Goal: Information Seeking & Learning: Learn about a topic

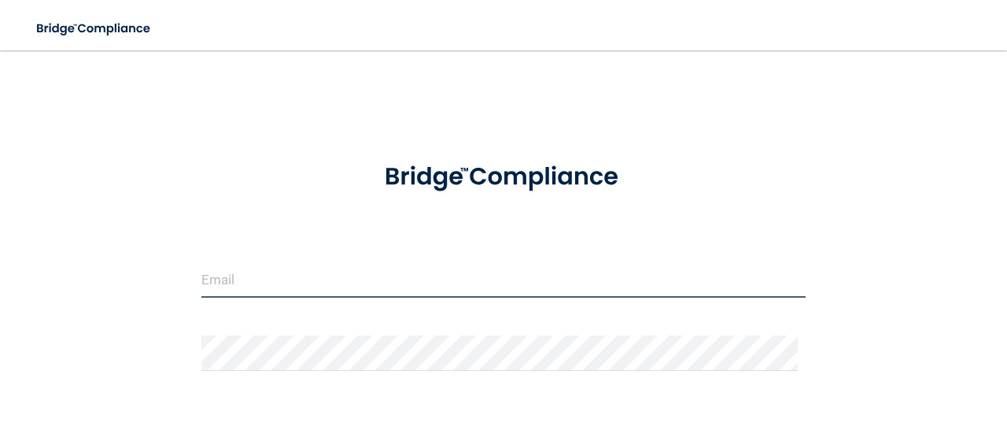
click at [335, 287] on input "email" at bounding box center [503, 279] width 604 height 35
type input "[EMAIL_ADDRESS][DOMAIN_NAME]"
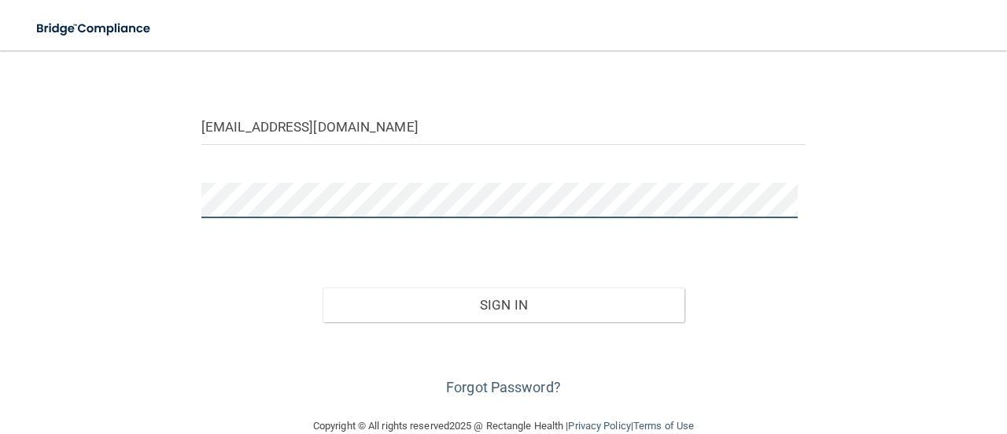
scroll to position [181, 0]
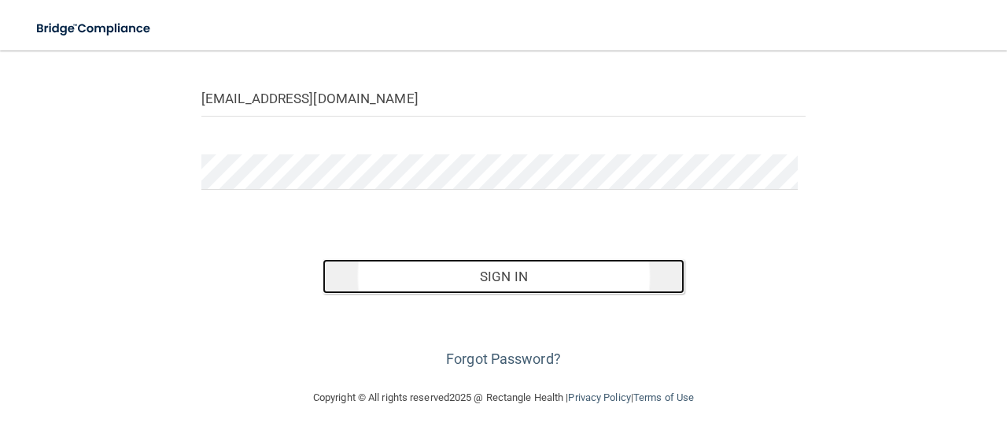
click at [494, 287] on button "Sign In" at bounding box center [504, 276] width 363 height 35
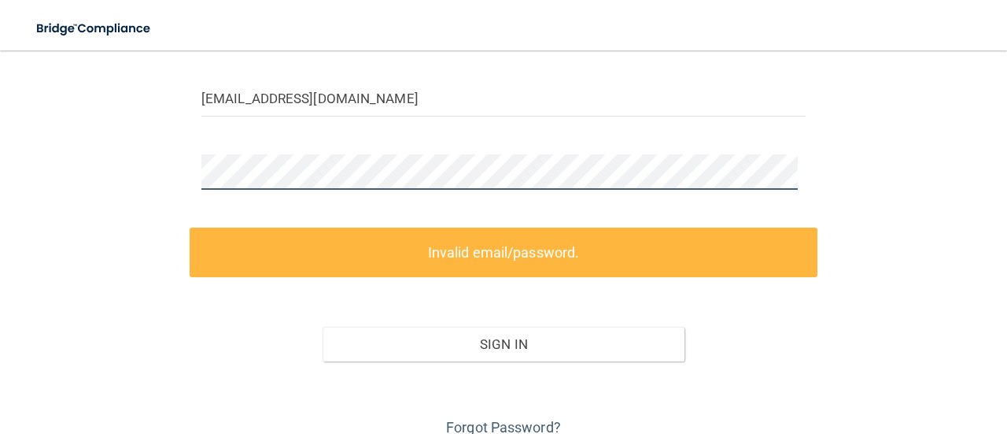
click at [161, 176] on div "[EMAIL_ADDRESS][DOMAIN_NAME] Invalid email/password. You don't have permission …" at bounding box center [503, 162] width 944 height 555
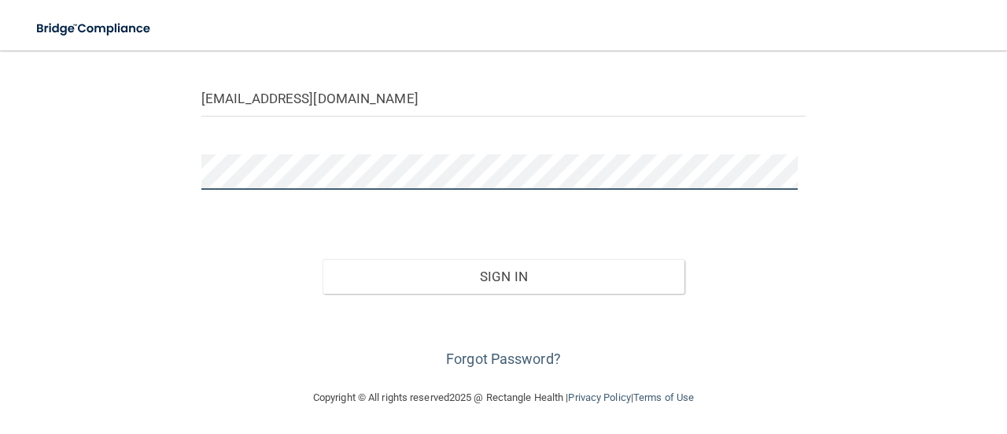
click at [323, 259] on button "Sign In" at bounding box center [504, 276] width 363 height 35
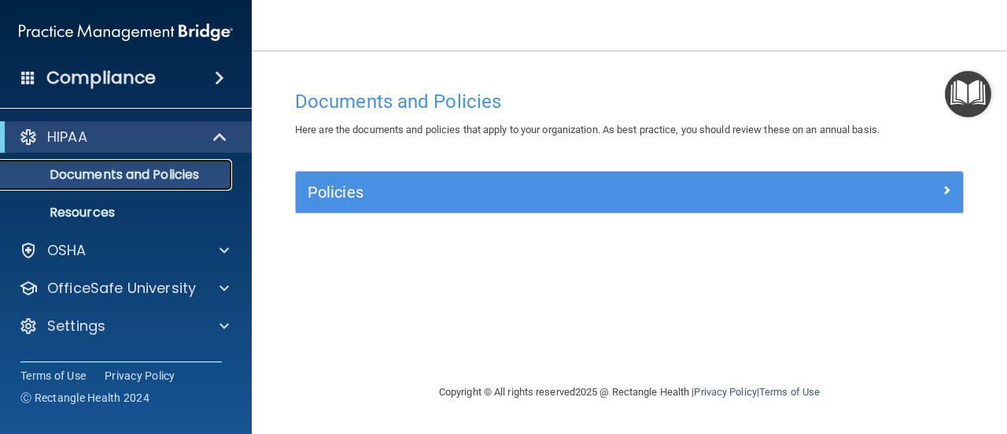
click at [179, 168] on p "Documents and Policies" at bounding box center [117, 175] width 215 height 16
click at [173, 179] on p "Documents and Policies" at bounding box center [117, 175] width 215 height 16
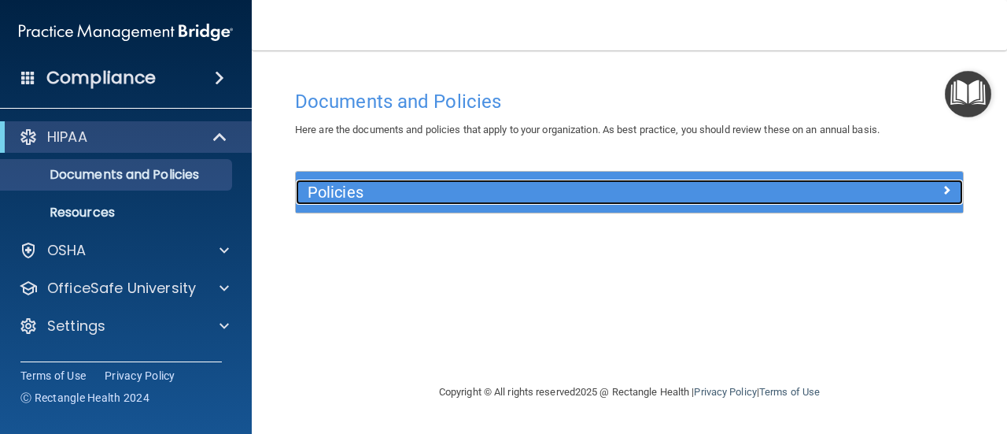
click at [957, 202] on div "Policies" at bounding box center [629, 191] width 667 height 25
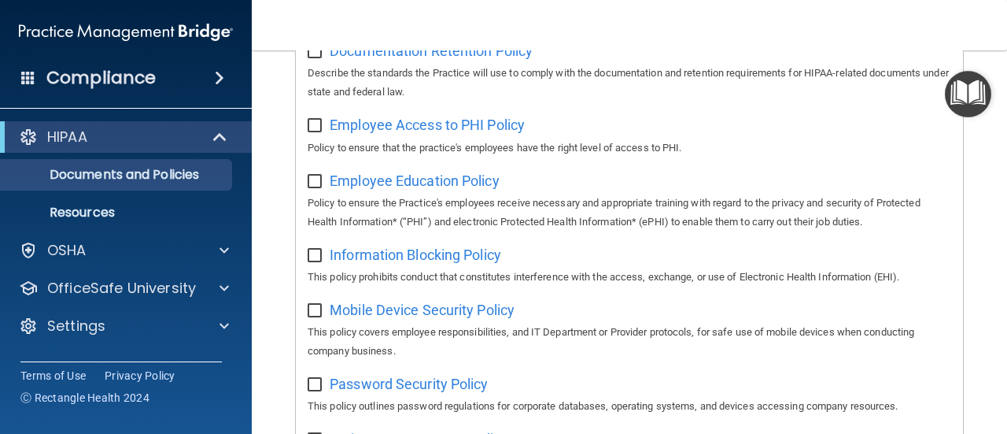
scroll to position [394, 0]
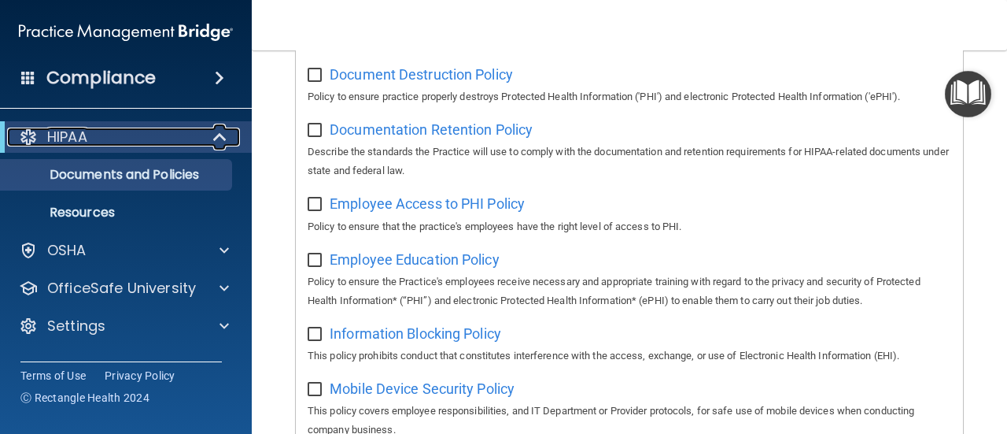
click at [61, 139] on p "HIPAA" at bounding box center [67, 137] width 40 height 19
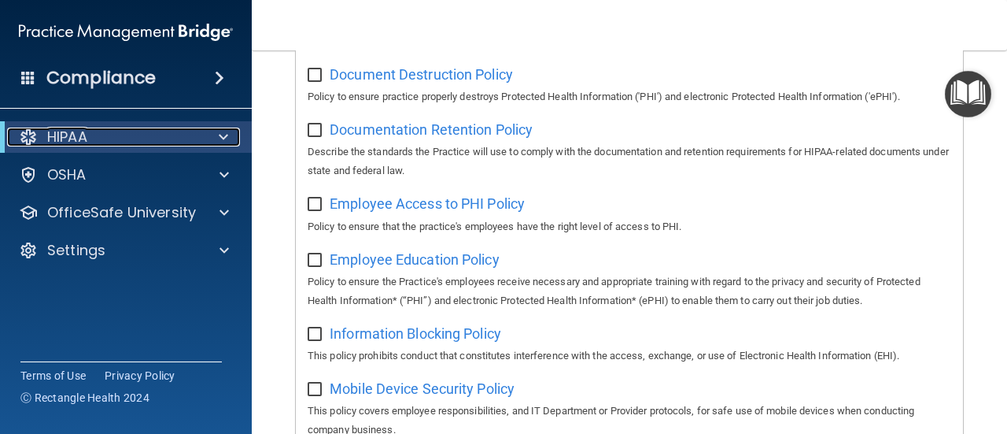
click at [61, 139] on p "HIPAA" at bounding box center [67, 137] width 40 height 19
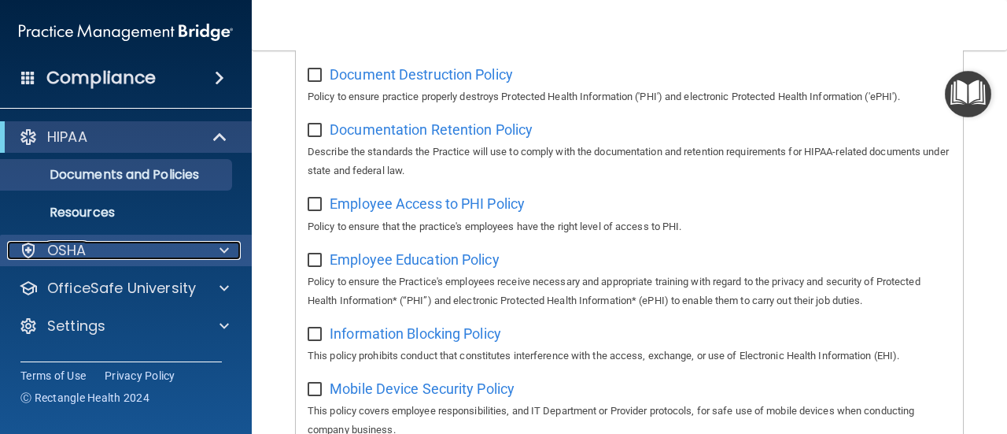
click at [156, 256] on div "OSHA" at bounding box center [104, 250] width 195 height 19
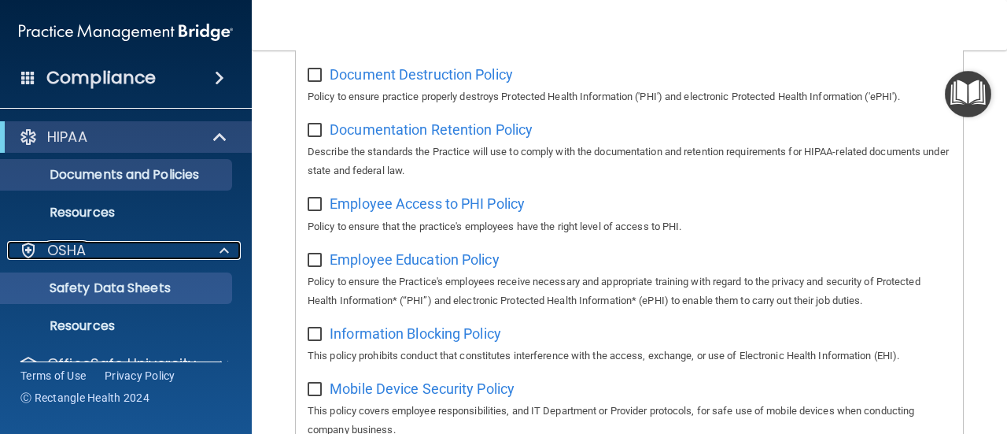
scroll to position [68, 0]
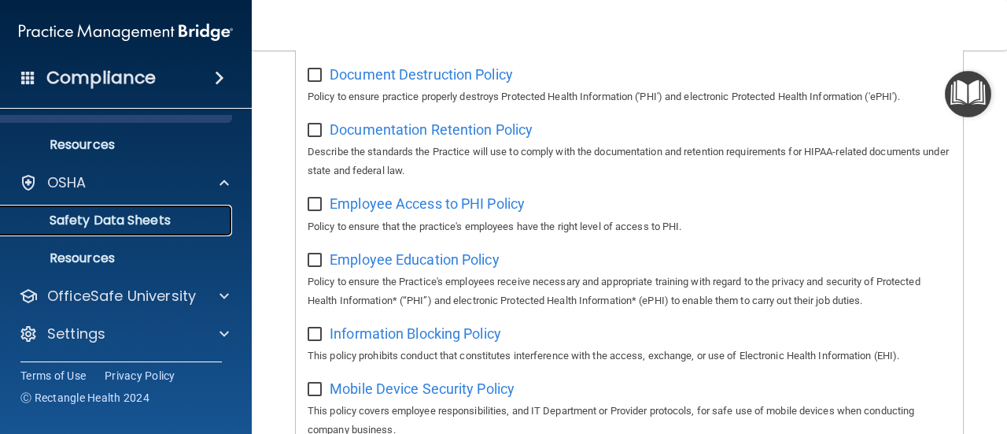
click at [153, 221] on p "Safety Data Sheets" at bounding box center [117, 221] width 215 height 16
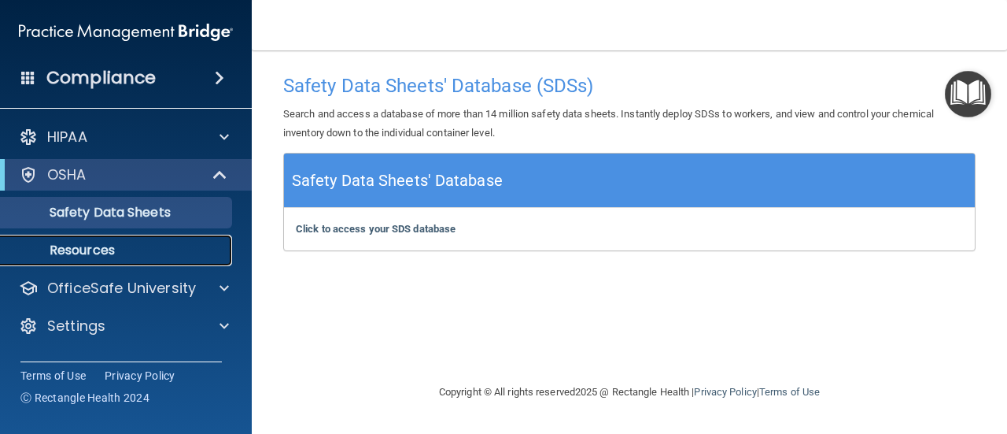
click at [105, 248] on p "Resources" at bounding box center [117, 250] width 215 height 16
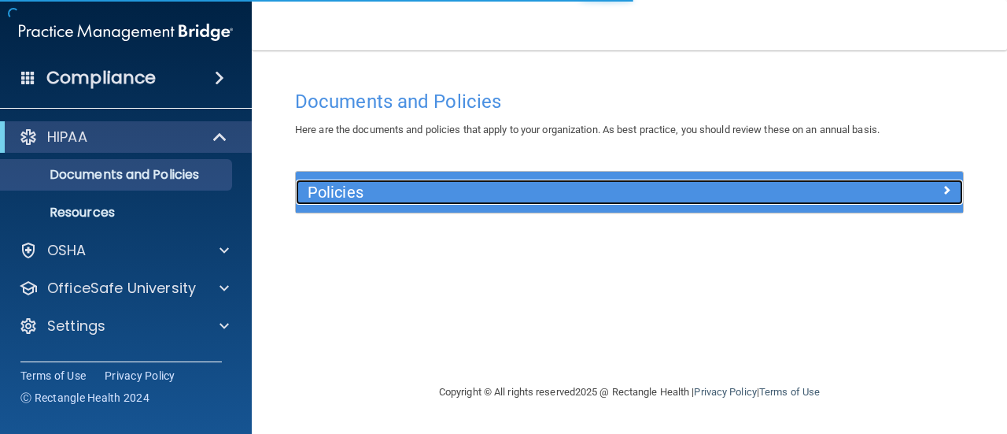
click at [690, 191] on h5 "Policies" at bounding box center [546, 191] width 477 height 17
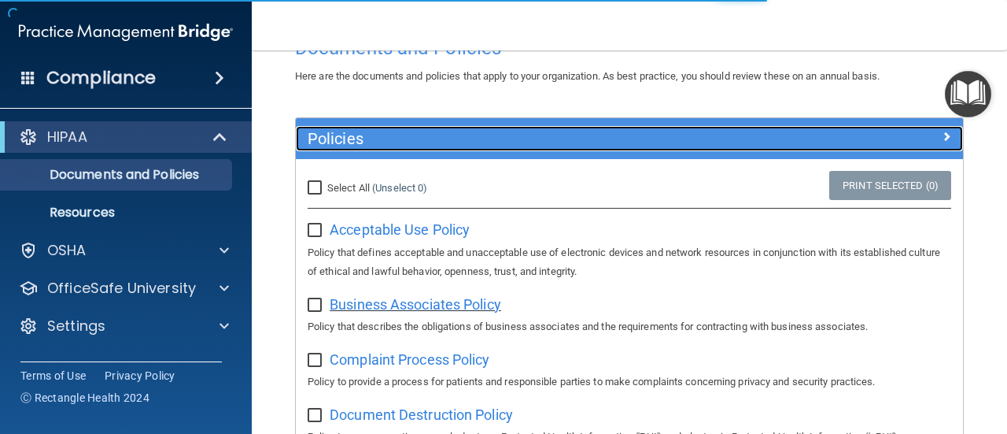
scroll to position [79, 0]
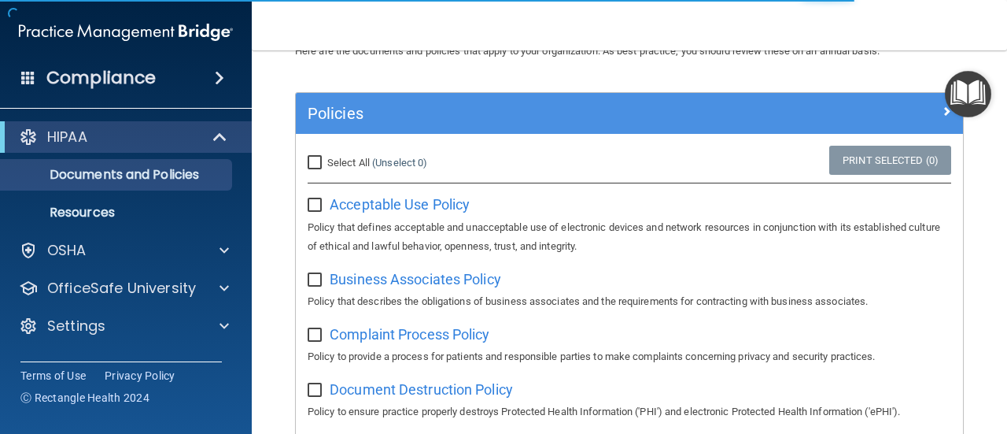
click at [322, 208] on input "checkbox" at bounding box center [317, 205] width 18 height 13
checkbox input "true"
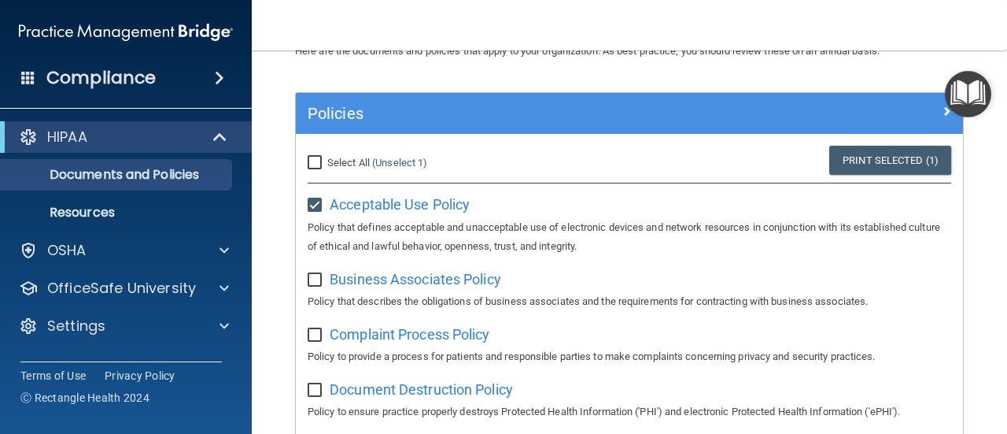
click at [323, 158] on input "Select All (Unselect 1) Unselect All" at bounding box center [317, 163] width 18 height 13
checkbox input "true"
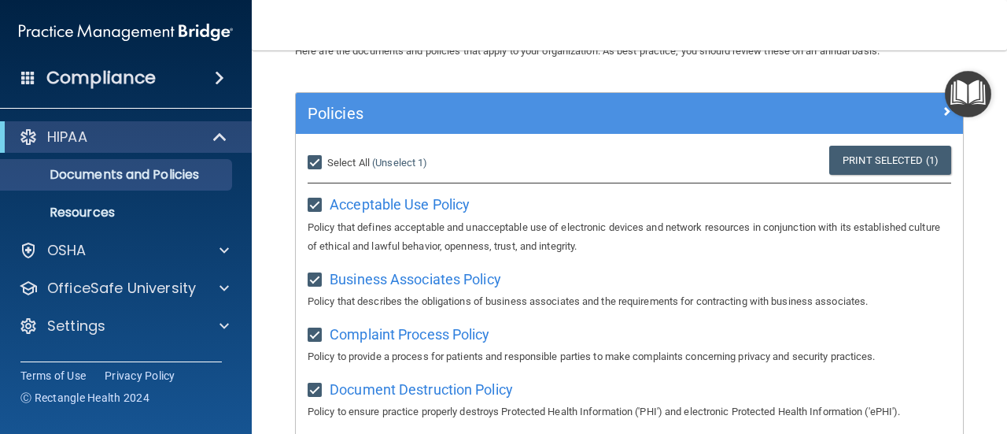
checkbox input "true"
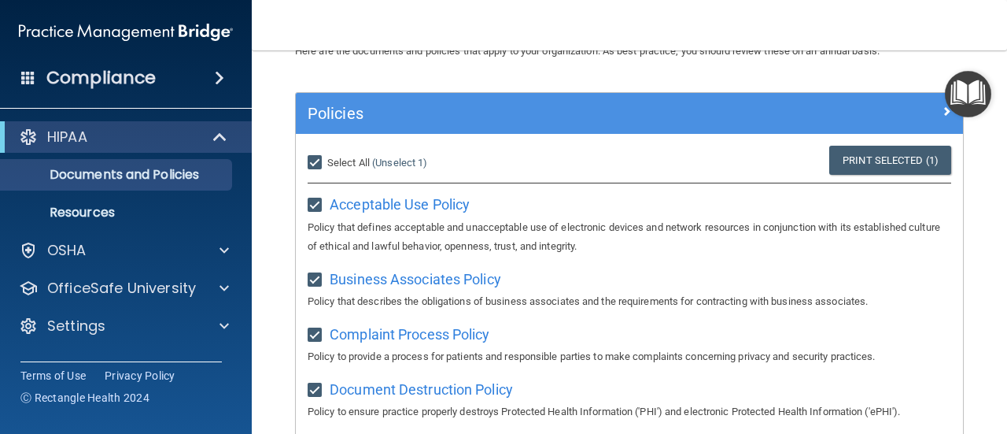
checkbox input "true"
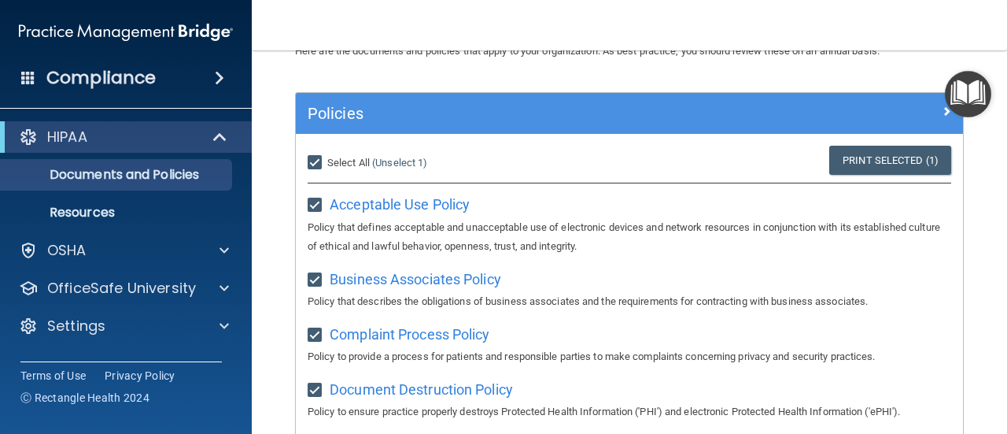
checkbox input "true"
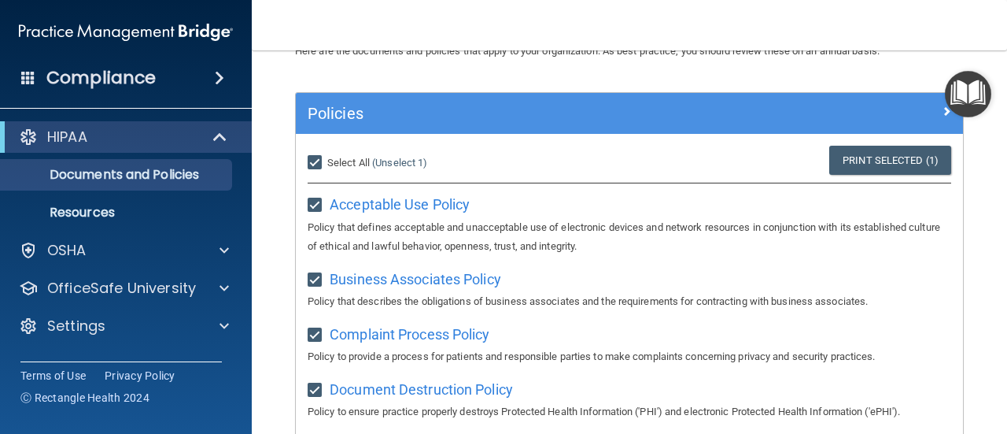
checkbox input "true"
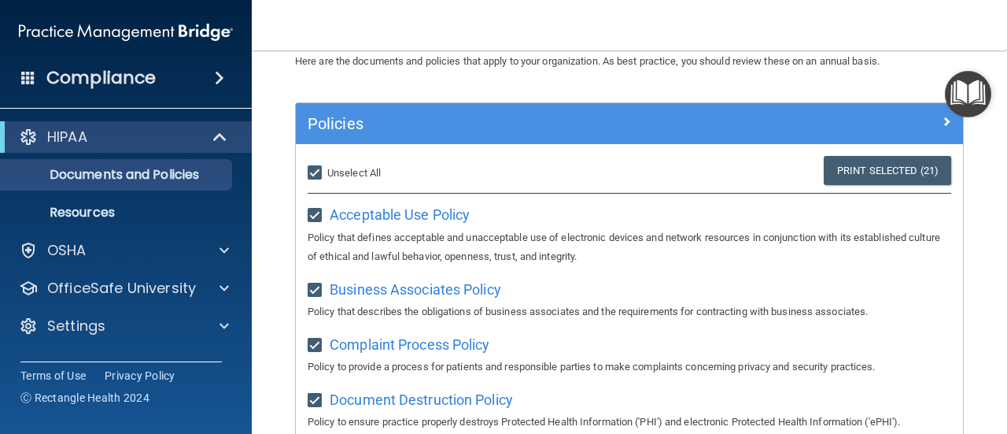
scroll to position [0, 0]
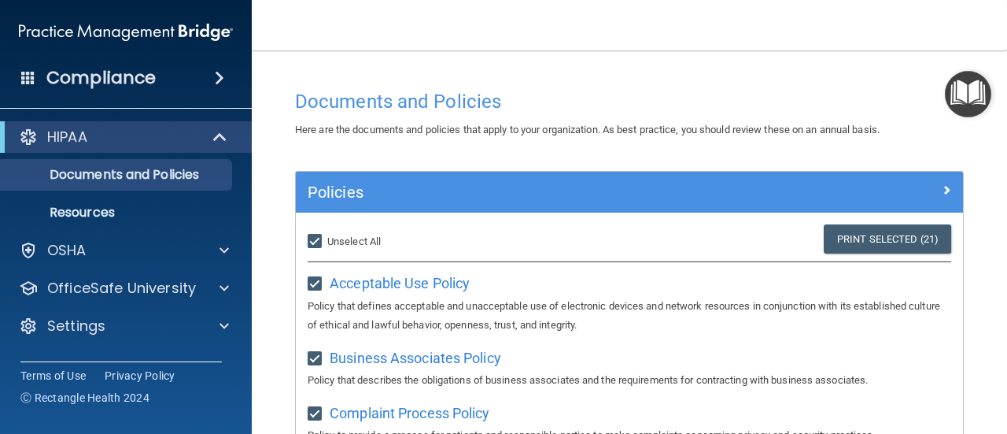
click at [315, 240] on input "Select All (Unselect 21) Unselect All" at bounding box center [317, 241] width 18 height 13
checkbox input "false"
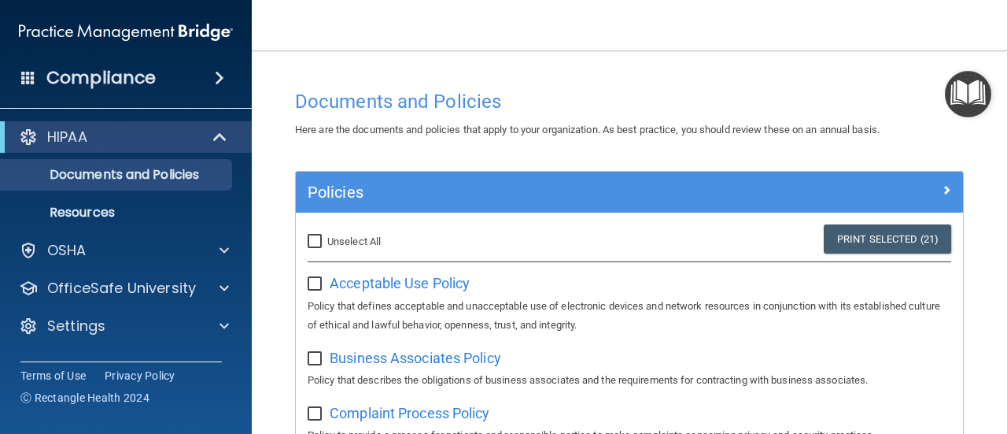
checkbox input "false"
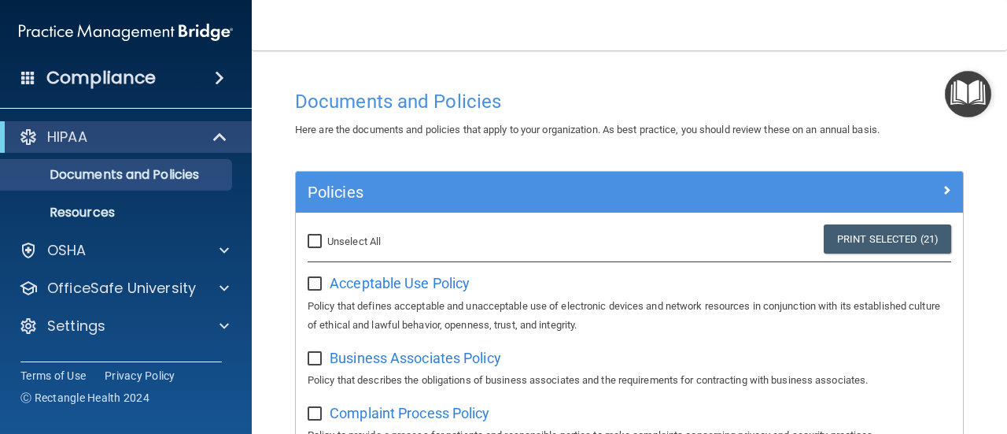
checkbox input "false"
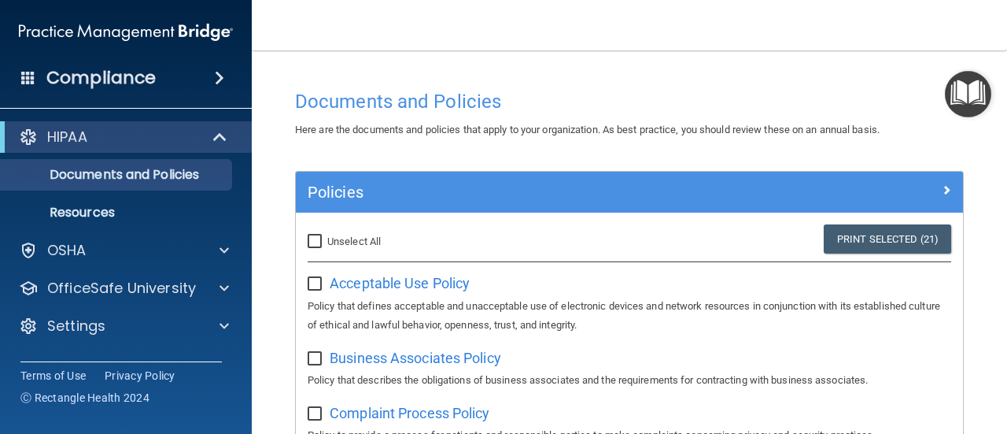
checkbox input "false"
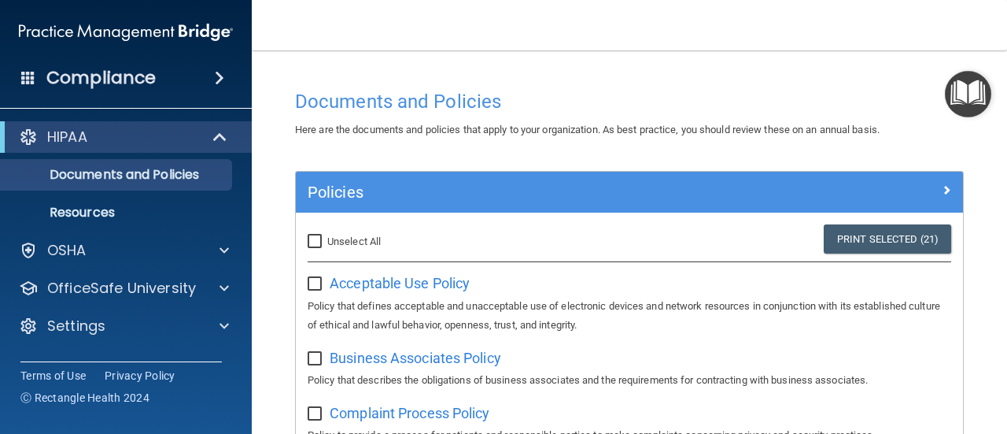
checkbox input "false"
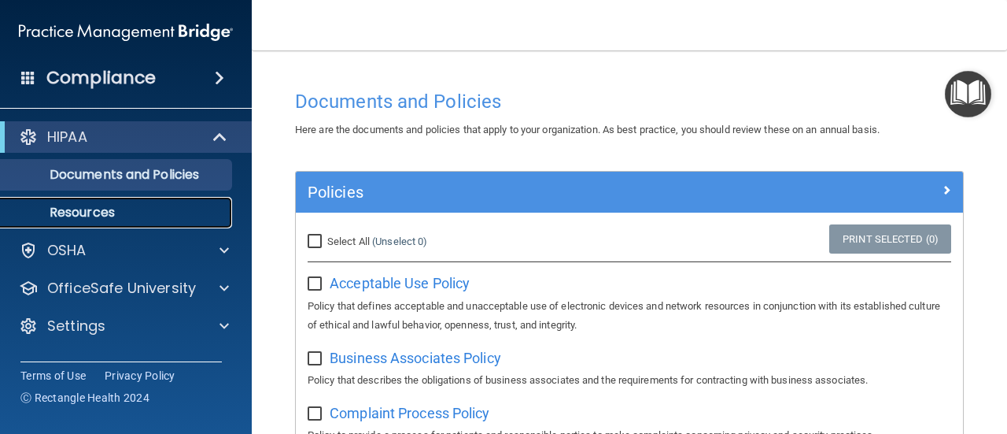
click at [143, 207] on p "Resources" at bounding box center [117, 213] width 215 height 16
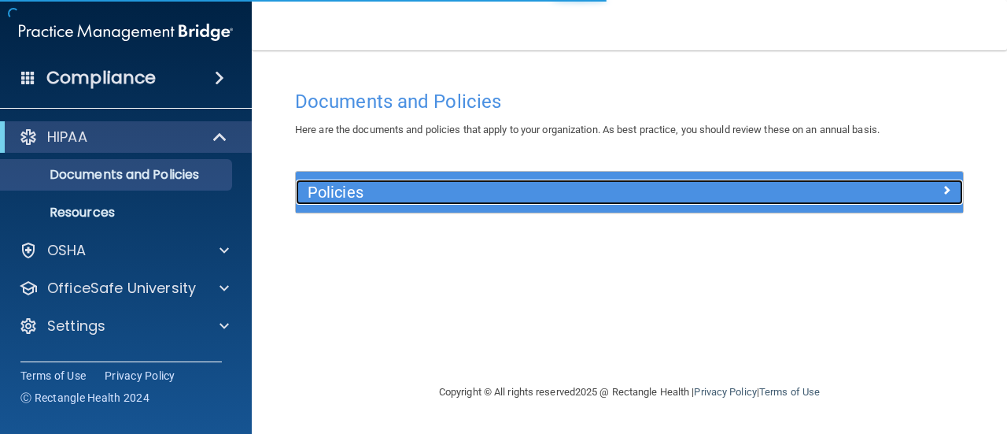
click at [358, 183] on h5 "Policies" at bounding box center [546, 191] width 477 height 17
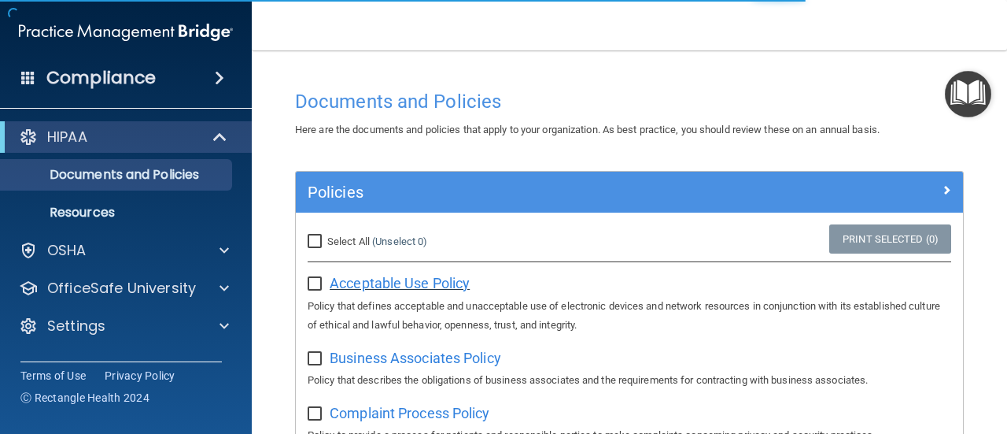
click at [401, 285] on span "Acceptable Use Policy" at bounding box center [400, 283] width 140 height 17
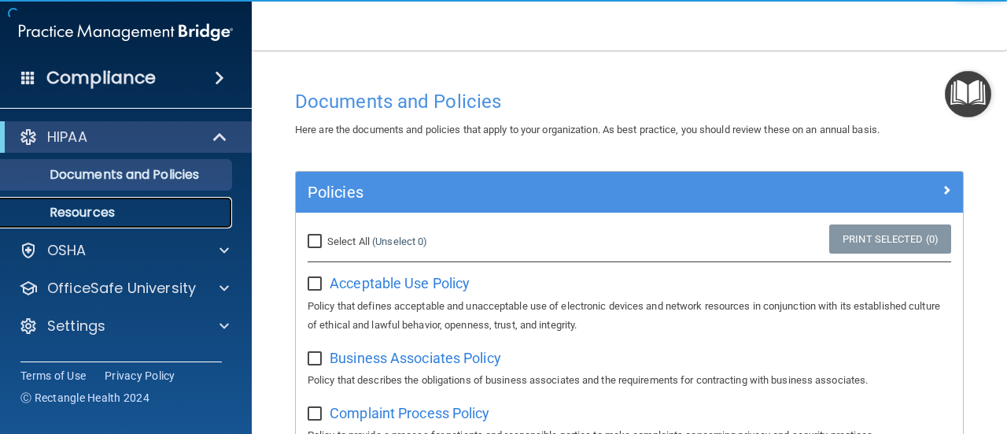
click at [126, 212] on p "Resources" at bounding box center [117, 213] width 215 height 16
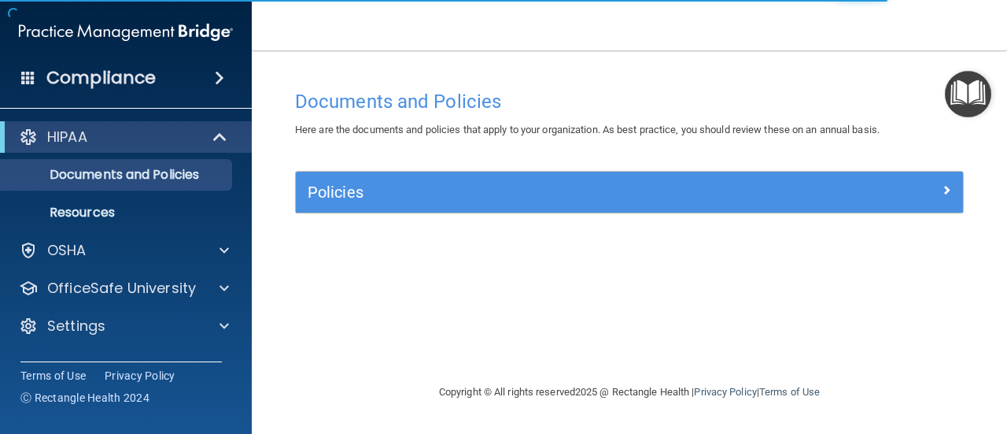
click at [967, 88] on img "Open Resource Center" at bounding box center [968, 94] width 46 height 46
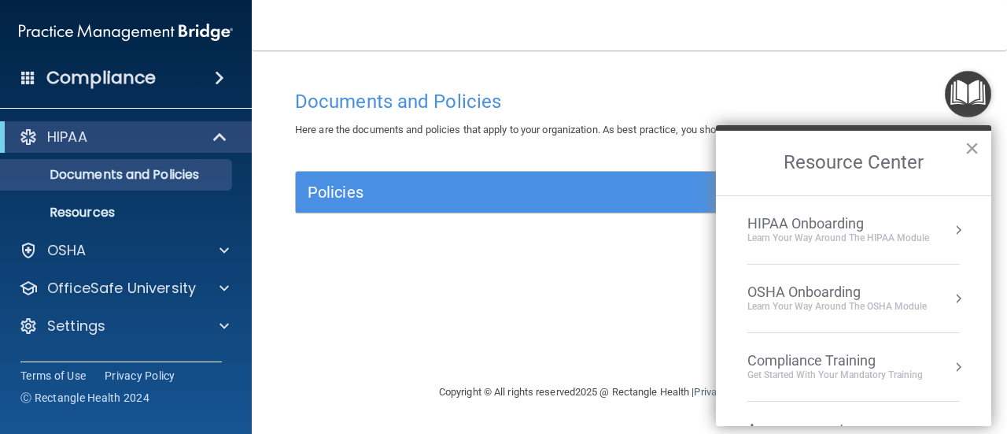
click at [924, 231] on div "Learn Your Way around the HIPAA module" at bounding box center [839, 237] width 182 height 13
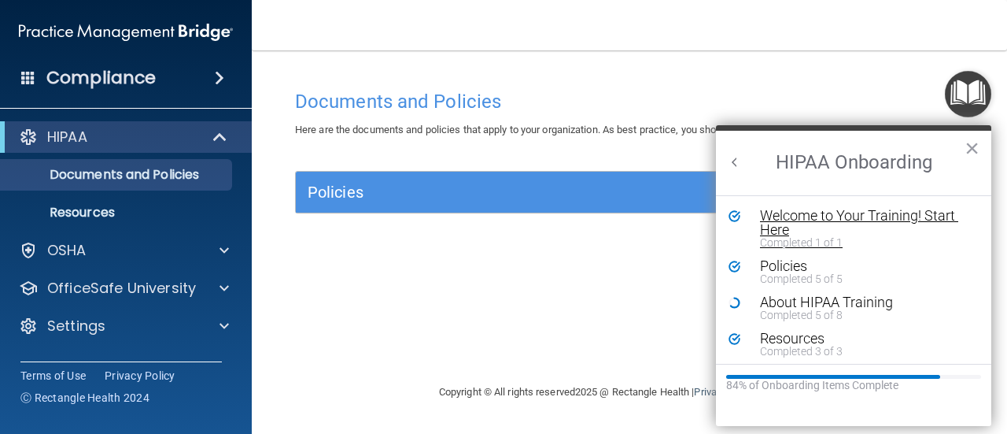
click at [805, 229] on div "Welcome to Your Training! Start Here" at bounding box center [859, 223] width 198 height 28
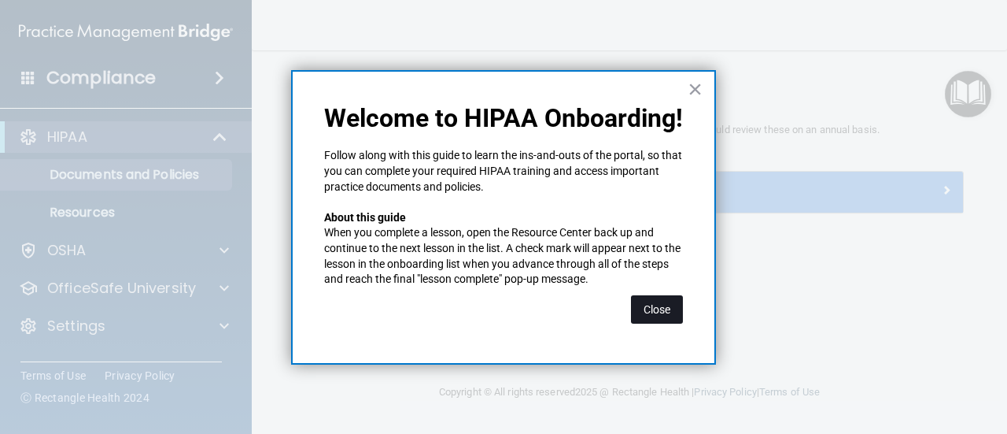
click at [656, 313] on button "Close" at bounding box center [657, 309] width 52 height 28
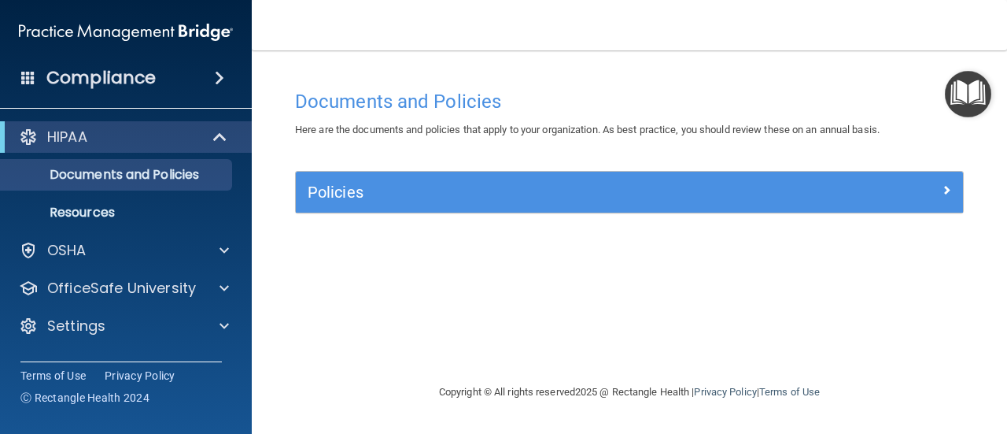
click at [978, 97] on img "Open Resource Center" at bounding box center [968, 94] width 46 height 46
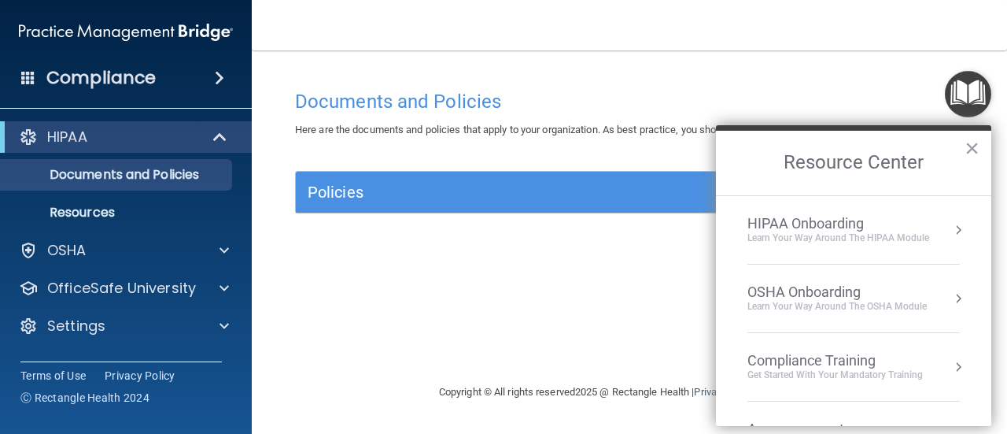
click at [933, 235] on div "HIPAA Onboarding Learn Your Way around the HIPAA module" at bounding box center [854, 230] width 213 height 30
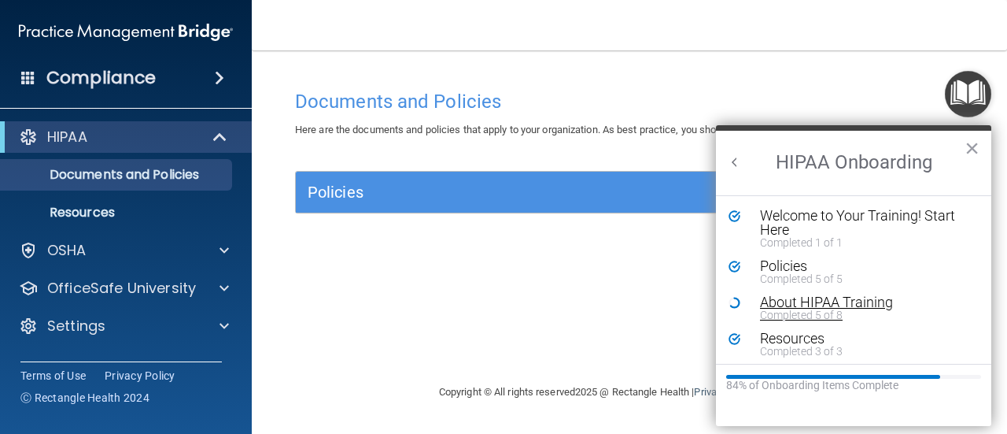
click at [816, 309] on div "Completed 5 of 8" at bounding box center [859, 314] width 198 height 11
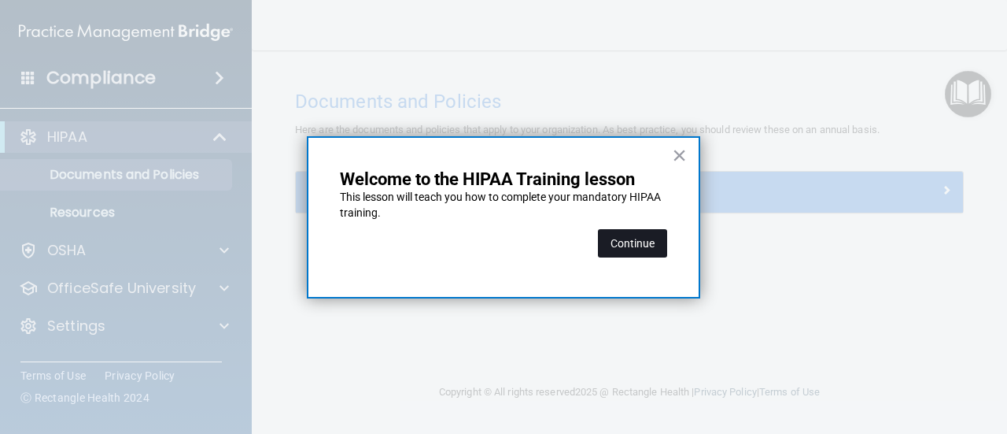
click at [628, 247] on button "Continue" at bounding box center [632, 243] width 69 height 28
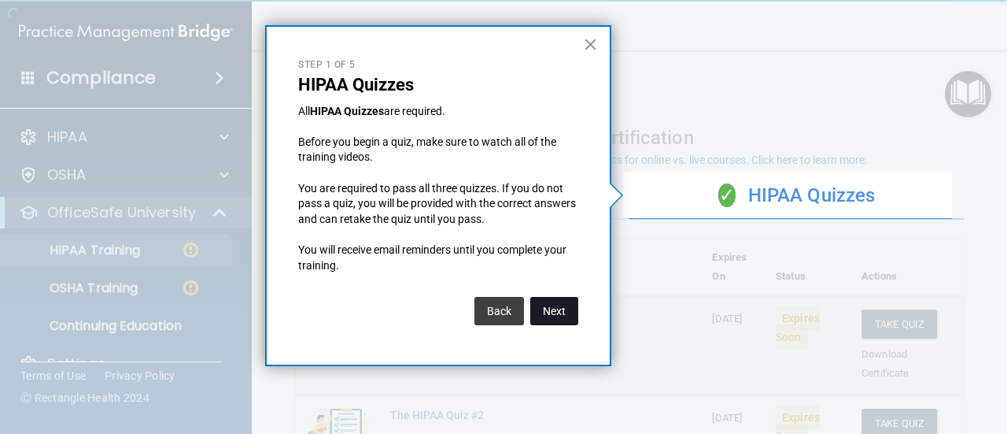
click at [550, 313] on button "Next" at bounding box center [554, 311] width 48 height 28
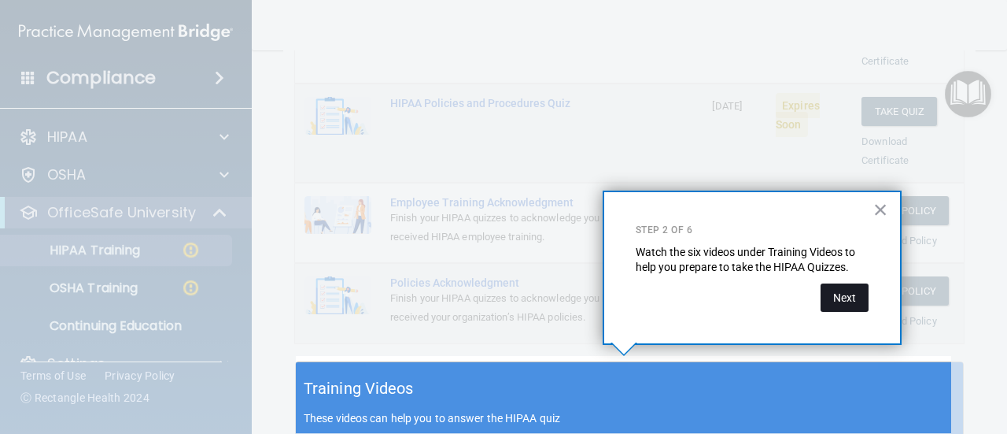
click at [837, 292] on button "Next" at bounding box center [845, 297] width 48 height 28
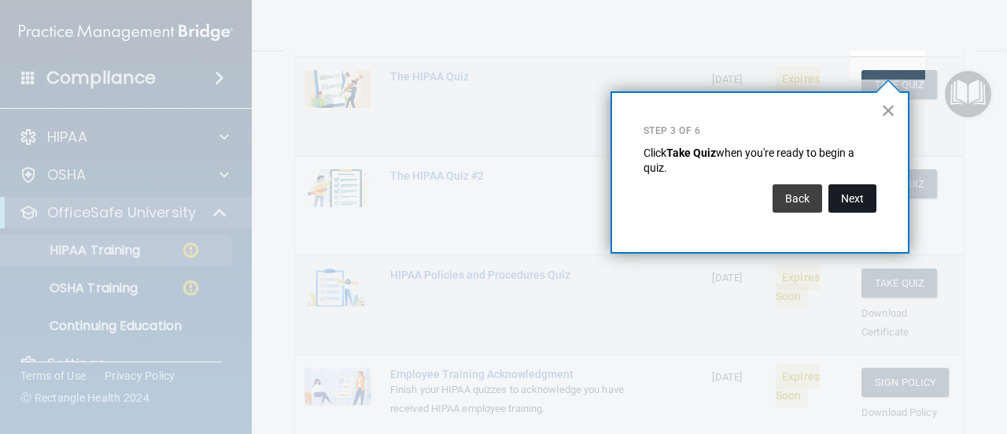
click at [854, 194] on button "Next" at bounding box center [853, 198] width 48 height 28
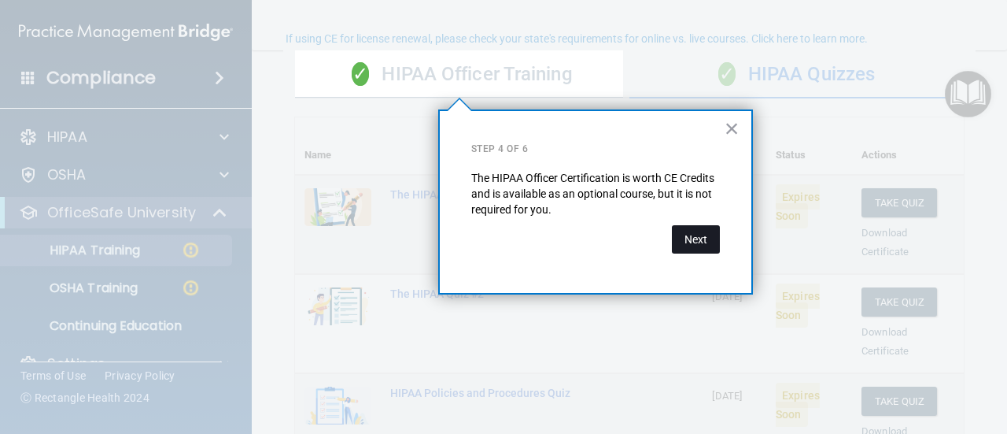
click at [689, 240] on button "Next" at bounding box center [696, 239] width 48 height 28
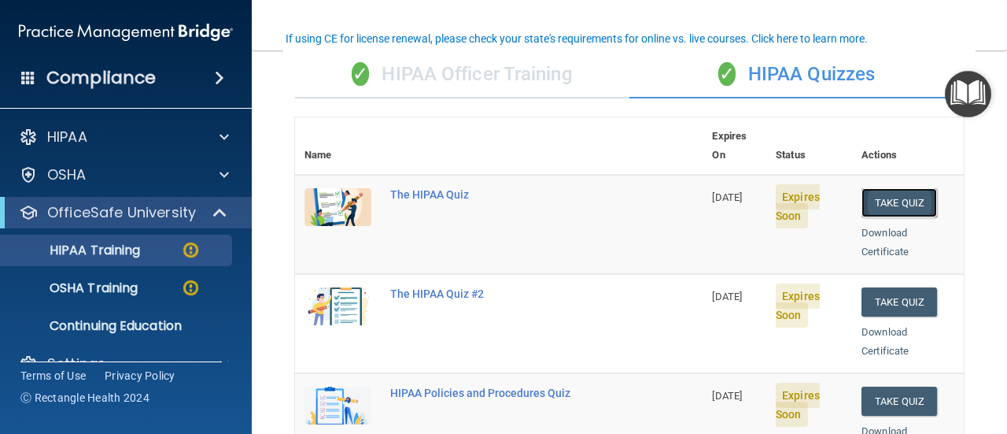
click at [898, 188] on button "Take Quiz" at bounding box center [900, 202] width 76 height 29
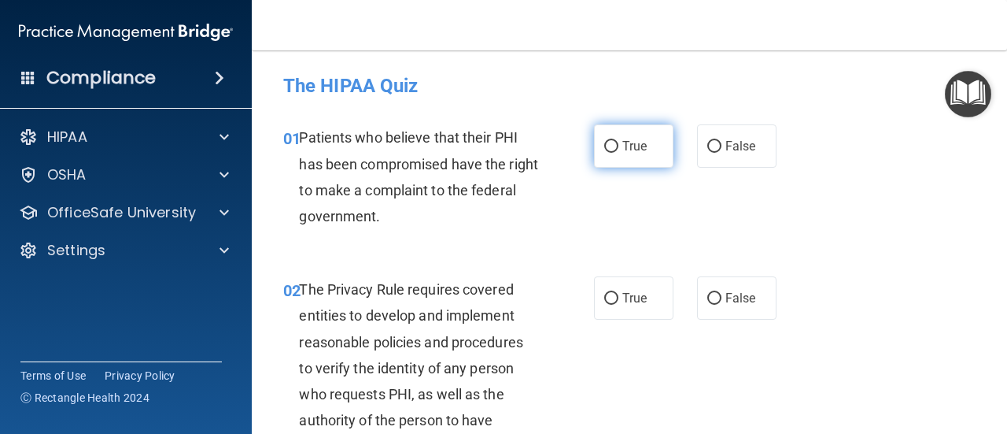
click at [615, 141] on label "True" at bounding box center [633, 145] width 79 height 43
click at [615, 141] on input "True" at bounding box center [611, 147] width 14 height 12
radio input "true"
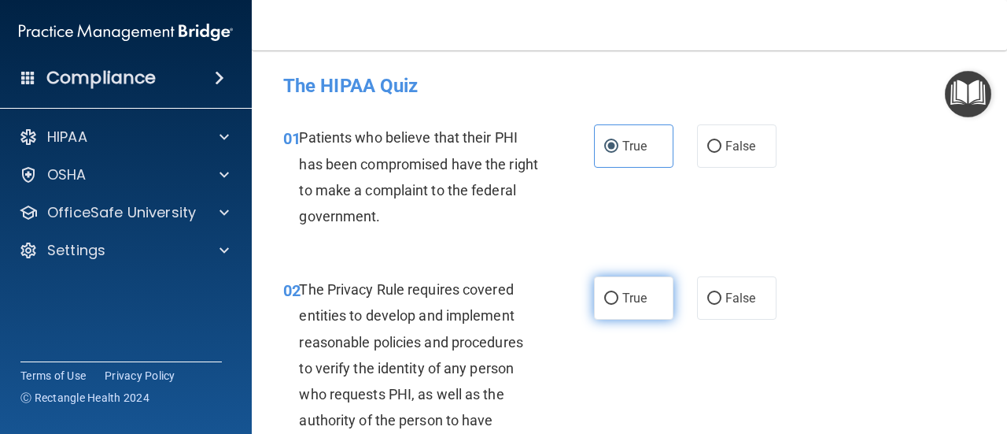
click at [623, 295] on span "True" at bounding box center [635, 297] width 24 height 15
click at [618, 295] on input "True" at bounding box center [611, 299] width 14 height 12
radio input "true"
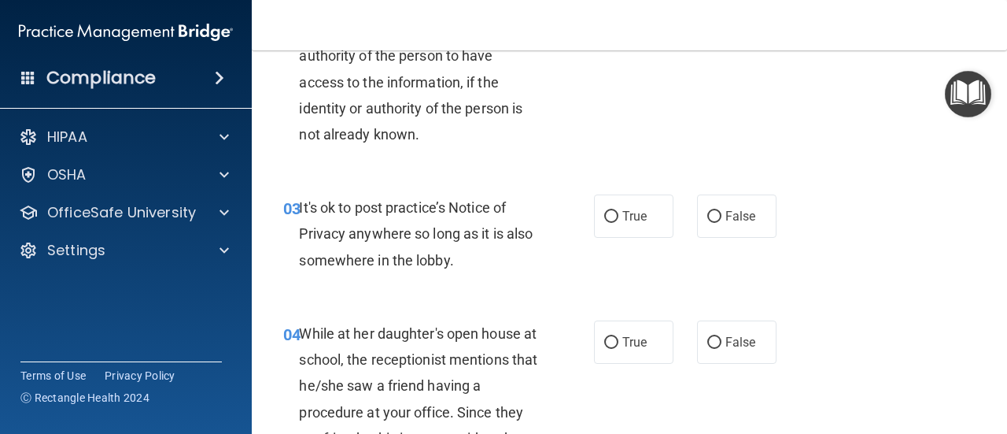
scroll to position [394, 0]
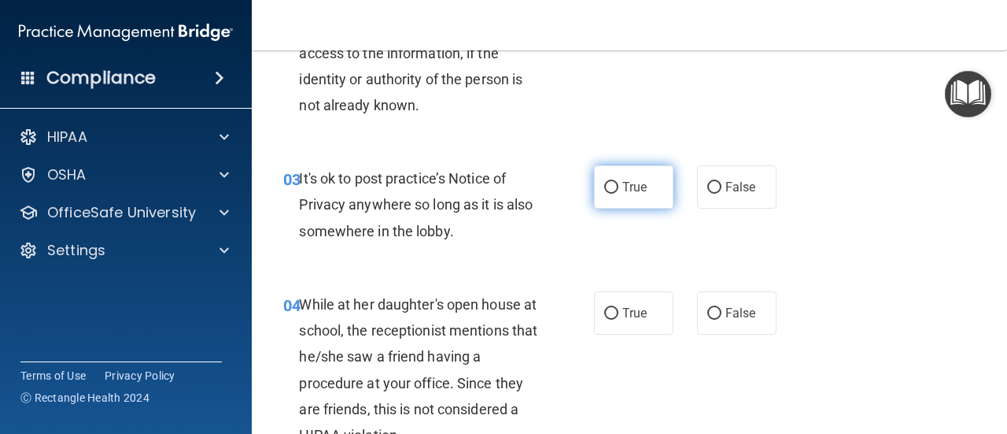
click at [629, 179] on span "True" at bounding box center [635, 186] width 24 height 15
click at [619, 182] on input "True" at bounding box center [611, 188] width 14 height 12
radio input "true"
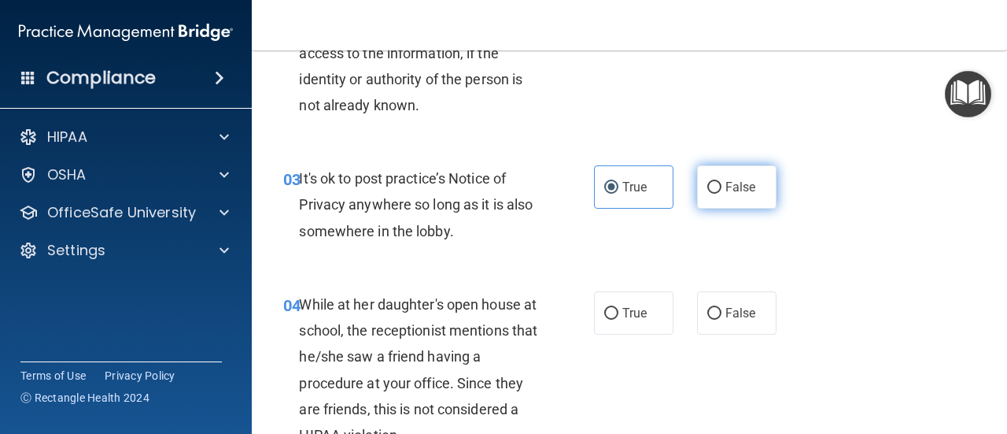
click at [724, 194] on label "False" at bounding box center [736, 186] width 79 height 43
click at [722, 194] on input "False" at bounding box center [715, 188] width 14 height 12
radio input "true"
radio input "false"
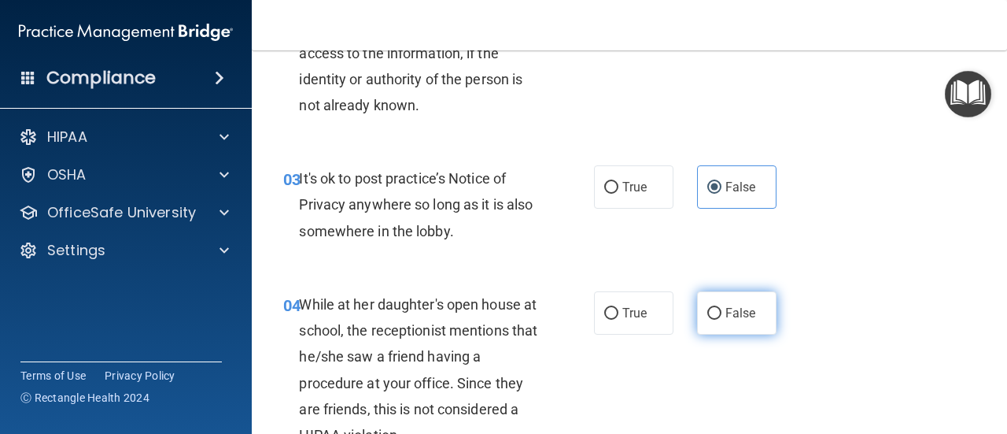
click at [708, 308] on input "False" at bounding box center [715, 314] width 14 height 12
radio input "true"
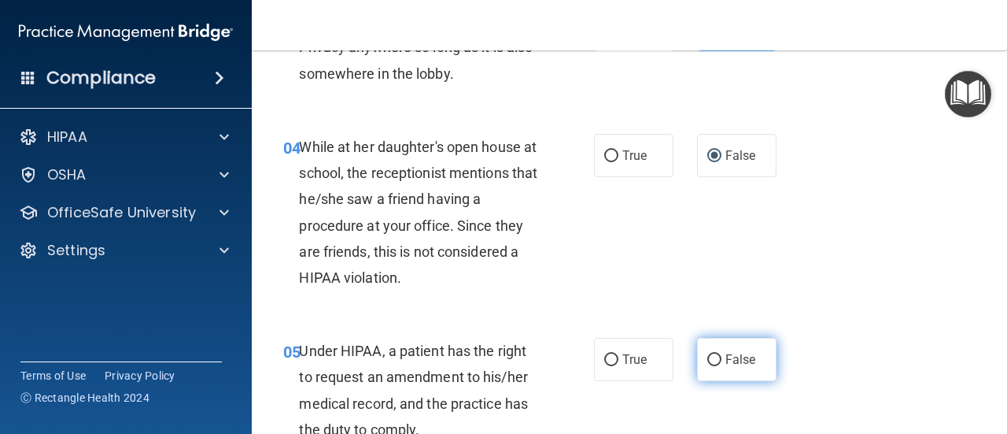
click at [715, 368] on label "False" at bounding box center [736, 359] width 79 height 43
click at [715, 366] on input "False" at bounding box center [715, 360] width 14 height 12
radio input "true"
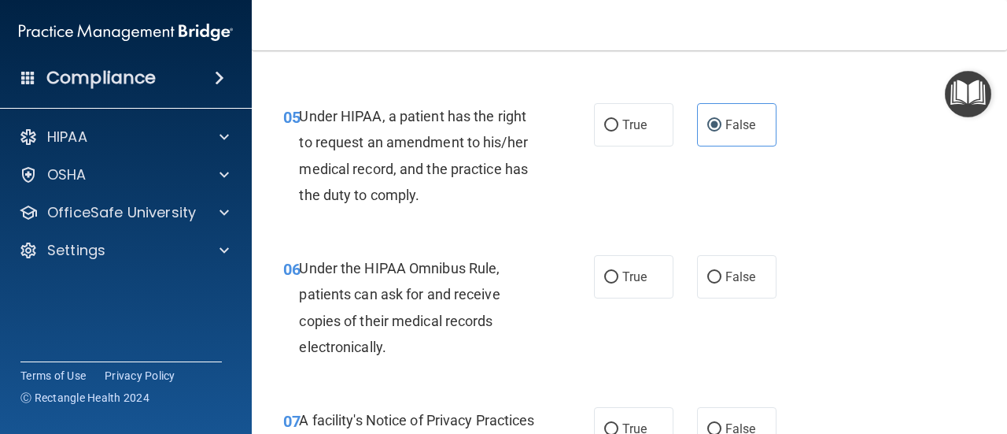
scroll to position [787, 0]
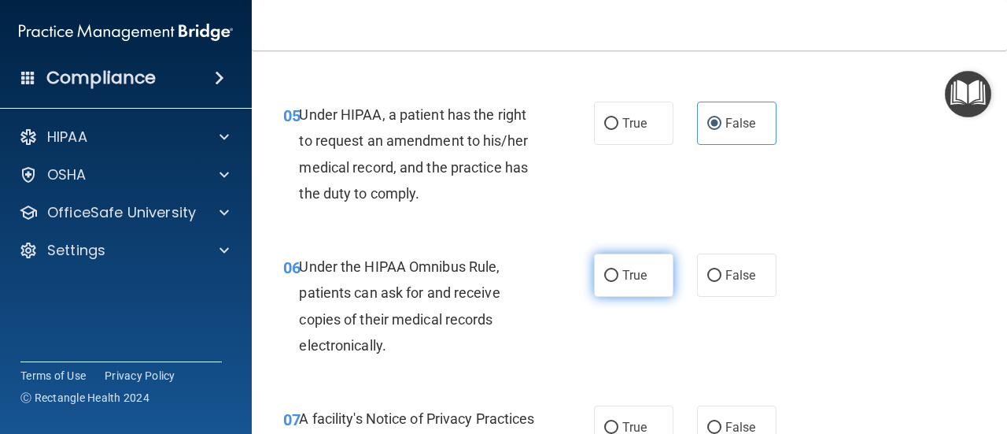
click at [623, 276] on span "True" at bounding box center [635, 275] width 24 height 15
click at [619, 276] on input "True" at bounding box center [611, 276] width 14 height 12
radio input "true"
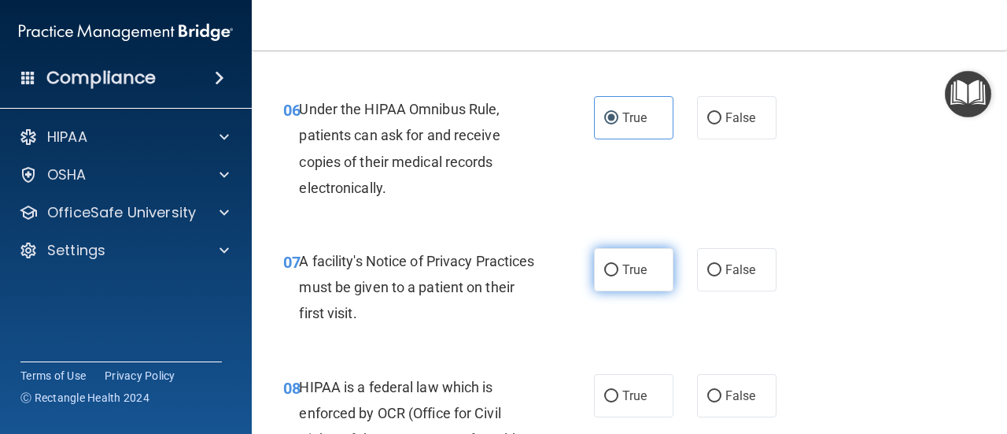
click at [620, 279] on label "True" at bounding box center [633, 269] width 79 height 43
click at [619, 276] on input "True" at bounding box center [611, 270] width 14 height 12
radio input "true"
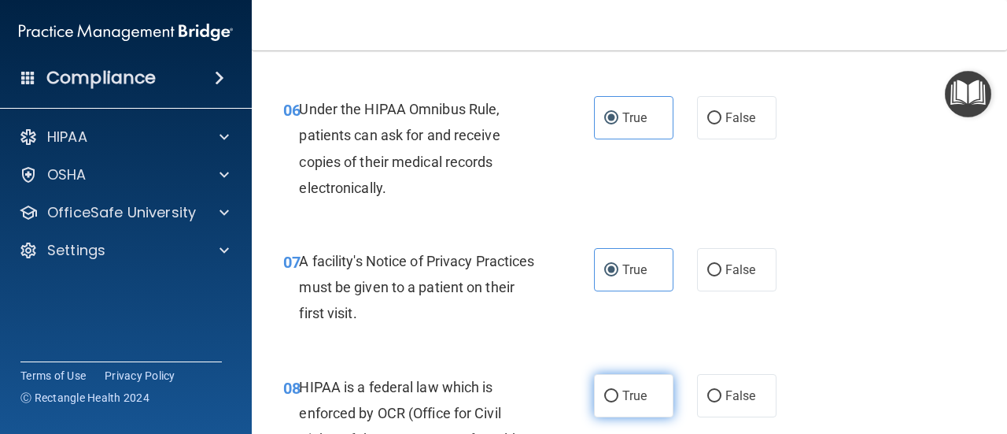
click at [627, 399] on span "True" at bounding box center [635, 395] width 24 height 15
click at [619, 399] on input "True" at bounding box center [611, 396] width 14 height 12
radio input "true"
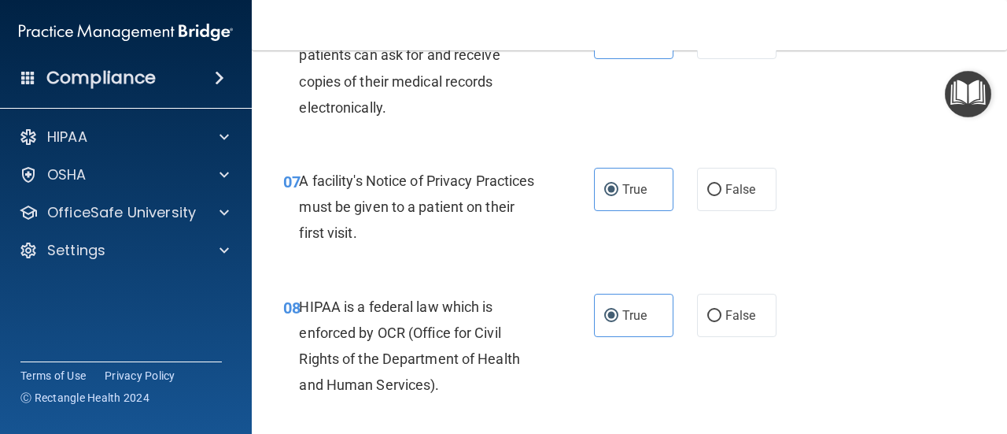
scroll to position [1181, 0]
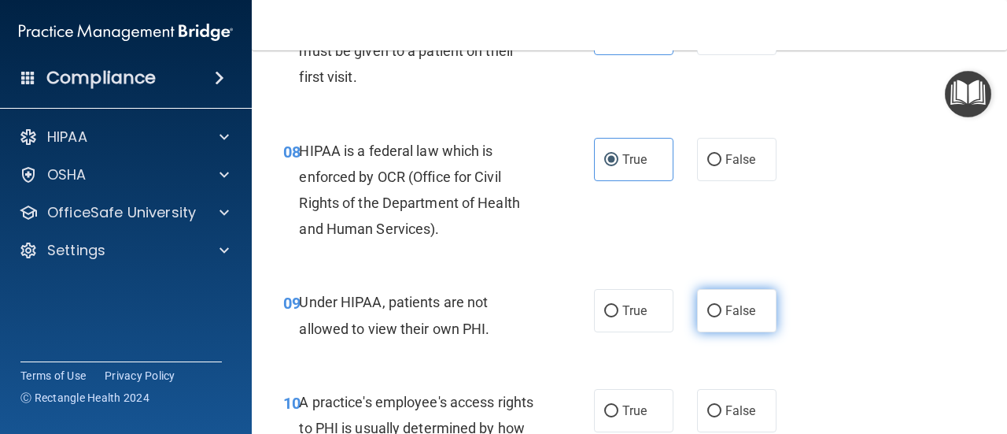
click at [730, 306] on span "False" at bounding box center [741, 310] width 31 height 15
click at [722, 306] on input "False" at bounding box center [715, 311] width 14 height 12
radio input "true"
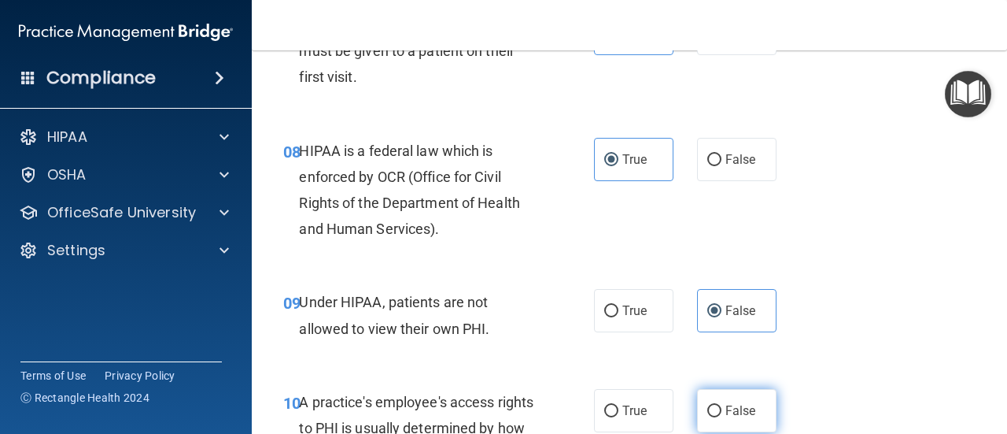
click at [712, 407] on input "False" at bounding box center [715, 411] width 14 height 12
radio input "true"
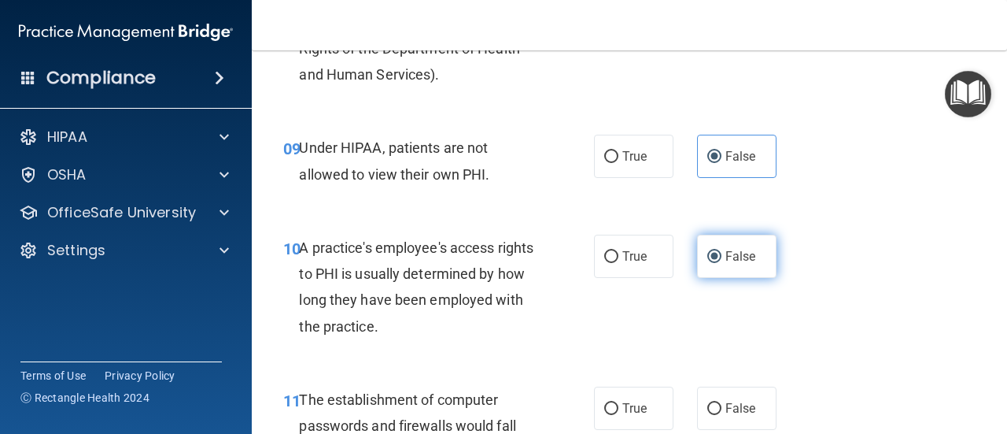
scroll to position [1338, 0]
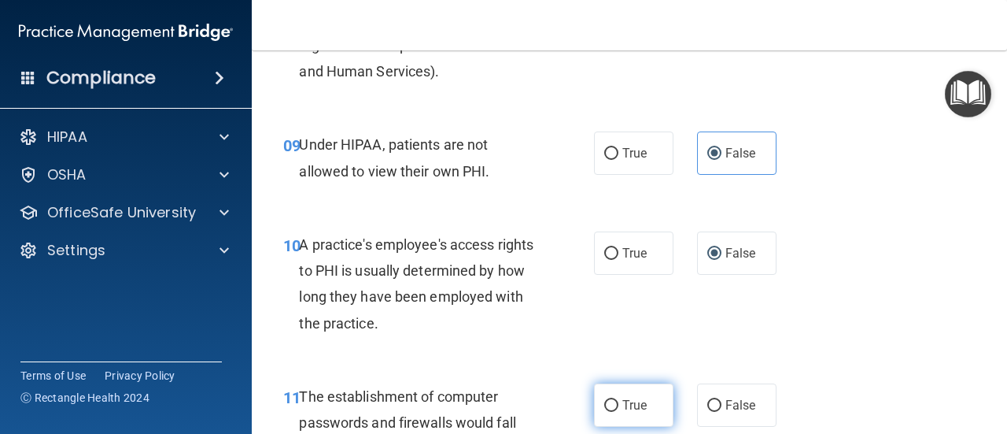
click at [604, 401] on input "True" at bounding box center [611, 406] width 14 height 12
radio input "true"
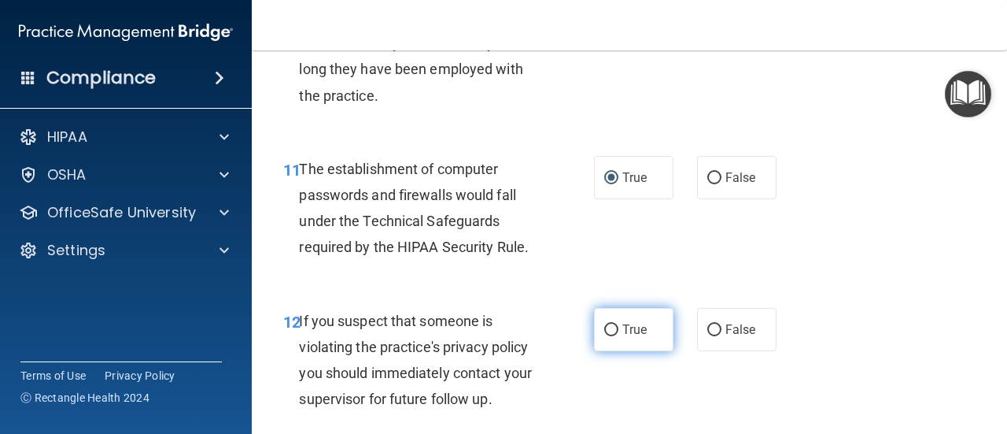
scroll to position [1574, 0]
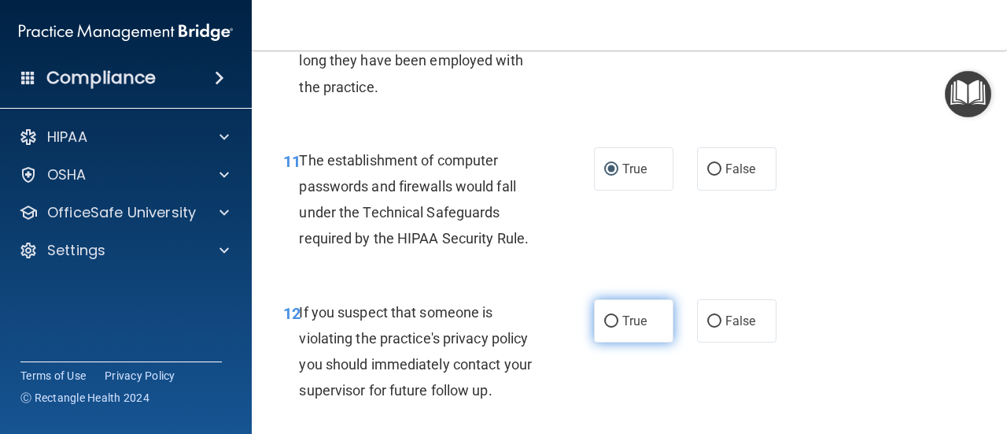
click at [642, 321] on label "True" at bounding box center [633, 320] width 79 height 43
click at [619, 321] on input "True" at bounding box center [611, 322] width 14 height 12
radio input "true"
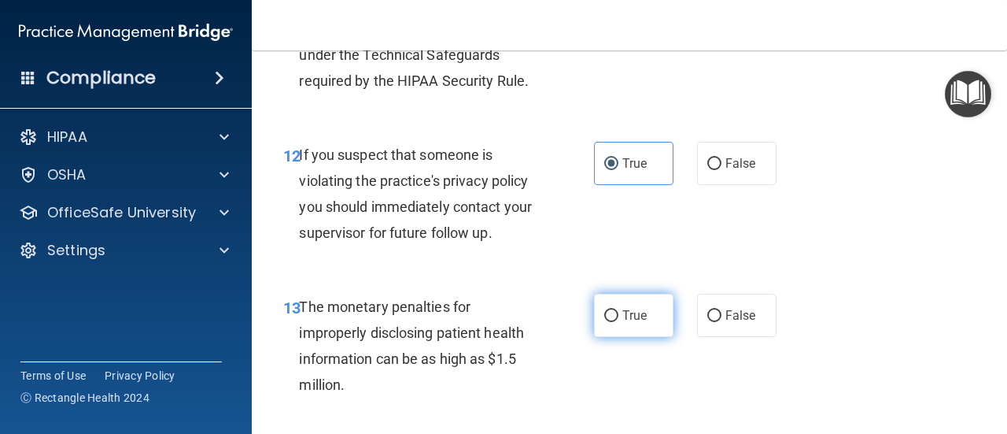
click at [627, 304] on label "True" at bounding box center [633, 315] width 79 height 43
click at [619, 310] on input "True" at bounding box center [611, 316] width 14 height 12
radio input "true"
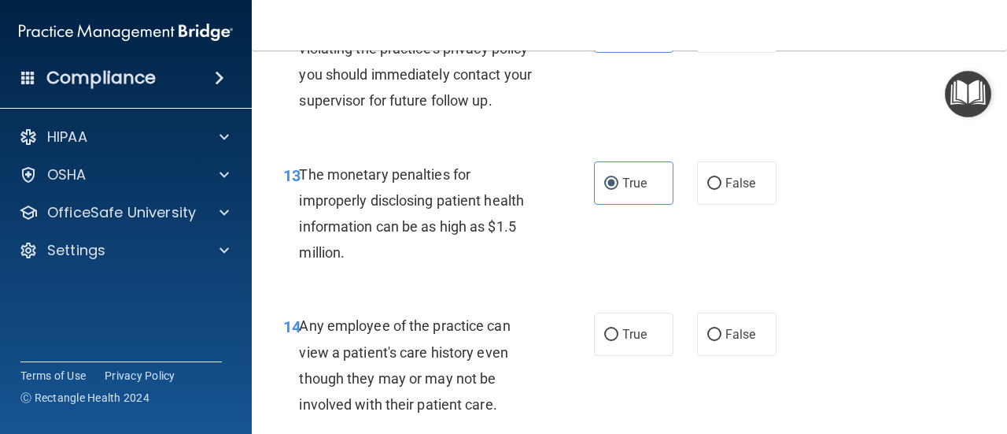
scroll to position [1889, 0]
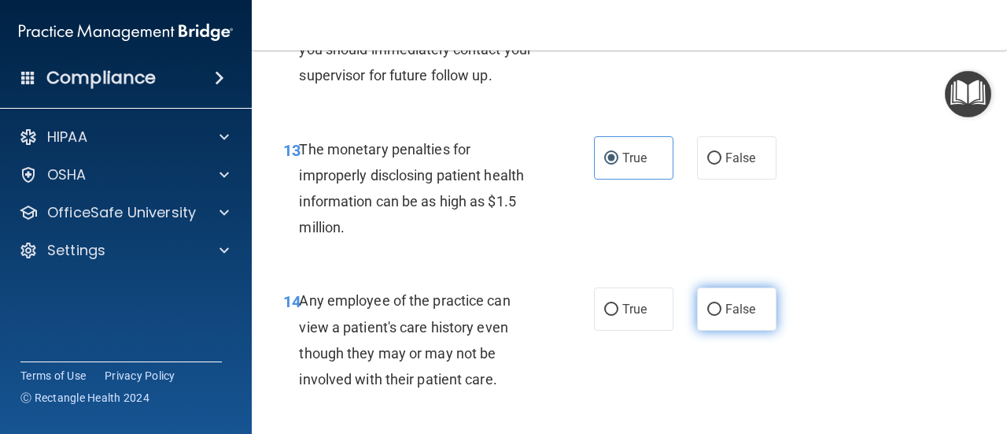
click at [726, 305] on span "False" at bounding box center [741, 308] width 31 height 15
click at [722, 305] on input "False" at bounding box center [715, 310] width 14 height 12
radio input "true"
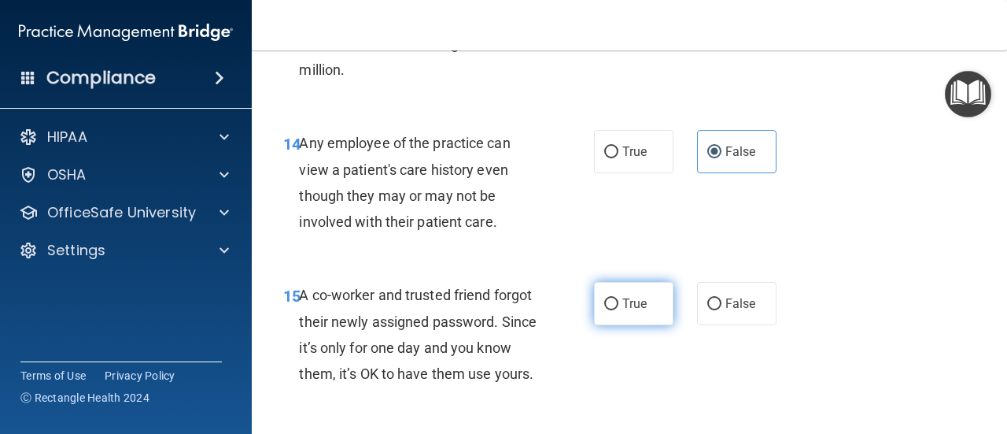
click at [631, 320] on label "True" at bounding box center [633, 303] width 79 height 43
click at [619, 310] on input "True" at bounding box center [611, 304] width 14 height 12
radio input "true"
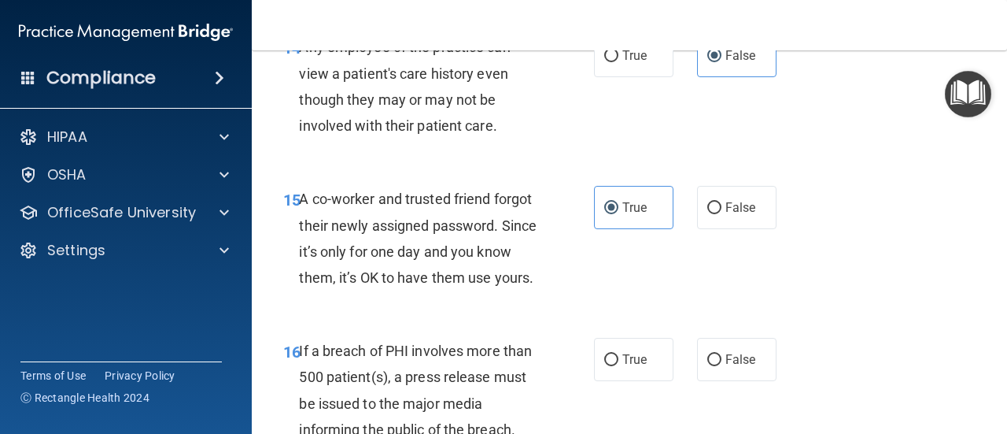
scroll to position [2283, 0]
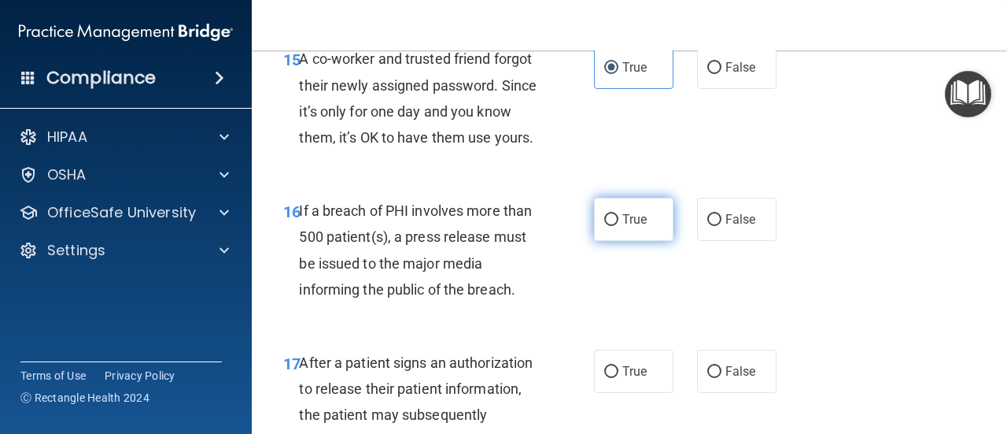
click at [622, 241] on label "True" at bounding box center [633, 219] width 79 height 43
click at [619, 226] on input "True" at bounding box center [611, 220] width 14 height 12
radio input "true"
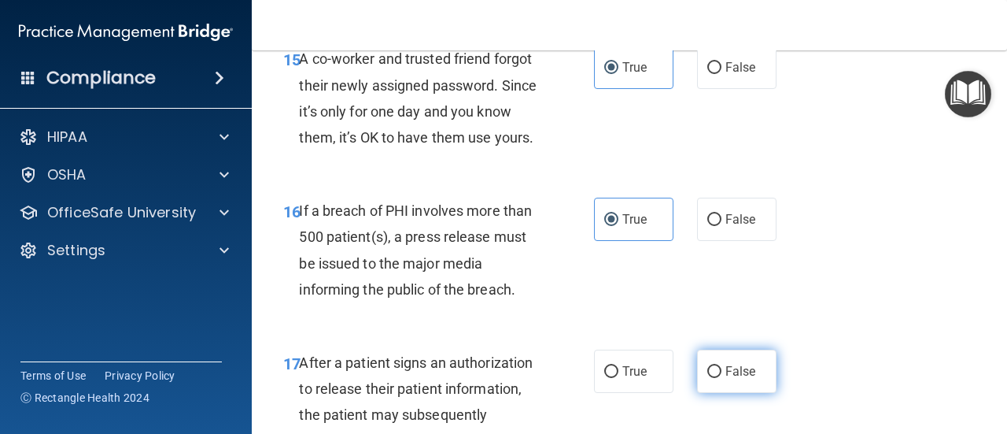
click at [736, 381] on label "False" at bounding box center [736, 370] width 79 height 43
click at [722, 378] on input "False" at bounding box center [715, 372] width 14 height 12
radio input "true"
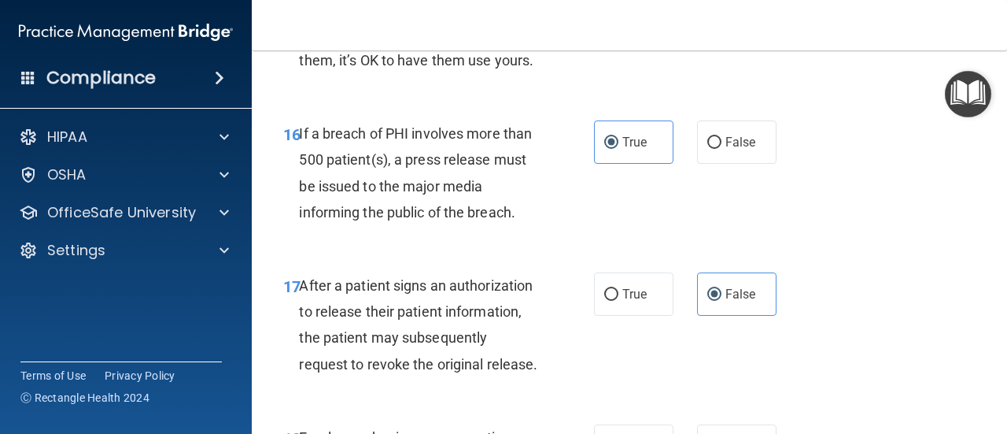
scroll to position [2519, 0]
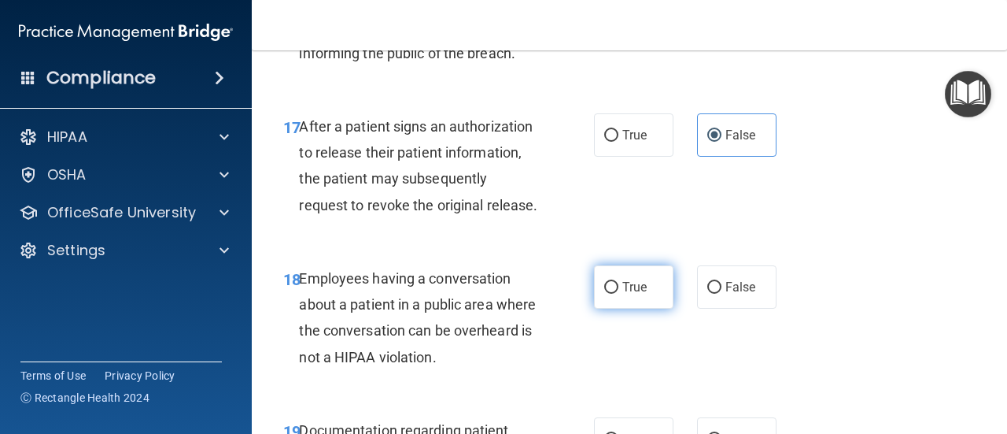
click at [633, 294] on span "True" at bounding box center [635, 286] width 24 height 15
click at [619, 294] on input "True" at bounding box center [611, 288] width 14 height 12
radio input "true"
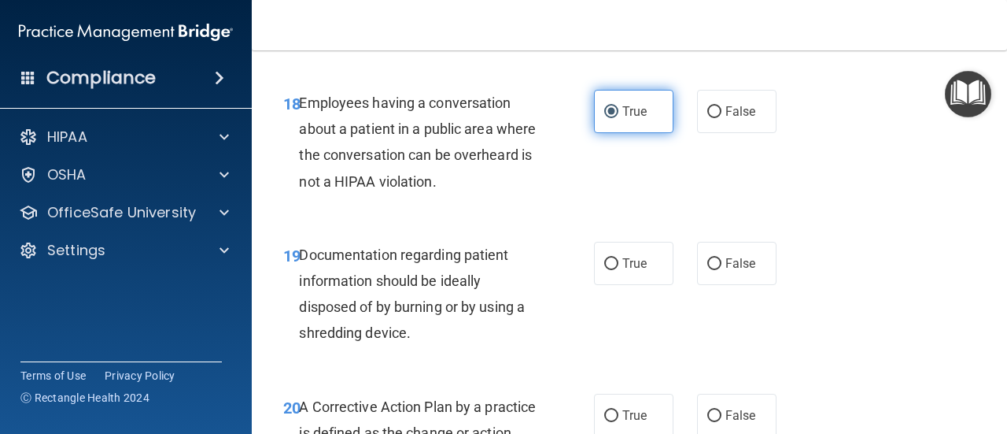
scroll to position [2833, 0]
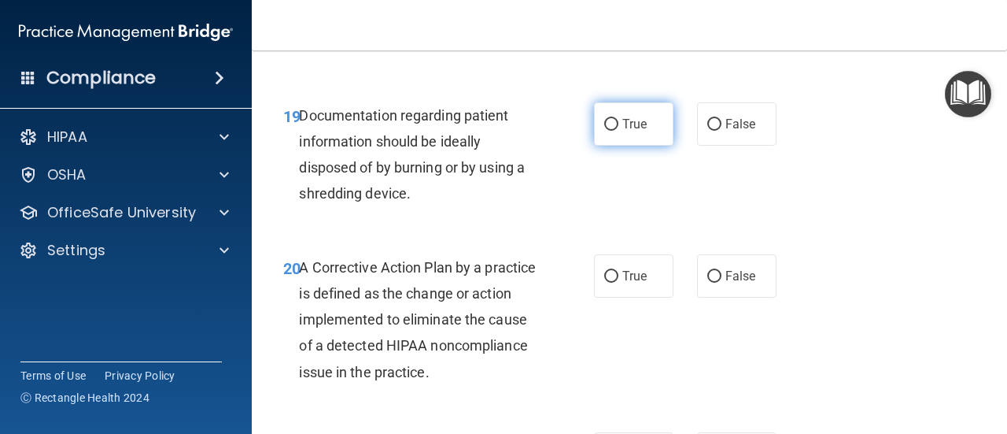
click at [633, 146] on label "True" at bounding box center [633, 123] width 79 height 43
click at [619, 131] on input "True" at bounding box center [611, 125] width 14 height 12
radio input "true"
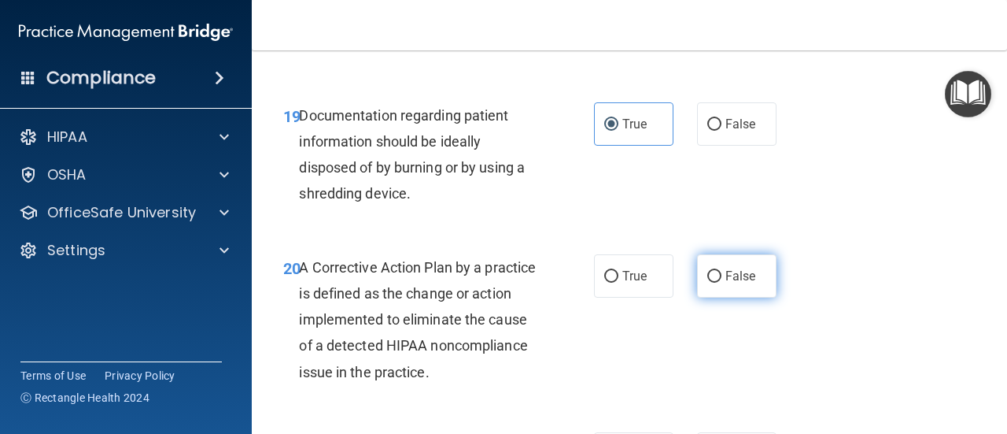
click at [724, 298] on label "False" at bounding box center [736, 275] width 79 height 43
click at [722, 283] on input "False" at bounding box center [715, 277] width 14 height 12
radio input "true"
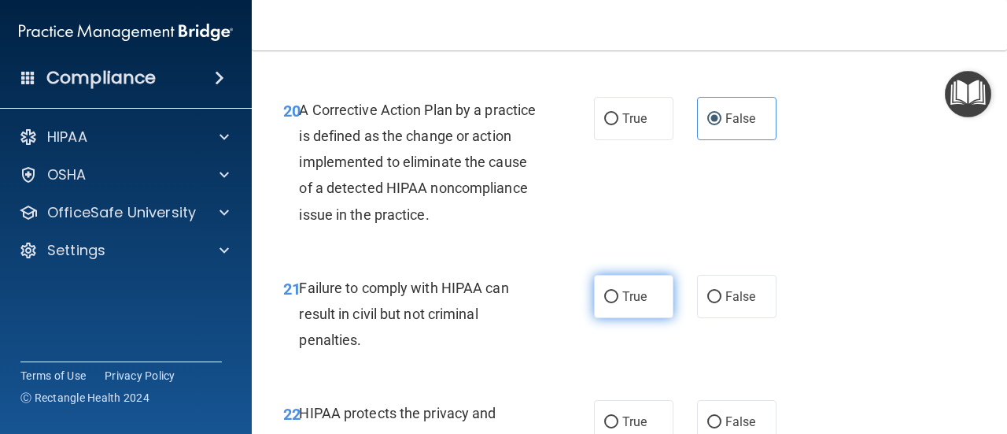
click at [634, 318] on label "True" at bounding box center [633, 296] width 79 height 43
click at [619, 303] on input "True" at bounding box center [611, 297] width 14 height 12
radio input "true"
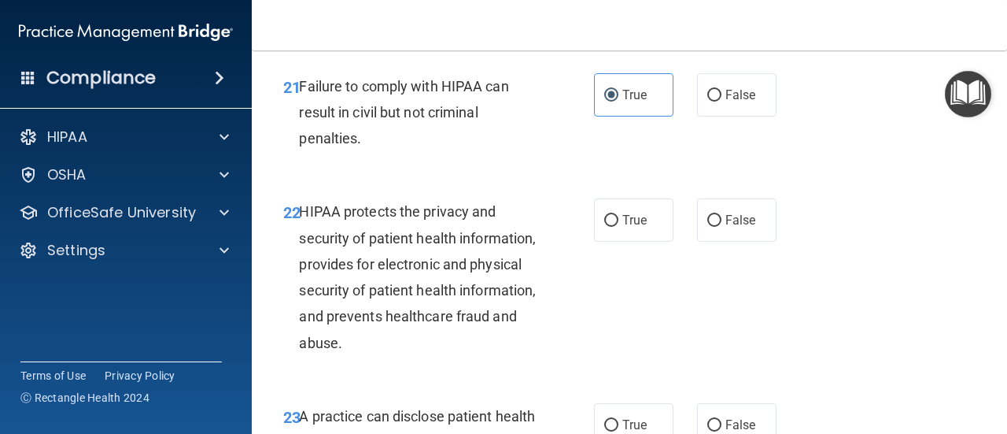
scroll to position [3227, 0]
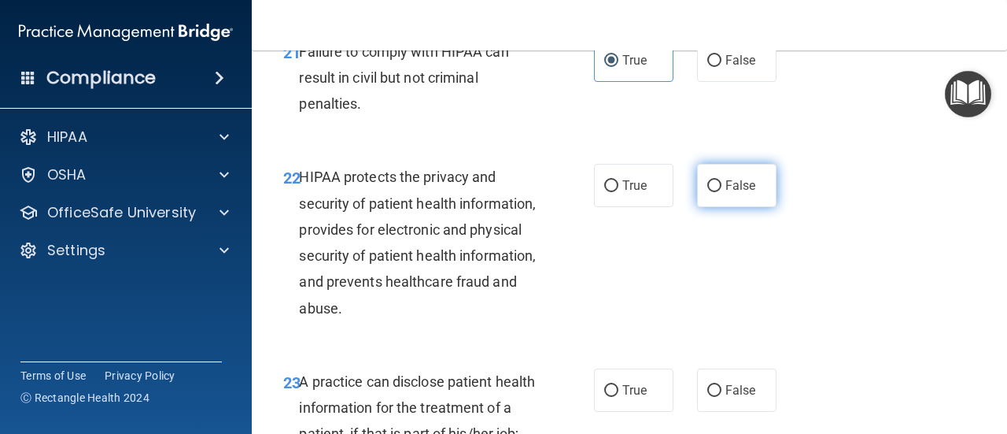
click at [718, 207] on label "False" at bounding box center [736, 185] width 79 height 43
click at [718, 192] on input "False" at bounding box center [715, 186] width 14 height 12
radio input "true"
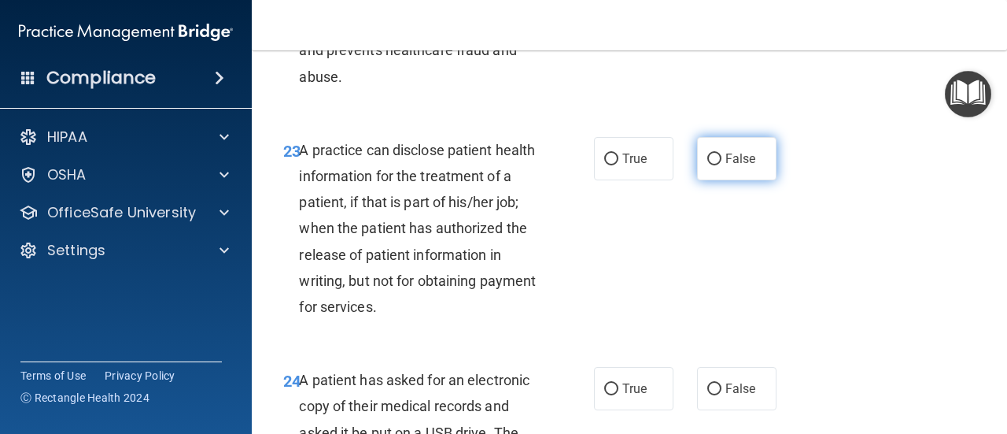
scroll to position [3463, 0]
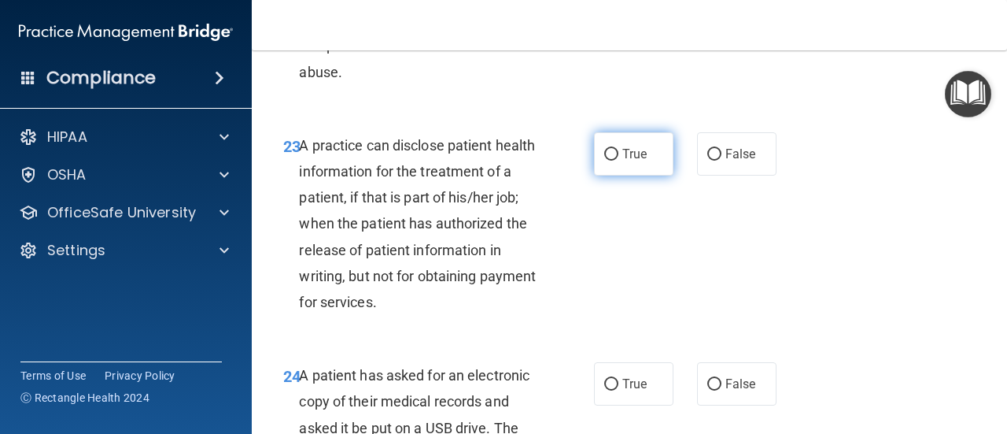
click at [615, 176] on label "True" at bounding box center [633, 153] width 79 height 43
click at [615, 161] on input "True" at bounding box center [611, 155] width 14 height 12
radio input "true"
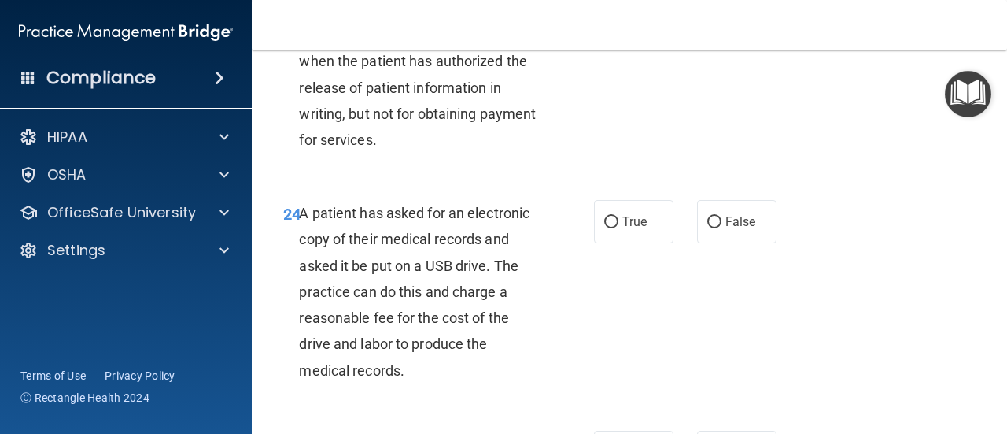
scroll to position [3778, 0]
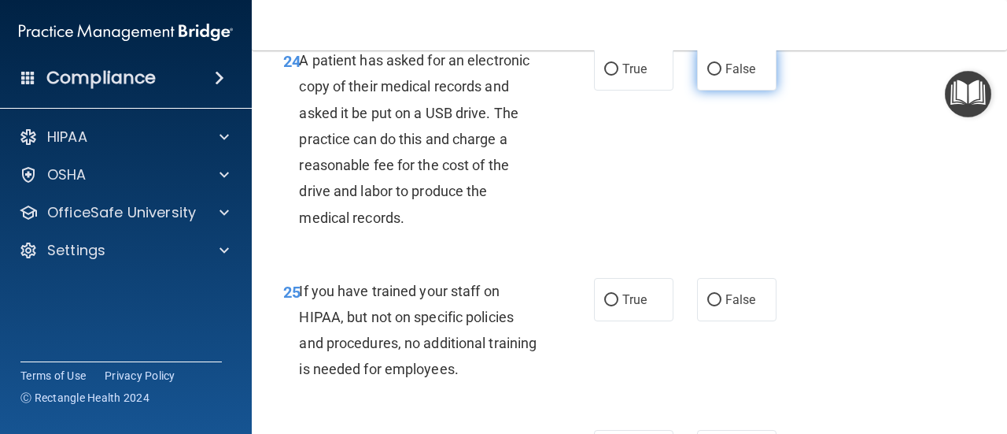
click at [708, 91] on label "False" at bounding box center [736, 68] width 79 height 43
click at [708, 76] on input "False" at bounding box center [715, 70] width 14 height 12
radio input "true"
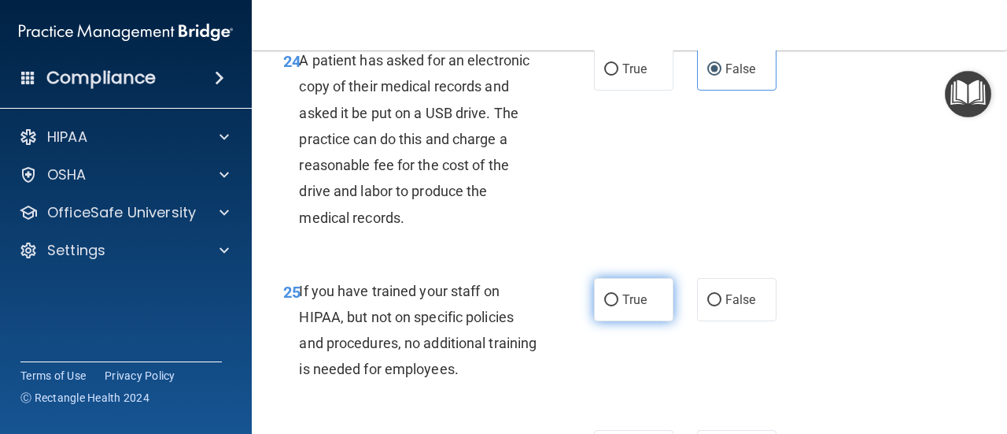
click at [639, 307] on span "True" at bounding box center [635, 299] width 24 height 15
click at [619, 306] on input "True" at bounding box center [611, 300] width 14 height 12
radio input "true"
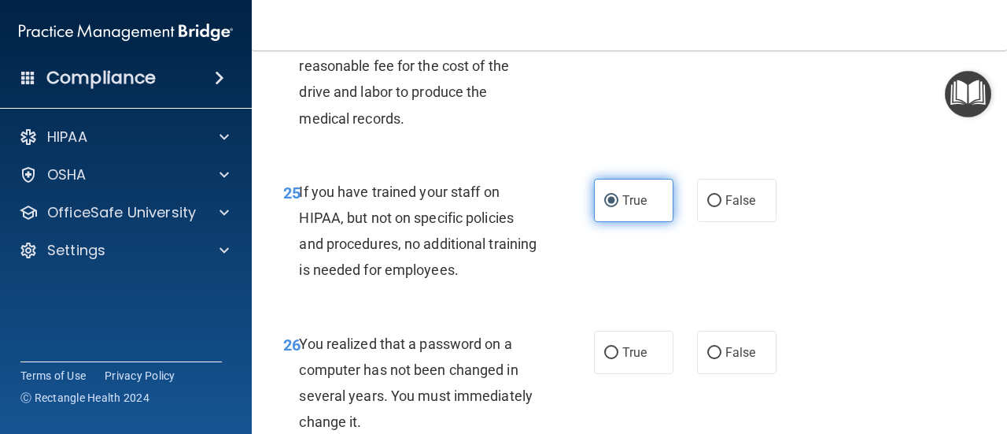
scroll to position [3935, 0]
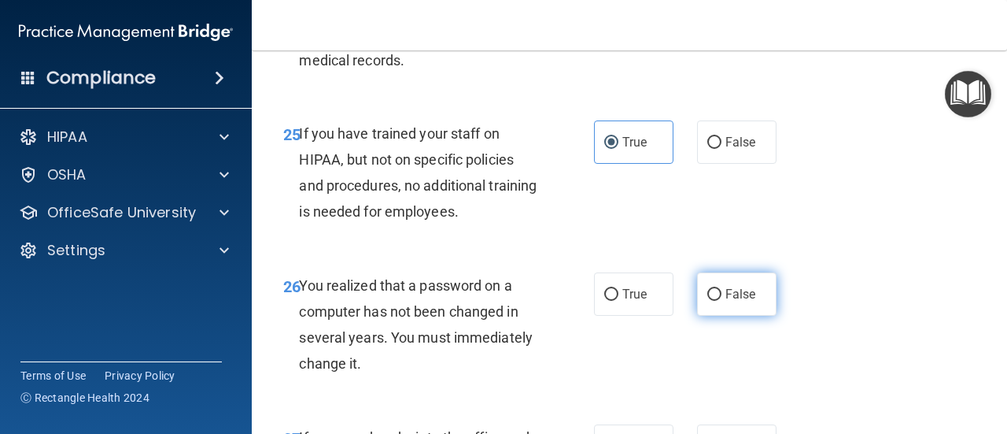
click at [726, 301] on span "False" at bounding box center [741, 293] width 31 height 15
click at [722, 301] on input "False" at bounding box center [715, 295] width 14 height 12
radio input "true"
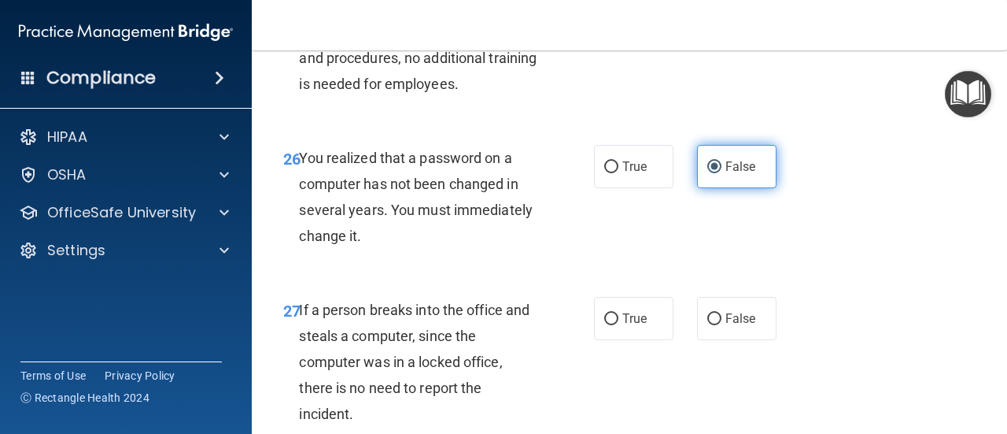
scroll to position [4093, 0]
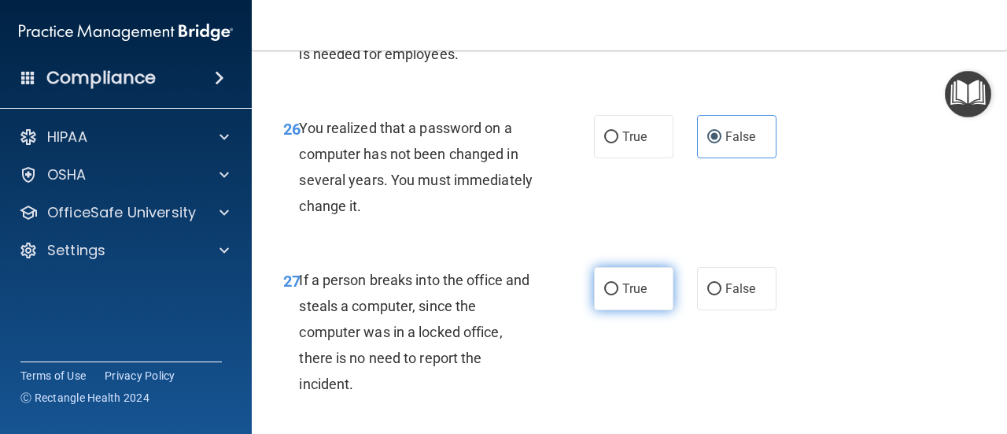
click at [627, 310] on label "True" at bounding box center [633, 288] width 79 height 43
click at [619, 295] on input "True" at bounding box center [611, 289] width 14 height 12
radio input "true"
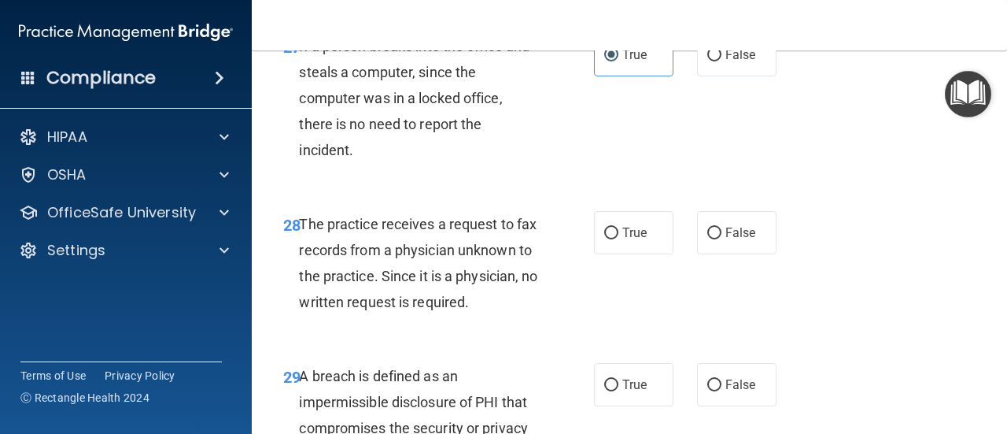
scroll to position [4329, 0]
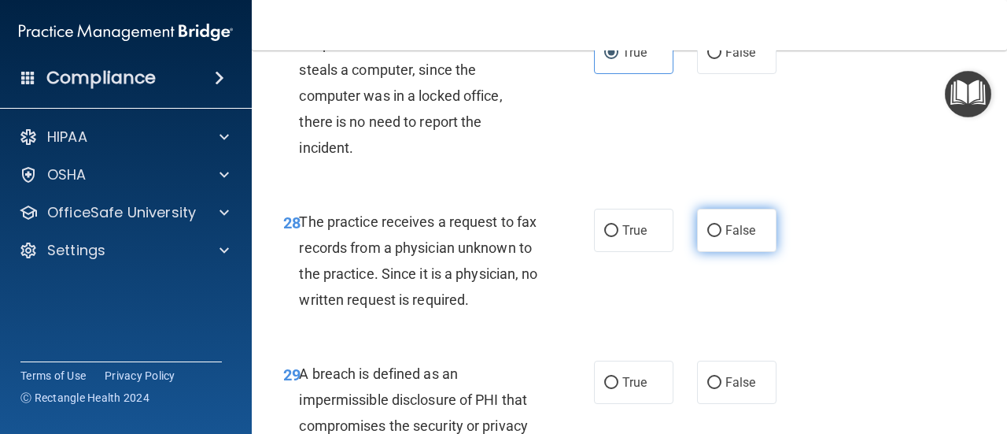
click at [730, 238] on span "False" at bounding box center [741, 230] width 31 height 15
click at [722, 237] on input "False" at bounding box center [715, 231] width 14 height 12
radio input "true"
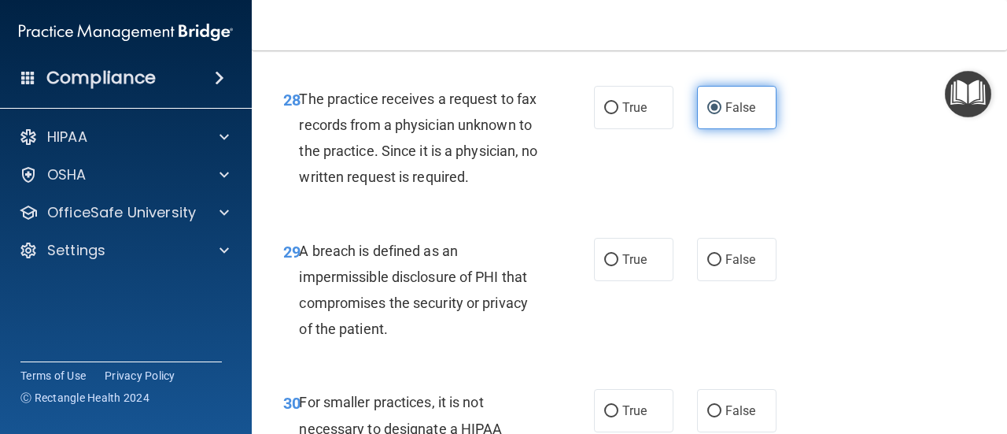
scroll to position [4486, 0]
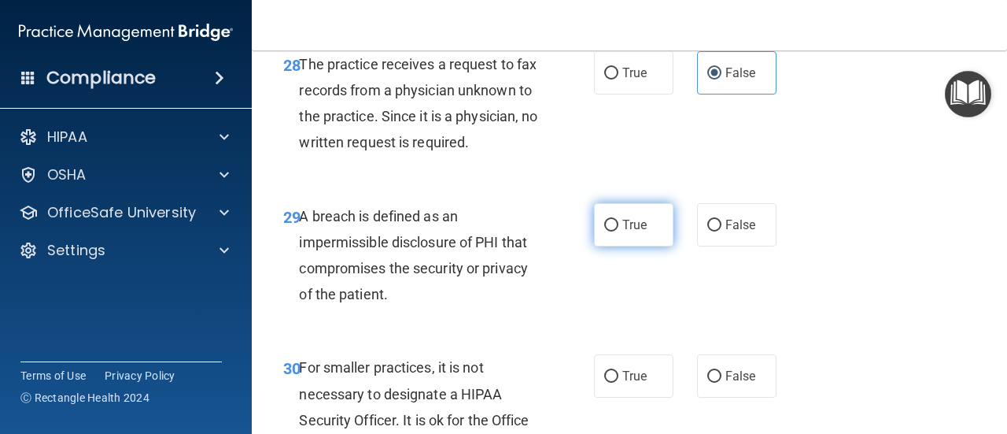
click at [609, 246] on label "True" at bounding box center [633, 224] width 79 height 43
click at [609, 231] on input "True" at bounding box center [611, 226] width 14 height 12
radio input "true"
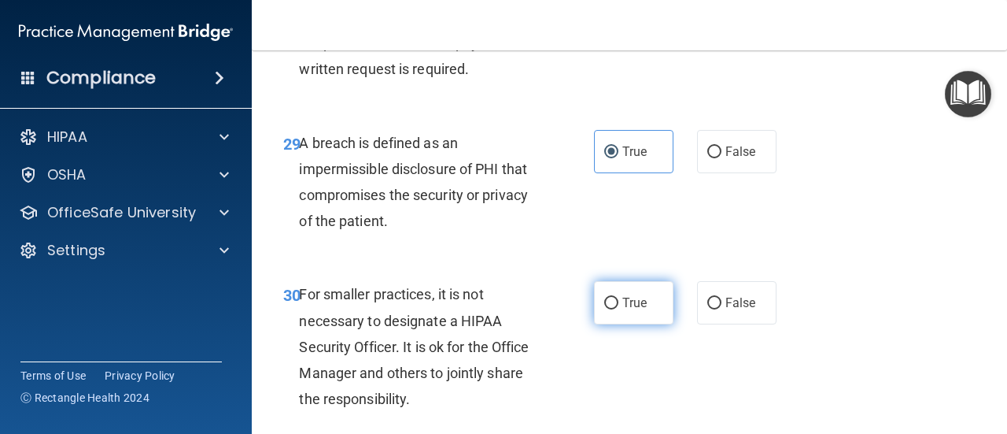
scroll to position [4644, 0]
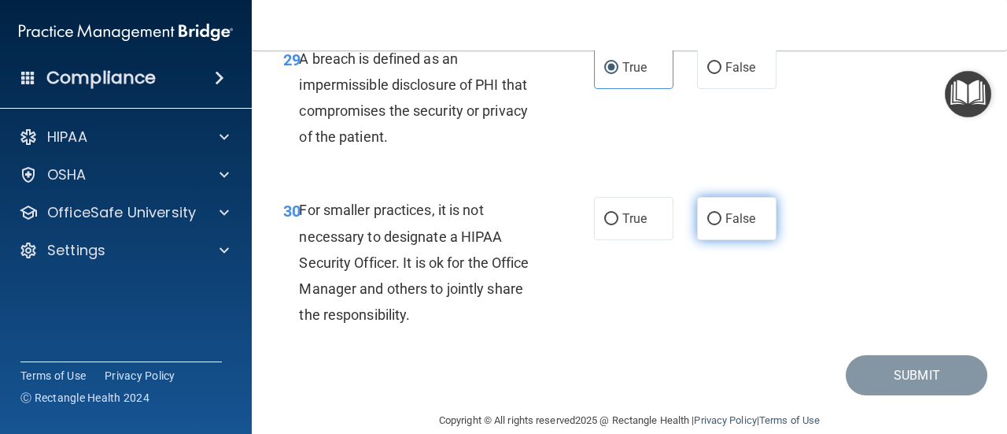
click at [718, 240] on label "False" at bounding box center [736, 218] width 79 height 43
click at [718, 225] on input "False" at bounding box center [715, 219] width 14 height 12
radio input "true"
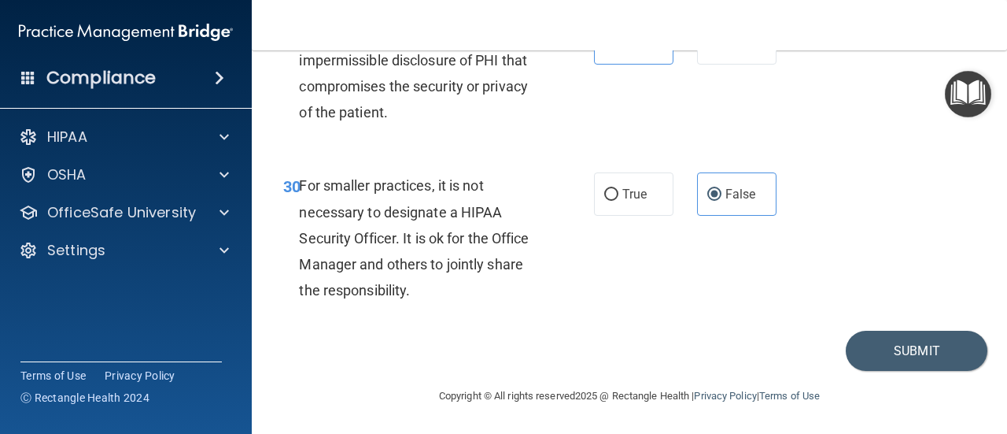
scroll to position [4746, 0]
click at [868, 346] on button "Submit" at bounding box center [917, 351] width 142 height 40
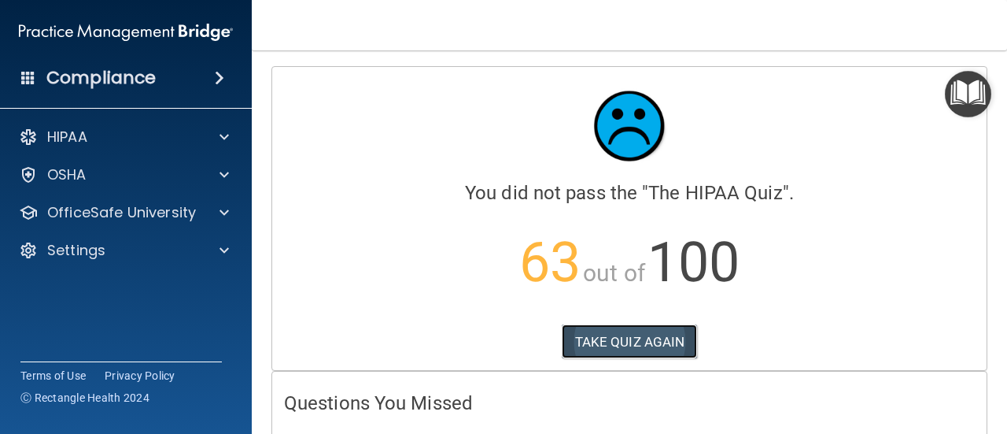
click at [641, 349] on button "TAKE QUIZ AGAIN" at bounding box center [630, 341] width 136 height 35
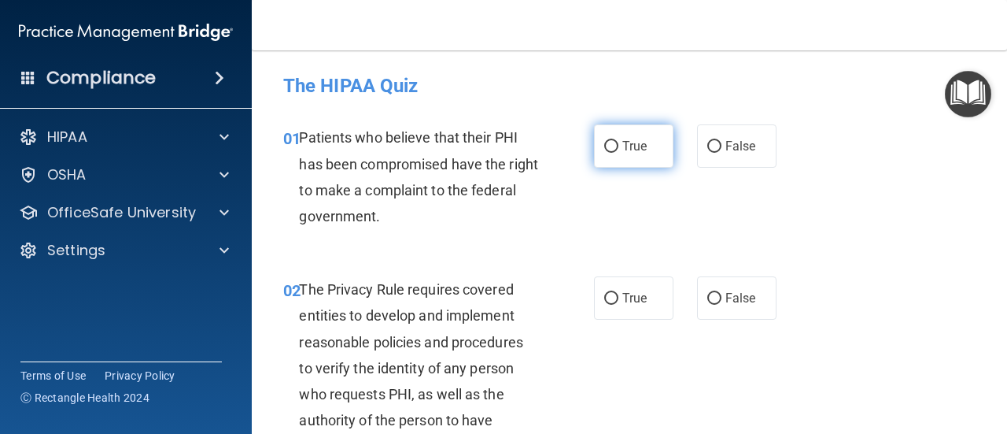
click at [633, 146] on span "True" at bounding box center [635, 146] width 24 height 15
click at [619, 146] on input "True" at bounding box center [611, 147] width 14 height 12
radio input "true"
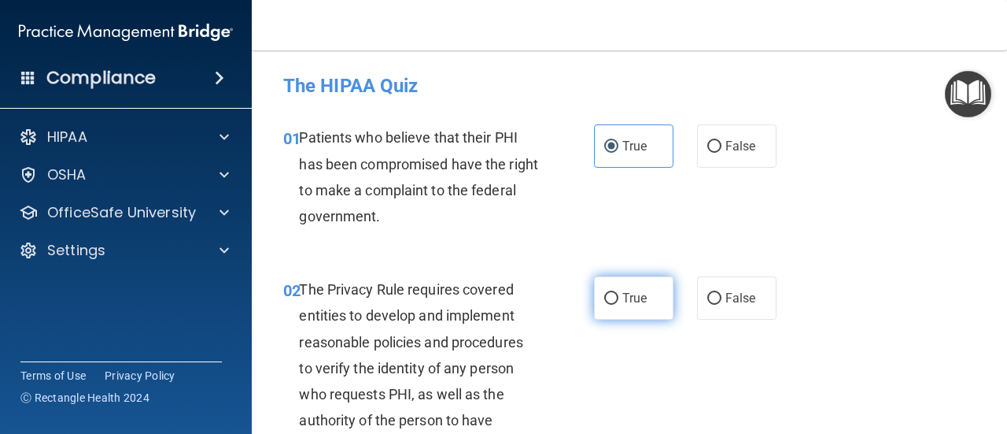
click at [649, 302] on label "True" at bounding box center [633, 297] width 79 height 43
click at [619, 302] on input "True" at bounding box center [611, 299] width 14 height 12
radio input "true"
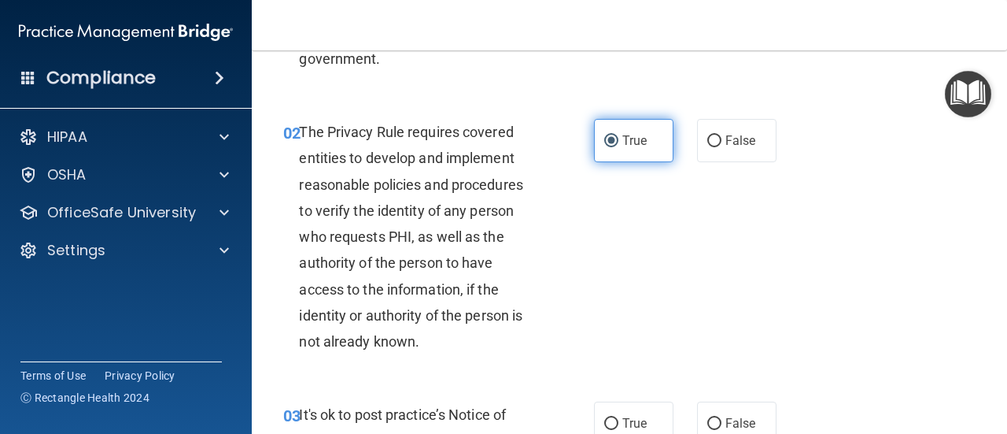
scroll to position [236, 0]
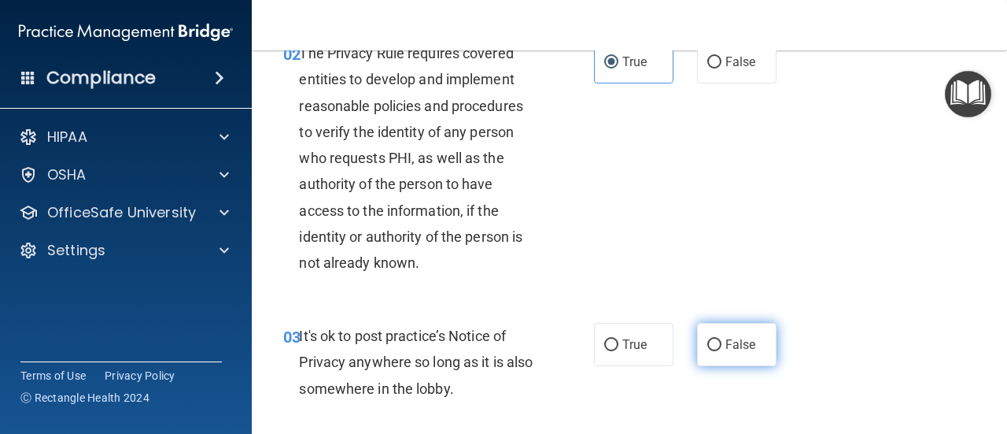
click at [726, 350] on span "False" at bounding box center [741, 344] width 31 height 15
click at [722, 350] on input "False" at bounding box center [715, 345] width 14 height 12
radio input "true"
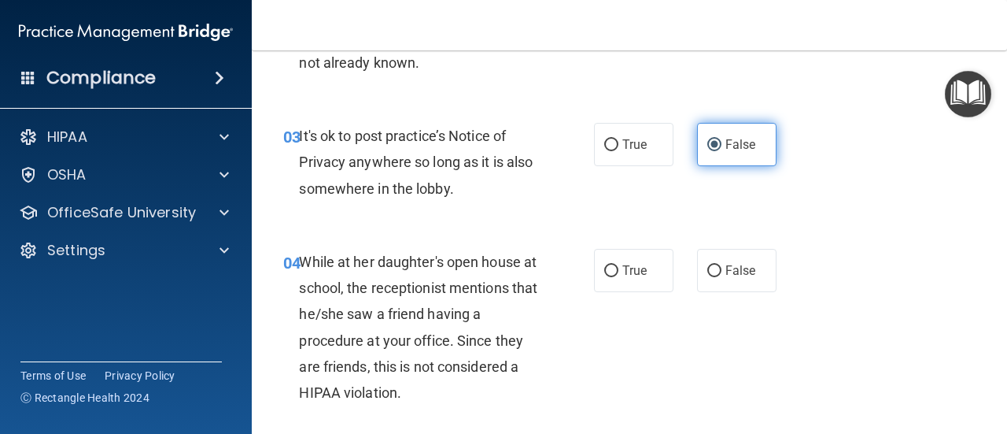
scroll to position [472, 0]
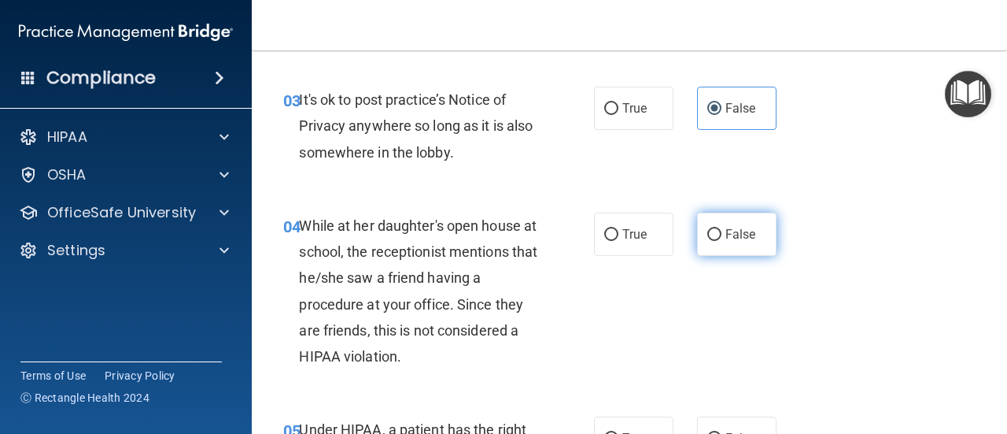
click at [725, 243] on label "False" at bounding box center [736, 234] width 79 height 43
click at [722, 241] on input "False" at bounding box center [715, 235] width 14 height 12
radio input "true"
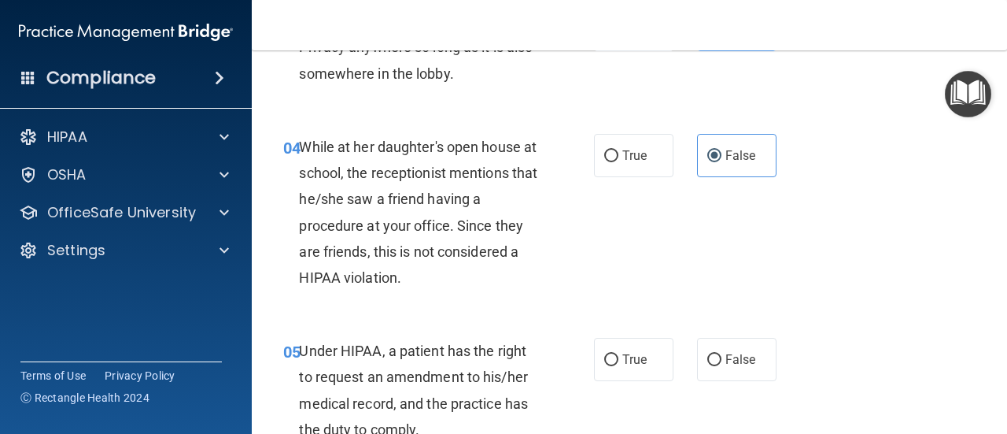
scroll to position [630, 0]
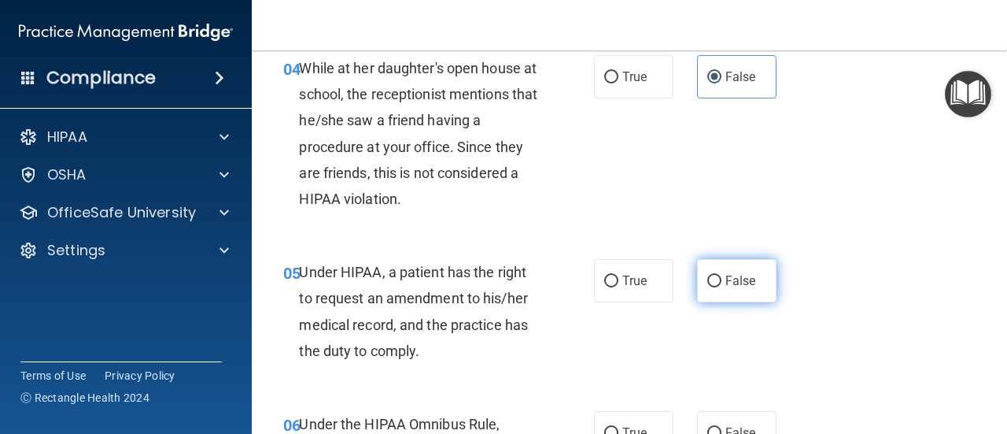
click at [730, 290] on label "False" at bounding box center [736, 280] width 79 height 43
click at [722, 287] on input "False" at bounding box center [715, 281] width 14 height 12
radio input "true"
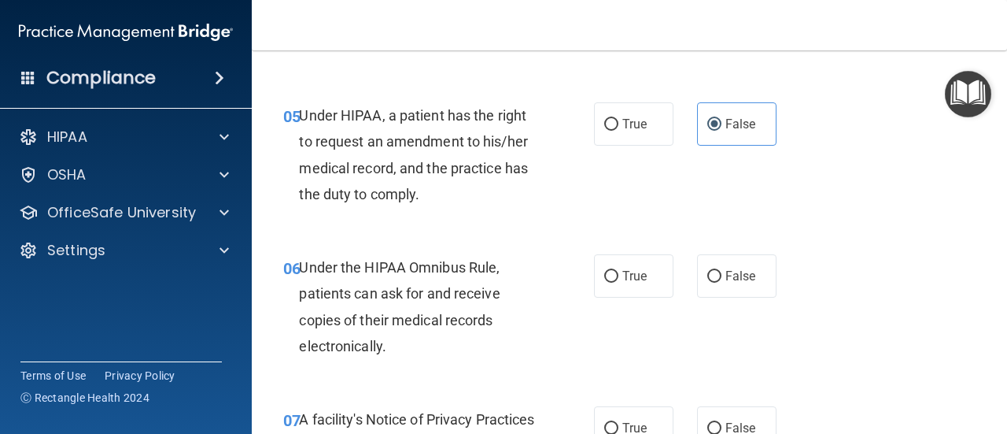
scroll to position [787, 0]
click at [608, 275] on input "True" at bounding box center [611, 276] width 14 height 12
radio input "true"
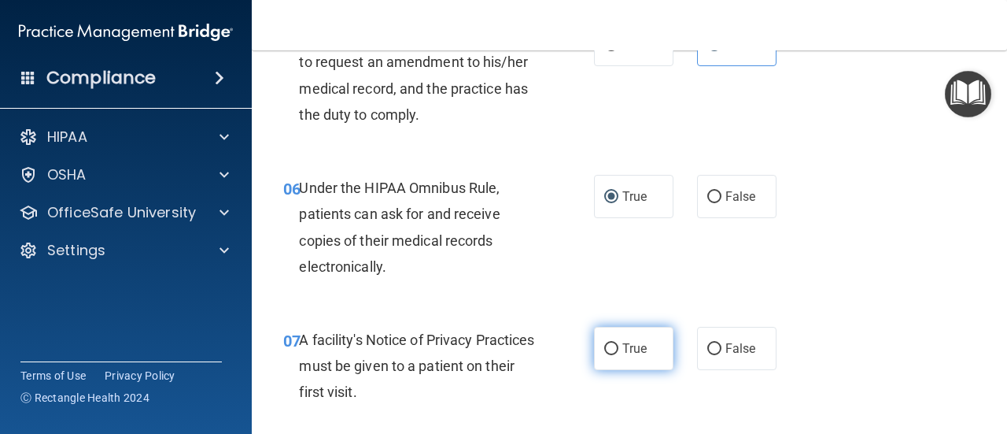
click at [649, 345] on label "True" at bounding box center [633, 348] width 79 height 43
click at [619, 345] on input "True" at bounding box center [611, 349] width 14 height 12
radio input "true"
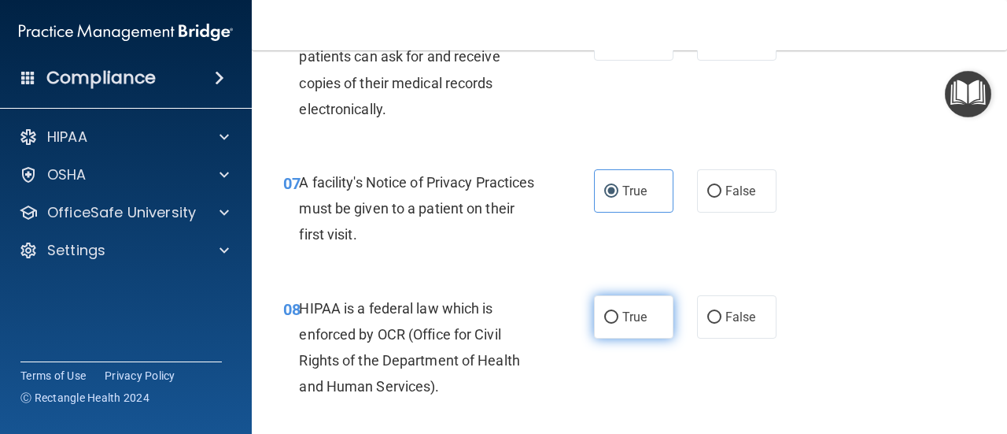
scroll to position [1102, 0]
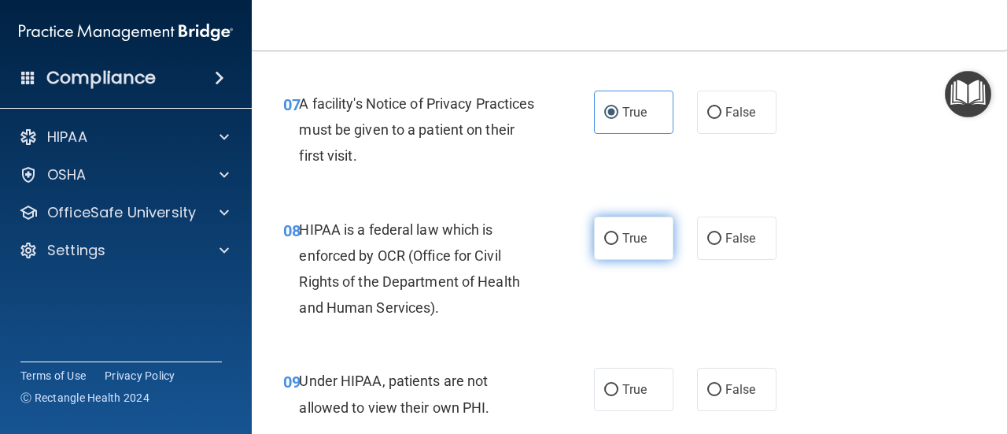
click at [615, 237] on label "True" at bounding box center [633, 237] width 79 height 43
click at [615, 237] on input "True" at bounding box center [611, 239] width 14 height 12
radio input "true"
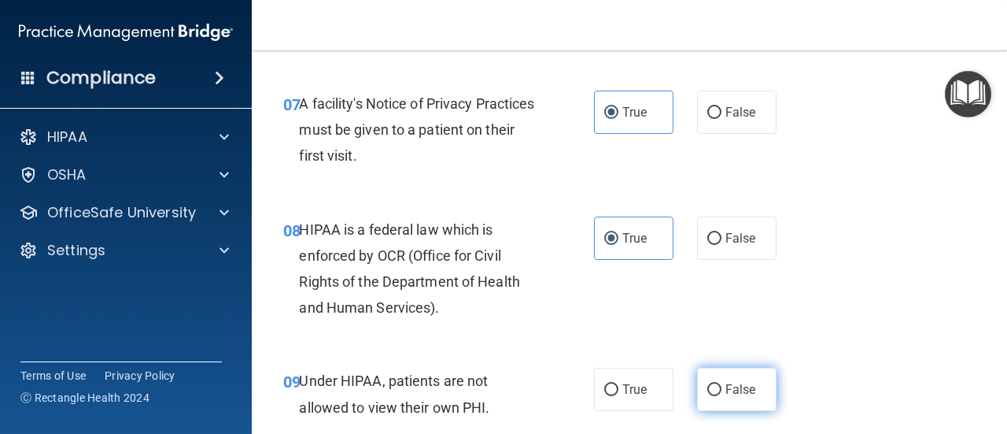
click at [726, 383] on span "False" at bounding box center [741, 389] width 31 height 15
click at [722, 384] on input "False" at bounding box center [715, 390] width 14 height 12
radio input "true"
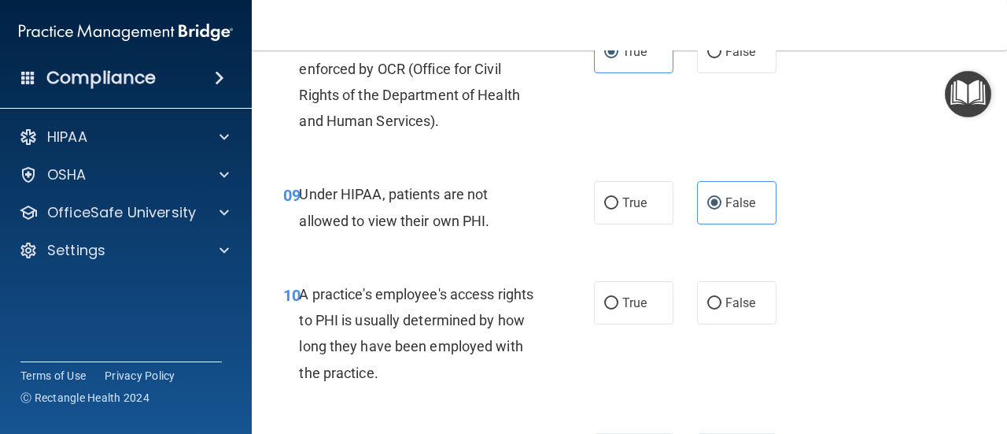
scroll to position [1338, 0]
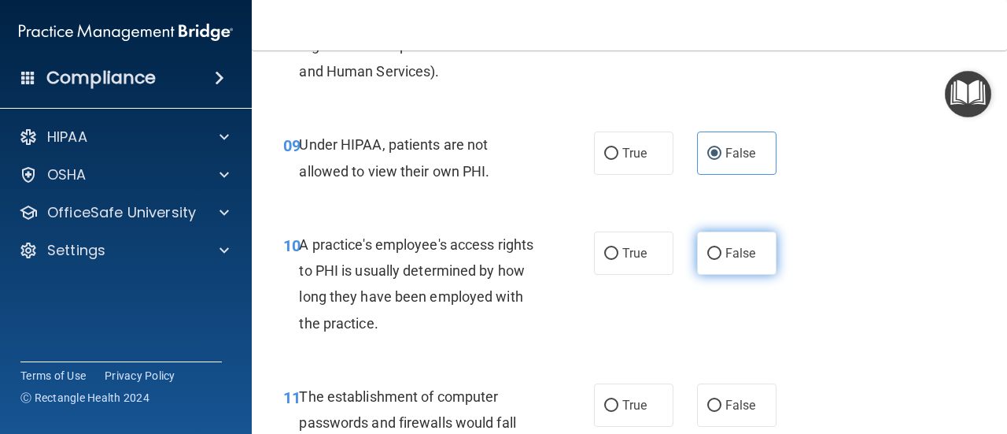
click at [711, 261] on label "False" at bounding box center [736, 252] width 79 height 43
click at [711, 260] on input "False" at bounding box center [715, 254] width 14 height 12
radio input "true"
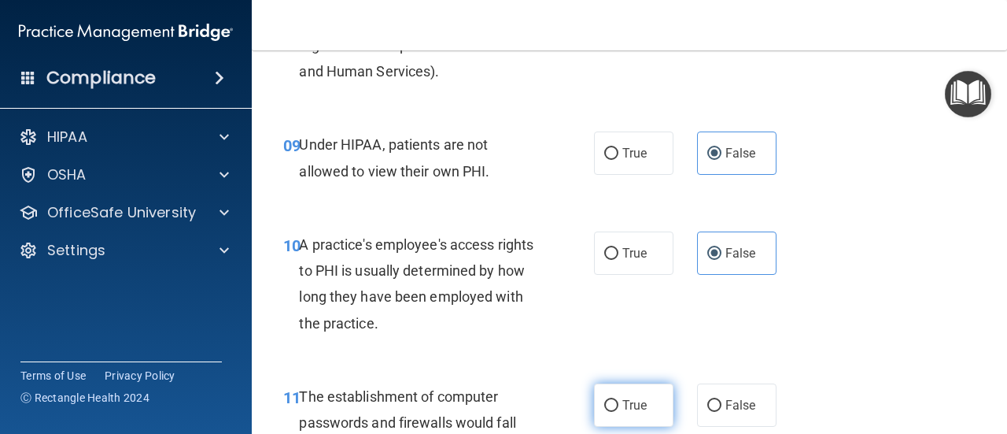
click at [623, 397] on span "True" at bounding box center [635, 404] width 24 height 15
click at [619, 400] on input "True" at bounding box center [611, 406] width 14 height 12
radio input "true"
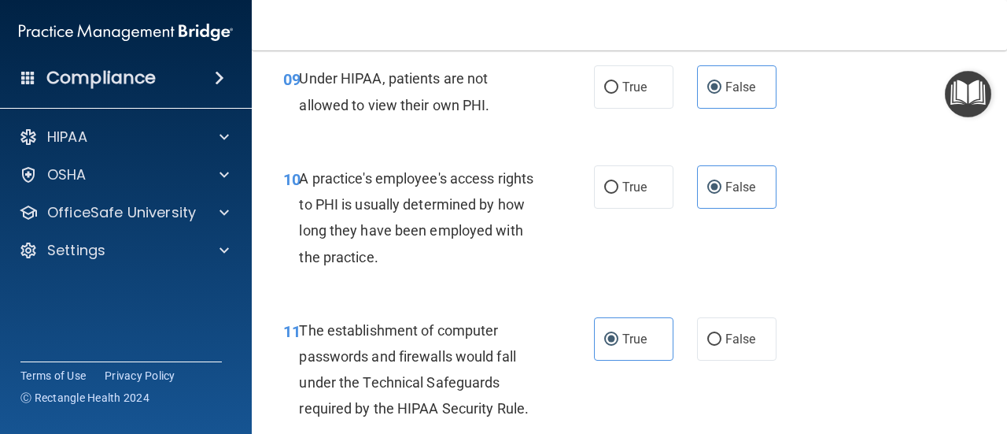
scroll to position [1495, 0]
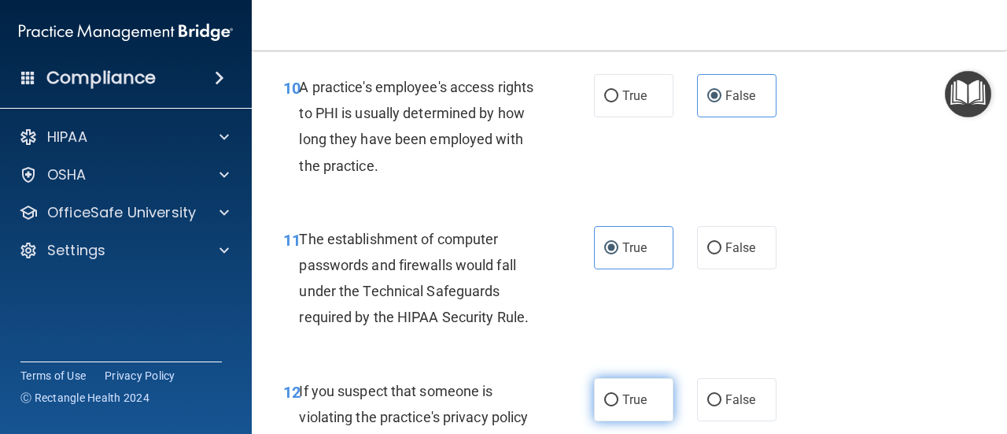
click at [628, 383] on label "True" at bounding box center [633, 399] width 79 height 43
click at [619, 394] on input "True" at bounding box center [611, 400] width 14 height 12
radio input "true"
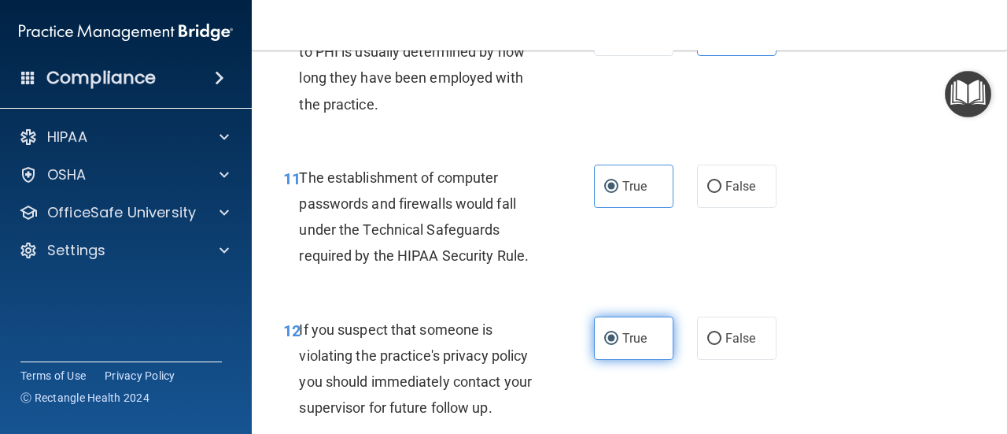
scroll to position [1653, 0]
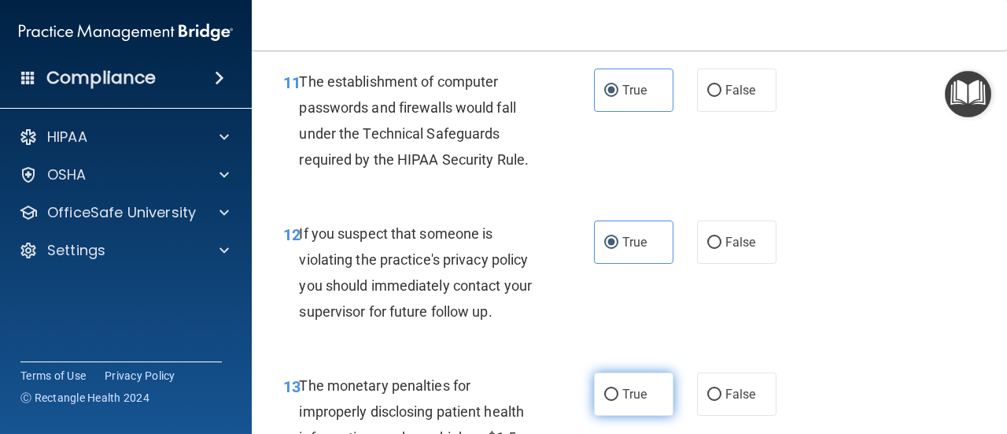
click at [627, 381] on label "True" at bounding box center [633, 393] width 79 height 43
click at [619, 389] on input "True" at bounding box center [611, 395] width 14 height 12
radio input "true"
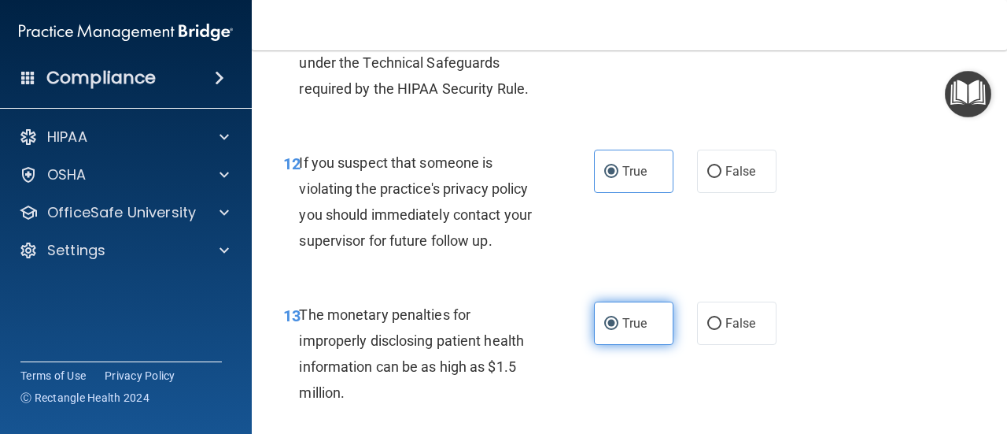
scroll to position [1810, 0]
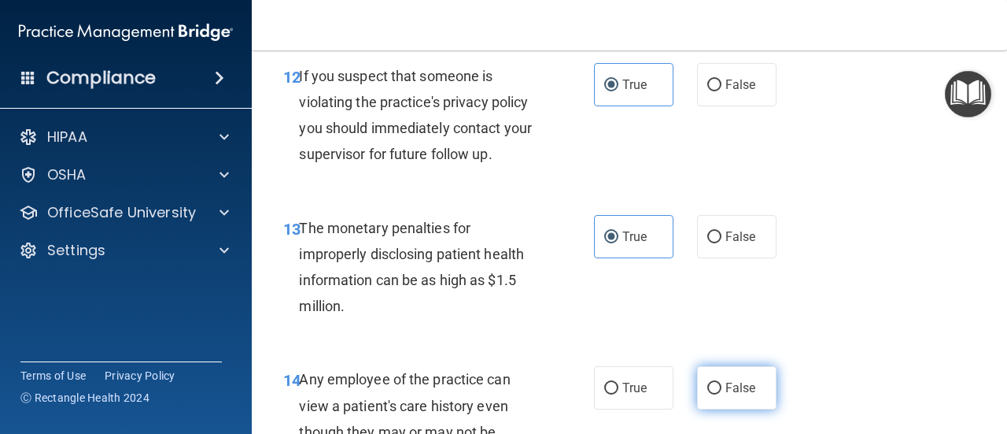
click at [748, 383] on label "False" at bounding box center [736, 387] width 79 height 43
click at [722, 383] on input "False" at bounding box center [715, 389] width 14 height 12
radio input "true"
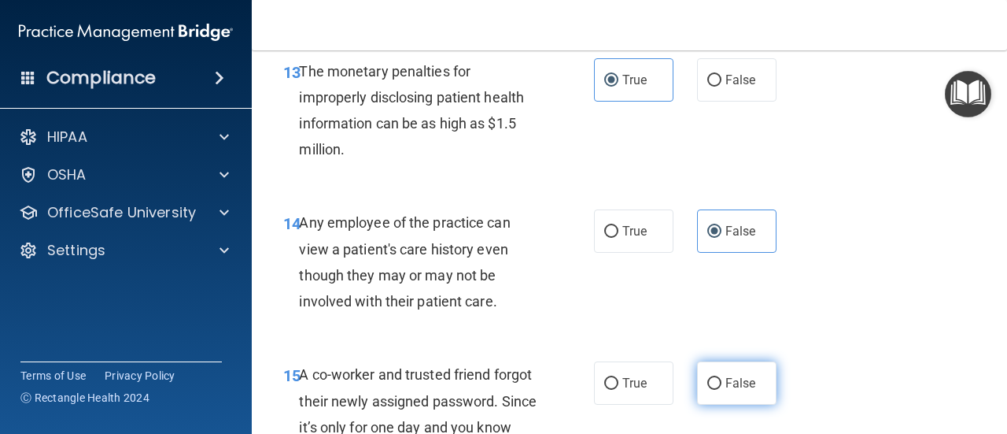
scroll to position [1968, 0]
click at [734, 375] on span "False" at bounding box center [741, 382] width 31 height 15
click at [722, 377] on input "False" at bounding box center [715, 383] width 14 height 12
radio input "true"
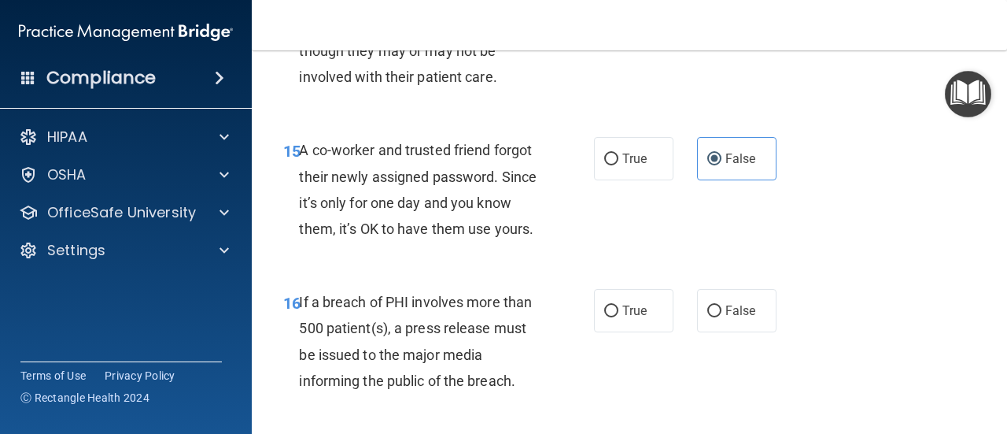
scroll to position [2204, 0]
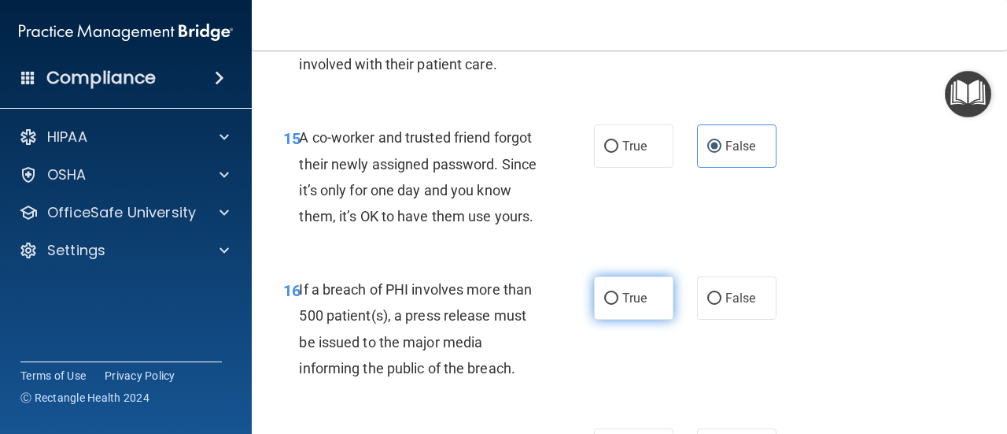
click at [612, 313] on label "True" at bounding box center [633, 297] width 79 height 43
click at [612, 305] on input "True" at bounding box center [611, 299] width 14 height 12
radio input "true"
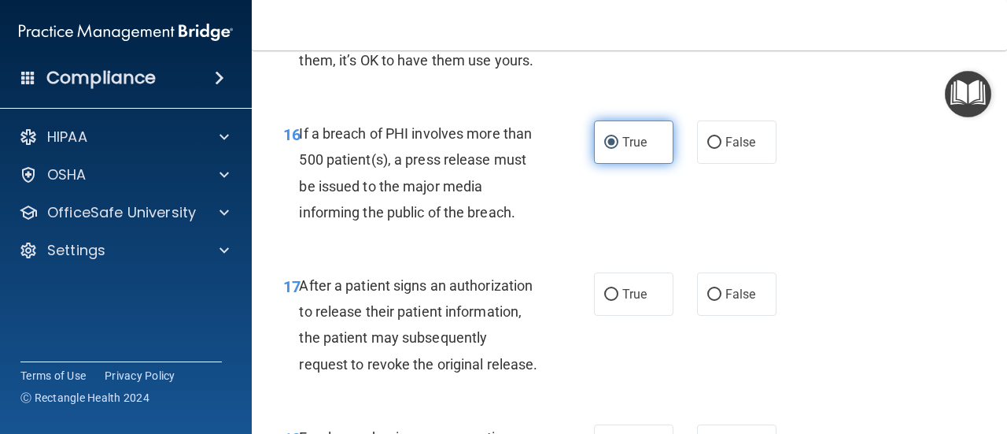
scroll to position [2361, 0]
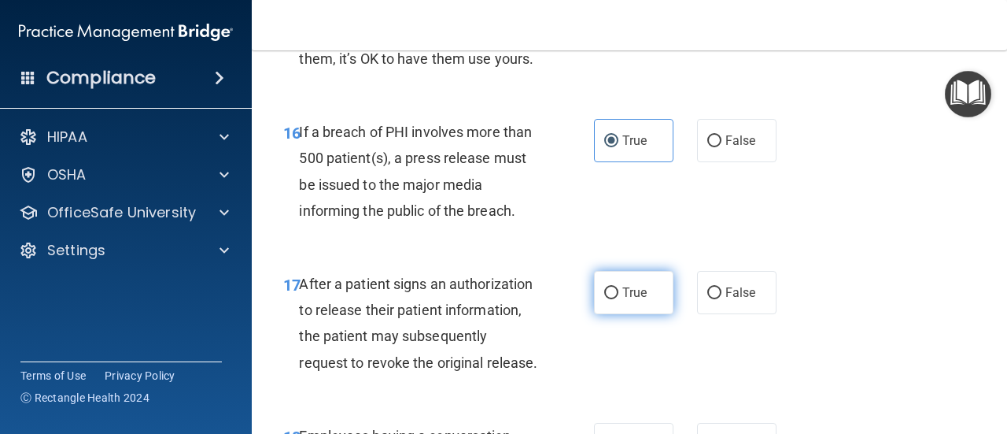
click at [633, 300] on span "True" at bounding box center [635, 292] width 24 height 15
click at [619, 299] on input "True" at bounding box center [611, 293] width 14 height 12
radio input "true"
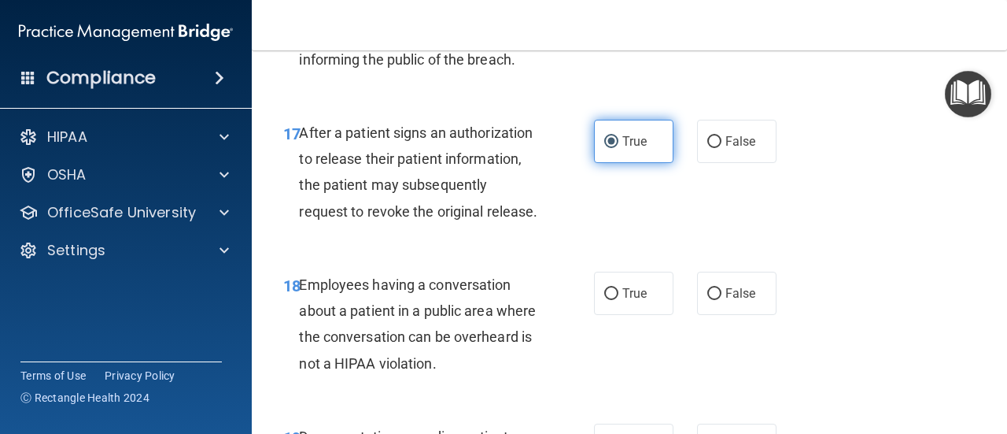
scroll to position [2519, 0]
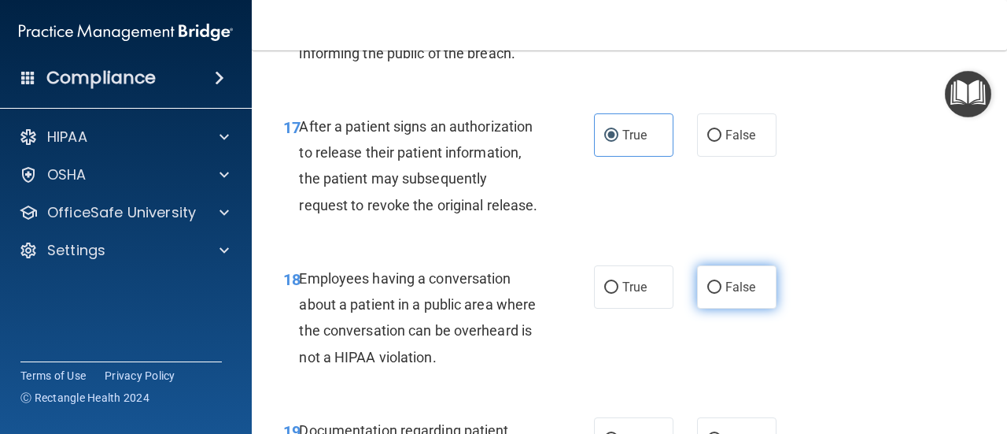
click at [710, 309] on label "False" at bounding box center [736, 286] width 79 height 43
click at [710, 294] on input "False" at bounding box center [715, 288] width 14 height 12
radio input "true"
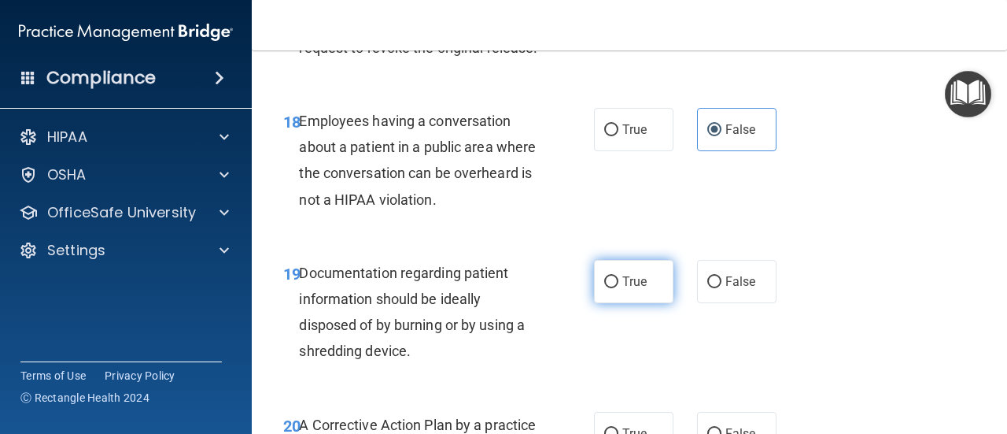
click at [614, 303] on label "True" at bounding box center [633, 281] width 79 height 43
click at [614, 288] on input "True" at bounding box center [611, 282] width 14 height 12
radio input "true"
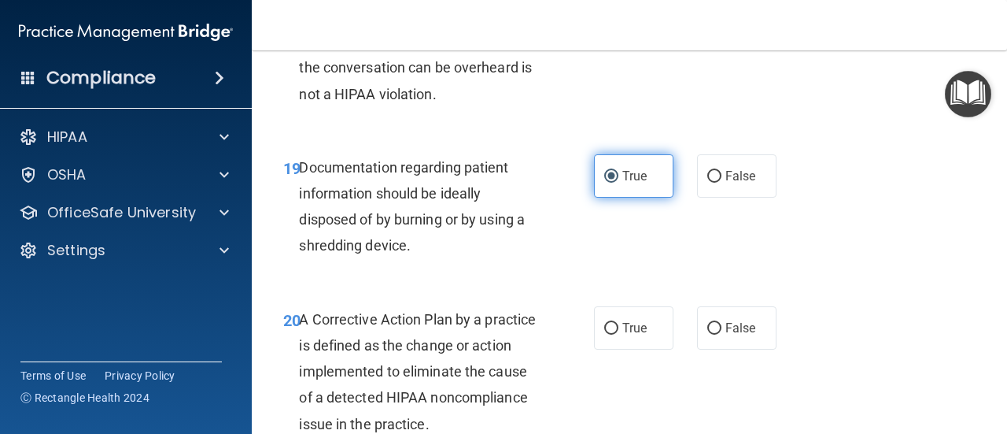
scroll to position [2912, 0]
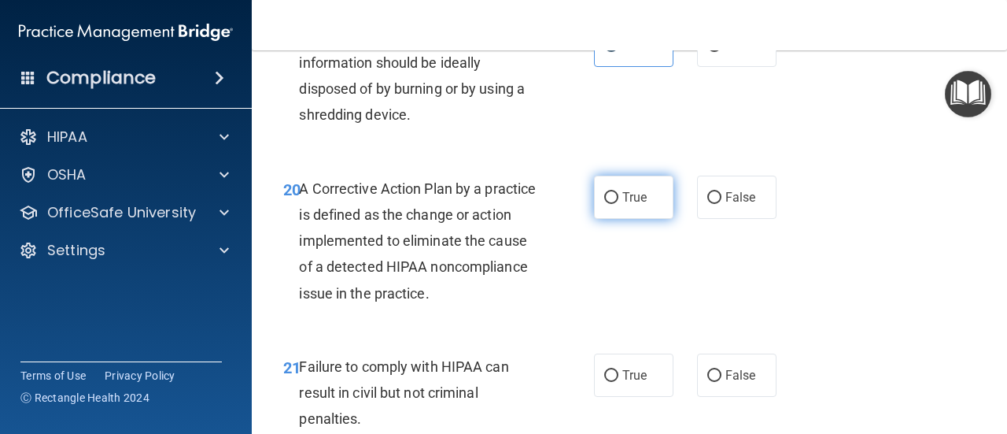
click at [623, 205] on span "True" at bounding box center [635, 197] width 24 height 15
click at [619, 204] on input "True" at bounding box center [611, 198] width 14 height 12
radio input "true"
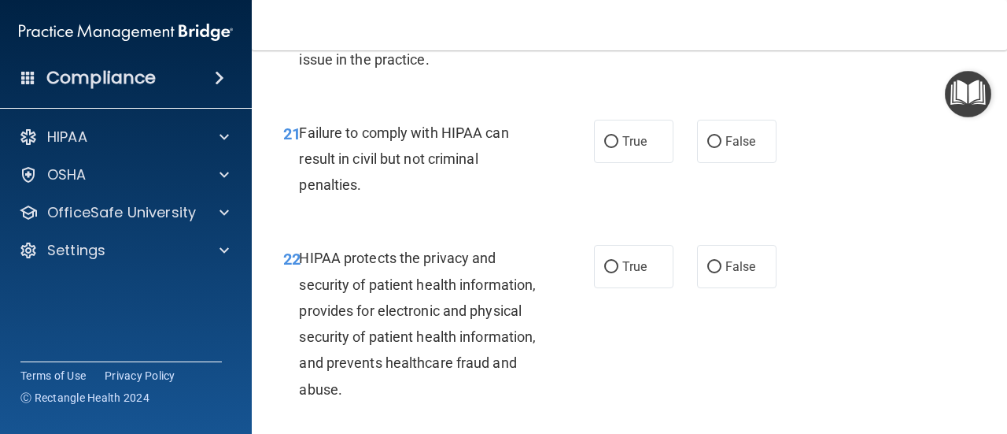
scroll to position [3148, 0]
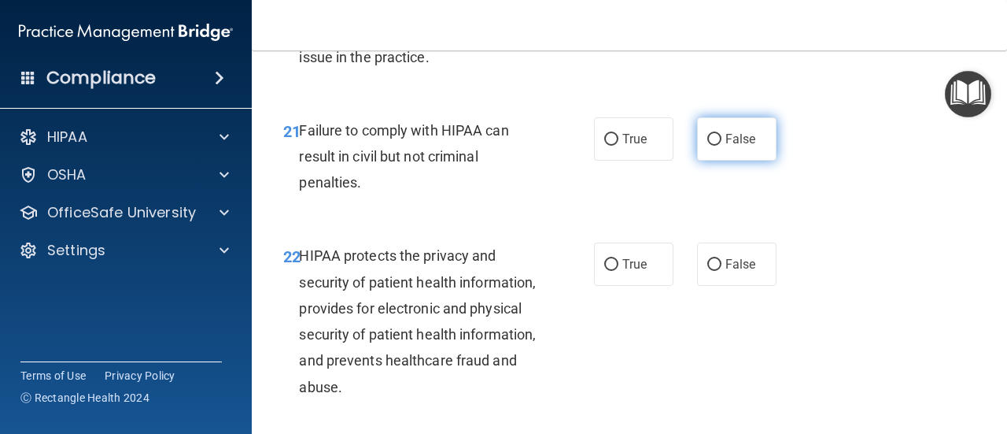
click at [730, 146] on span "False" at bounding box center [741, 138] width 31 height 15
click at [722, 146] on input "False" at bounding box center [715, 140] width 14 height 12
radio input "true"
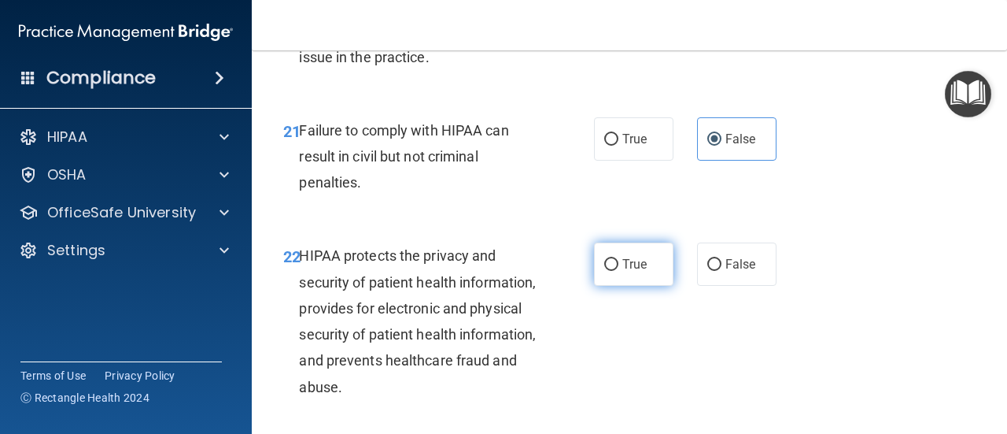
click at [642, 286] on label "True" at bounding box center [633, 263] width 79 height 43
click at [619, 271] on input "True" at bounding box center [611, 265] width 14 height 12
radio input "true"
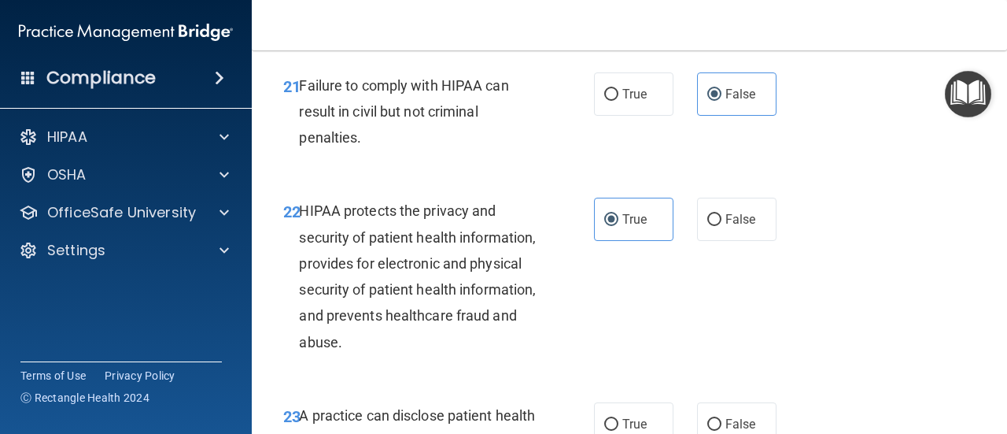
scroll to position [3306, 0]
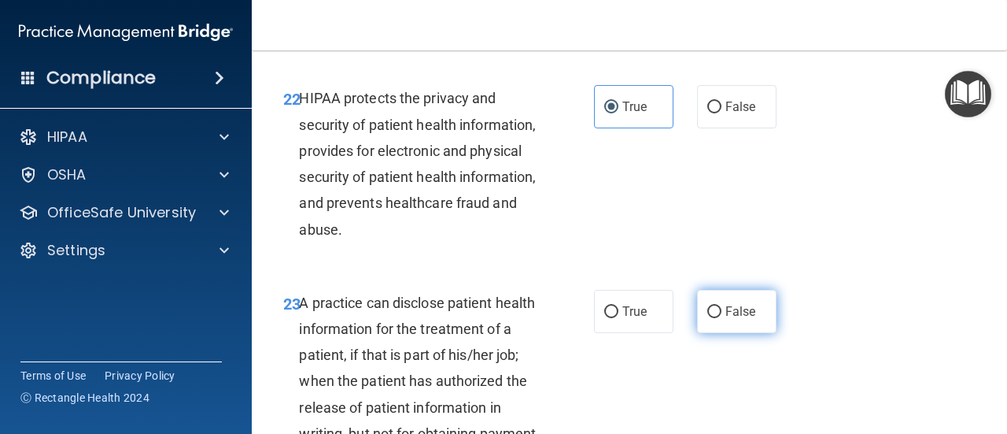
click at [741, 333] on label "False" at bounding box center [736, 311] width 79 height 43
click at [722, 318] on input "False" at bounding box center [715, 312] width 14 height 12
radio input "true"
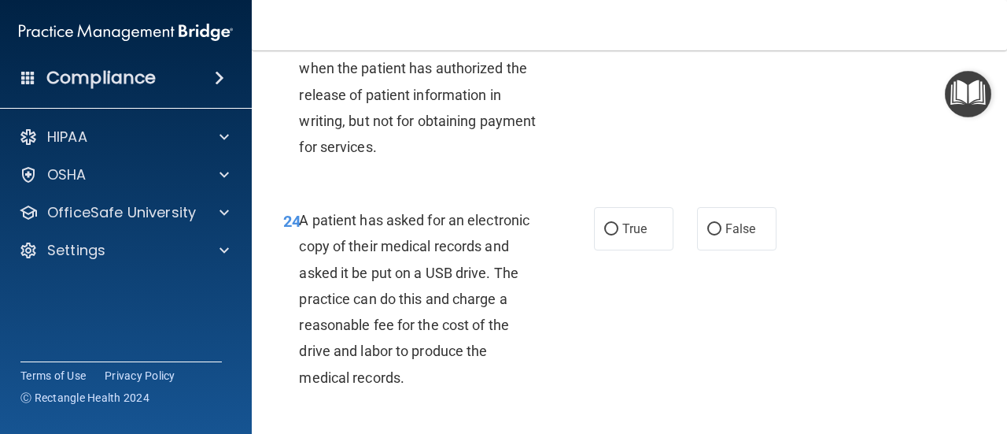
scroll to position [3621, 0]
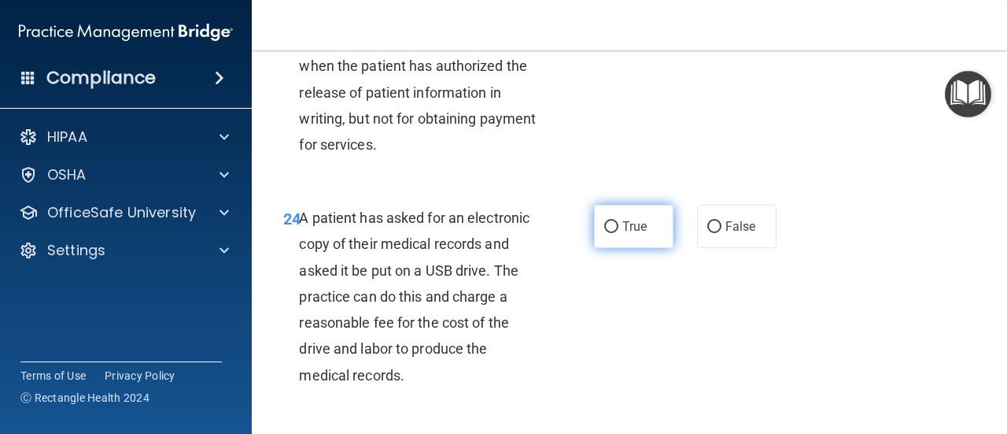
click at [625, 248] on label "True" at bounding box center [633, 226] width 79 height 43
click at [619, 233] on input "True" at bounding box center [611, 227] width 14 height 12
radio input "true"
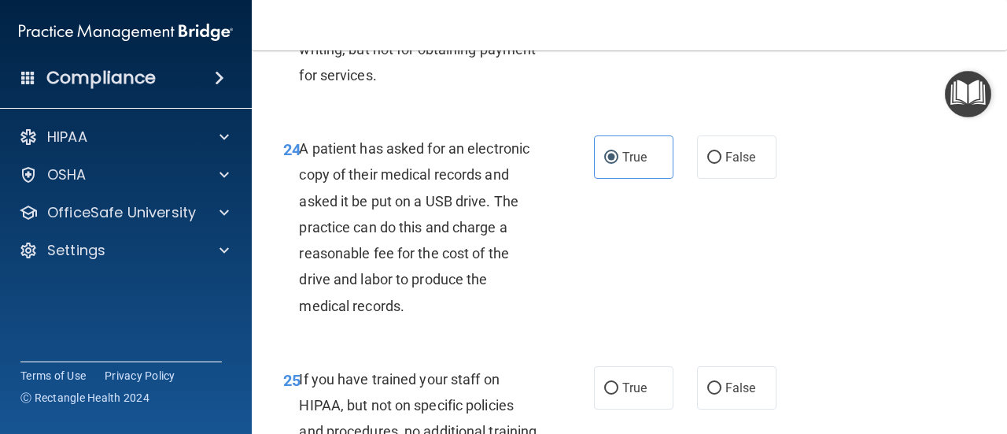
scroll to position [3778, 0]
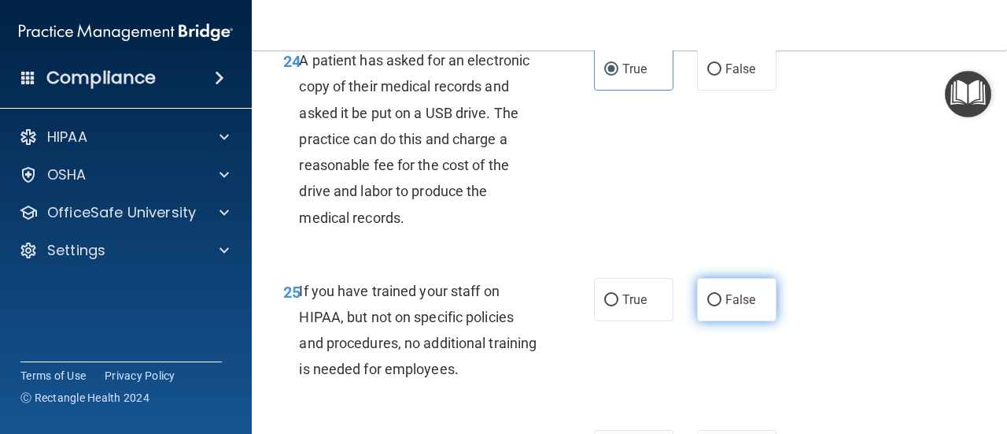
click at [715, 321] on label "False" at bounding box center [736, 299] width 79 height 43
click at [715, 306] on input "False" at bounding box center [715, 300] width 14 height 12
radio input "true"
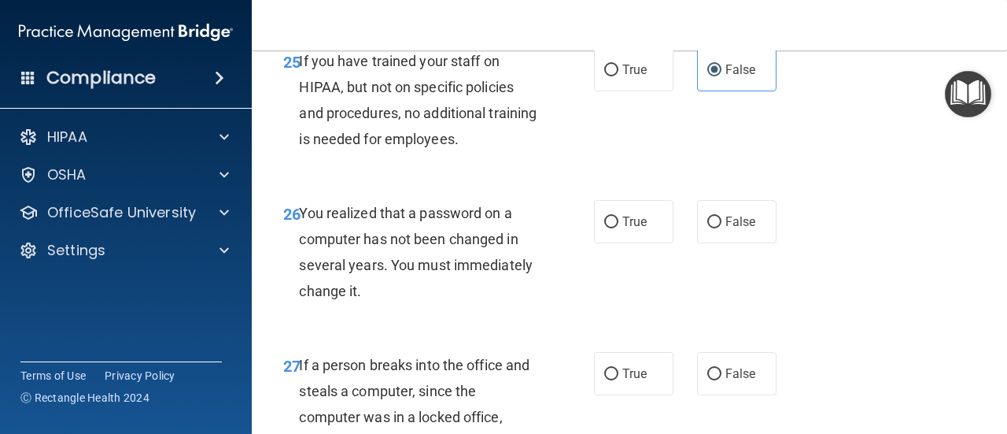
scroll to position [4014, 0]
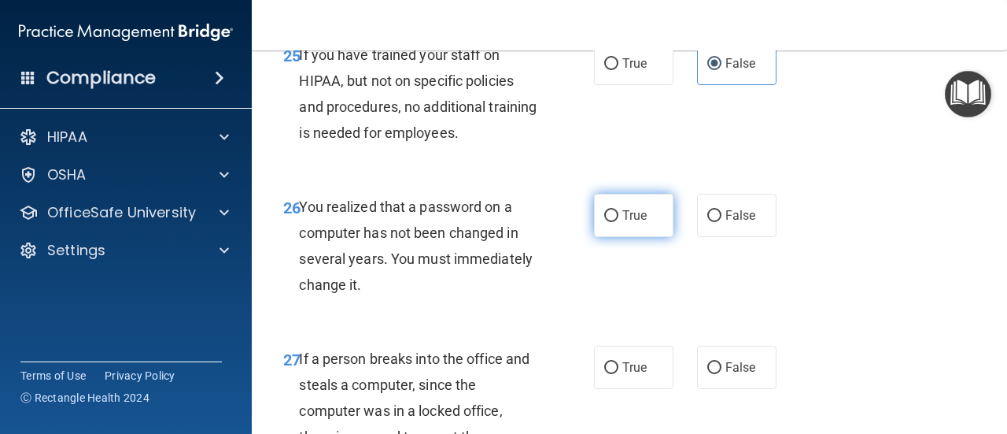
click at [620, 237] on label "True" at bounding box center [633, 215] width 79 height 43
click at [619, 222] on input "True" at bounding box center [611, 216] width 14 height 12
radio input "true"
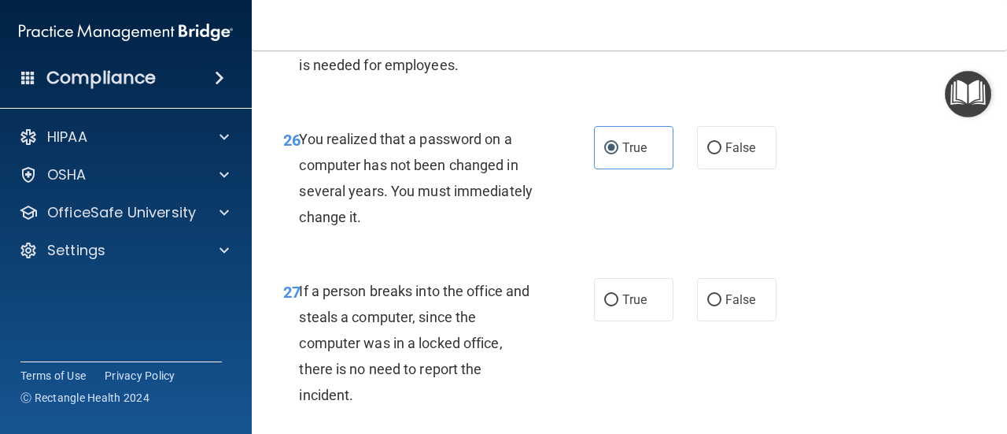
scroll to position [4172, 0]
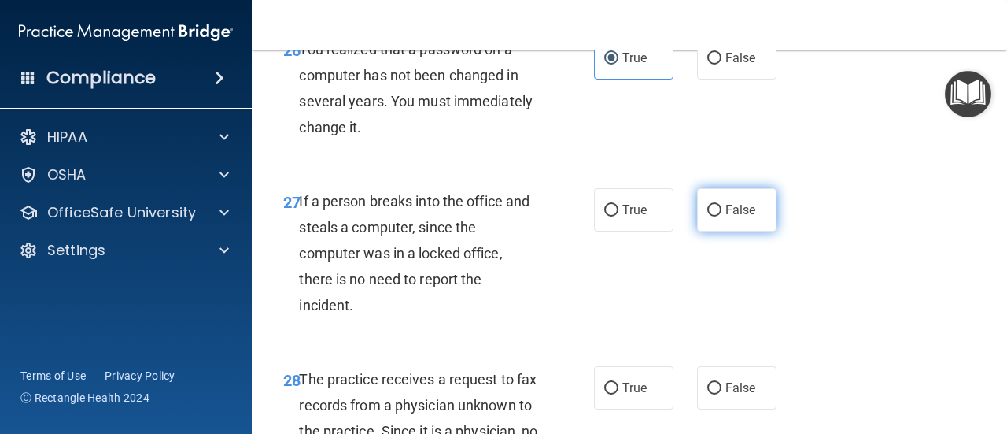
click at [734, 231] on label "False" at bounding box center [736, 209] width 79 height 43
click at [722, 216] on input "False" at bounding box center [715, 211] width 14 height 12
radio input "true"
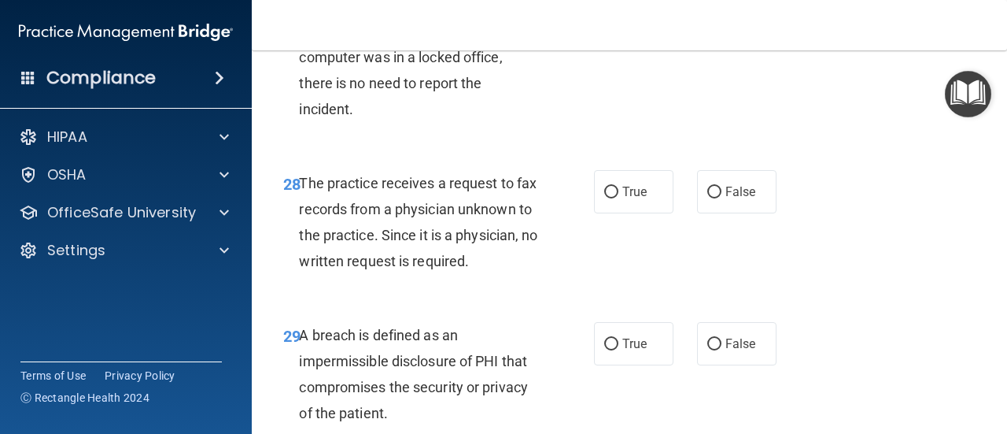
scroll to position [4408, 0]
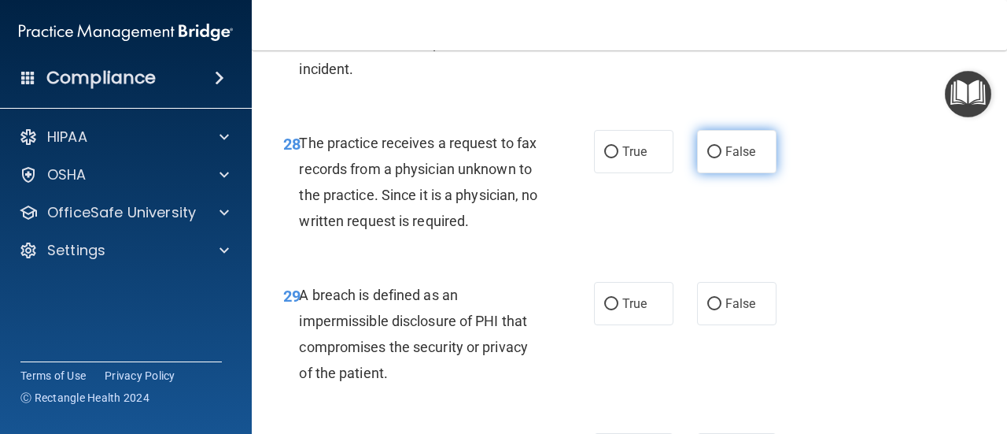
click at [735, 173] on label "False" at bounding box center [736, 151] width 79 height 43
click at [722, 158] on input "False" at bounding box center [715, 152] width 14 height 12
radio input "true"
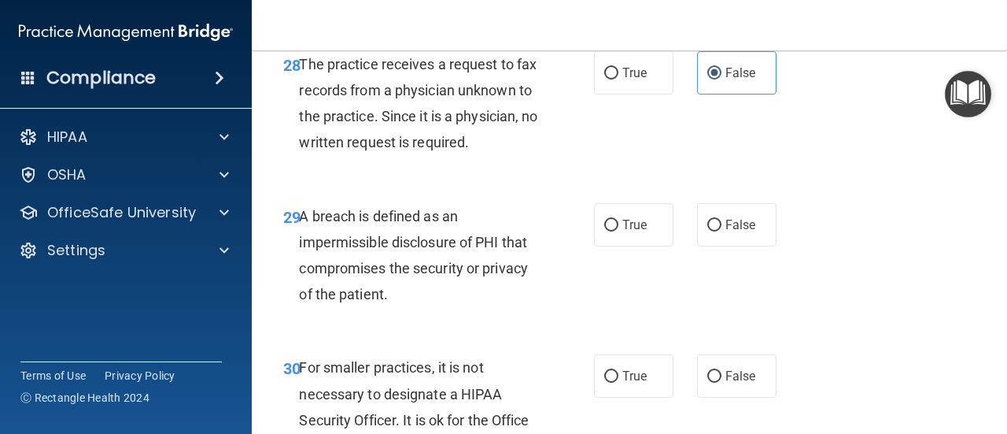
scroll to position [4565, 0]
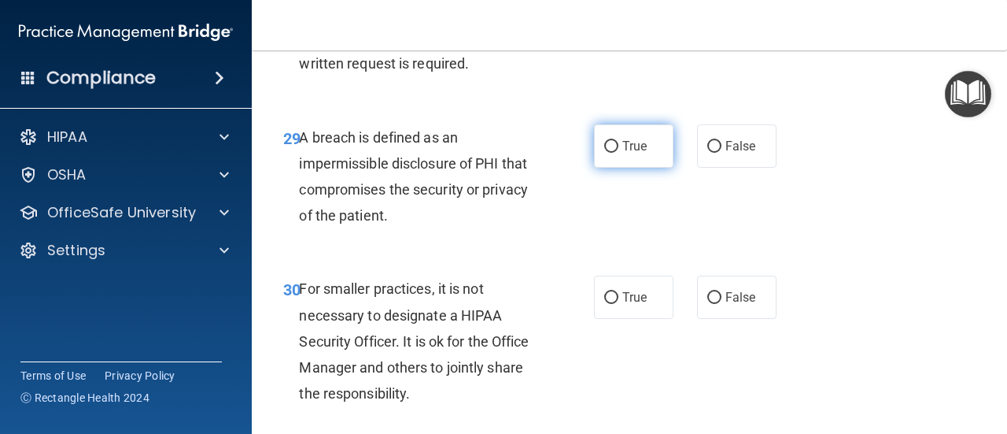
click at [638, 168] on label "True" at bounding box center [633, 145] width 79 height 43
click at [619, 153] on input "True" at bounding box center [611, 147] width 14 height 12
radio input "true"
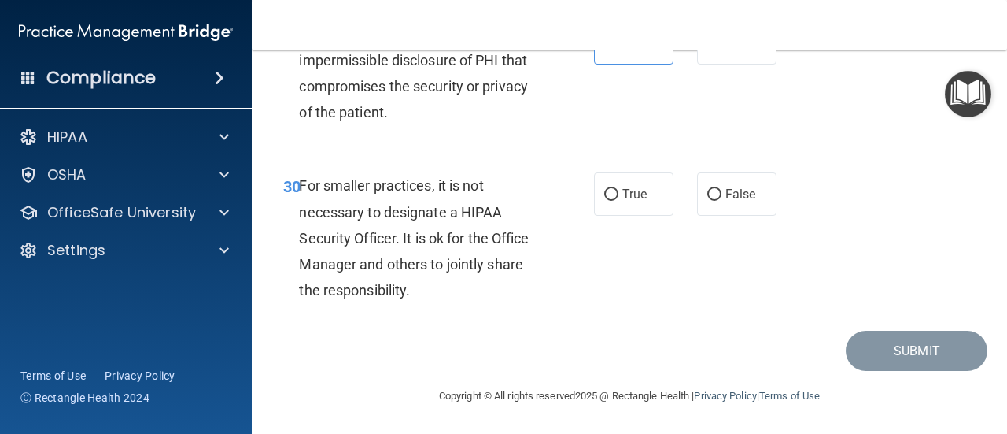
scroll to position [4722, 0]
click at [715, 216] on label "False" at bounding box center [736, 193] width 79 height 43
click at [715, 201] on input "False" at bounding box center [715, 195] width 14 height 12
radio input "true"
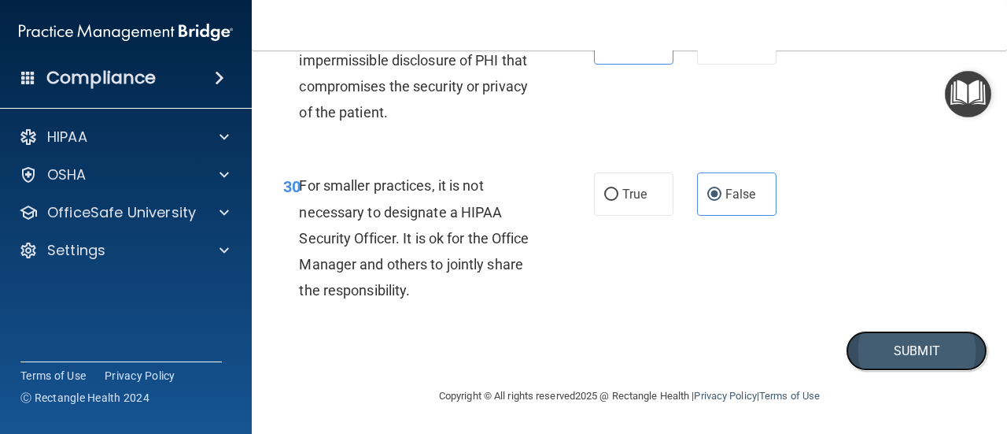
click at [894, 366] on button "Submit" at bounding box center [917, 351] width 142 height 40
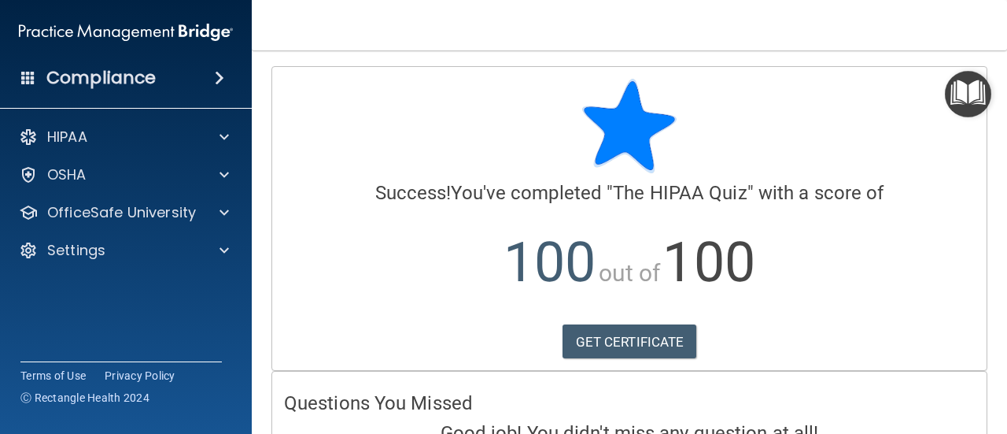
scroll to position [92, 0]
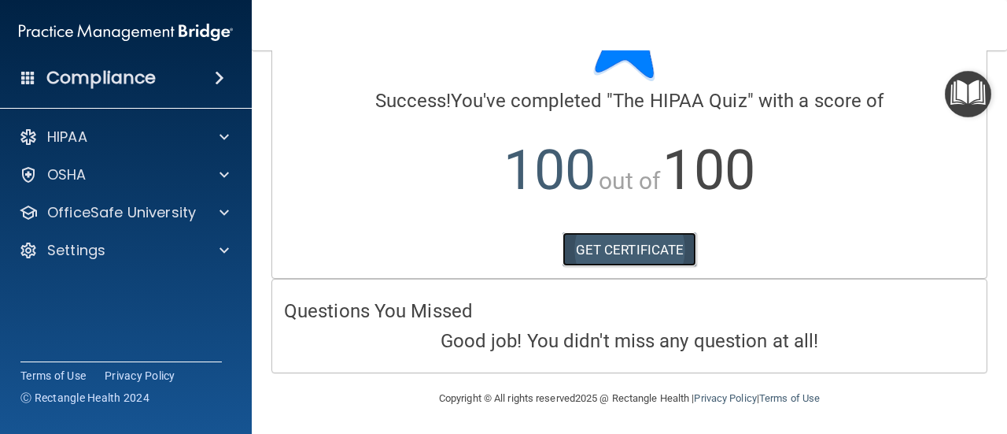
click at [647, 248] on link "GET CERTIFICATE" at bounding box center [630, 249] width 135 height 35
click at [960, 98] on img "Open Resource Center" at bounding box center [968, 94] width 46 height 46
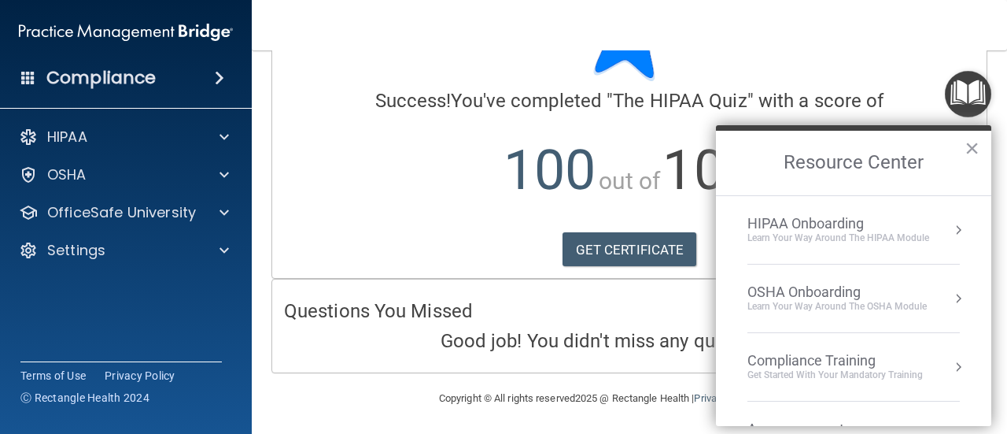
click at [951, 228] on button "Resource Center" at bounding box center [959, 230] width 16 height 16
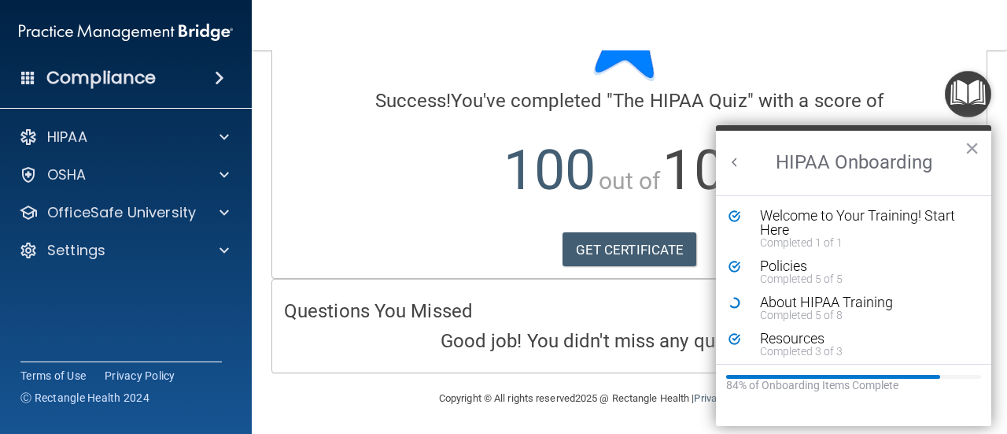
scroll to position [0, 0]
click at [797, 309] on div "Completed 5 of 8" at bounding box center [859, 314] width 198 height 11
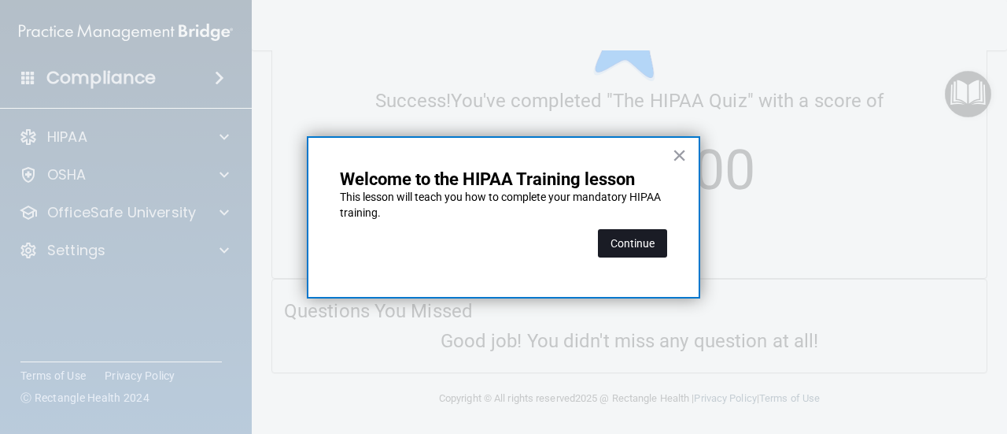
click at [630, 246] on button "Continue" at bounding box center [632, 243] width 69 height 28
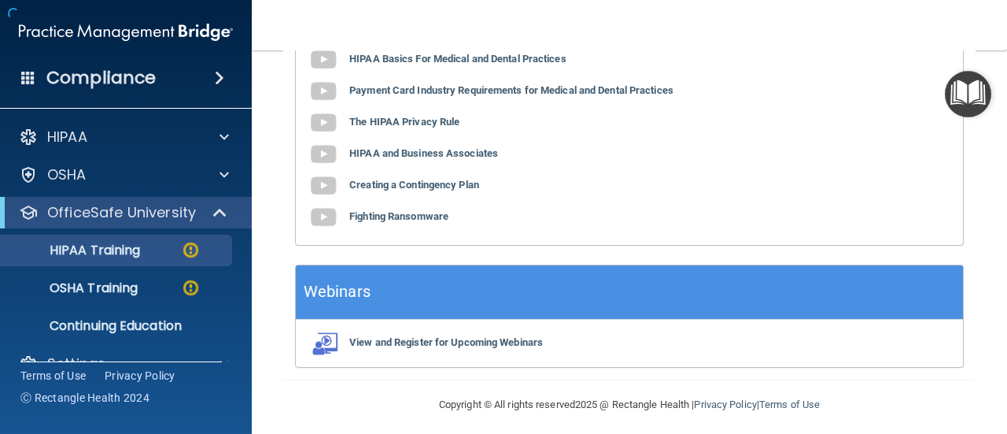
scroll to position [121, 0]
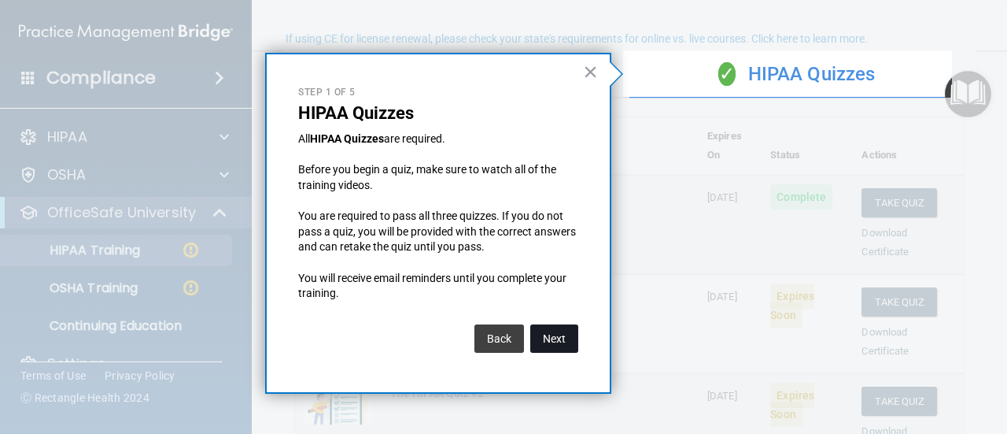
click at [564, 328] on button "Next" at bounding box center [554, 338] width 48 height 28
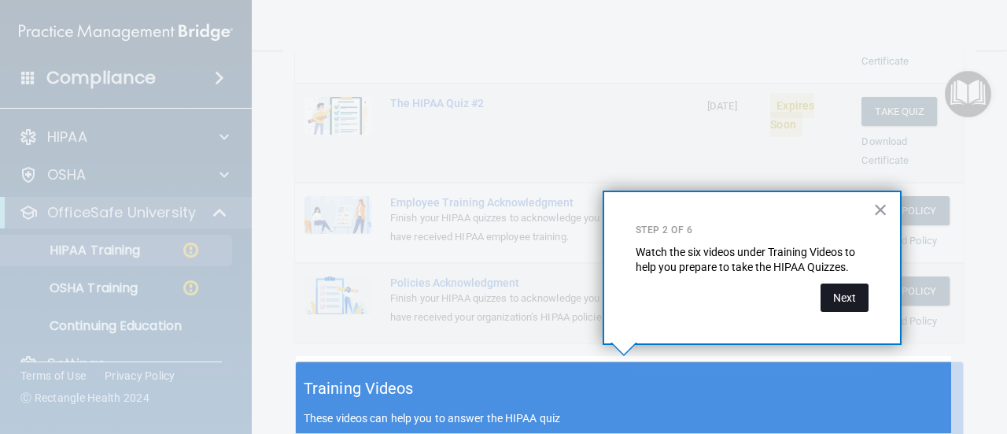
click at [833, 295] on button "Next" at bounding box center [845, 297] width 48 height 28
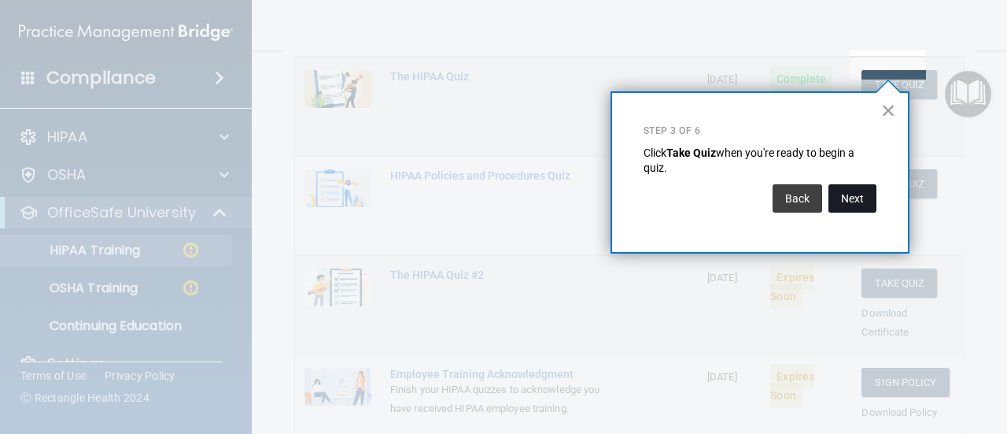
click at [841, 206] on button "Next" at bounding box center [853, 198] width 48 height 28
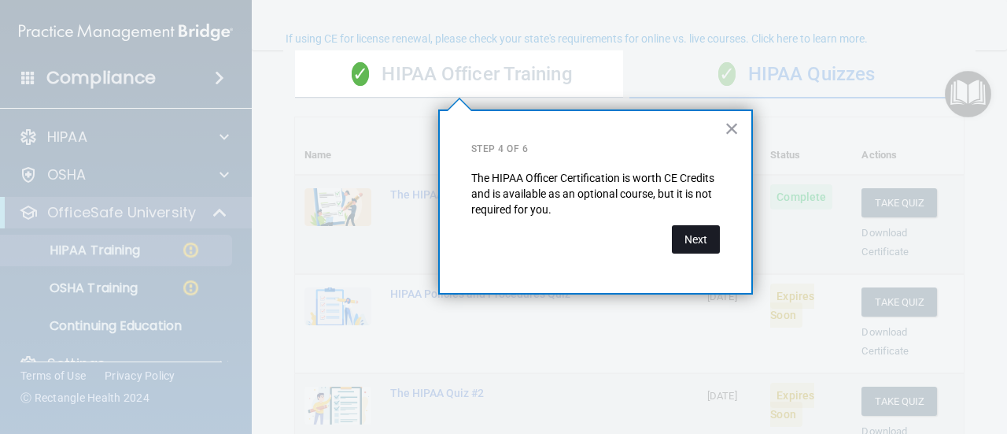
click at [698, 250] on button "Next" at bounding box center [696, 239] width 48 height 28
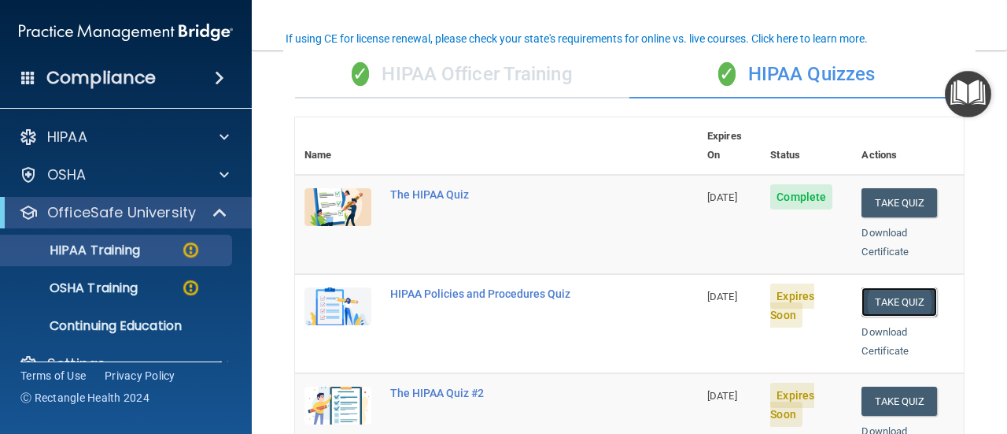
click at [875, 287] on button "Take Quiz" at bounding box center [900, 301] width 76 height 29
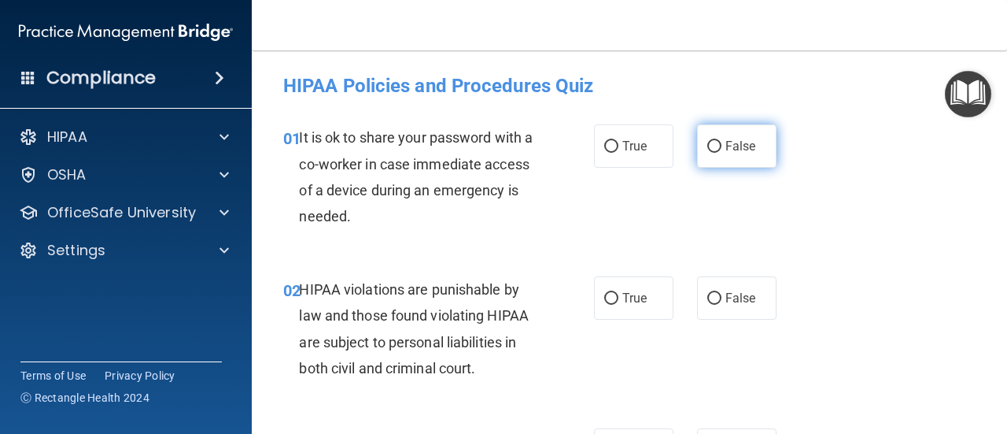
click at [712, 157] on label "False" at bounding box center [736, 145] width 79 height 43
click at [712, 153] on input "False" at bounding box center [715, 147] width 14 height 12
radio input "true"
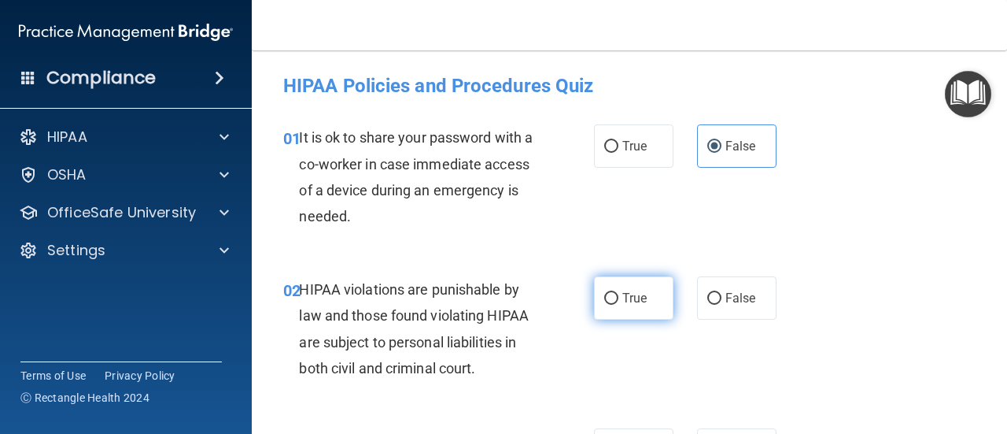
click at [597, 305] on label "True" at bounding box center [633, 297] width 79 height 43
click at [604, 305] on input "True" at bounding box center [611, 299] width 14 height 12
radio input "true"
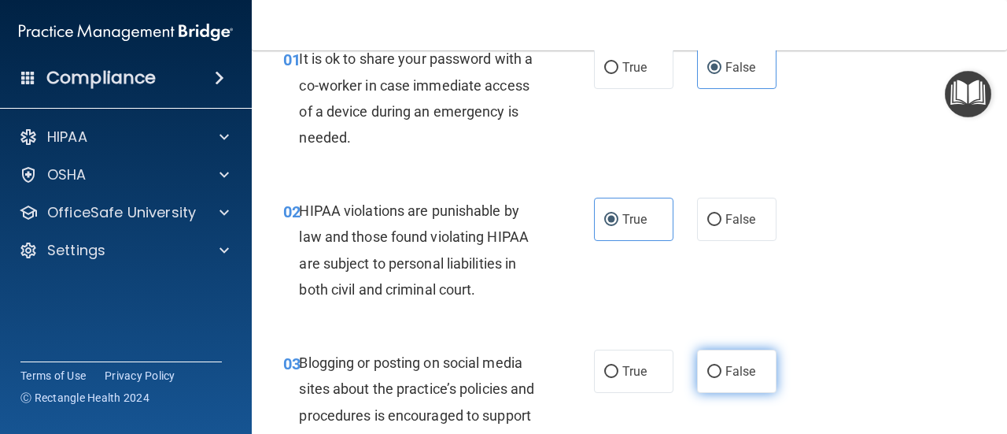
click at [741, 359] on label "False" at bounding box center [736, 370] width 79 height 43
click at [722, 366] on input "False" at bounding box center [715, 372] width 14 height 12
radio input "true"
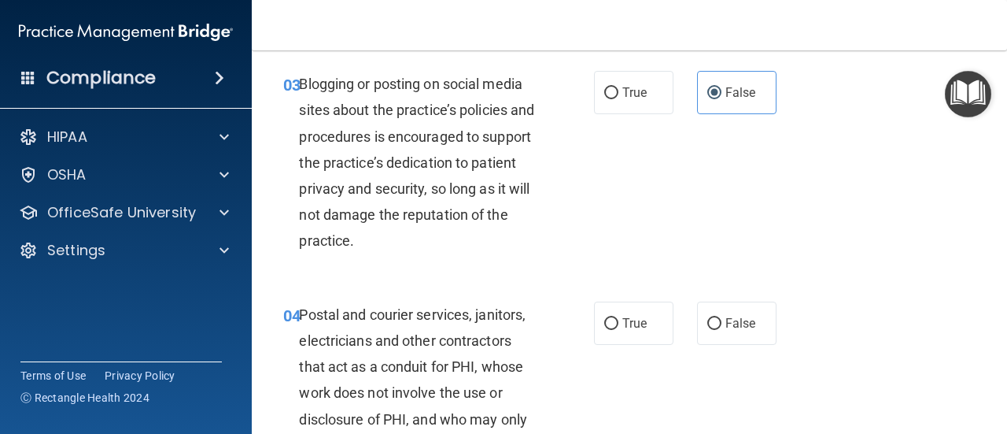
scroll to position [394, 0]
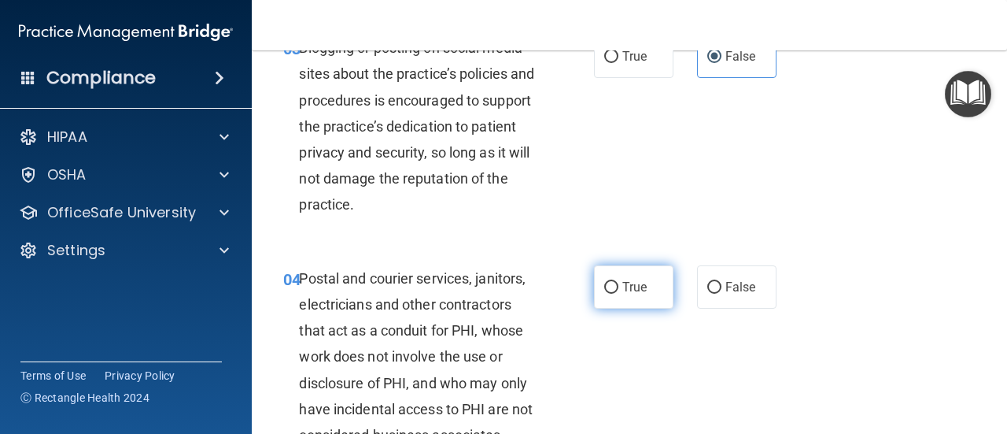
click at [632, 287] on span "True" at bounding box center [635, 286] width 24 height 15
click at [619, 287] on input "True" at bounding box center [611, 288] width 14 height 12
radio input "true"
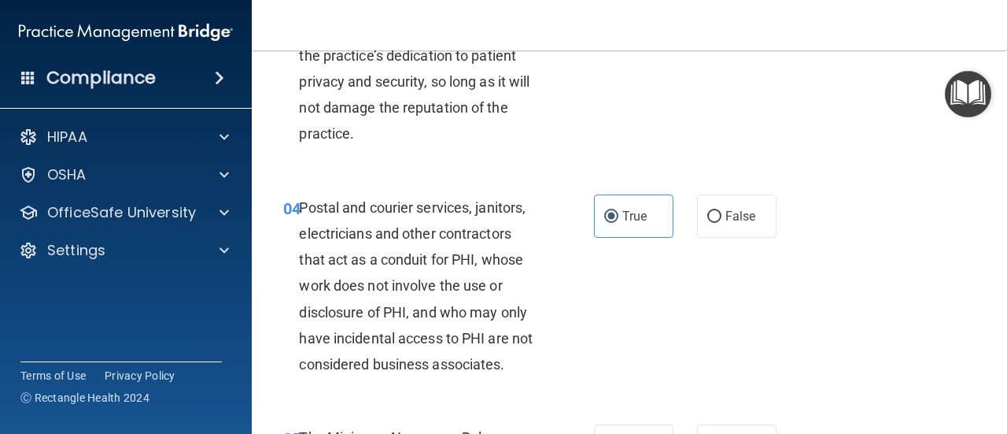
scroll to position [551, 0]
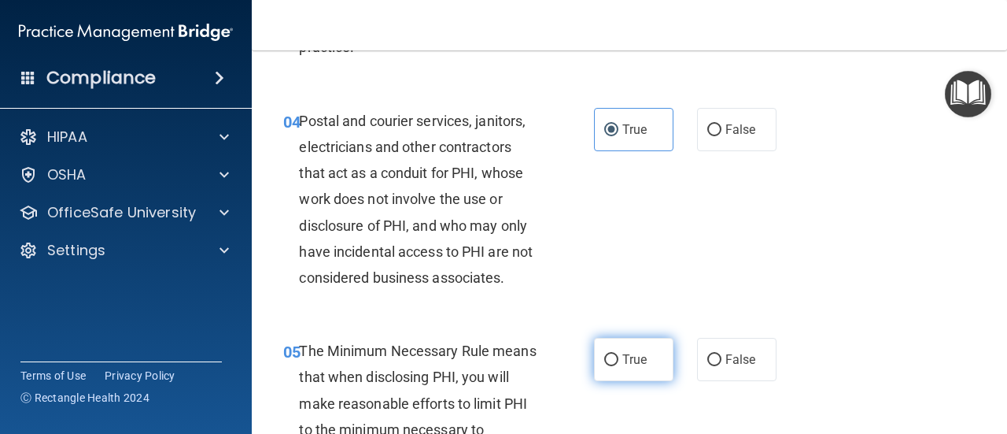
click at [633, 357] on span "True" at bounding box center [635, 359] width 24 height 15
click at [619, 357] on input "True" at bounding box center [611, 360] width 14 height 12
radio input "true"
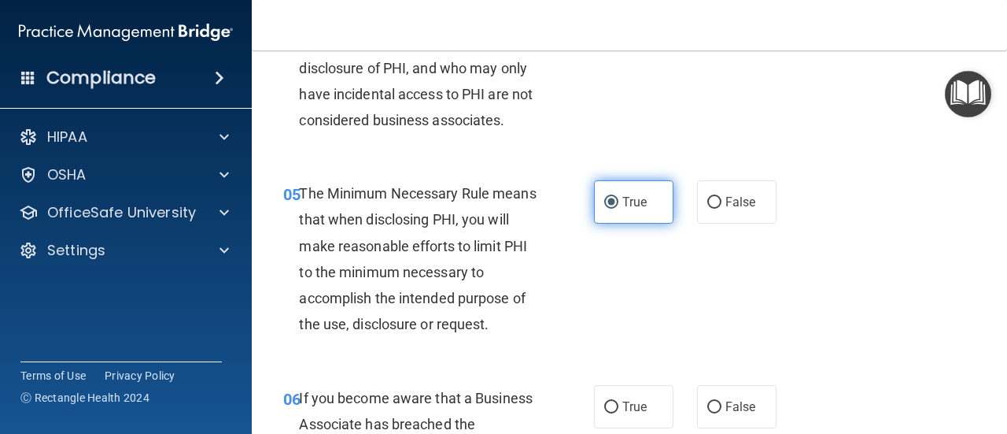
scroll to position [787, 0]
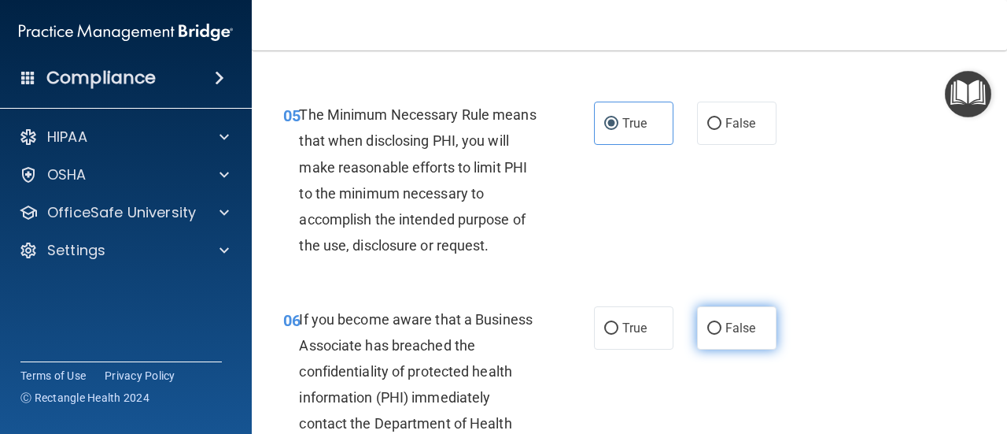
click at [739, 332] on span "False" at bounding box center [741, 327] width 31 height 15
click at [722, 332] on input "False" at bounding box center [715, 329] width 14 height 12
radio input "true"
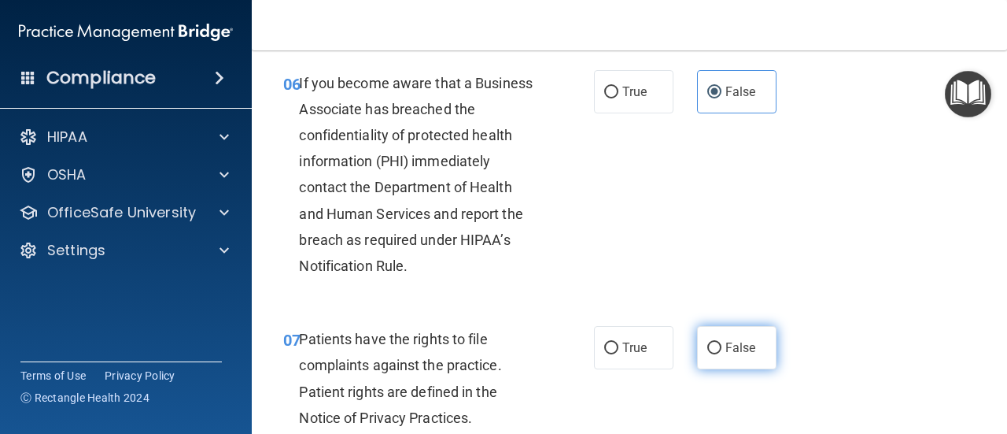
click at [735, 346] on span "False" at bounding box center [741, 347] width 31 height 15
click at [722, 346] on input "False" at bounding box center [715, 348] width 14 height 12
radio input "true"
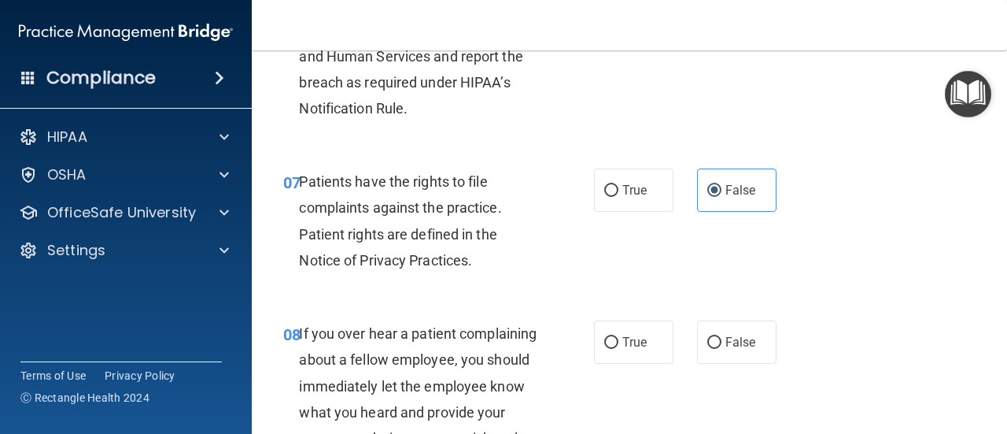
scroll to position [1259, 0]
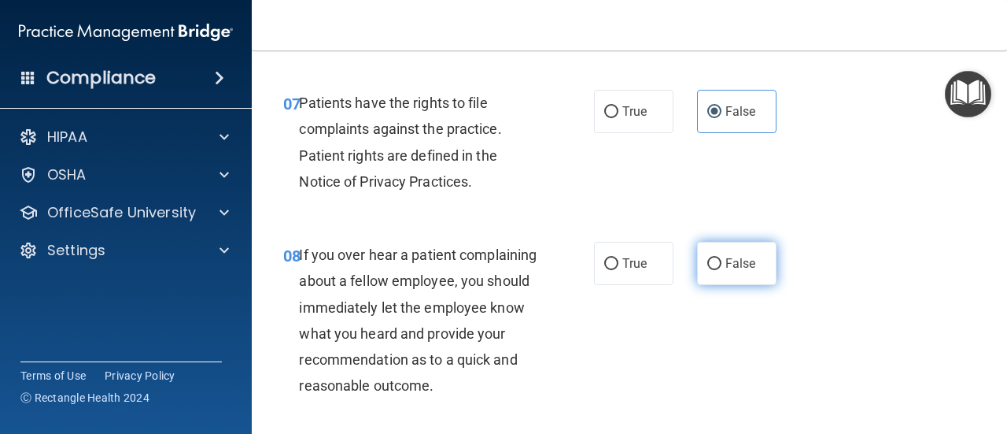
click at [726, 267] on span "False" at bounding box center [741, 263] width 31 height 15
click at [719, 267] on input "False" at bounding box center [715, 264] width 14 height 12
radio input "true"
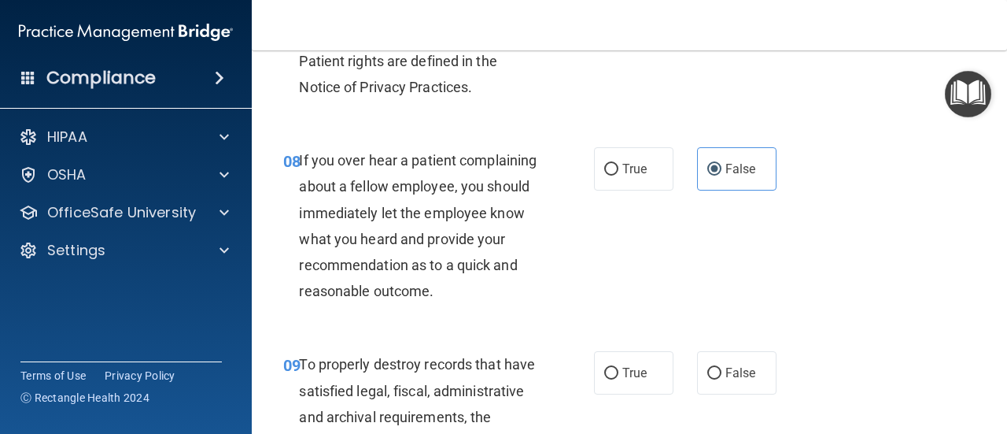
scroll to position [1417, 0]
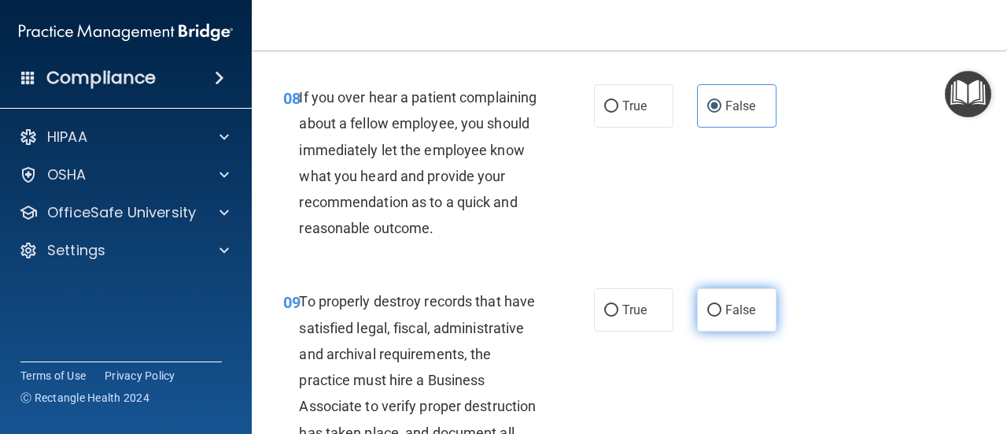
click at [726, 317] on span "False" at bounding box center [741, 309] width 31 height 15
click at [719, 316] on input "False" at bounding box center [715, 311] width 14 height 12
radio input "true"
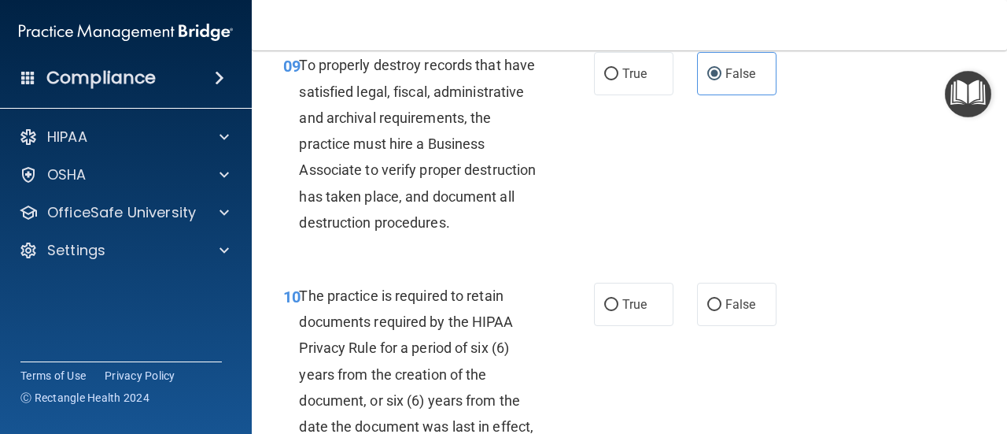
scroll to position [1732, 0]
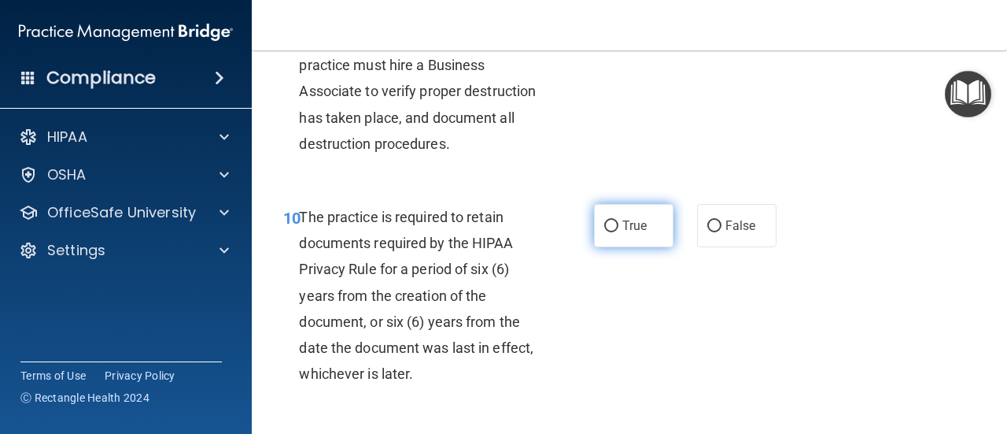
click at [623, 247] on label "True" at bounding box center [633, 225] width 79 height 43
click at [619, 232] on input "True" at bounding box center [611, 226] width 14 height 12
radio input "true"
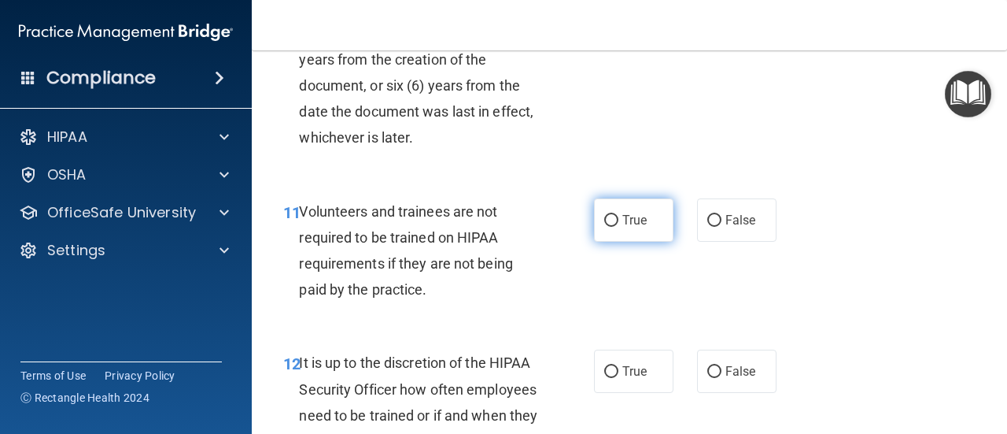
click at [623, 227] on span "True" at bounding box center [635, 220] width 24 height 15
click at [619, 227] on input "True" at bounding box center [611, 221] width 14 height 12
radio input "true"
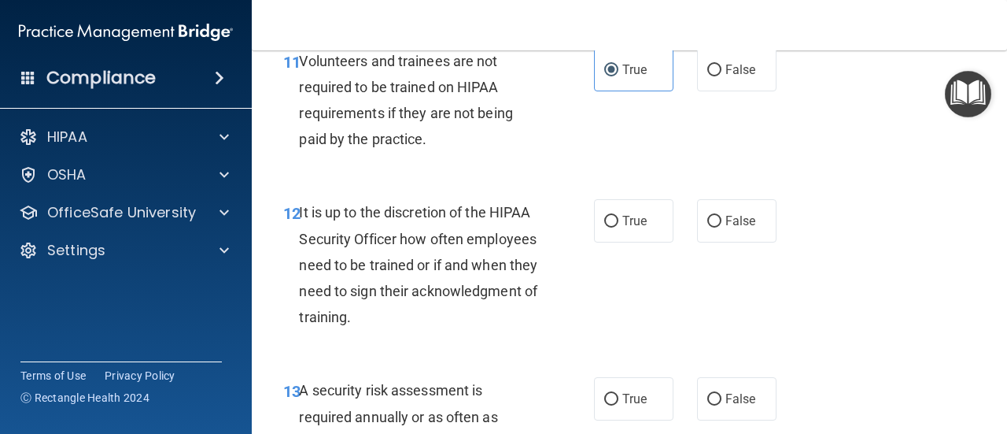
scroll to position [2125, 0]
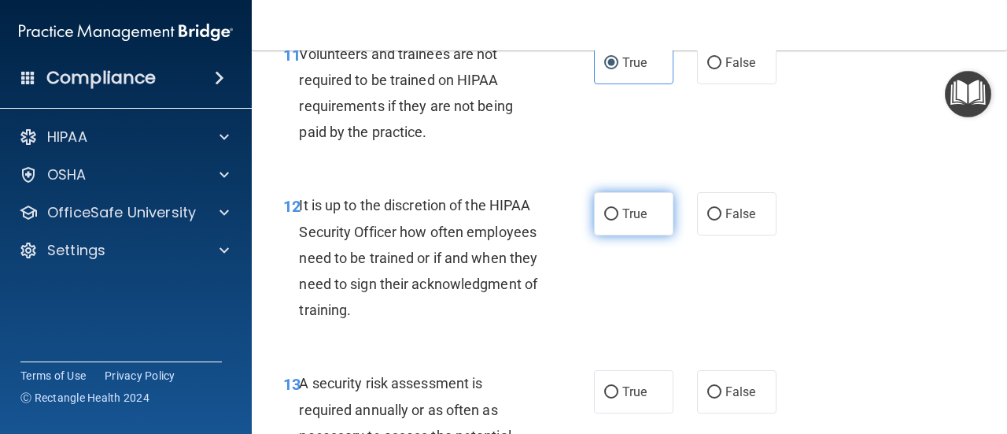
click at [623, 235] on label "True" at bounding box center [633, 213] width 79 height 43
click at [619, 220] on input "True" at bounding box center [611, 215] width 14 height 12
radio input "true"
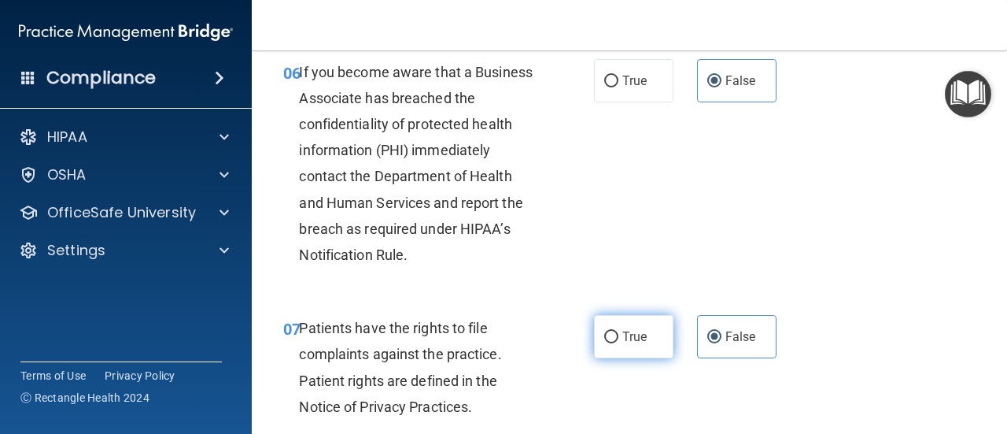
scroll to position [1102, 0]
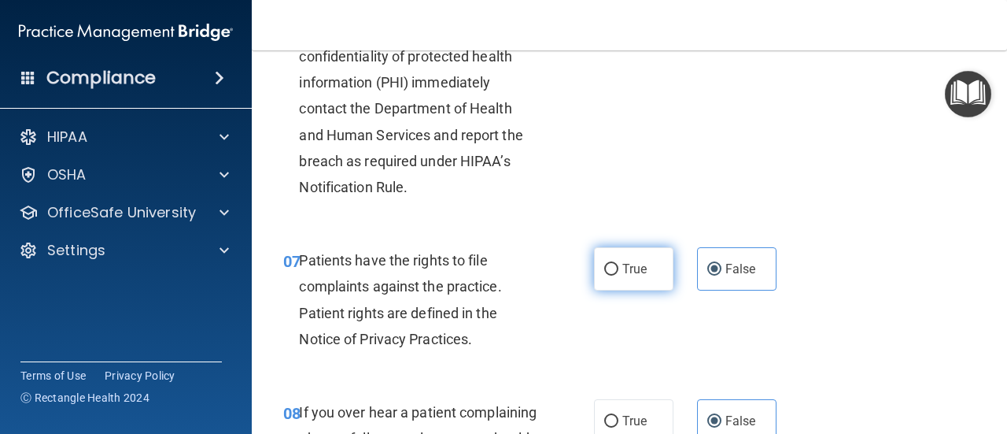
click at [627, 284] on label "True" at bounding box center [633, 268] width 79 height 43
click at [619, 275] on input "True" at bounding box center [611, 270] width 14 height 12
radio input "true"
radio input "false"
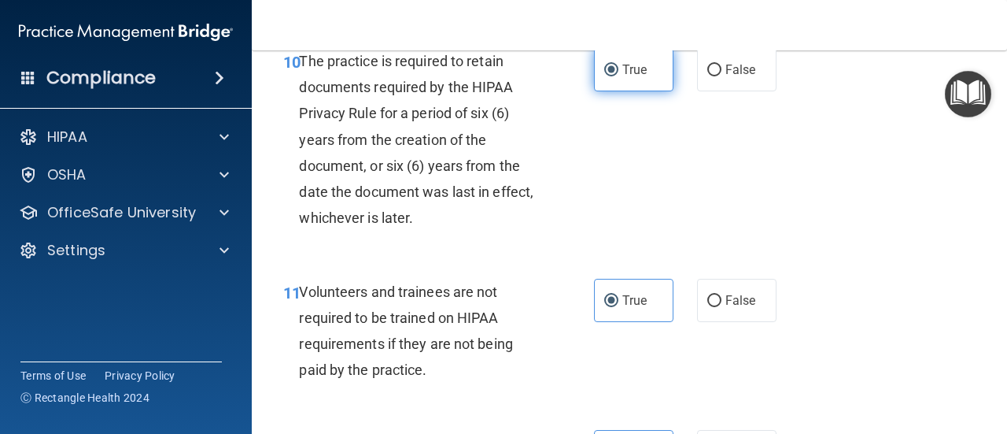
scroll to position [1889, 0]
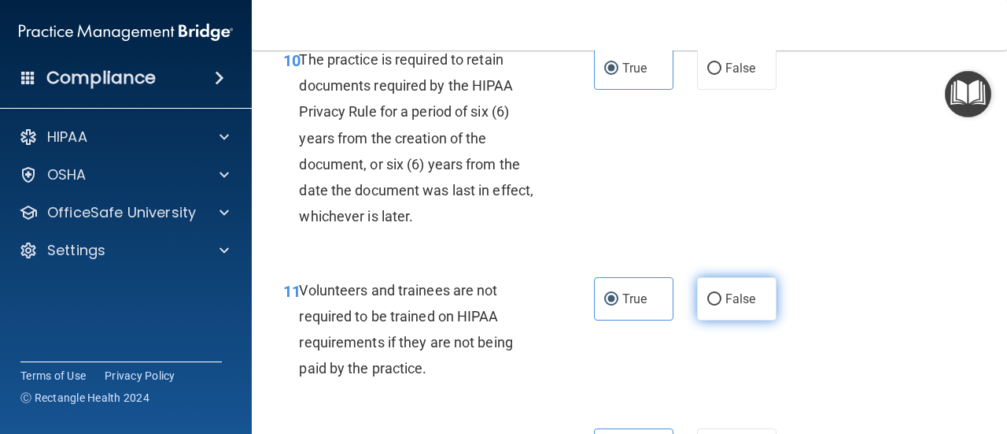
click at [717, 320] on label "False" at bounding box center [736, 298] width 79 height 43
click at [717, 305] on input "False" at bounding box center [715, 300] width 14 height 12
radio input "true"
radio input "false"
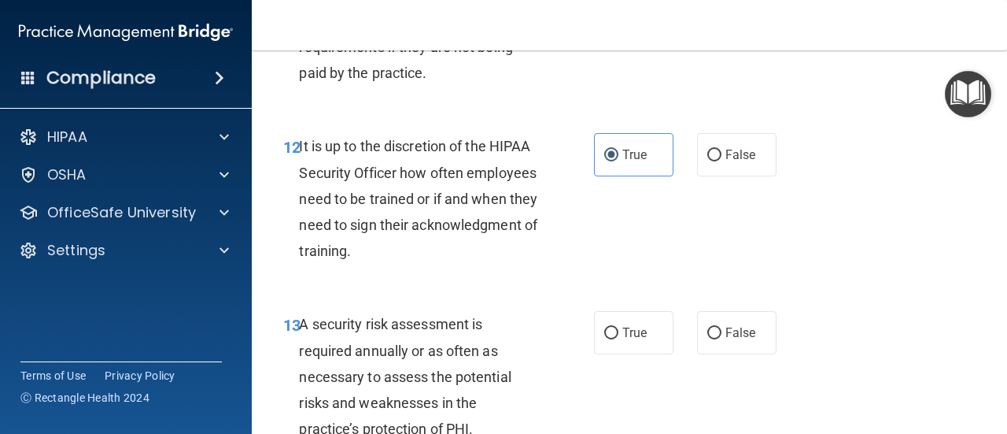
scroll to position [2125, 0]
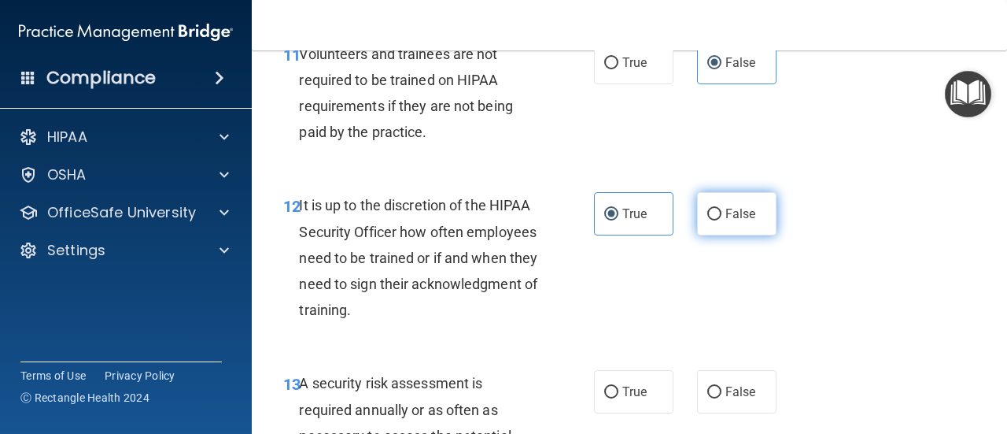
click at [730, 221] on span "False" at bounding box center [741, 213] width 31 height 15
click at [722, 220] on input "False" at bounding box center [715, 215] width 14 height 12
radio input "true"
radio input "false"
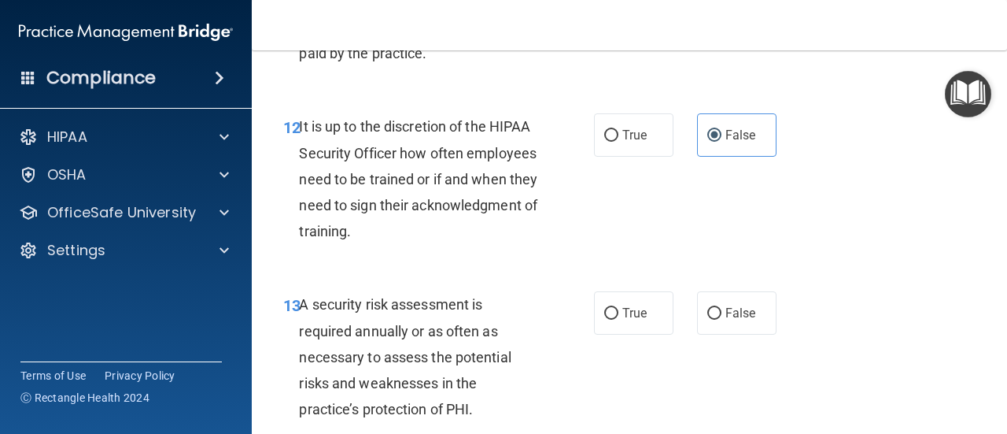
click at [732, 320] on span "False" at bounding box center [741, 312] width 31 height 15
click at [722, 320] on input "False" at bounding box center [715, 314] width 14 height 12
radio input "true"
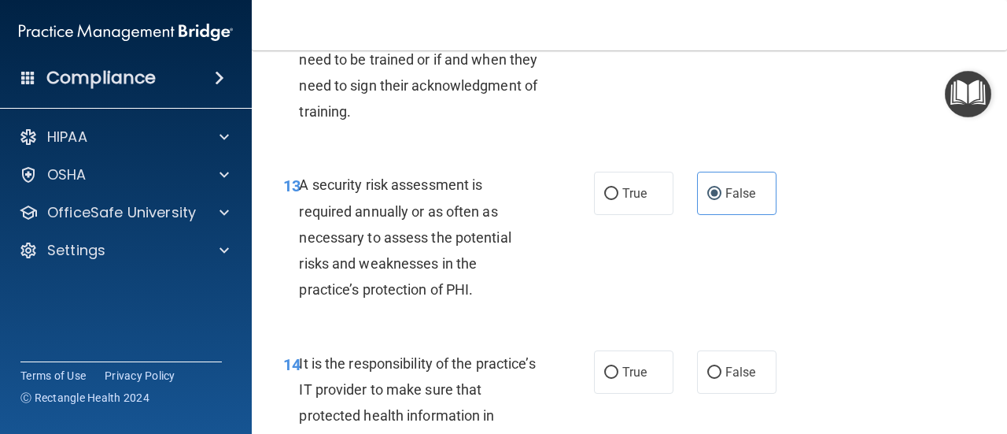
scroll to position [2361, 0]
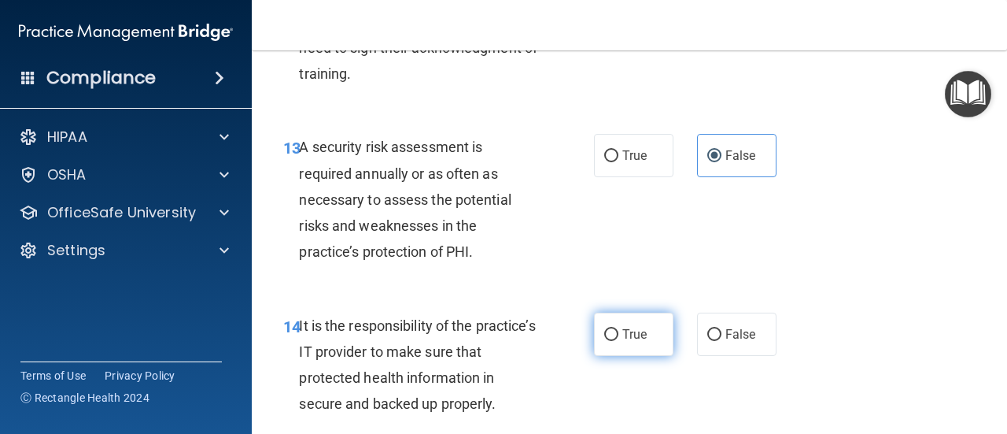
click at [650, 356] on label "True" at bounding box center [633, 333] width 79 height 43
click at [619, 341] on input "True" at bounding box center [611, 335] width 14 height 12
radio input "true"
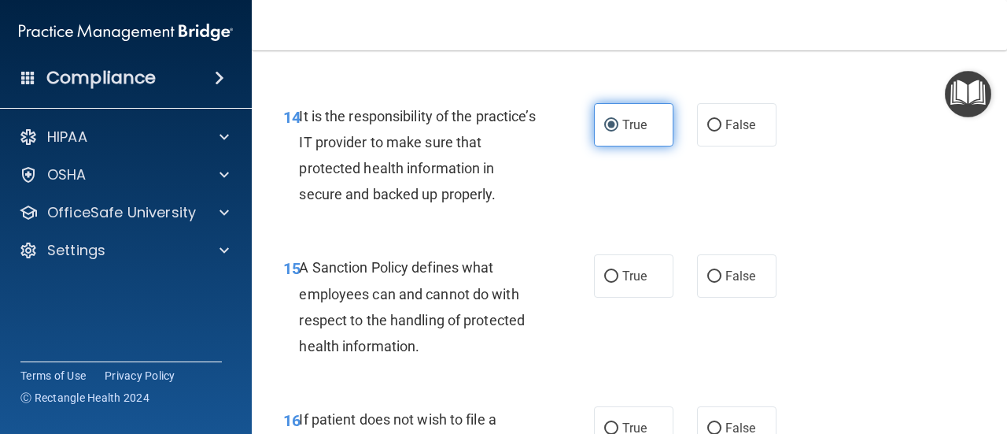
scroll to position [2597, 0]
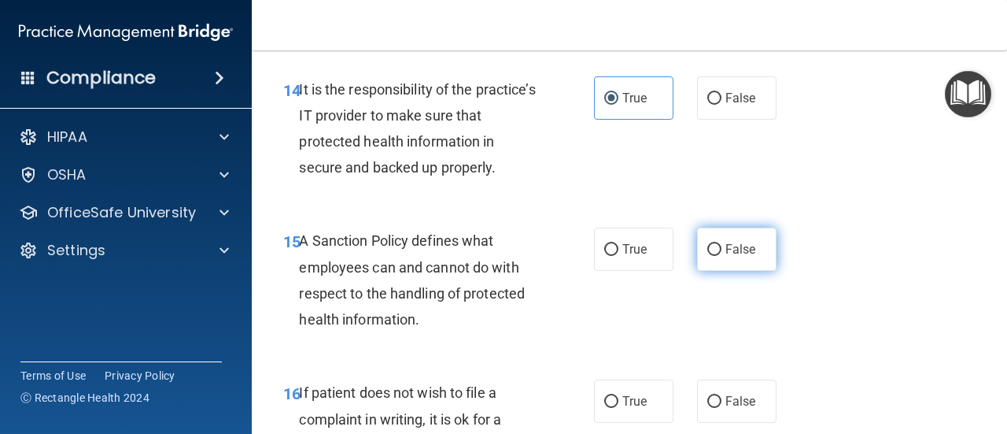
click at [713, 271] on label "False" at bounding box center [736, 248] width 79 height 43
click at [713, 256] on input "False" at bounding box center [715, 250] width 14 height 12
radio input "true"
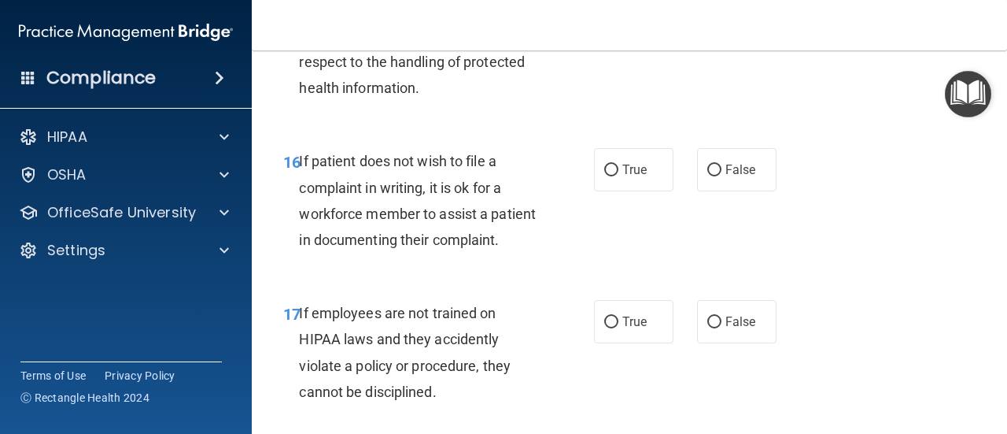
scroll to position [2833, 0]
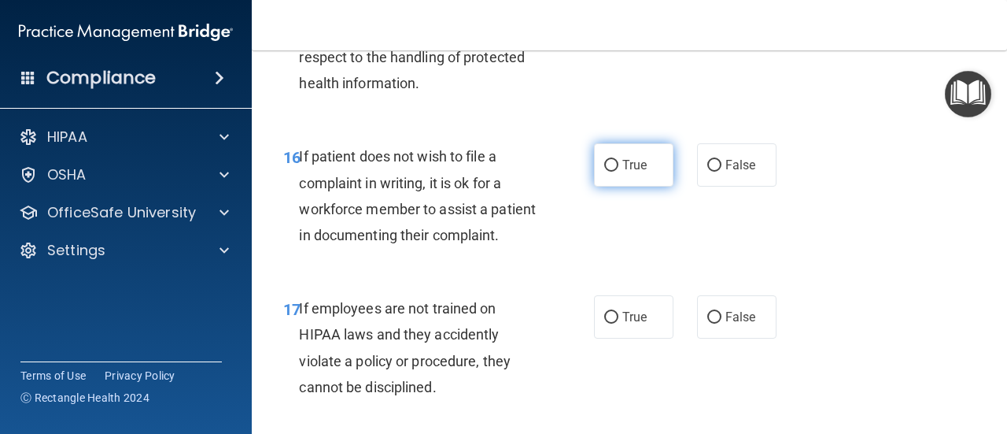
click at [625, 187] on label "True" at bounding box center [633, 164] width 79 height 43
click at [619, 172] on input "True" at bounding box center [611, 166] width 14 height 12
radio input "true"
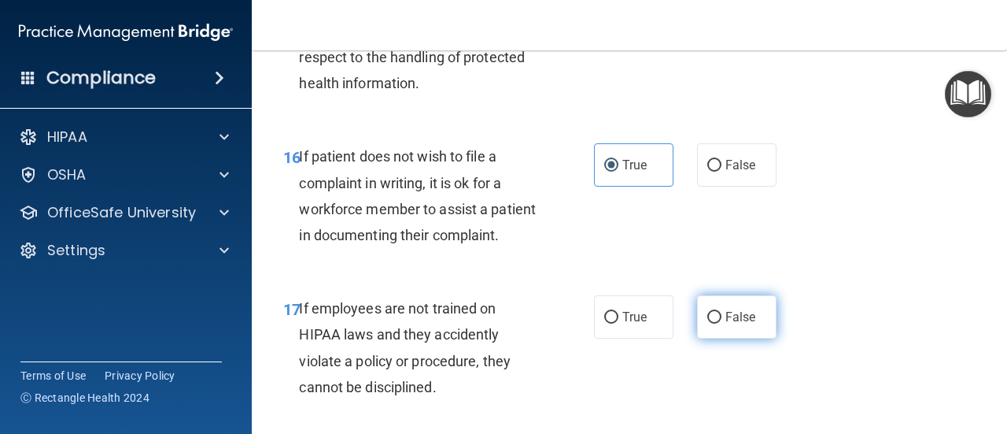
click at [726, 324] on span "False" at bounding box center [741, 316] width 31 height 15
click at [718, 323] on input "False" at bounding box center [715, 318] width 14 height 12
radio input "true"
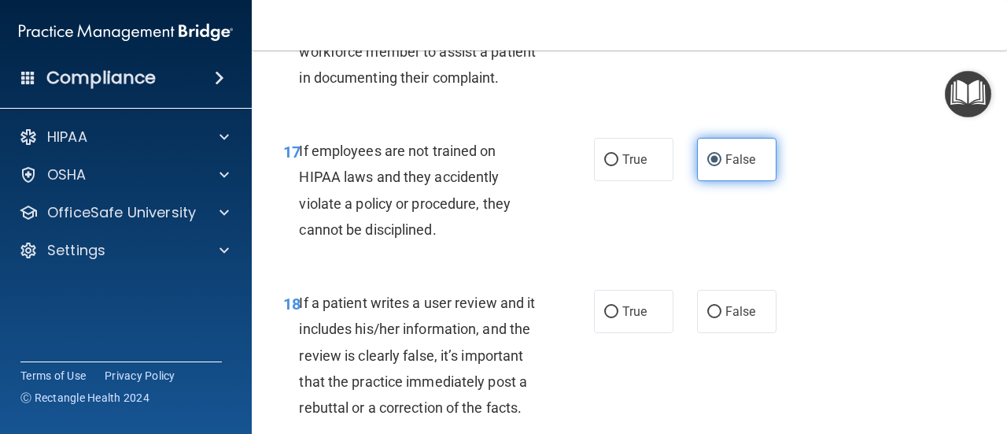
scroll to position [3070, 0]
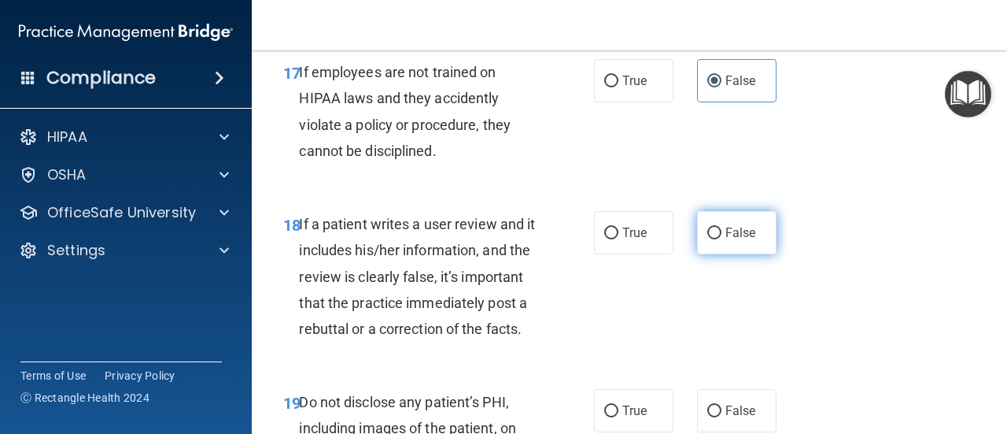
click at [736, 254] on label "False" at bounding box center [736, 232] width 79 height 43
click at [722, 239] on input "False" at bounding box center [715, 233] width 14 height 12
radio input "true"
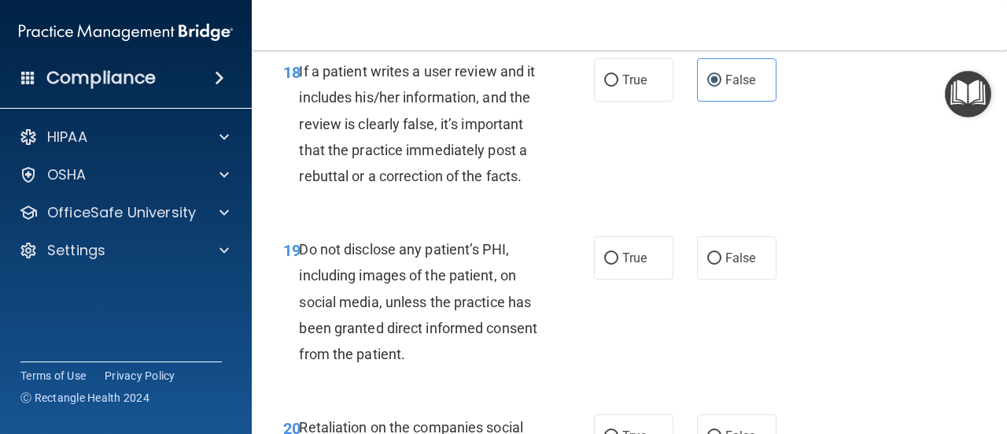
scroll to position [3227, 0]
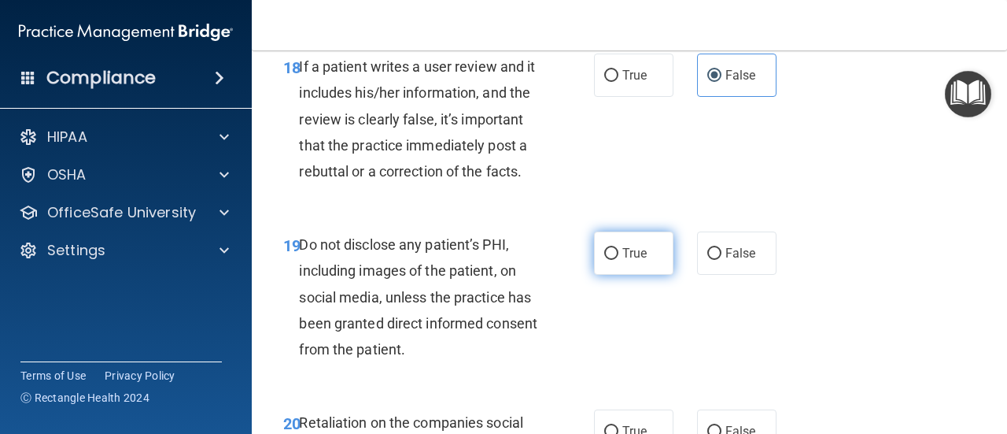
click at [631, 275] on label "True" at bounding box center [633, 252] width 79 height 43
click at [619, 260] on input "True" at bounding box center [611, 254] width 14 height 12
radio input "true"
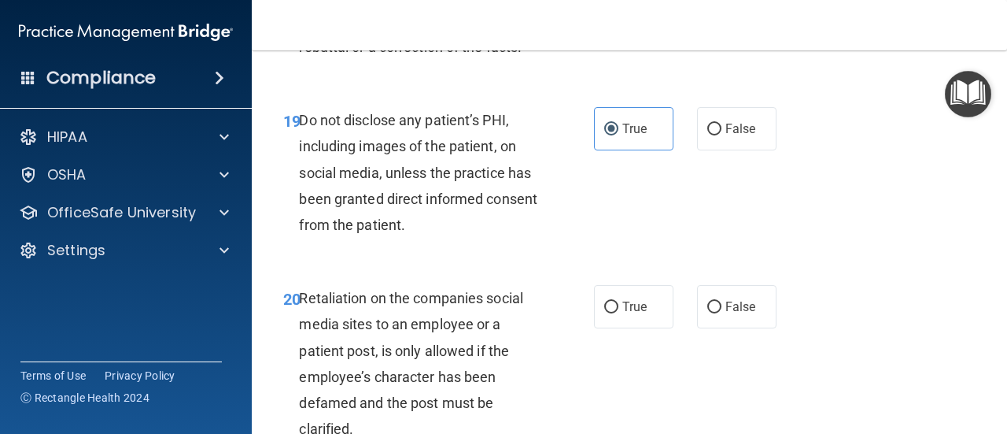
scroll to position [3384, 0]
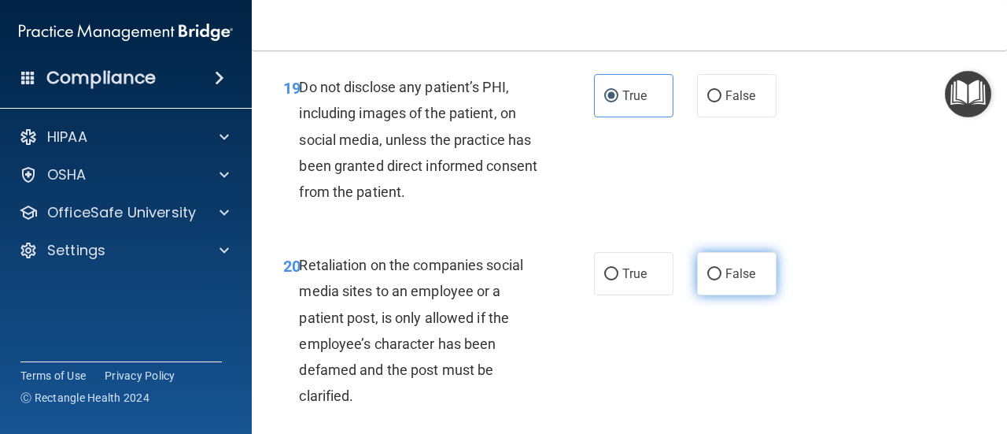
click at [741, 295] on label "False" at bounding box center [736, 273] width 79 height 43
click at [722, 280] on input "False" at bounding box center [715, 274] width 14 height 12
radio input "true"
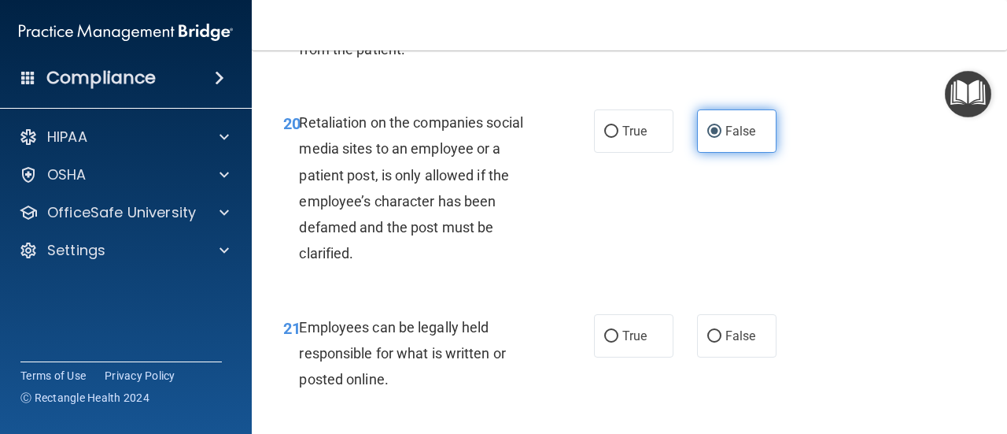
scroll to position [3542, 0]
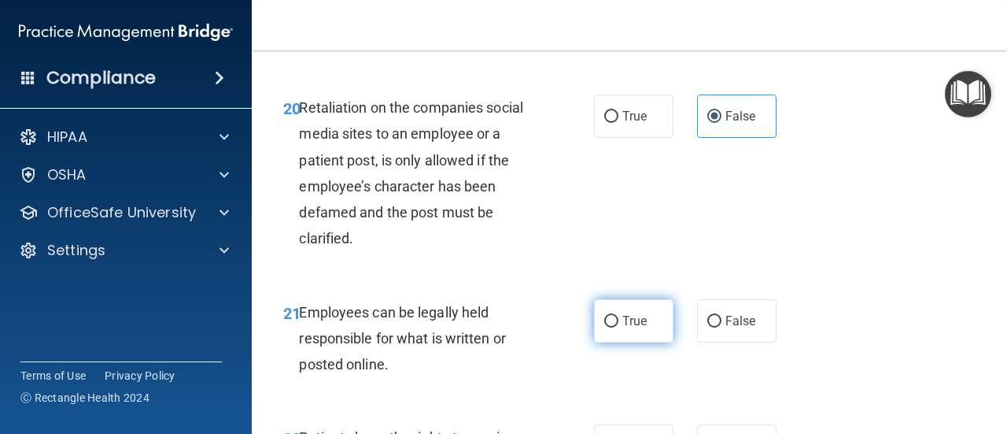
click at [635, 342] on label "True" at bounding box center [633, 320] width 79 height 43
click at [619, 327] on input "True" at bounding box center [611, 322] width 14 height 12
radio input "true"
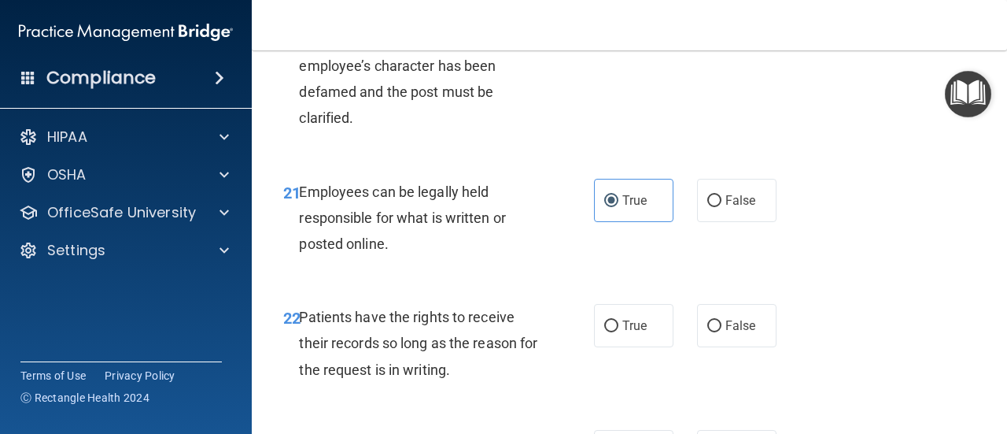
scroll to position [3857, 0]
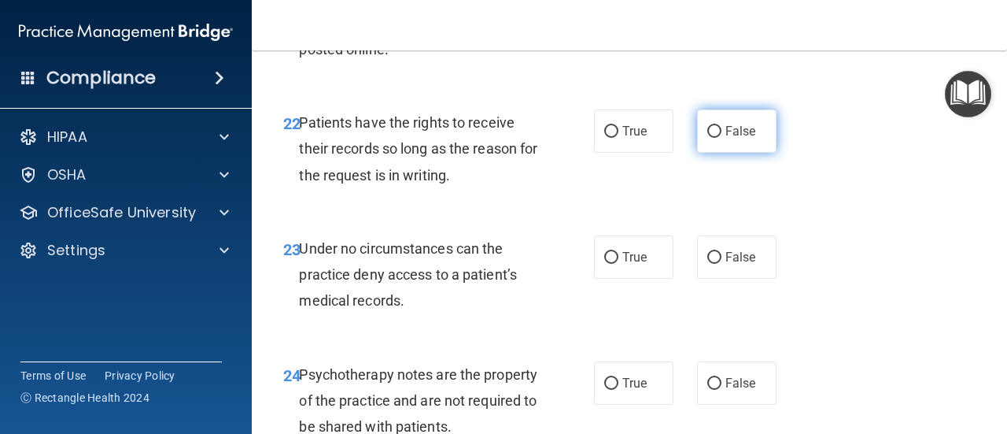
click at [726, 139] on span "False" at bounding box center [741, 131] width 31 height 15
click at [722, 138] on input "False" at bounding box center [715, 132] width 14 height 12
radio input "true"
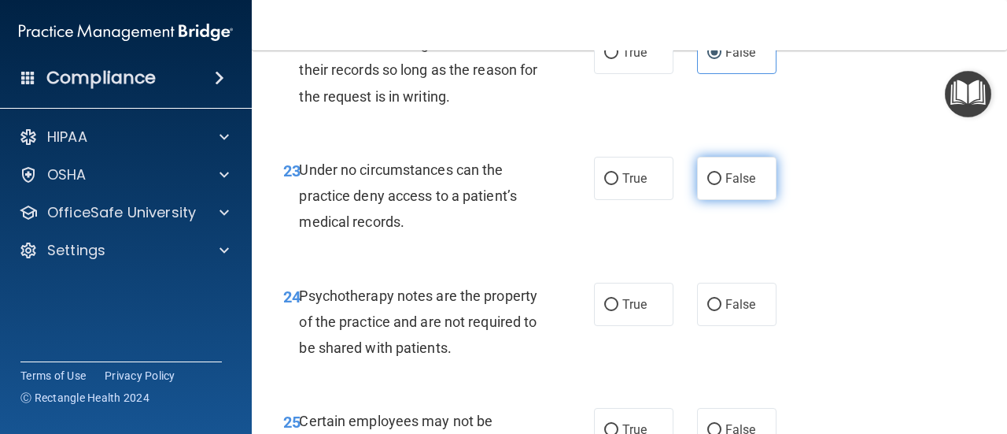
click at [714, 200] on label "False" at bounding box center [736, 178] width 79 height 43
click at [714, 185] on input "False" at bounding box center [715, 179] width 14 height 12
radio input "true"
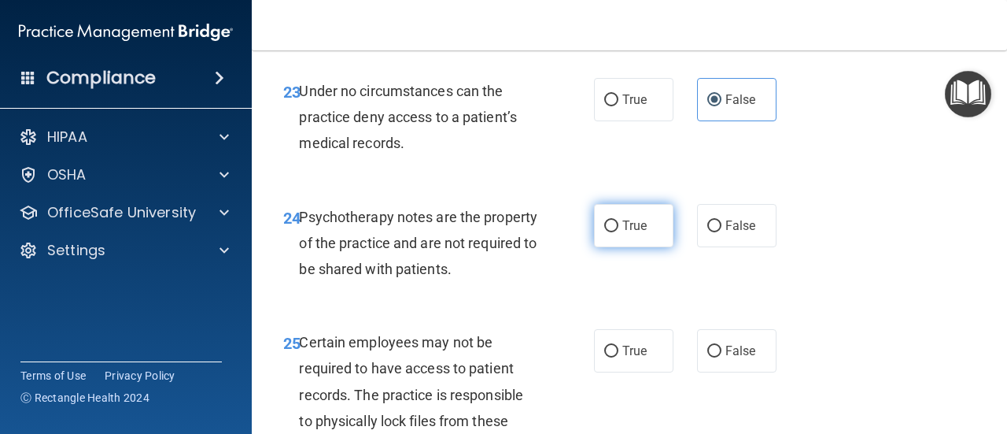
click at [610, 232] on input "True" at bounding box center [611, 226] width 14 height 12
radio input "true"
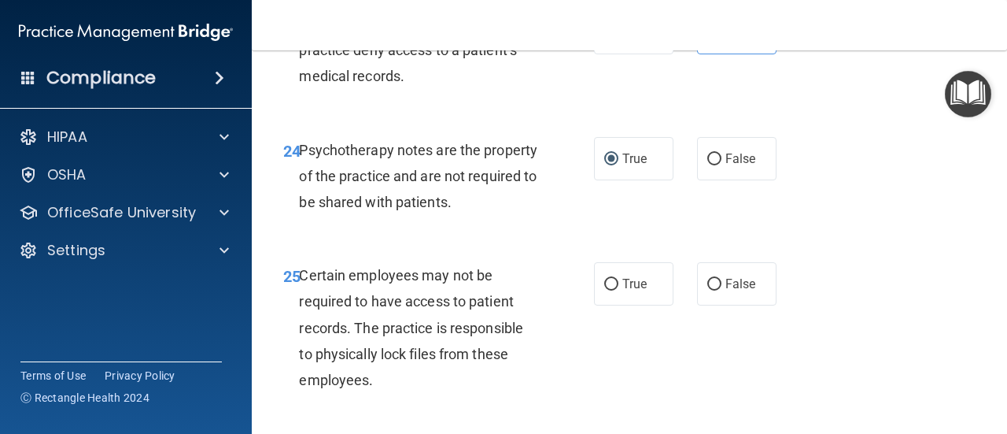
scroll to position [4172, 0]
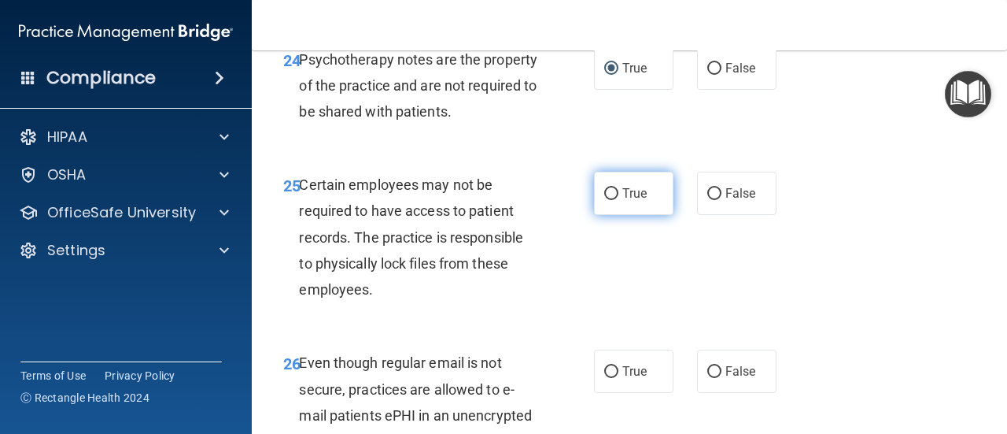
click at [626, 215] on label "True" at bounding box center [633, 193] width 79 height 43
click at [619, 200] on input "True" at bounding box center [611, 194] width 14 height 12
radio input "true"
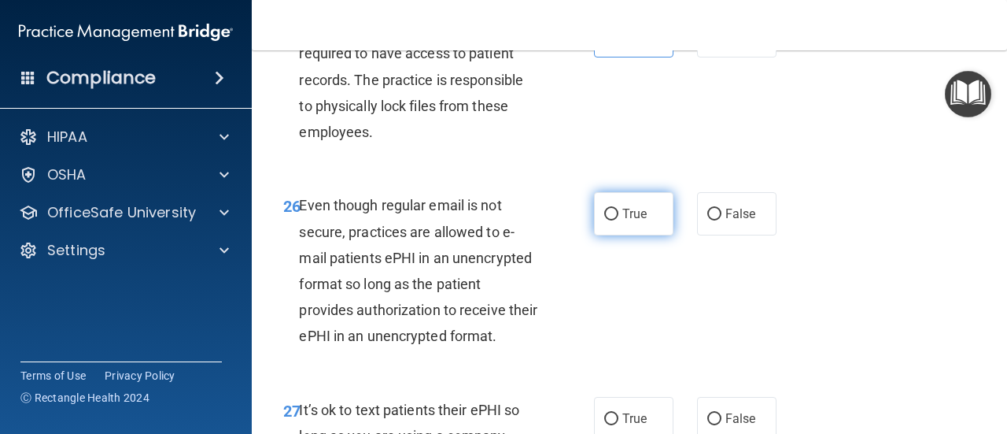
click at [636, 235] on label "True" at bounding box center [633, 213] width 79 height 43
click at [619, 220] on input "True" at bounding box center [611, 215] width 14 height 12
radio input "true"
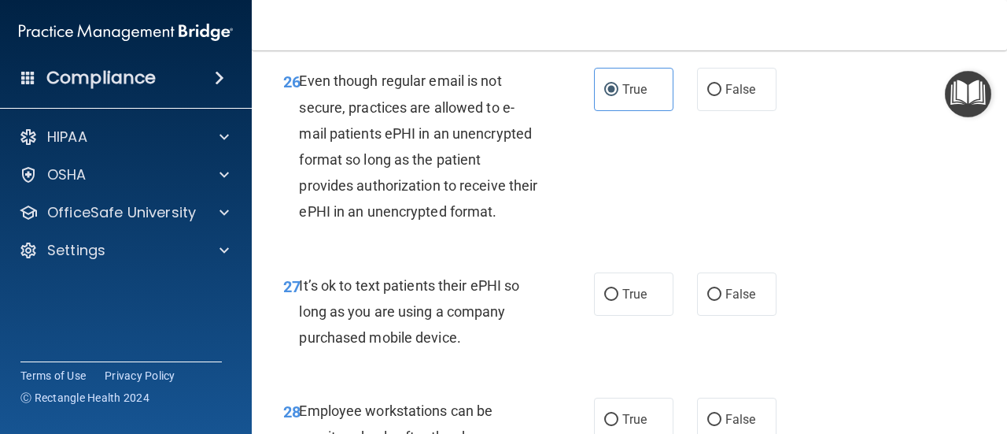
scroll to position [4486, 0]
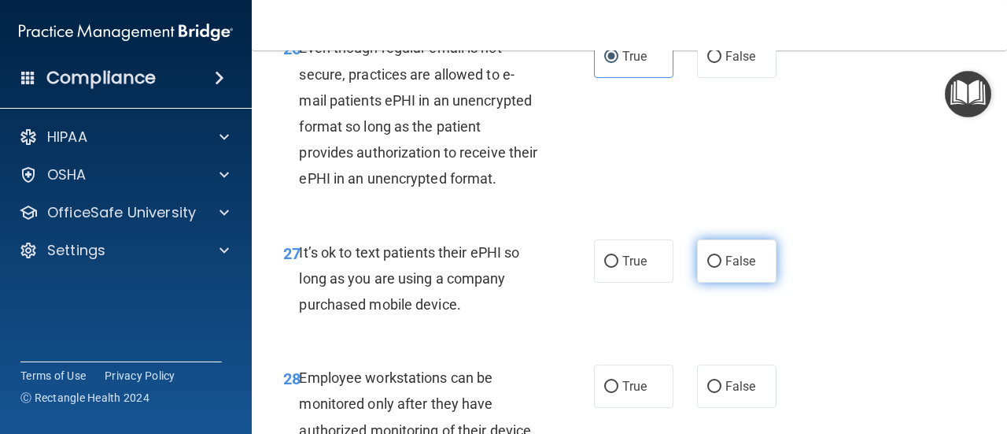
click at [724, 283] on label "False" at bounding box center [736, 260] width 79 height 43
click at [722, 268] on input "False" at bounding box center [715, 262] width 14 height 12
radio input "true"
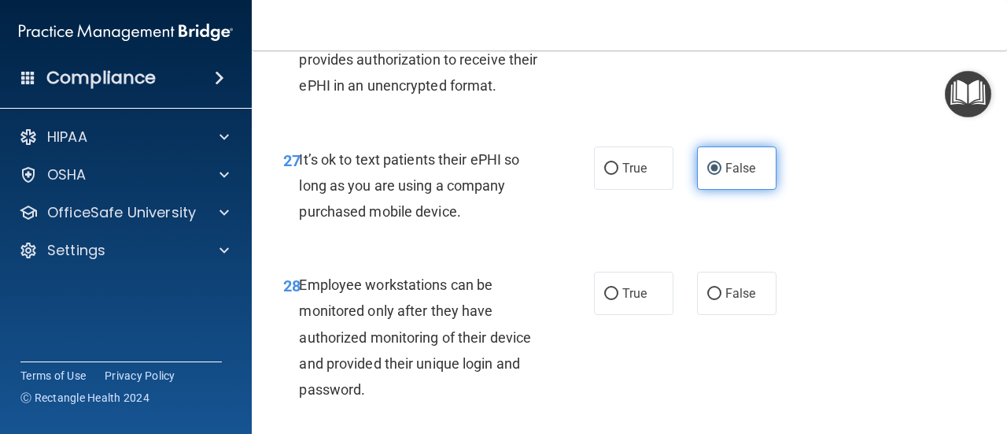
scroll to position [4644, 0]
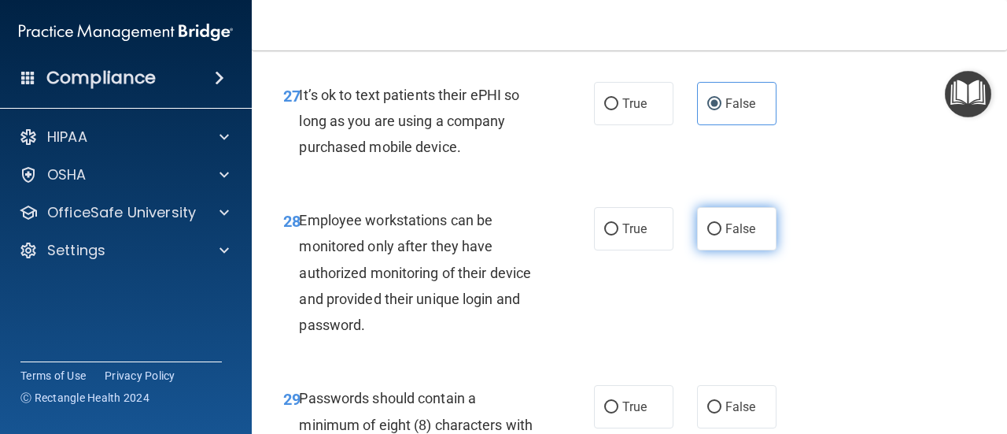
click at [722, 250] on label "False" at bounding box center [736, 228] width 79 height 43
click at [722, 235] on input "False" at bounding box center [715, 230] width 14 height 12
radio input "true"
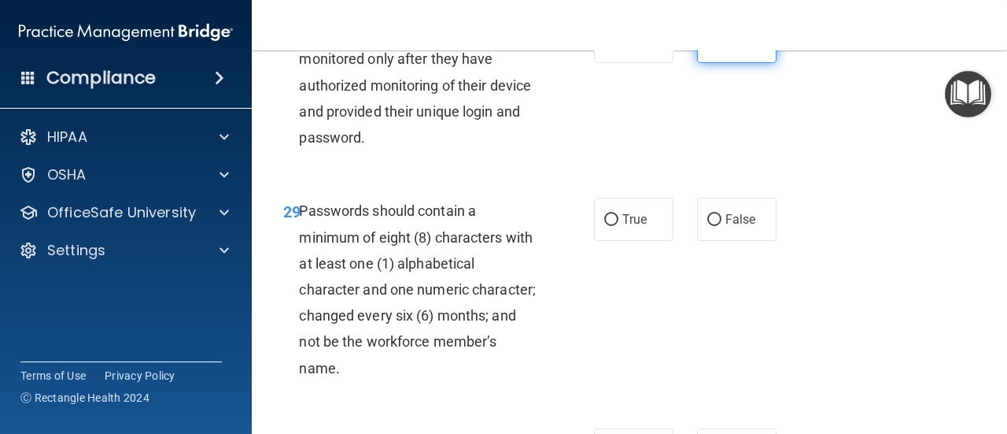
scroll to position [4880, 0]
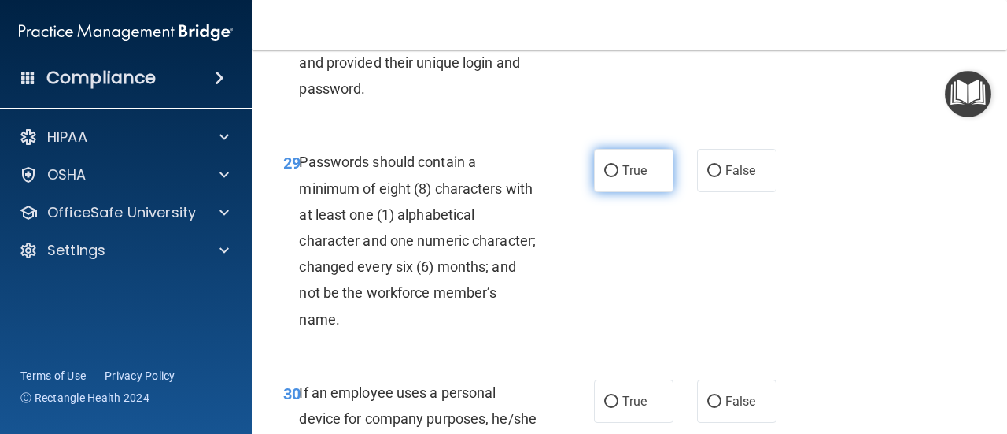
click at [640, 192] on label "True" at bounding box center [633, 170] width 79 height 43
click at [619, 177] on input "True" at bounding box center [611, 171] width 14 height 12
radio input "true"
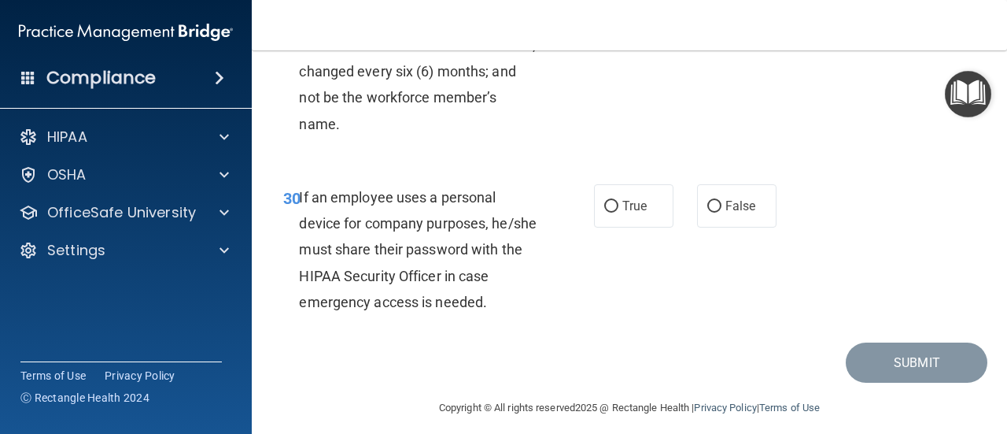
scroll to position [5116, 0]
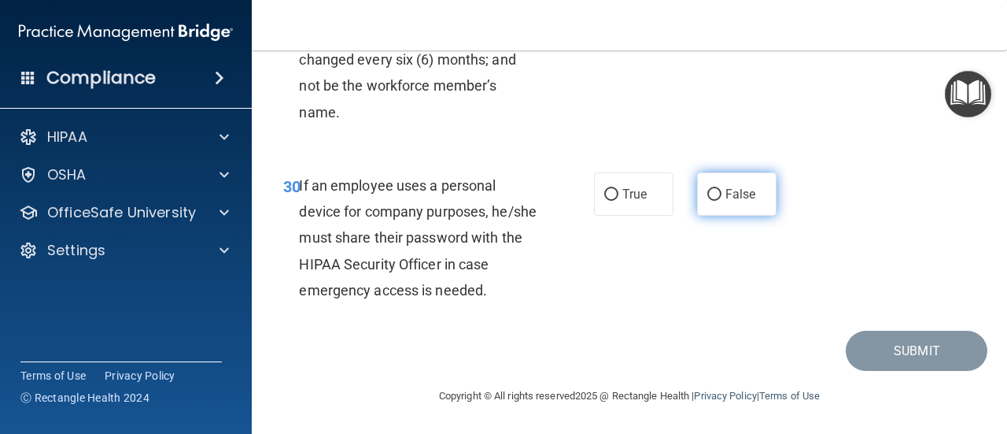
click at [712, 201] on input "False" at bounding box center [715, 195] width 14 height 12
radio input "true"
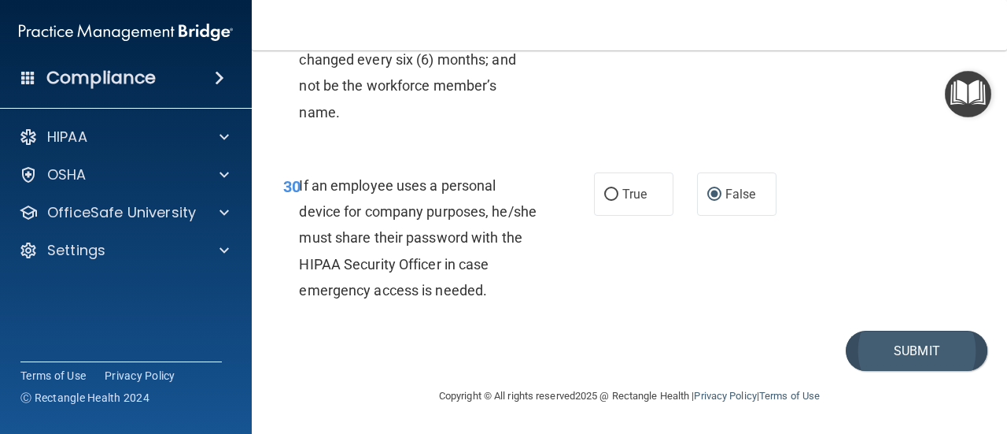
scroll to position [5190, 0]
click at [883, 346] on button "Submit" at bounding box center [917, 351] width 142 height 40
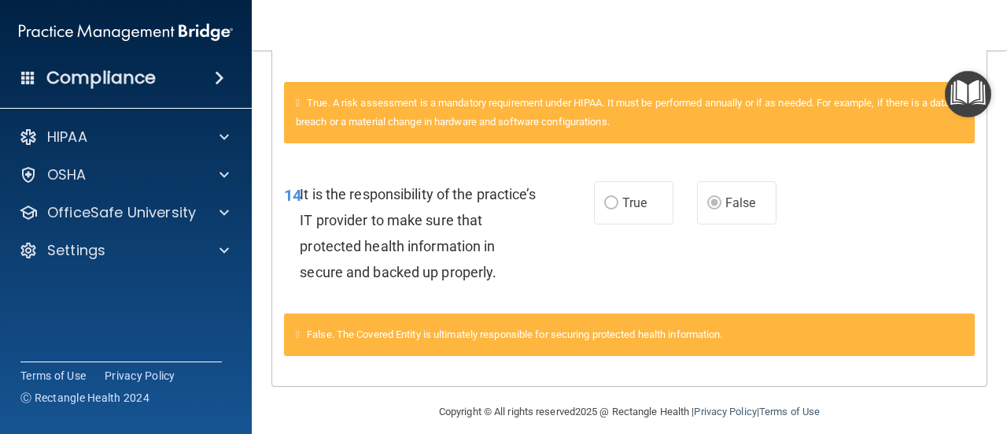
scroll to position [553, 0]
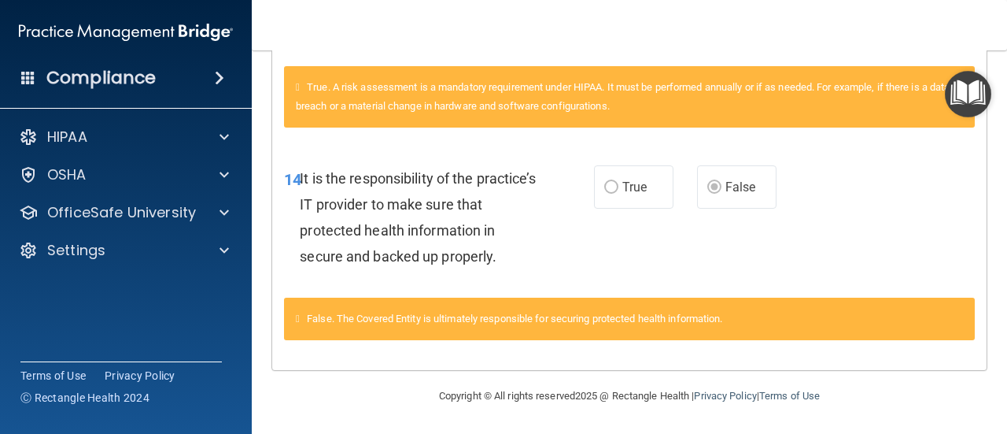
click at [965, 94] on img "Open Resource Center" at bounding box center [968, 94] width 46 height 46
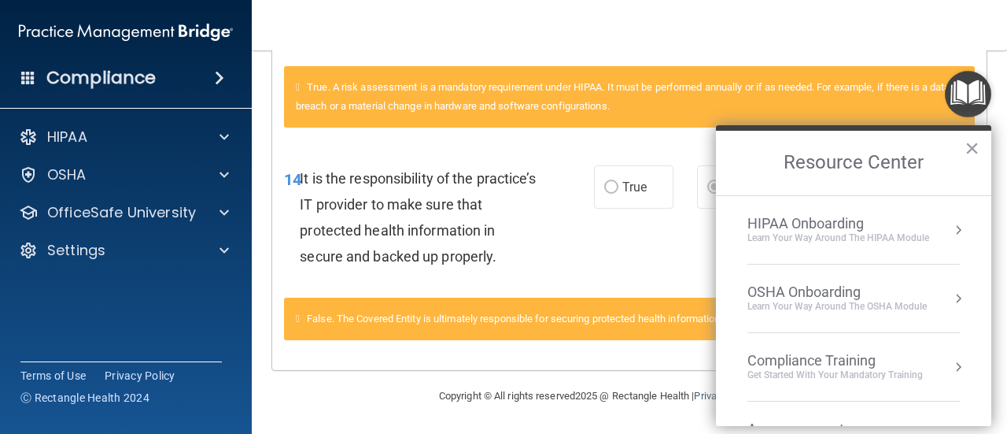
click at [911, 228] on div "HIPAA Onboarding" at bounding box center [839, 223] width 182 height 17
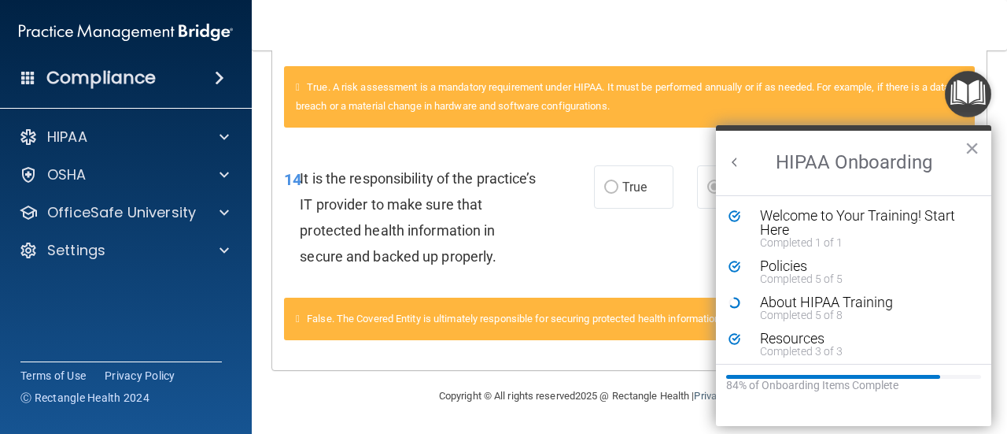
scroll to position [0, 0]
click at [818, 300] on div "About HIPAA Training" at bounding box center [859, 302] width 198 height 14
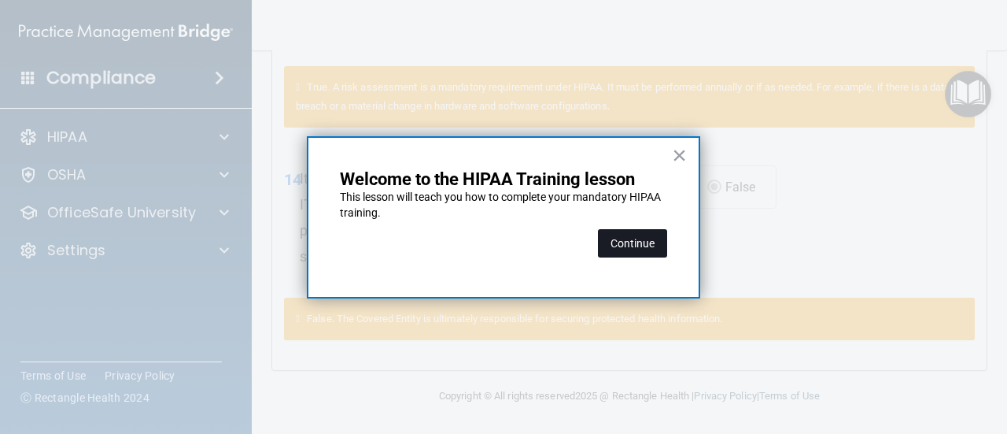
click at [664, 240] on button "Continue" at bounding box center [632, 243] width 69 height 28
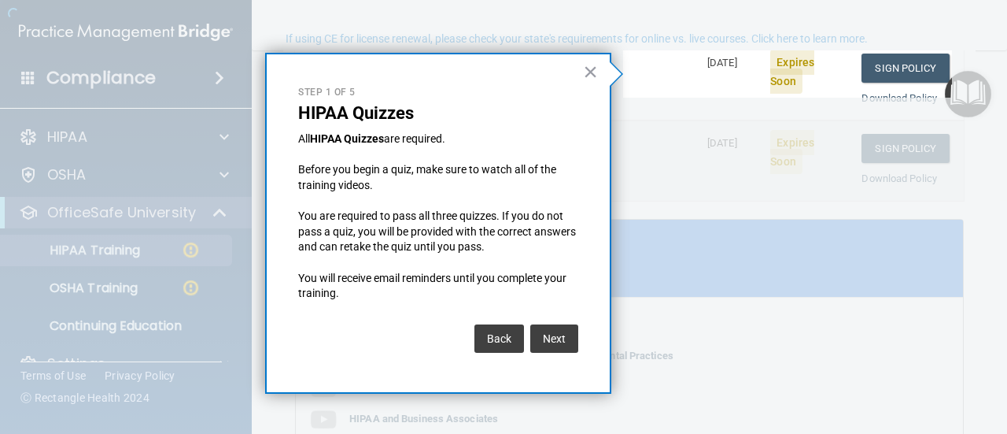
scroll to position [121, 0]
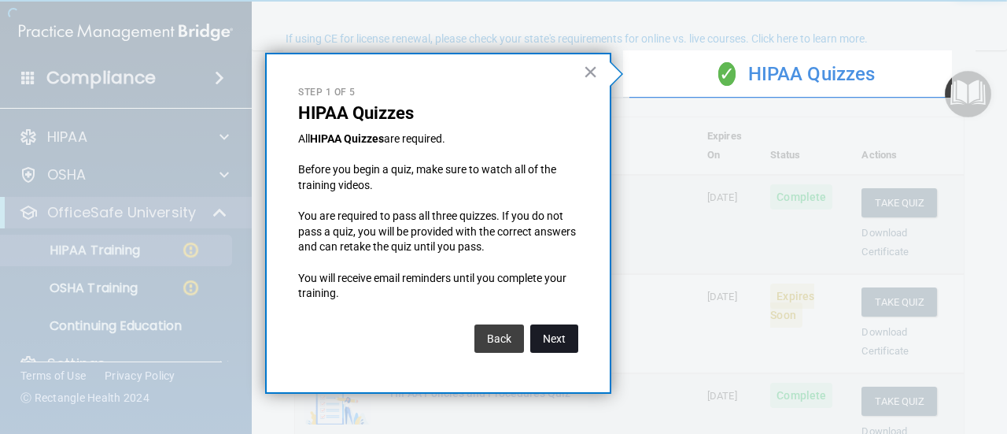
click at [561, 335] on button "Next" at bounding box center [554, 338] width 48 height 28
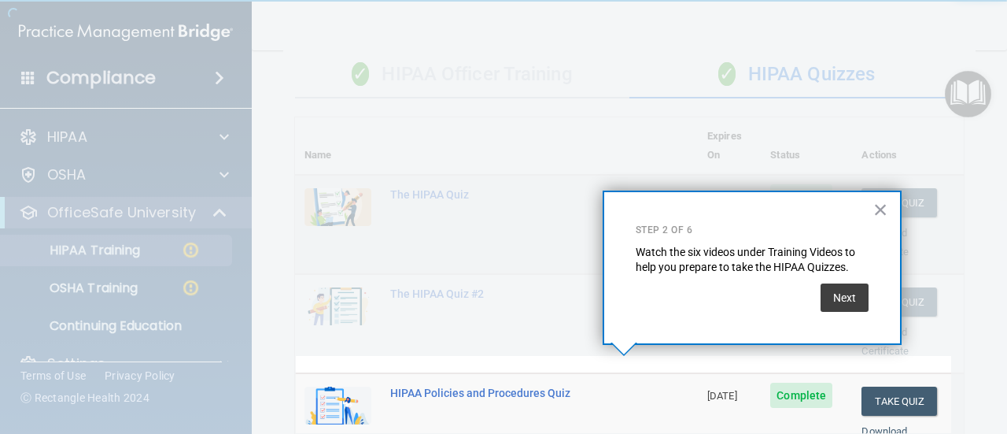
scroll to position [411, 0]
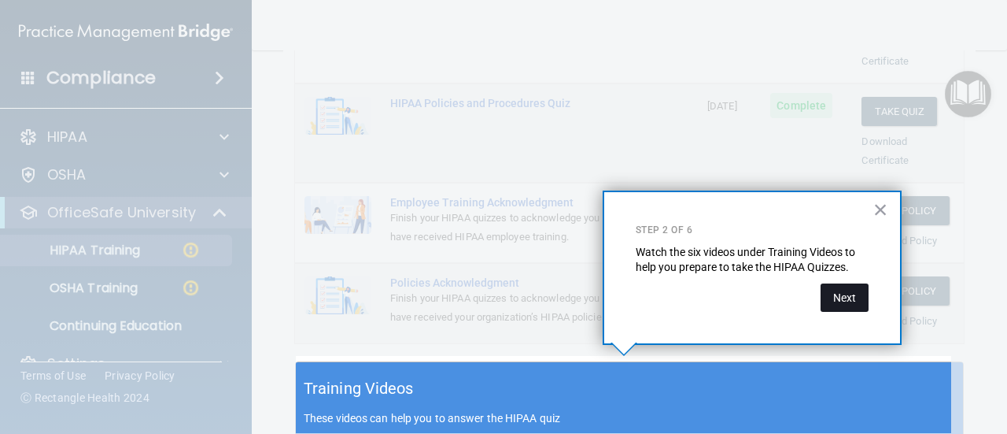
click at [853, 292] on button "Next" at bounding box center [845, 297] width 48 height 28
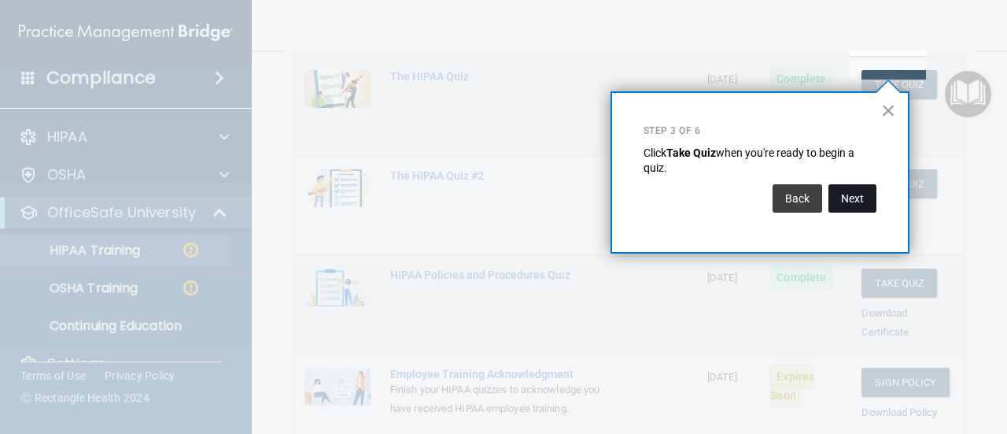
click at [866, 199] on button "Next" at bounding box center [853, 198] width 48 height 28
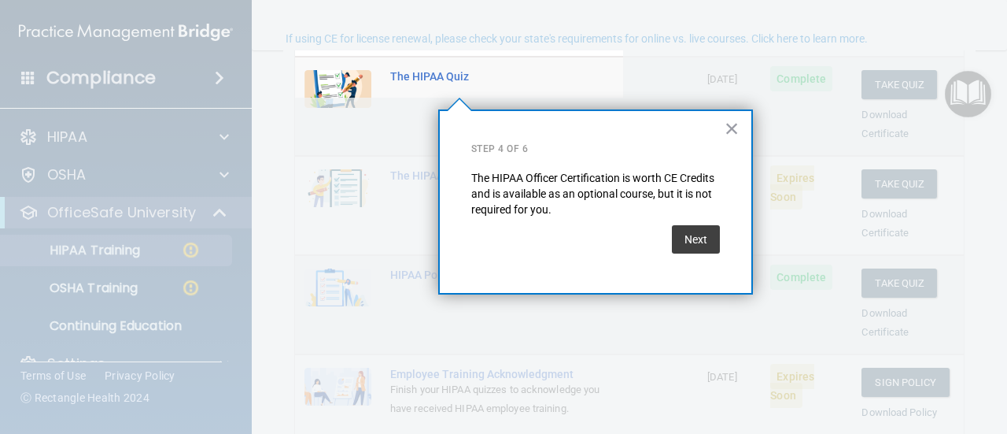
scroll to position [121, 0]
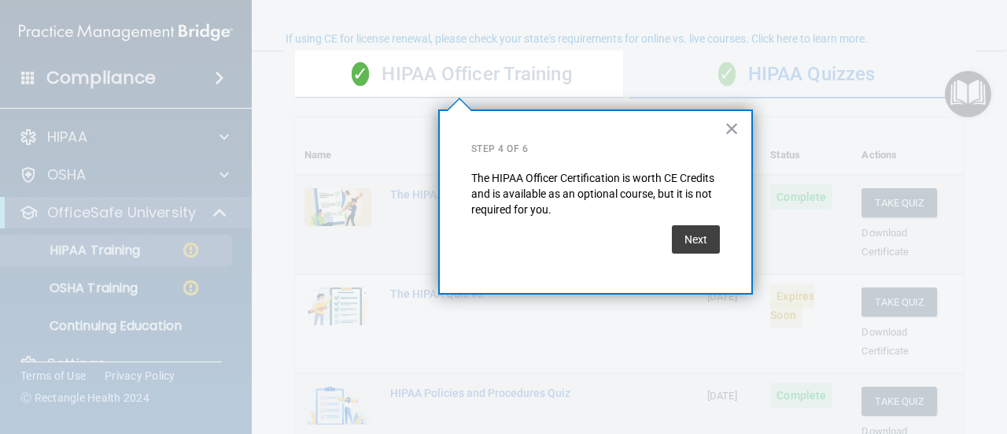
drag, startPoint x: 697, startPoint y: 239, endPoint x: 708, endPoint y: 241, distance: 11.1
click at [698, 239] on button "Next" at bounding box center [696, 239] width 48 height 28
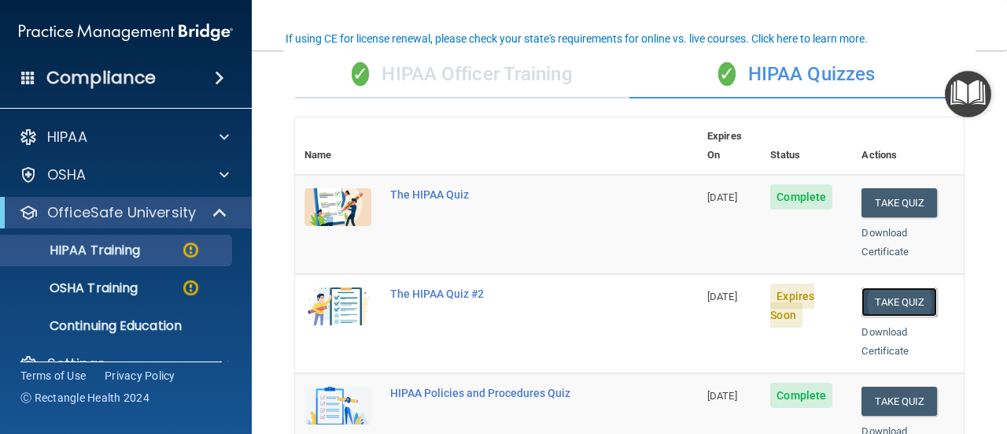
click at [910, 287] on button "Take Quiz" at bounding box center [900, 301] width 76 height 29
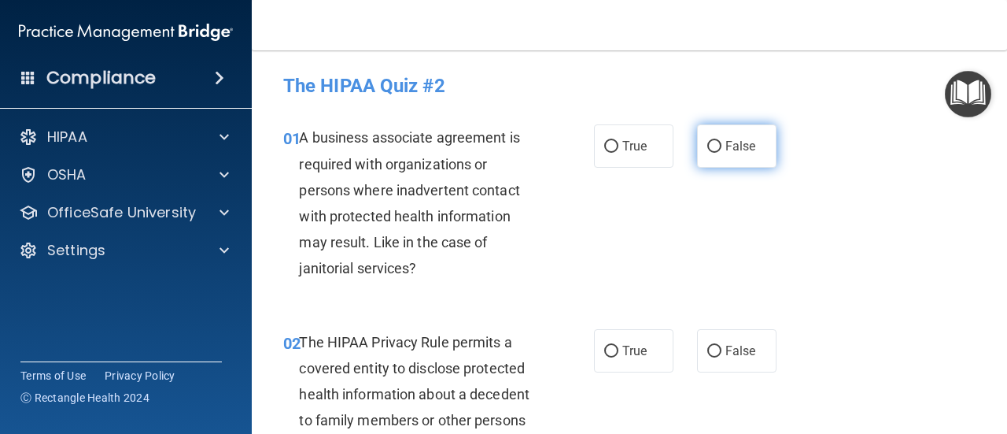
click at [710, 141] on input "False" at bounding box center [715, 147] width 14 height 12
radio input "true"
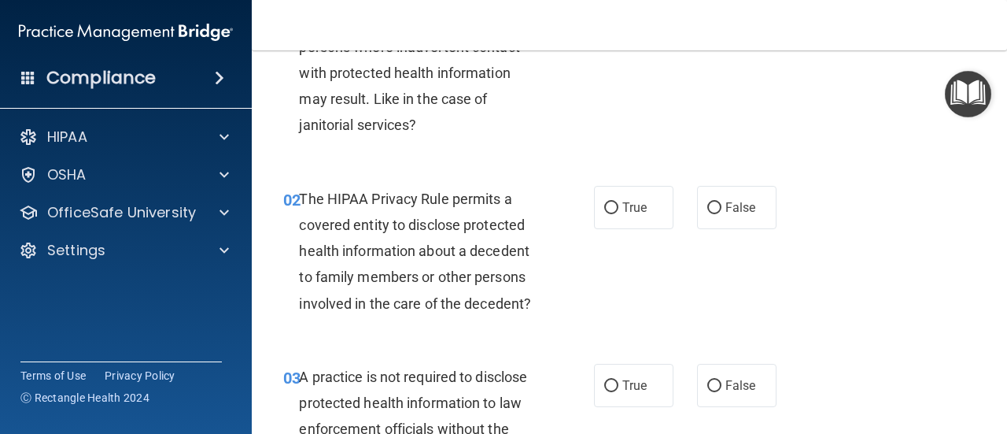
scroll to position [157, 0]
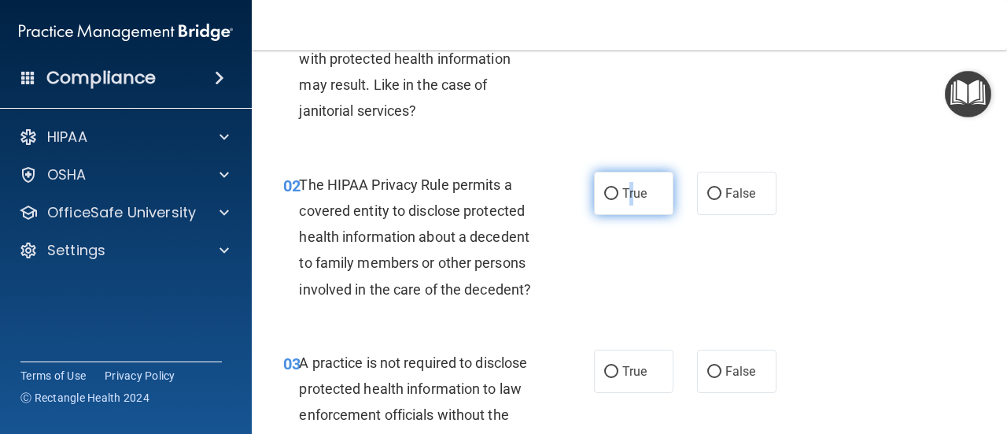
click at [625, 201] on label "True" at bounding box center [633, 193] width 79 height 43
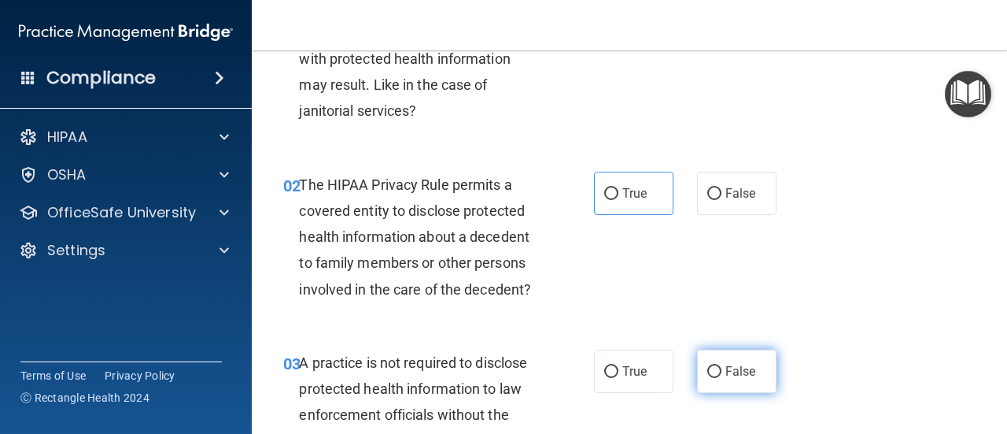
click at [730, 371] on span "False" at bounding box center [741, 371] width 31 height 15
click at [722, 371] on input "False" at bounding box center [715, 372] width 14 height 12
radio input "true"
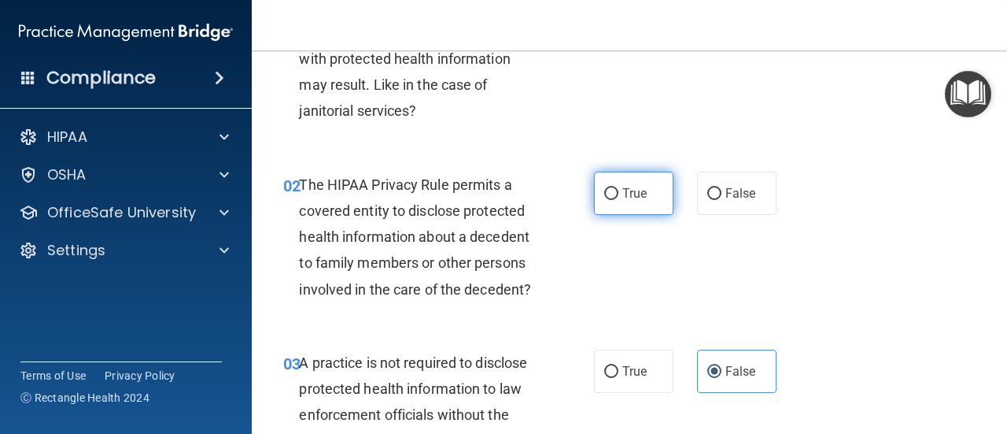
click at [625, 193] on span "True" at bounding box center [635, 193] width 24 height 15
click at [619, 193] on input "True" at bounding box center [611, 194] width 14 height 12
radio input "true"
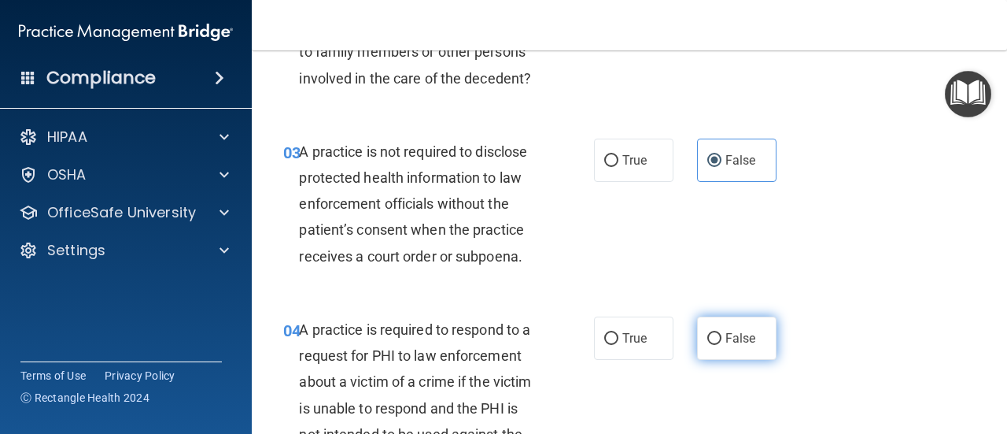
scroll to position [394, 0]
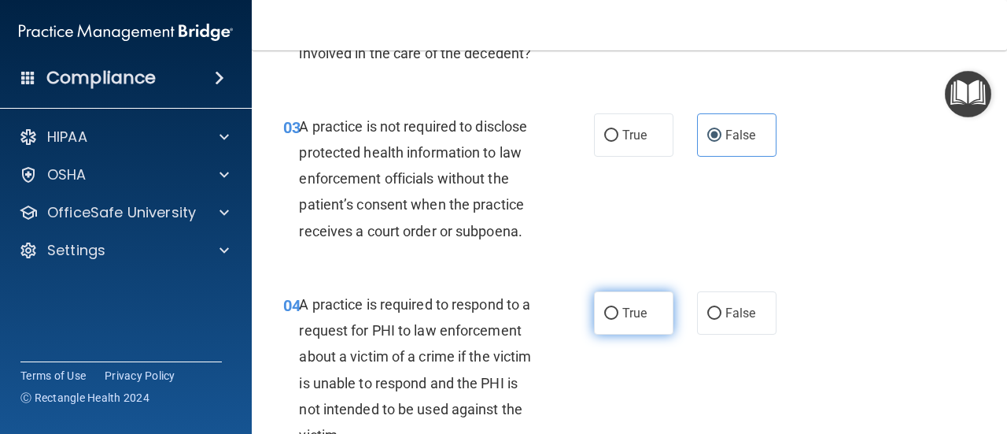
click at [618, 320] on label "True" at bounding box center [633, 312] width 79 height 43
click at [618, 320] on input "True" at bounding box center [611, 314] width 14 height 12
radio input "true"
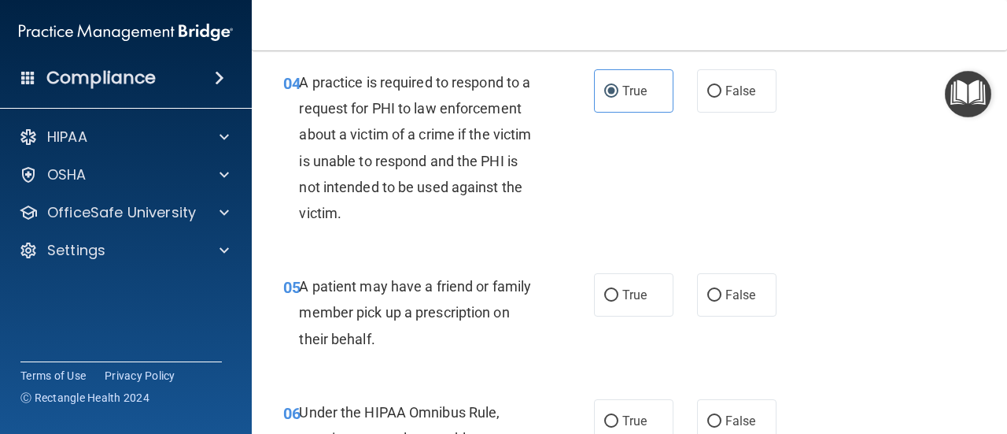
scroll to position [630, 0]
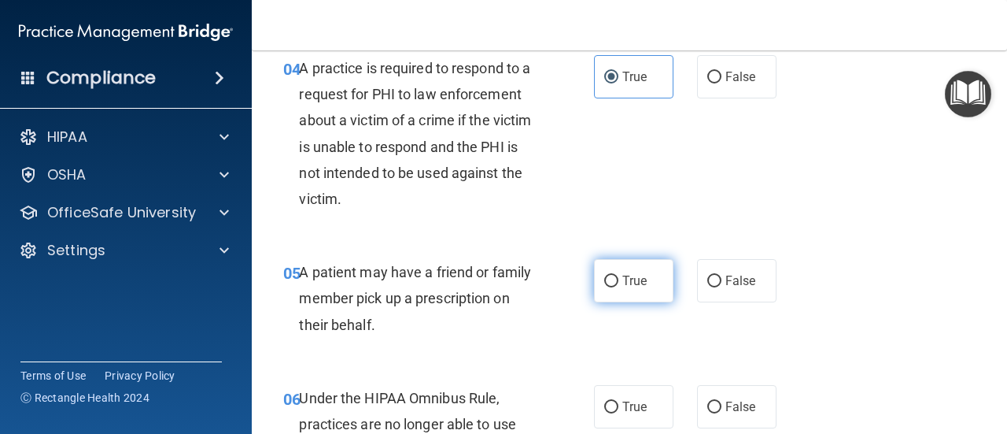
click at [639, 286] on span "True" at bounding box center [635, 280] width 24 height 15
click at [619, 286] on input "True" at bounding box center [611, 281] width 14 height 12
radio input "true"
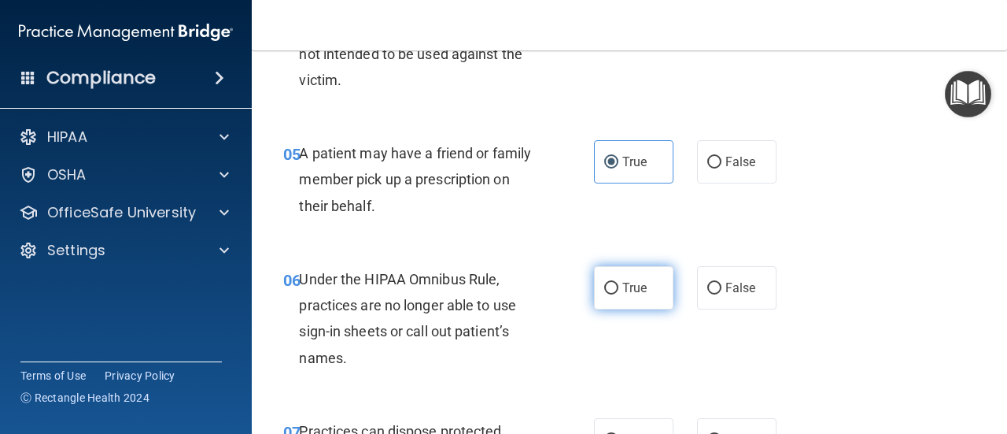
scroll to position [787, 0]
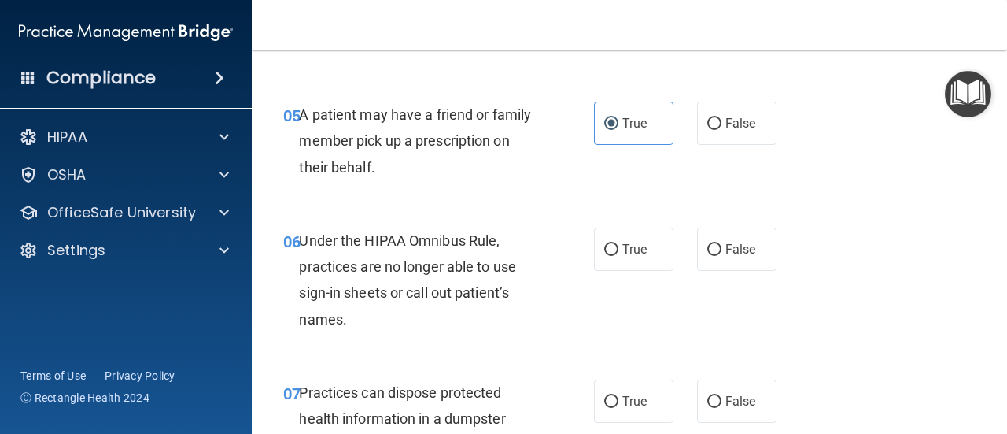
click at [715, 275] on div "06 Under the HIPAA Omnibus Rule, practices are no longer able to use sign-in sh…" at bounding box center [630, 284] width 716 height 152
click at [716, 250] on label "False" at bounding box center [736, 248] width 79 height 43
click at [716, 250] on input "False" at bounding box center [715, 250] width 14 height 12
radio input "true"
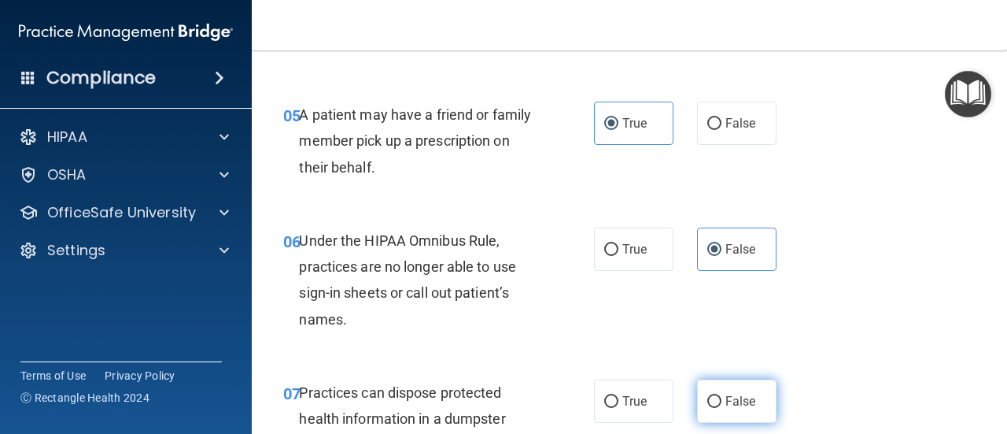
click at [726, 394] on span "False" at bounding box center [741, 401] width 31 height 15
click at [721, 396] on input "False" at bounding box center [715, 402] width 14 height 12
radio input "true"
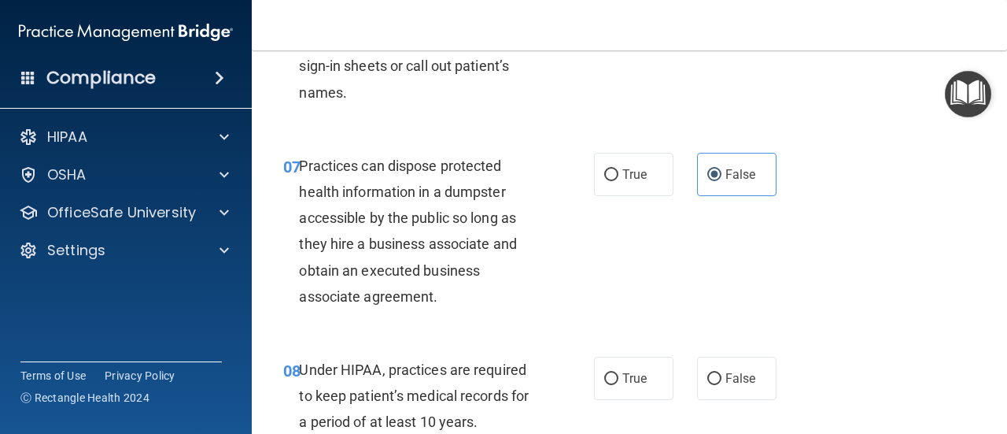
scroll to position [1102, 0]
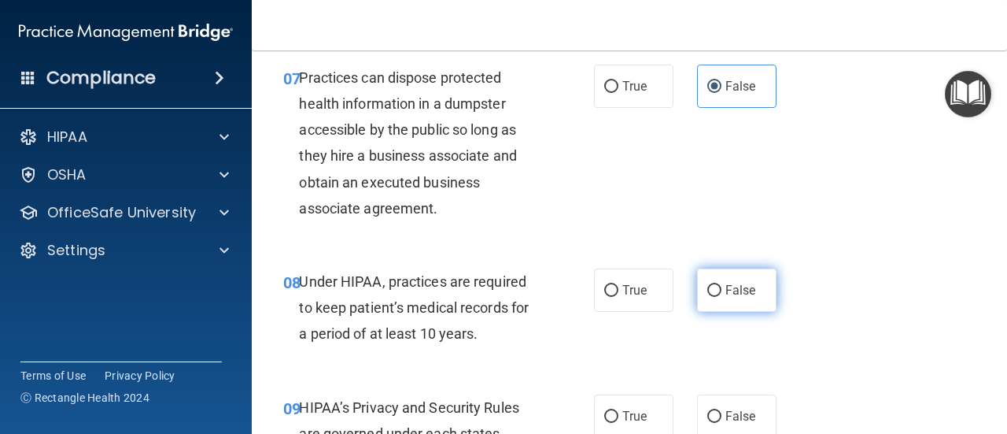
click at [726, 292] on span "False" at bounding box center [741, 290] width 31 height 15
click at [719, 292] on input "False" at bounding box center [715, 291] width 14 height 12
radio input "true"
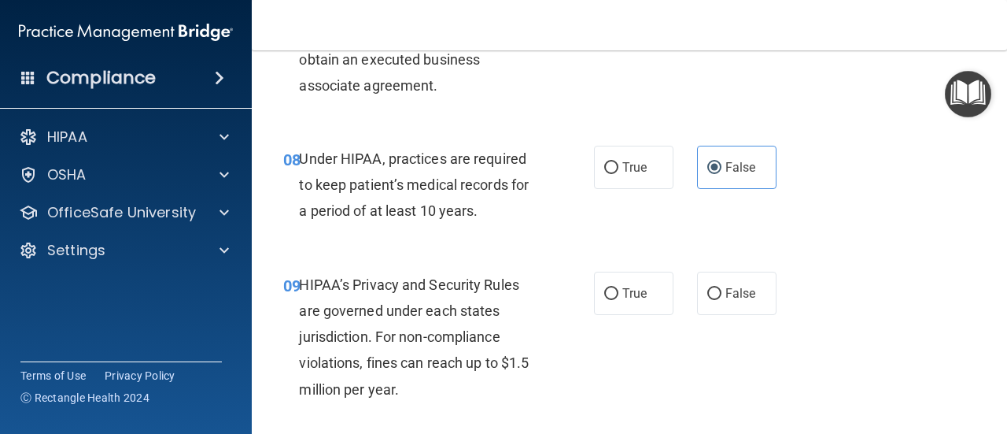
scroll to position [1259, 0]
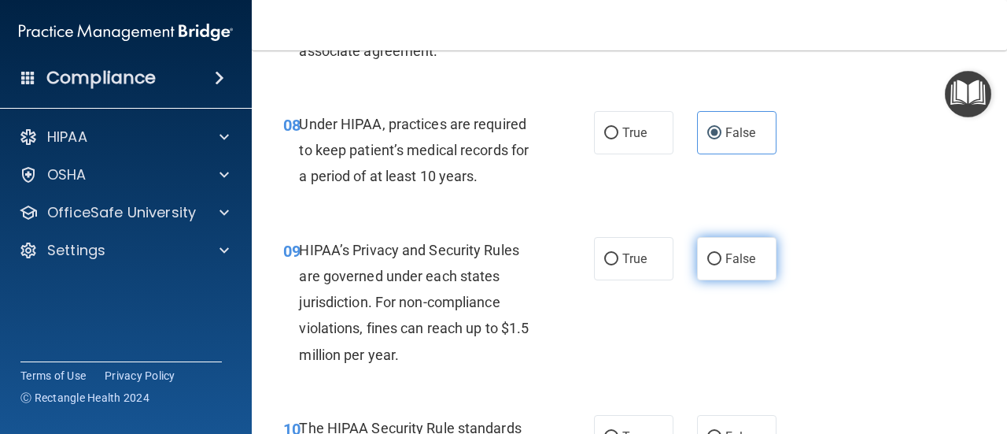
click at [709, 265] on label "False" at bounding box center [736, 258] width 79 height 43
click at [709, 265] on input "False" at bounding box center [715, 259] width 14 height 12
radio input "true"
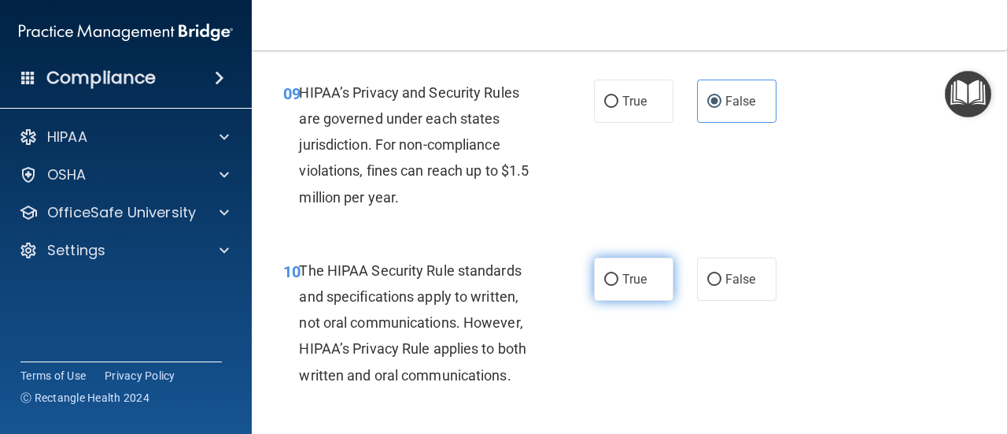
click at [611, 274] on input "True" at bounding box center [611, 280] width 14 height 12
radio input "true"
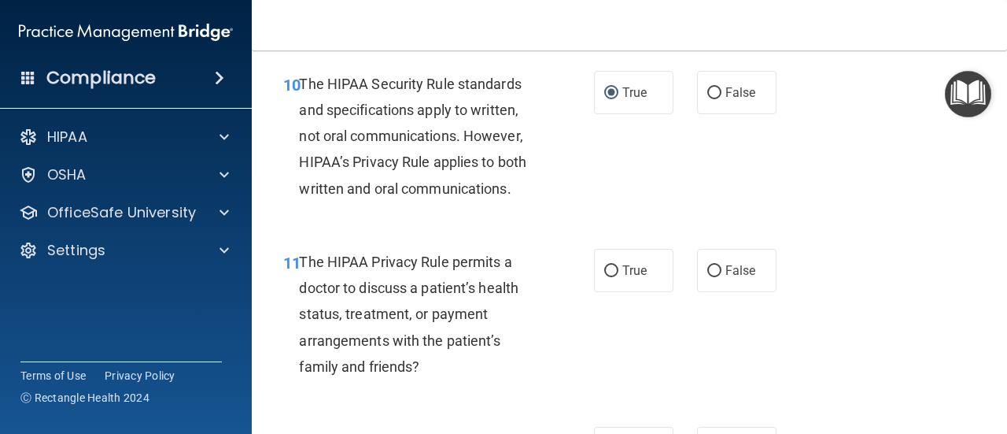
scroll to position [1653, 0]
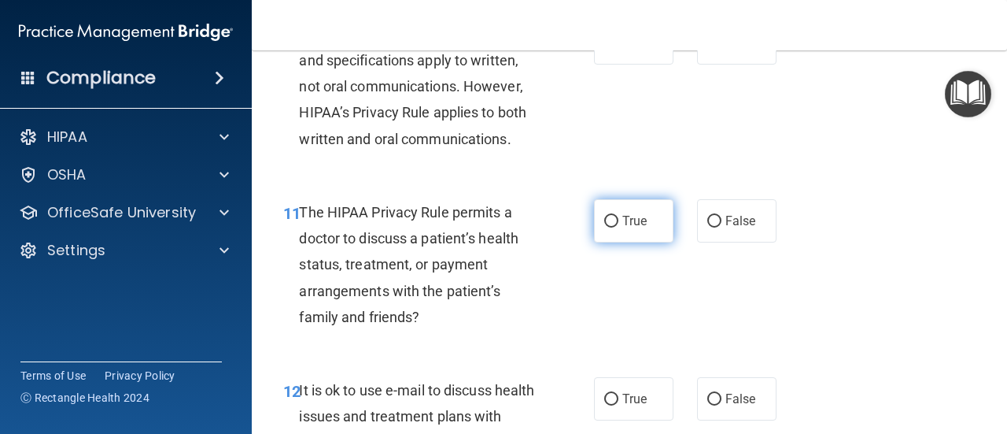
click at [623, 219] on span "True" at bounding box center [635, 220] width 24 height 15
click at [619, 219] on input "True" at bounding box center [611, 222] width 14 height 12
radio input "true"
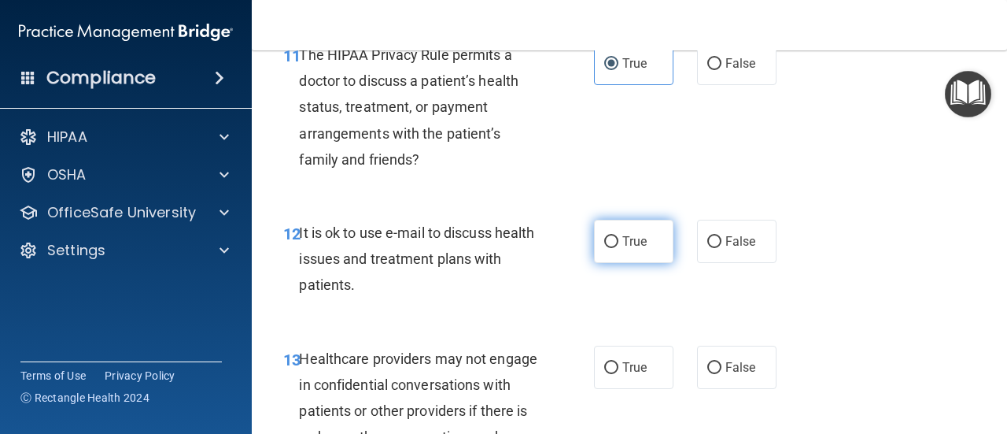
click at [617, 251] on label "True" at bounding box center [633, 241] width 79 height 43
click at [617, 248] on input "True" at bounding box center [611, 242] width 14 height 12
radio input "true"
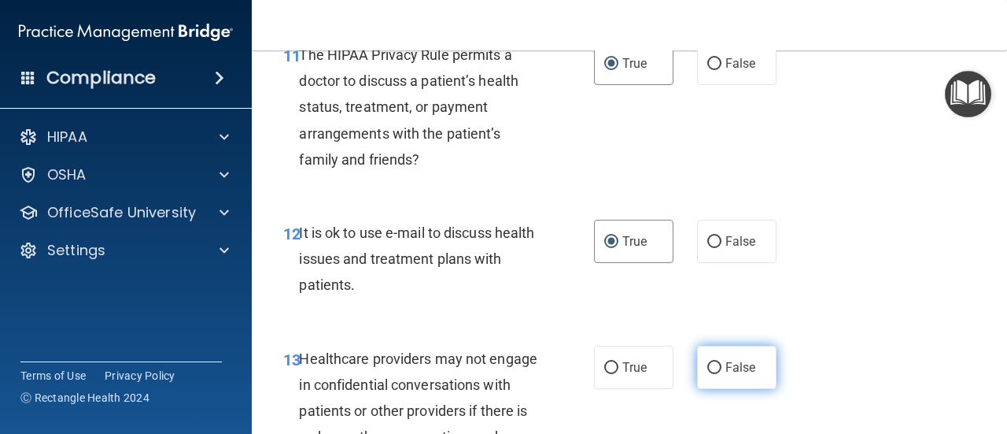
click at [752, 372] on label "False" at bounding box center [736, 367] width 79 height 43
click at [722, 372] on input "False" at bounding box center [715, 368] width 14 height 12
radio input "true"
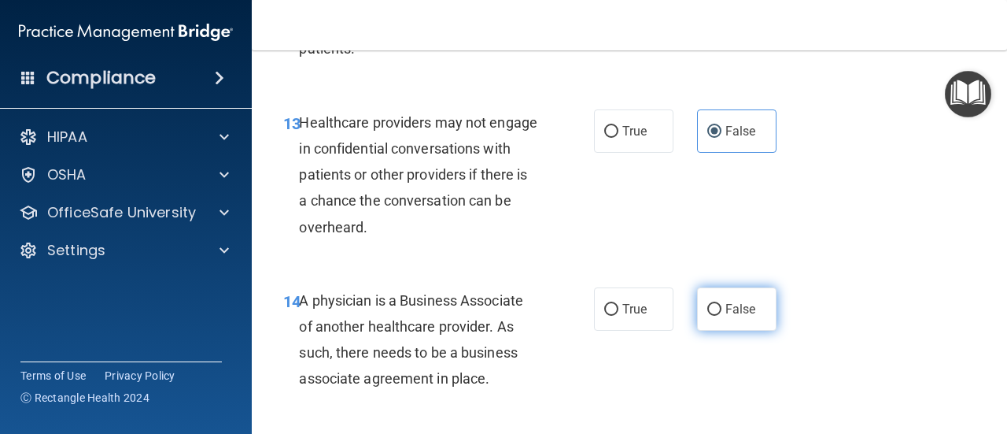
click at [730, 305] on span "False" at bounding box center [741, 308] width 31 height 15
click at [722, 305] on input "False" at bounding box center [715, 310] width 14 height 12
radio input "true"
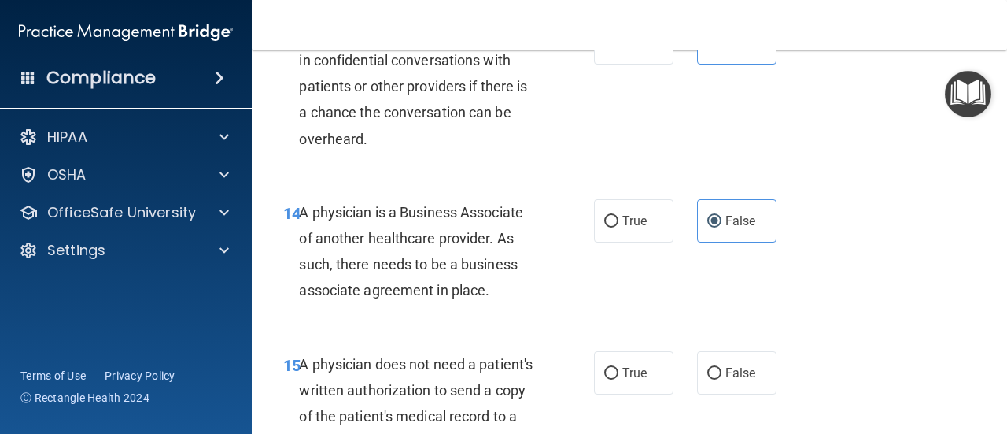
scroll to position [2361, 0]
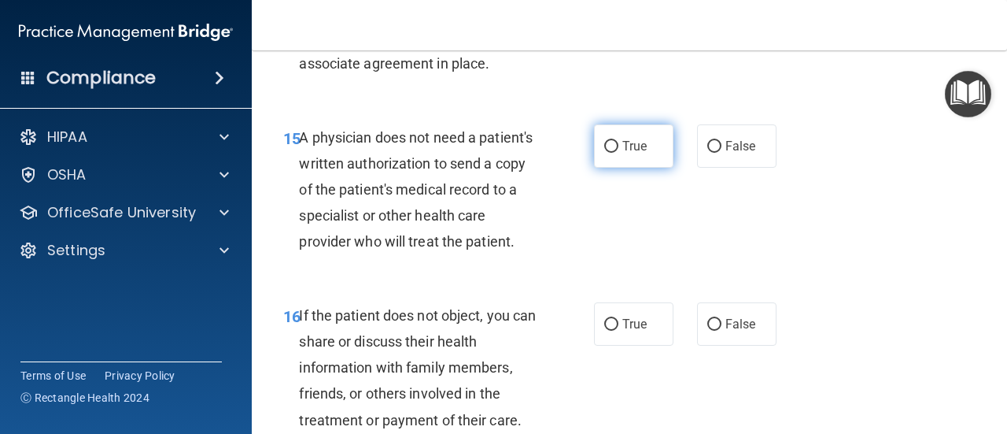
click at [623, 141] on span "True" at bounding box center [635, 146] width 24 height 15
click at [619, 141] on input "True" at bounding box center [611, 147] width 14 height 12
radio input "true"
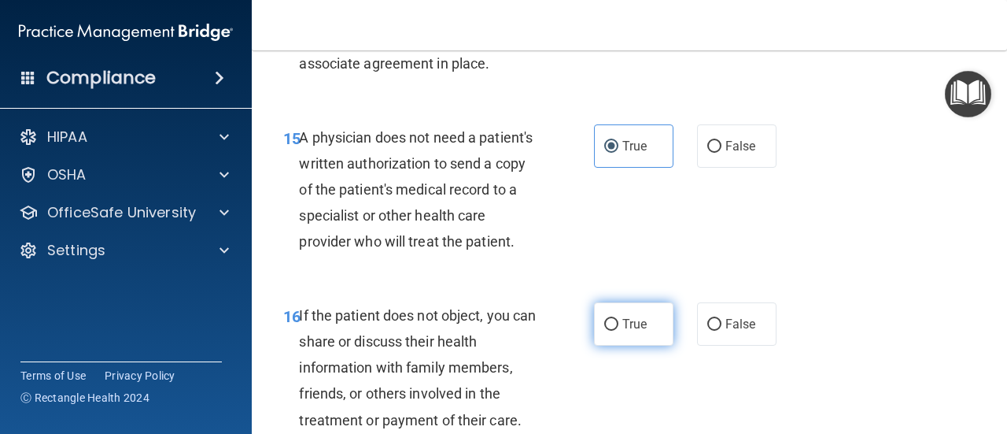
click at [641, 346] on label "True" at bounding box center [633, 323] width 79 height 43
click at [619, 331] on input "True" at bounding box center [611, 325] width 14 height 12
radio input "true"
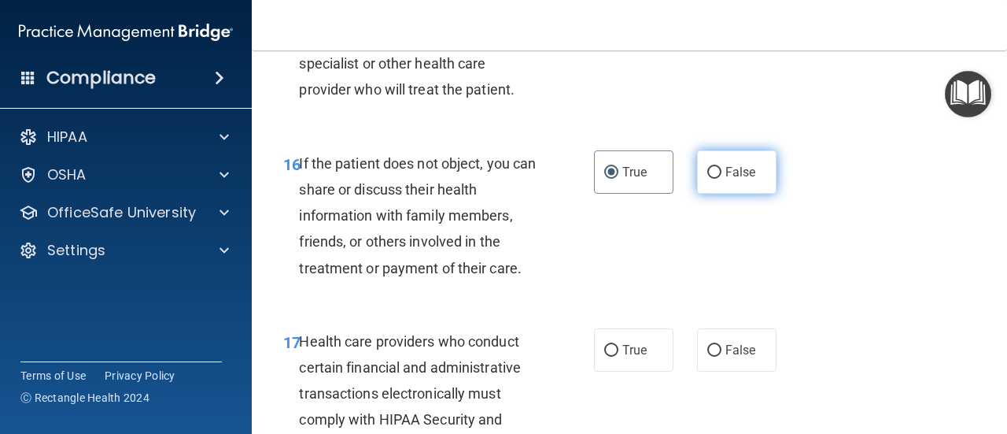
scroll to position [2519, 0]
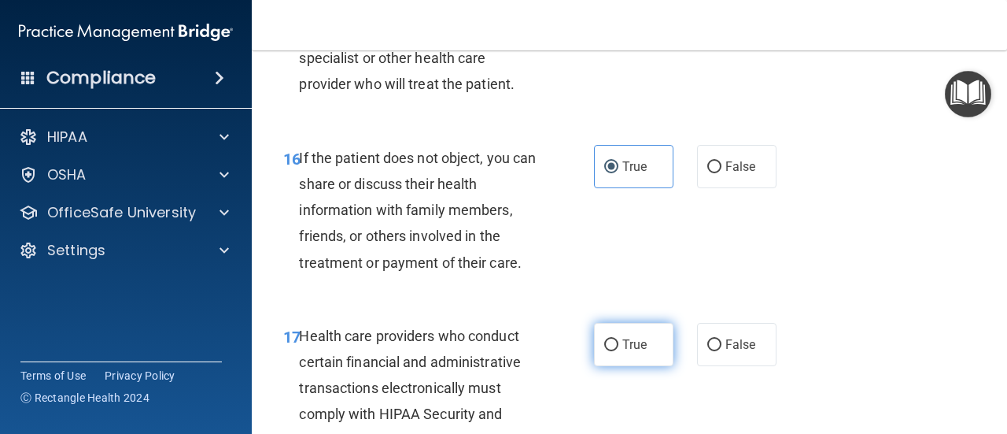
click at [647, 364] on label "True" at bounding box center [633, 344] width 79 height 43
click at [619, 351] on input "True" at bounding box center [611, 345] width 14 height 12
radio input "true"
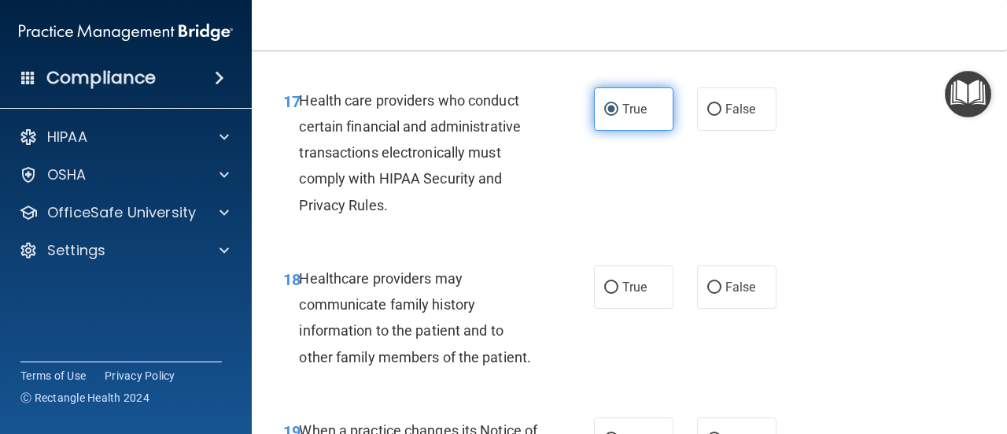
scroll to position [2755, 0]
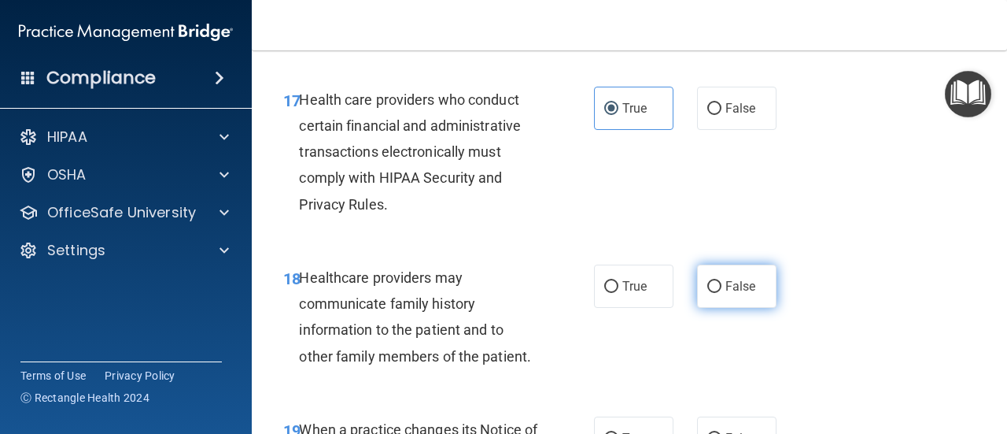
click at [726, 294] on span "False" at bounding box center [741, 286] width 31 height 15
click at [721, 293] on input "False" at bounding box center [715, 287] width 14 height 12
radio input "true"
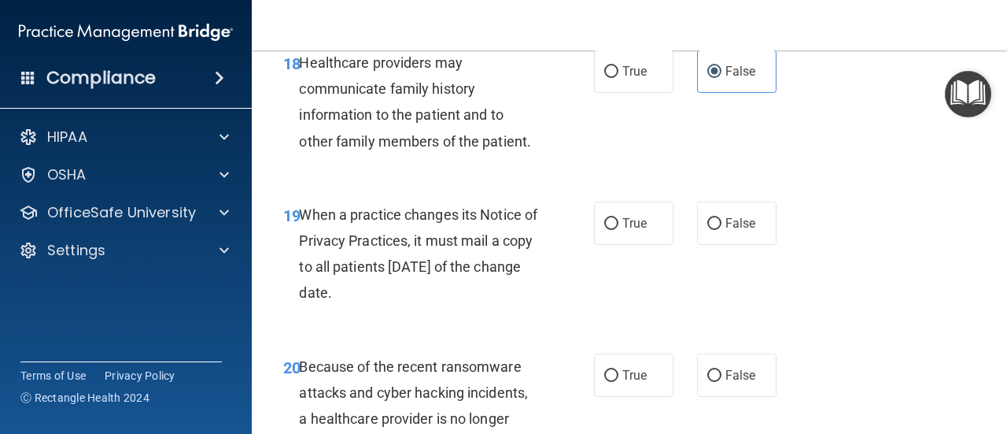
scroll to position [2991, 0]
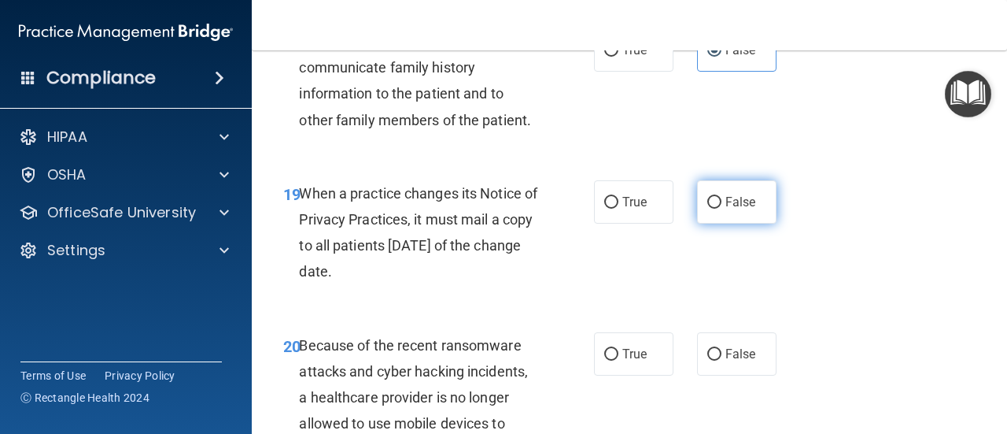
click at [708, 209] on input "False" at bounding box center [715, 203] width 14 height 12
radio input "true"
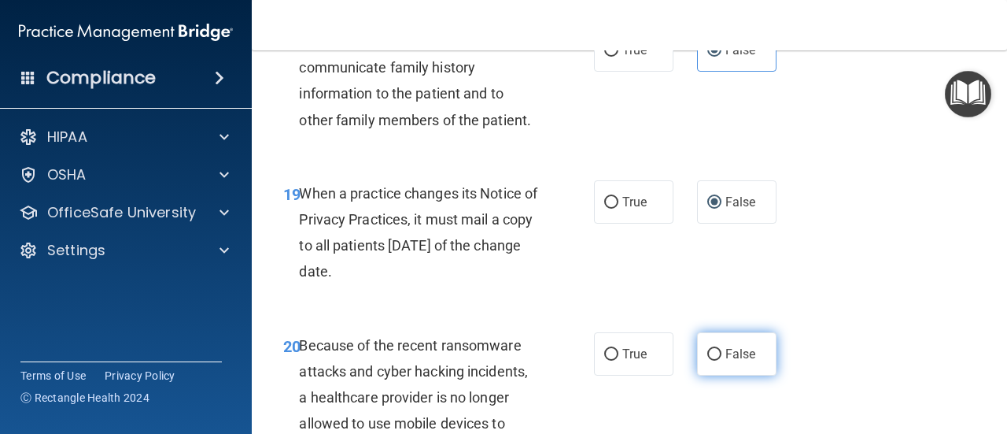
click at [743, 361] on span "False" at bounding box center [741, 353] width 31 height 15
click at [722, 360] on input "False" at bounding box center [715, 355] width 14 height 12
radio input "true"
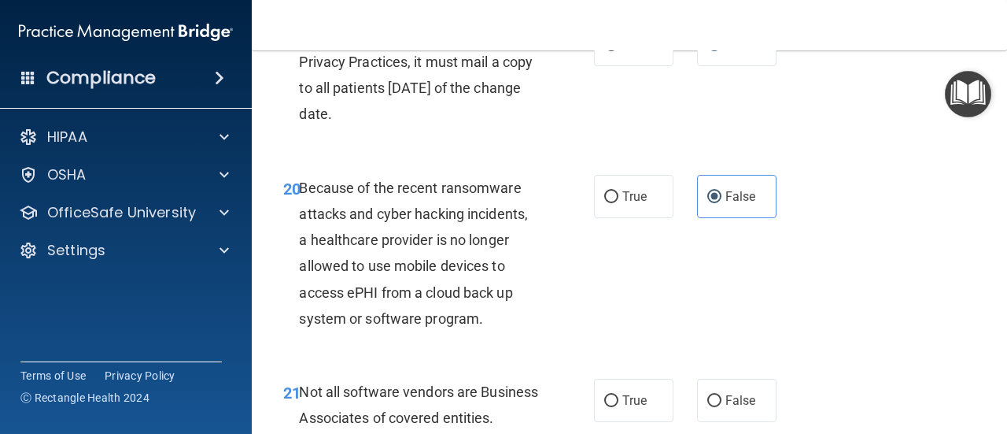
scroll to position [3227, 0]
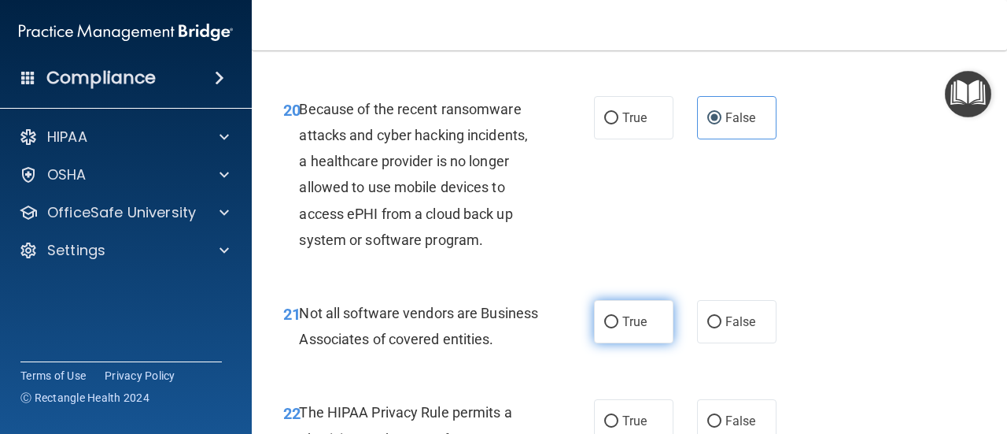
click at [620, 338] on label "True" at bounding box center [633, 321] width 79 height 43
click at [619, 328] on input "True" at bounding box center [611, 322] width 14 height 12
radio input "true"
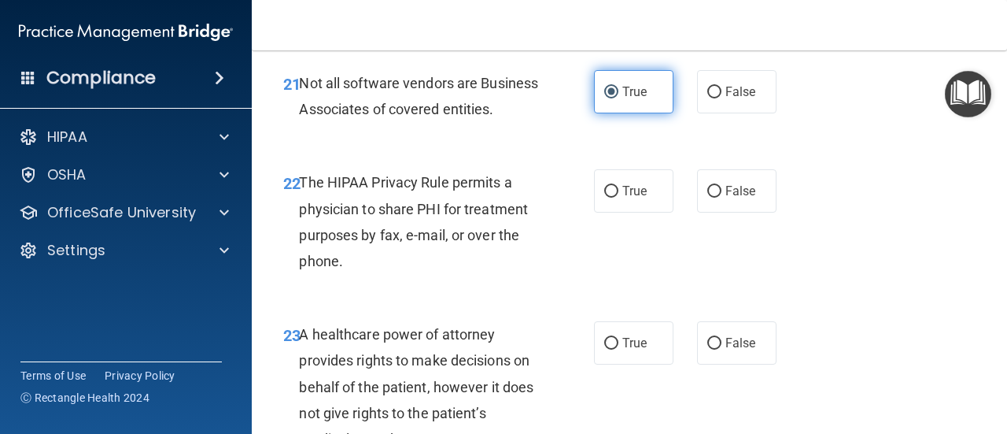
scroll to position [3463, 0]
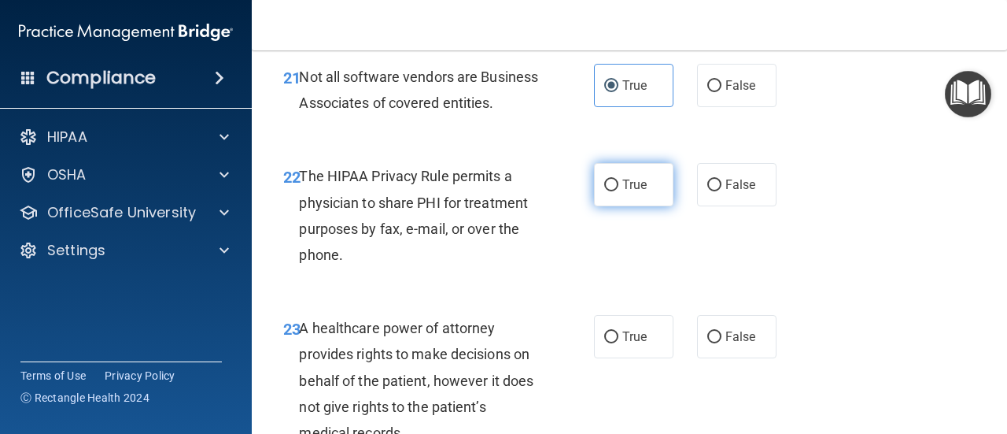
click at [636, 192] on span "True" at bounding box center [635, 184] width 24 height 15
click at [619, 191] on input "True" at bounding box center [611, 185] width 14 height 12
radio input "true"
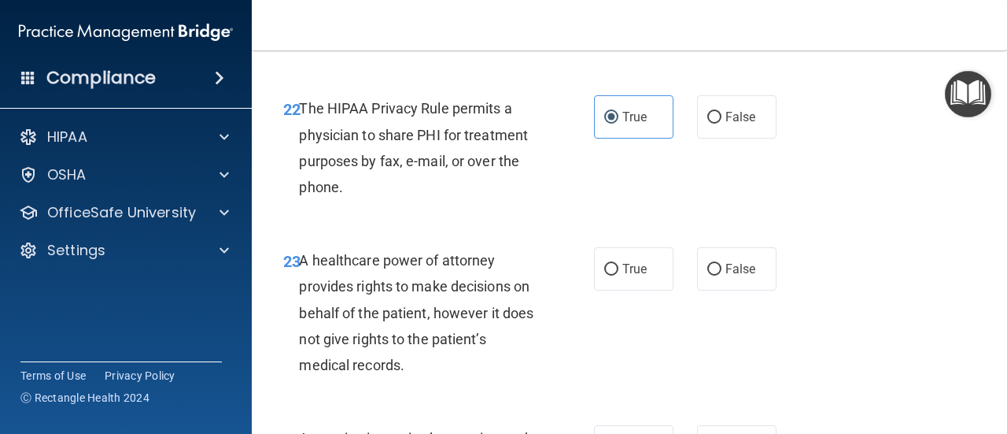
scroll to position [3621, 0]
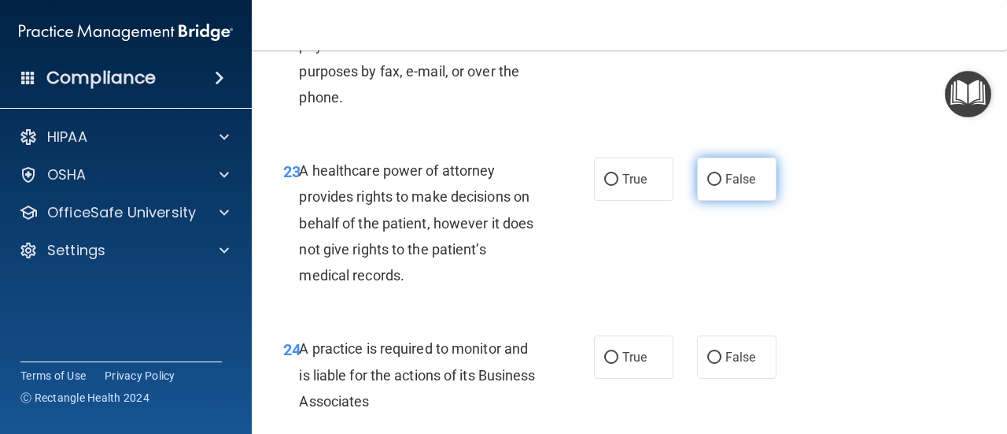
click at [715, 201] on label "False" at bounding box center [736, 178] width 79 height 43
click at [715, 186] on input "False" at bounding box center [715, 180] width 14 height 12
radio input "true"
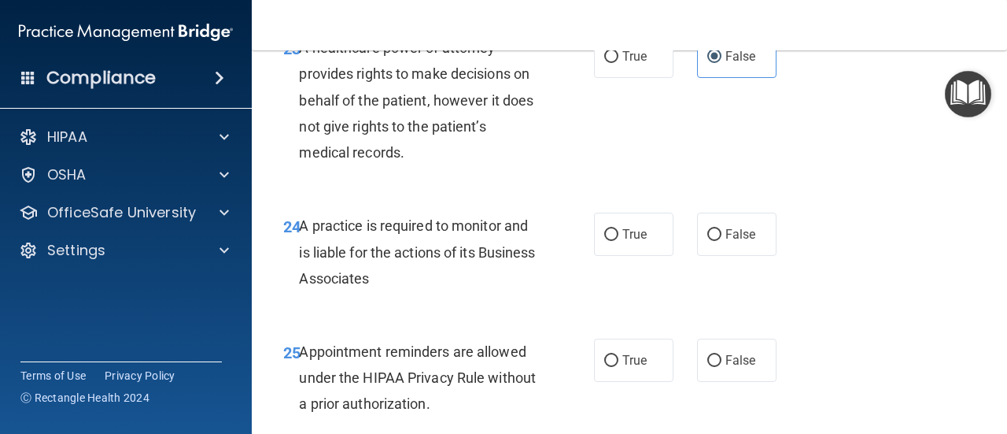
scroll to position [3778, 0]
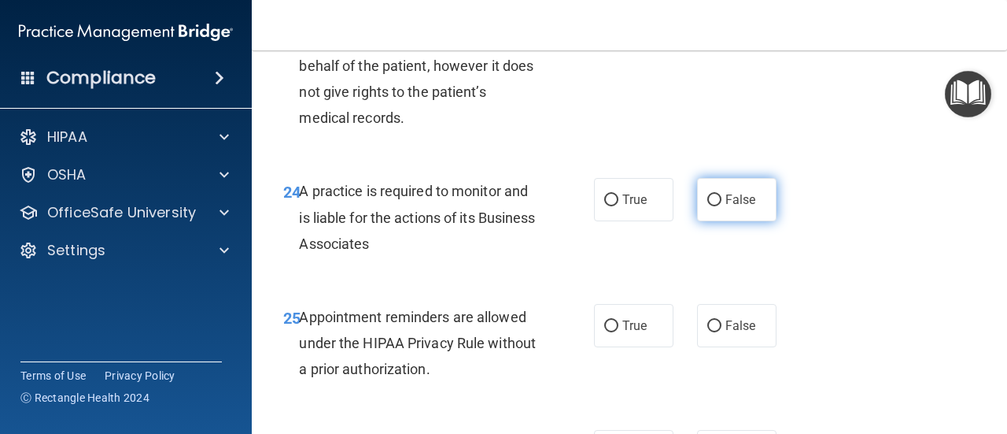
click at [716, 221] on label "False" at bounding box center [736, 199] width 79 height 43
click at [716, 206] on input "False" at bounding box center [715, 200] width 14 height 12
radio input "true"
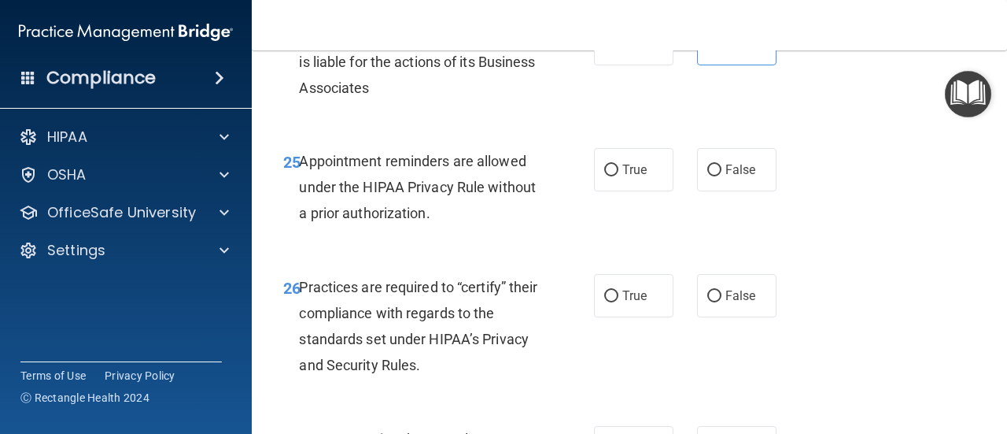
scroll to position [3935, 0]
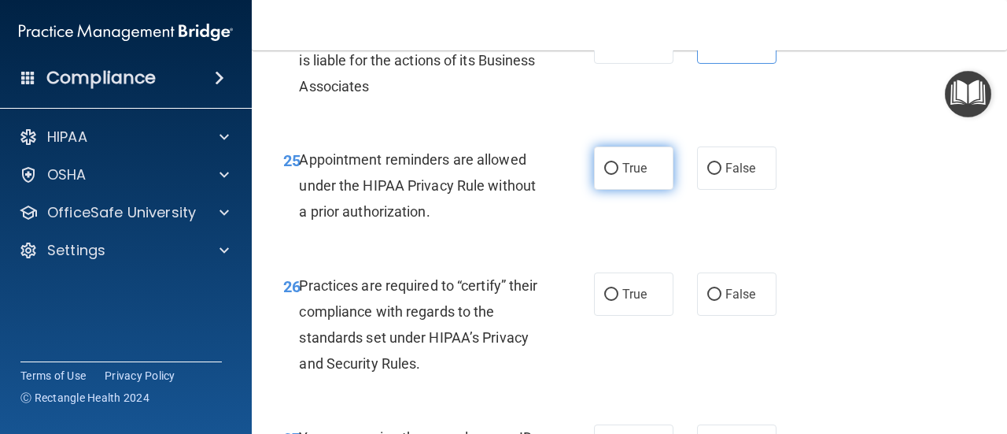
click at [623, 176] on span "True" at bounding box center [635, 168] width 24 height 15
click at [619, 175] on input "True" at bounding box center [611, 169] width 14 height 12
radio input "true"
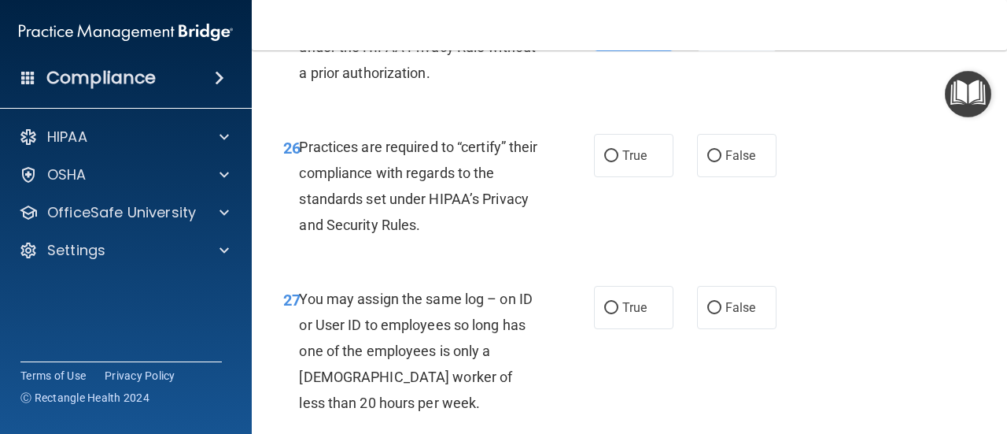
scroll to position [4093, 0]
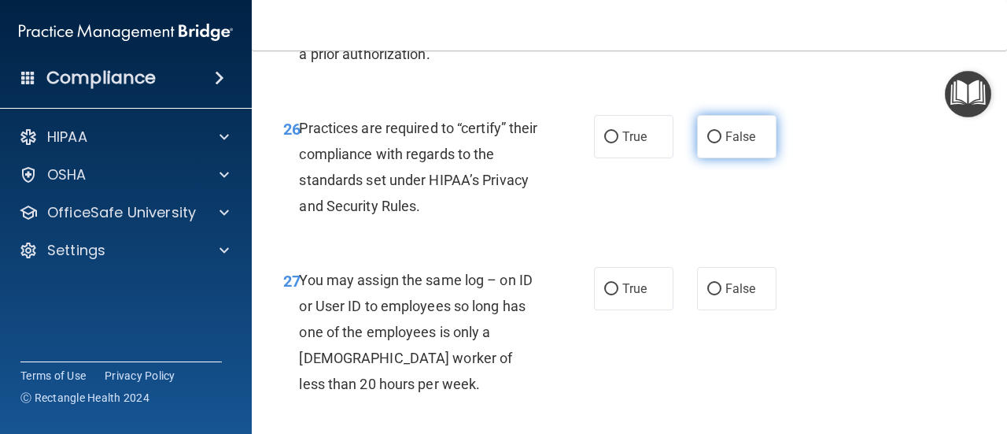
click at [715, 158] on label "False" at bounding box center [736, 136] width 79 height 43
click at [715, 143] on input "False" at bounding box center [715, 137] width 14 height 12
radio input "true"
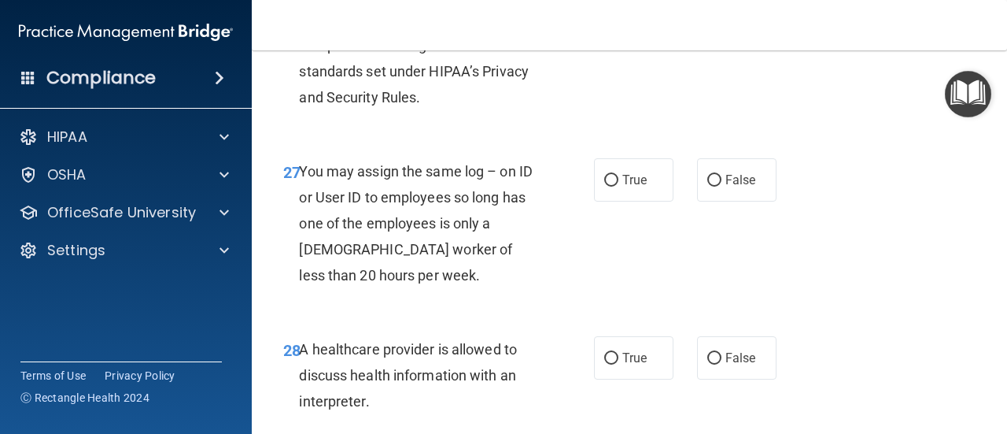
scroll to position [4250, 0]
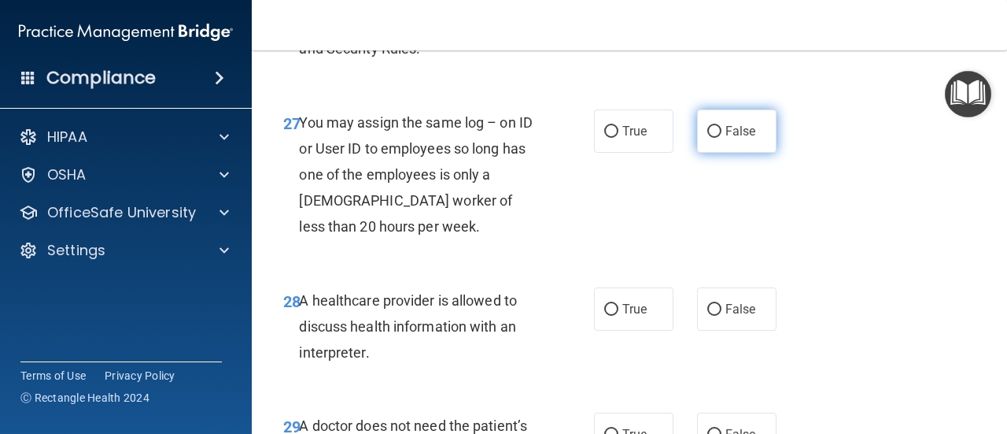
click at [719, 153] on label "False" at bounding box center [736, 130] width 79 height 43
click at [719, 138] on input "False" at bounding box center [715, 132] width 14 height 12
radio input "true"
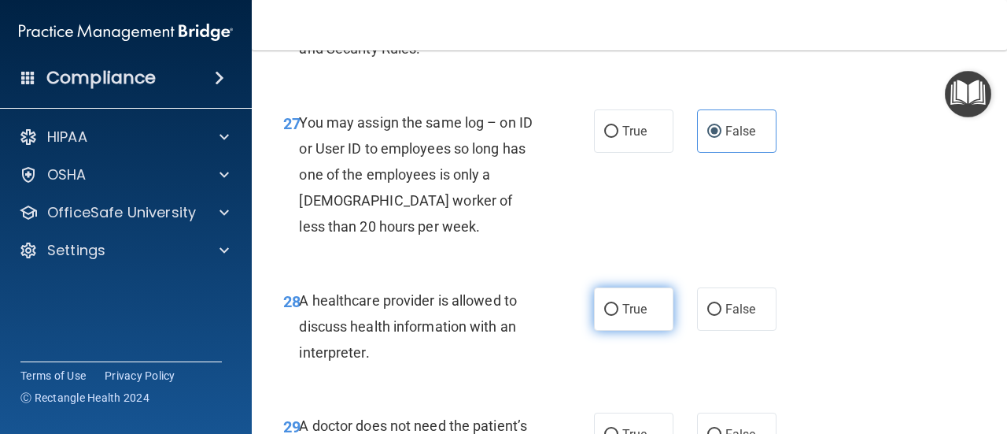
click at [623, 316] on span "True" at bounding box center [635, 308] width 24 height 15
click at [618, 316] on input "True" at bounding box center [611, 310] width 14 height 12
radio input "true"
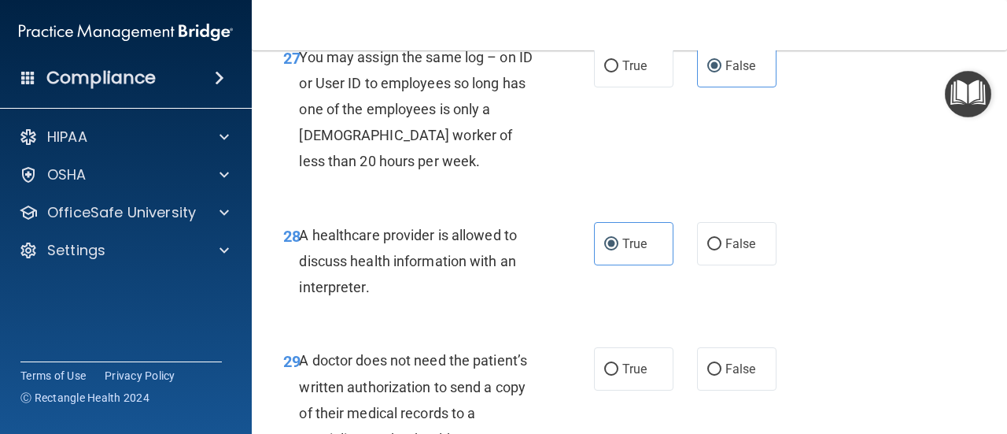
scroll to position [4486, 0]
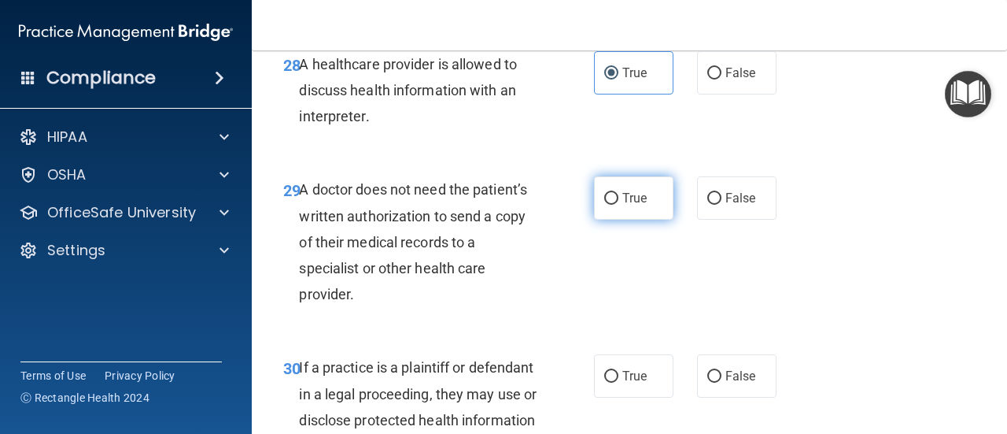
click at [628, 205] on span "True" at bounding box center [635, 197] width 24 height 15
click at [619, 205] on input "True" at bounding box center [611, 199] width 14 height 12
radio input "true"
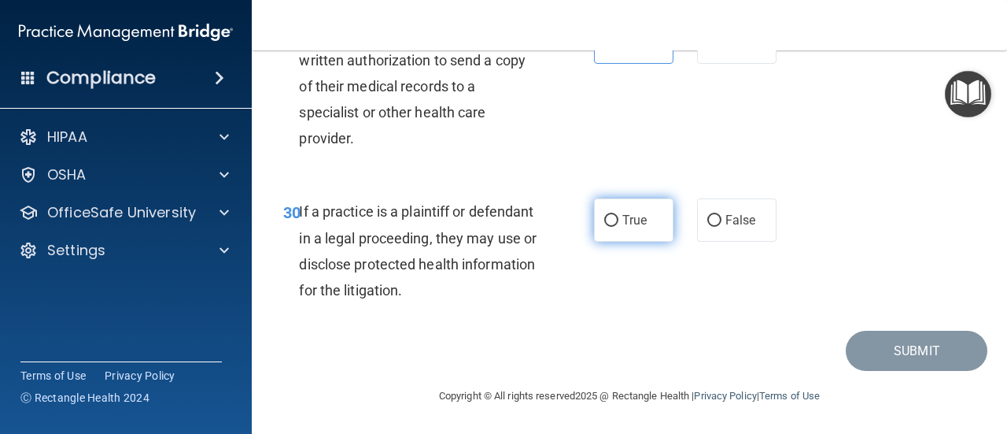
scroll to position [4693, 0]
click at [631, 229] on label "True" at bounding box center [633, 219] width 79 height 43
click at [619, 227] on input "True" at bounding box center [611, 221] width 14 height 12
radio input "true"
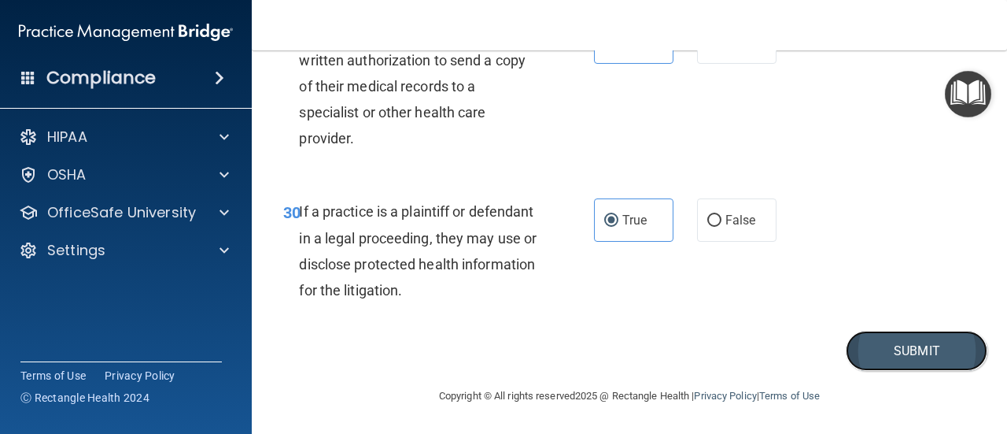
click at [872, 359] on button "Submit" at bounding box center [917, 351] width 142 height 40
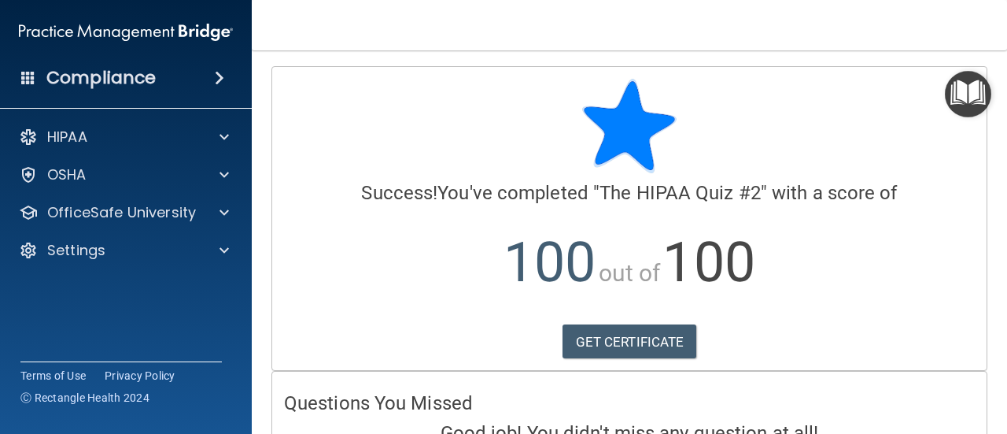
click at [971, 105] on img "Open Resource Center" at bounding box center [968, 94] width 46 height 46
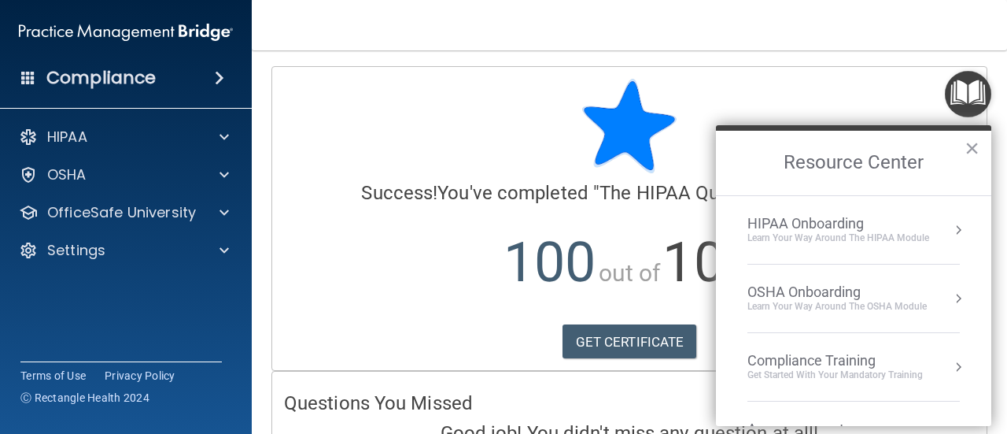
click at [906, 286] on div "OSHA Onboarding" at bounding box center [837, 291] width 179 height 17
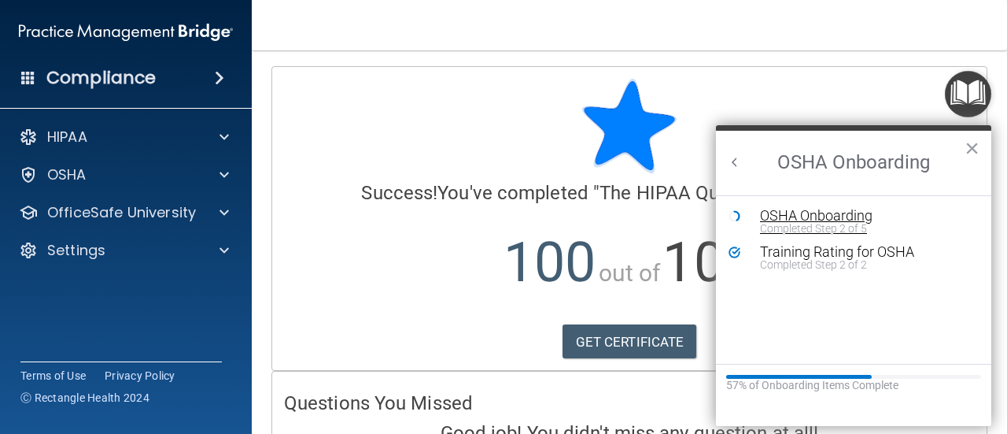
click at [861, 218] on div "OSHA Onboarding" at bounding box center [865, 216] width 211 height 14
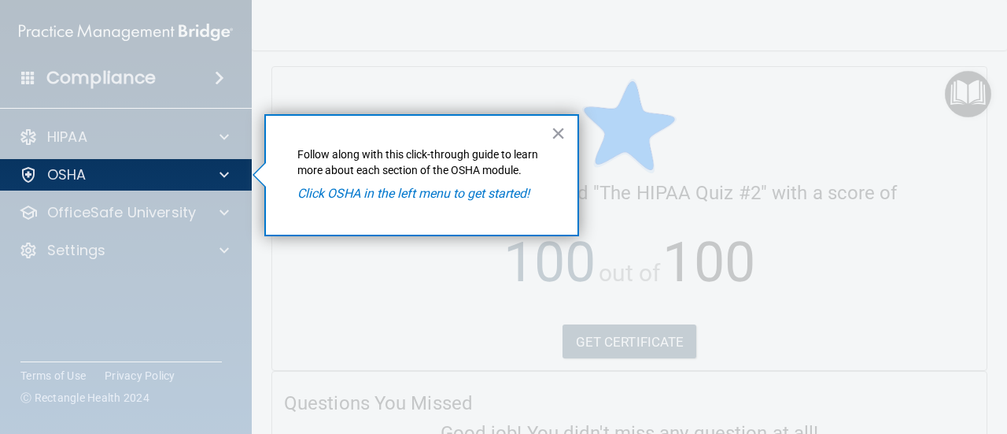
click at [403, 192] on em "Click OSHA in the left menu to get started!" at bounding box center [414, 193] width 232 height 15
click at [553, 133] on button "×" at bounding box center [558, 132] width 15 height 25
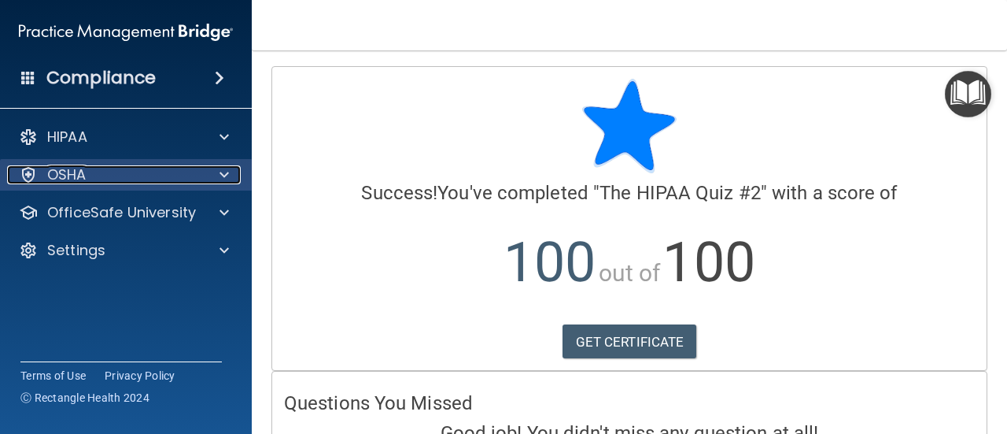
click at [197, 171] on div "OSHA" at bounding box center [104, 174] width 195 height 19
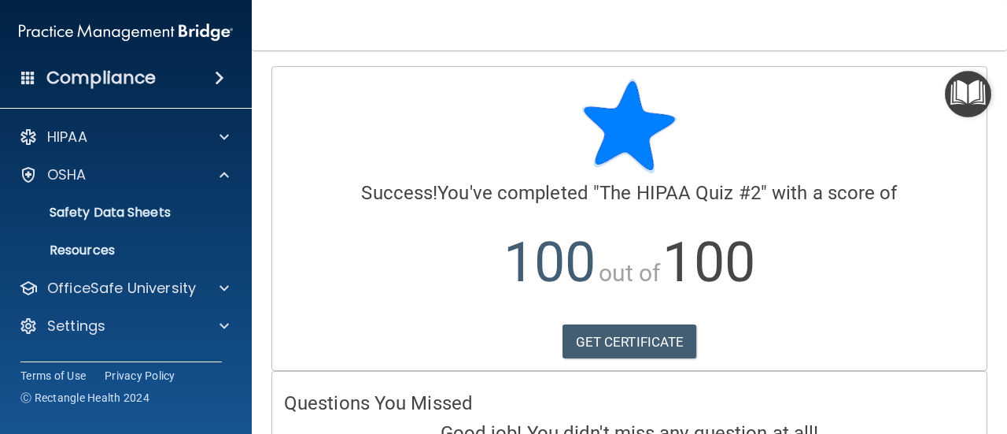
drag, startPoint x: 669, startPoint y: 273, endPoint x: 918, endPoint y: 142, distance: 280.9
click at [670, 273] on span "100" at bounding box center [709, 262] width 92 height 65
click at [960, 102] on img "Open Resource Center" at bounding box center [968, 94] width 46 height 46
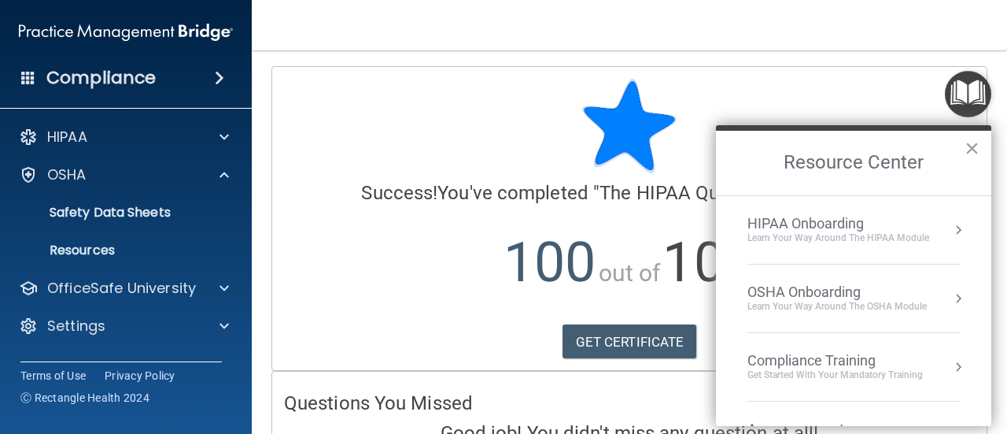
click at [951, 290] on button "Resource Center" at bounding box center [959, 298] width 16 height 16
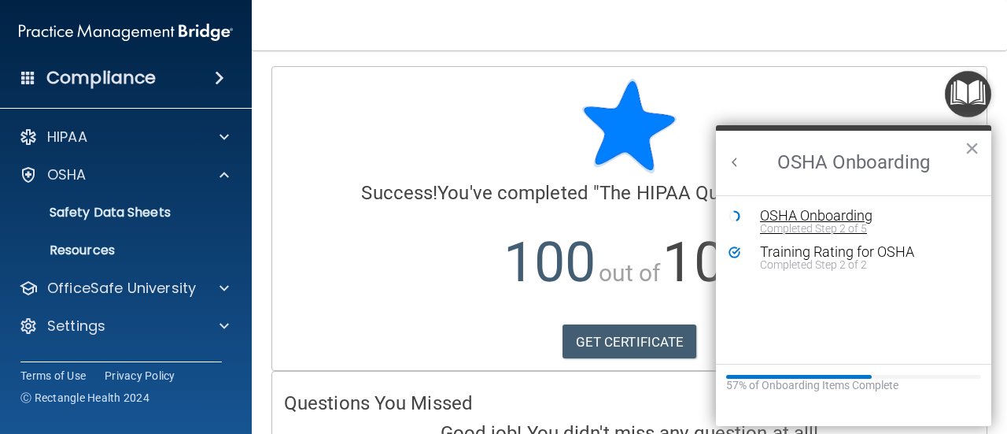
click at [811, 216] on div "OSHA Onboarding" at bounding box center [865, 216] width 211 height 14
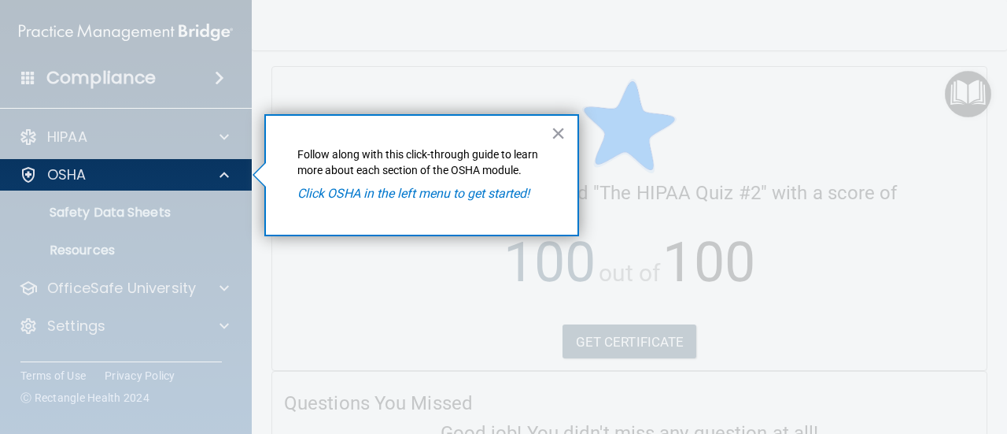
click at [313, 197] on em "Click OSHA in the left menu to get started!" at bounding box center [414, 193] width 232 height 15
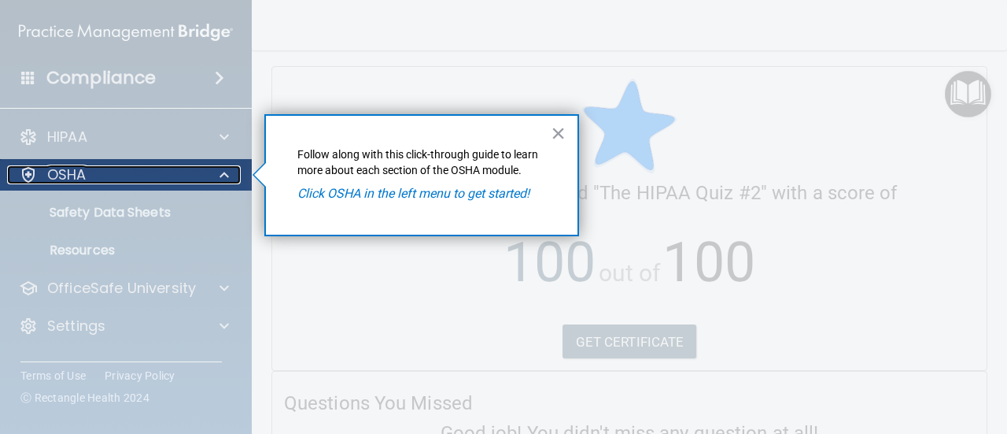
click at [202, 183] on div at bounding box center [221, 174] width 39 height 19
click at [214, 175] on div at bounding box center [221, 174] width 39 height 19
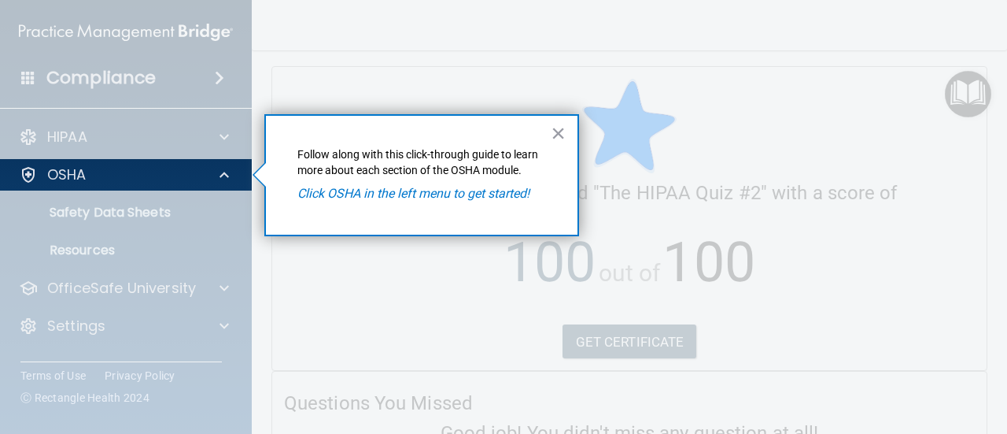
click at [219, 204] on div at bounding box center [126, 311] width 253 height 243
click at [565, 132] on button "×" at bounding box center [558, 132] width 15 height 25
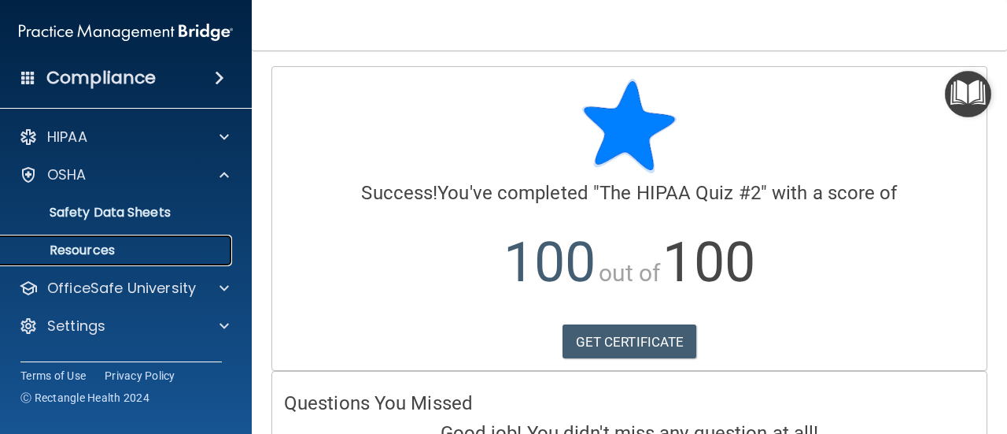
click at [161, 252] on p "Resources" at bounding box center [117, 250] width 215 height 16
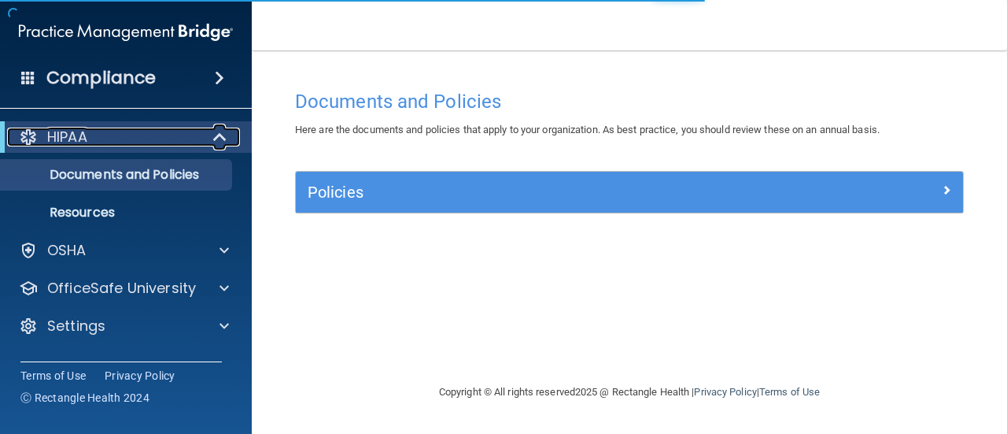
click at [146, 139] on div "HIPAA" at bounding box center [104, 137] width 194 height 19
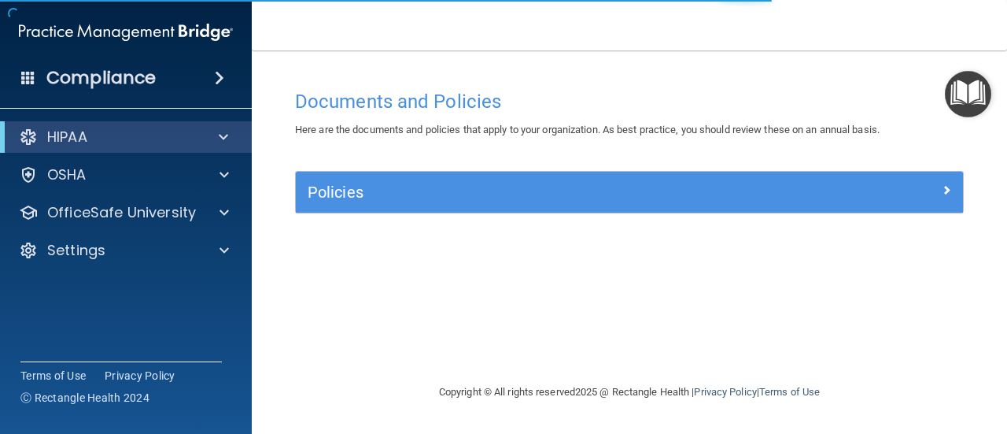
click at [967, 94] on img "Open Resource Center" at bounding box center [968, 94] width 46 height 46
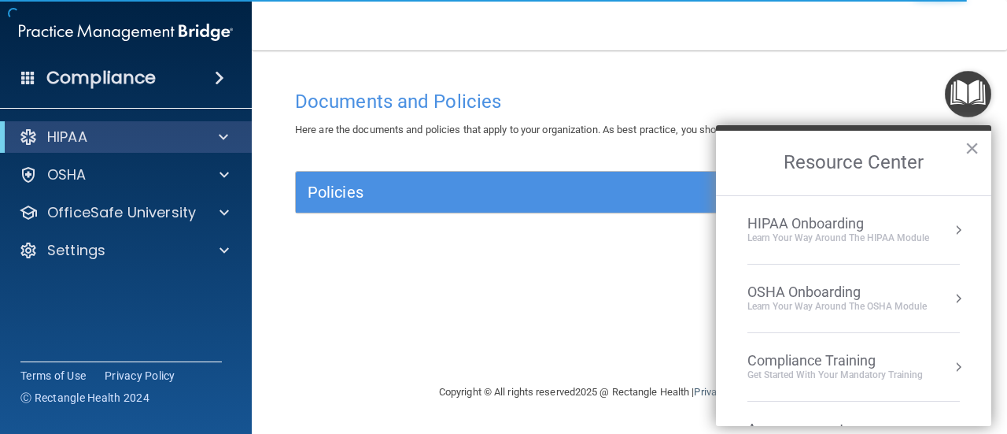
click at [852, 238] on div "Learn Your Way around the HIPAA module" at bounding box center [839, 237] width 182 height 13
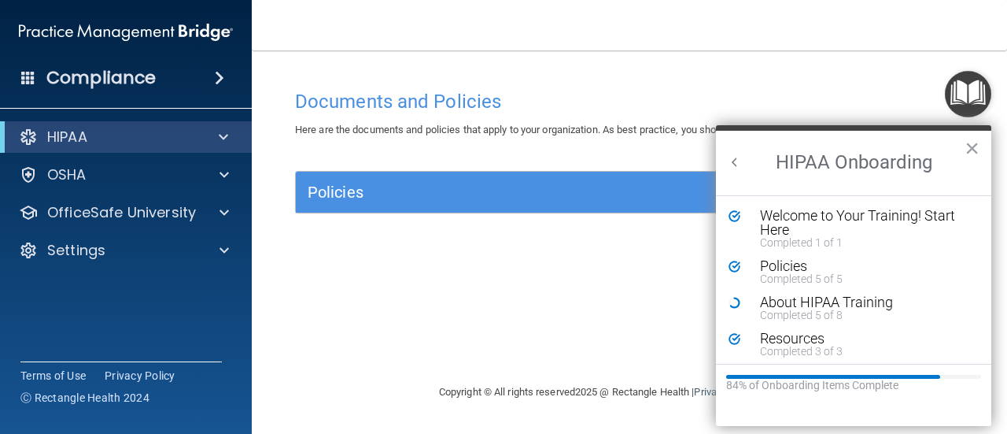
click at [804, 291] on li "Policies Completed 5 of 5" at bounding box center [854, 277] width 250 height 36
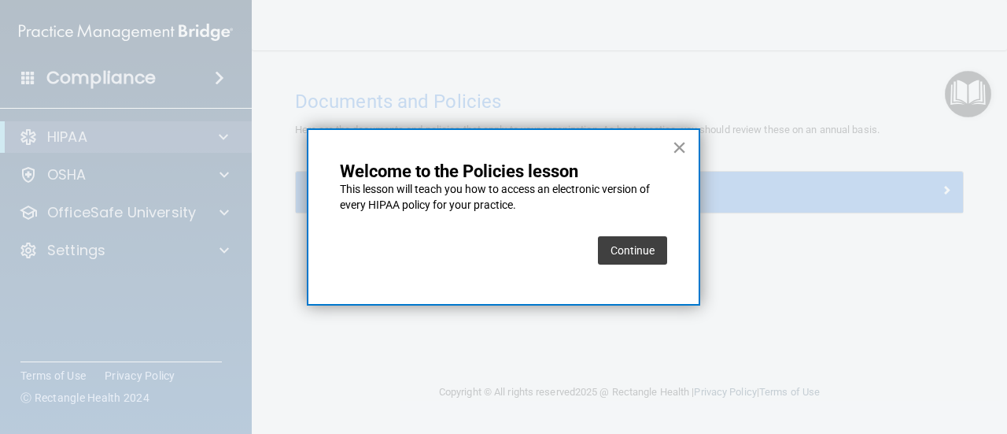
click at [677, 150] on button "×" at bounding box center [679, 147] width 15 height 25
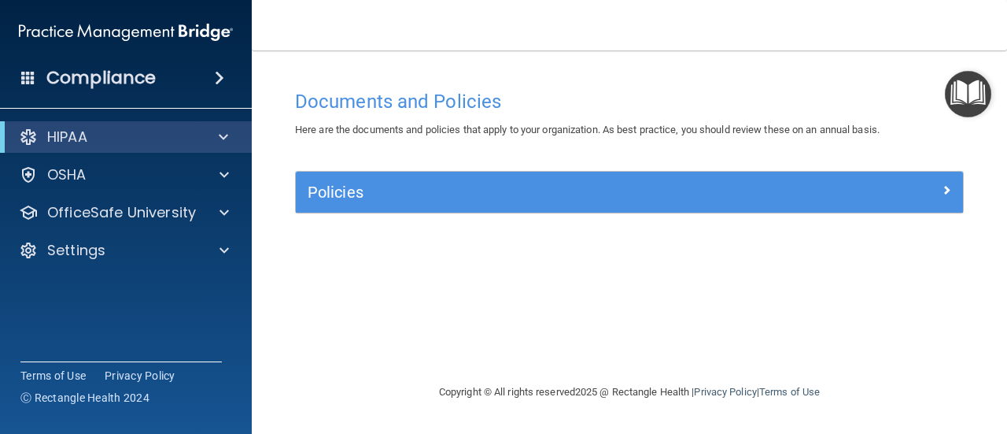
click at [964, 97] on img "Open Resource Center" at bounding box center [968, 94] width 46 height 46
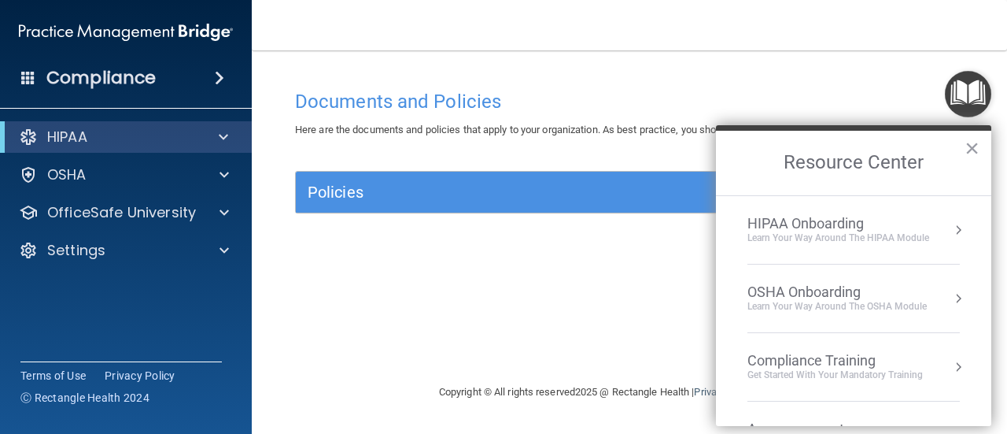
click at [872, 227] on div "HIPAA Onboarding" at bounding box center [839, 223] width 182 height 17
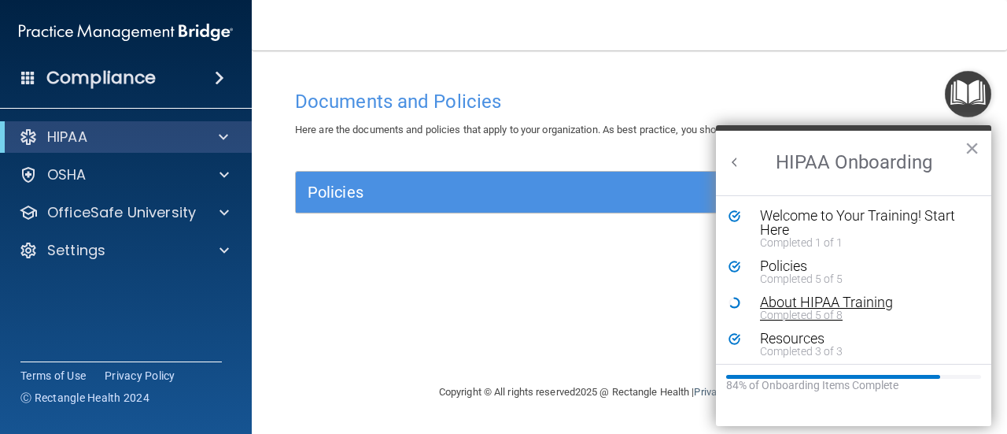
click at [834, 309] on div "Completed 5 of 8" at bounding box center [859, 314] width 198 height 11
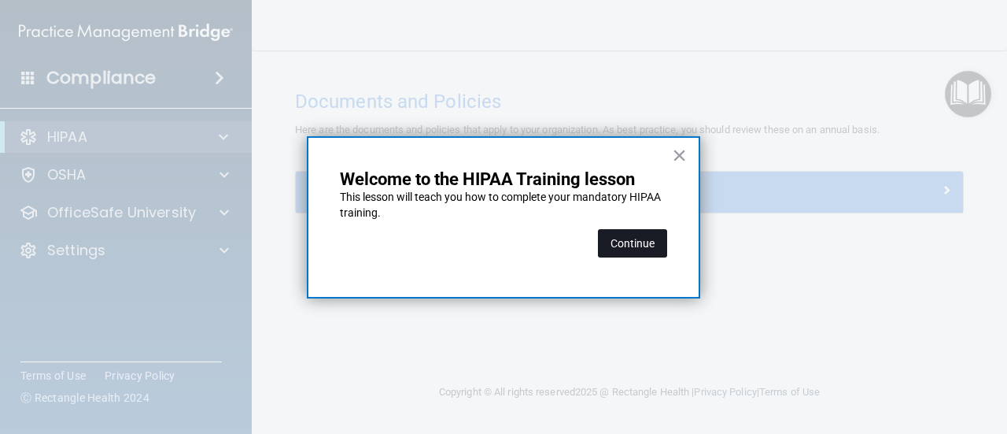
click at [619, 248] on button "Continue" at bounding box center [632, 243] width 69 height 28
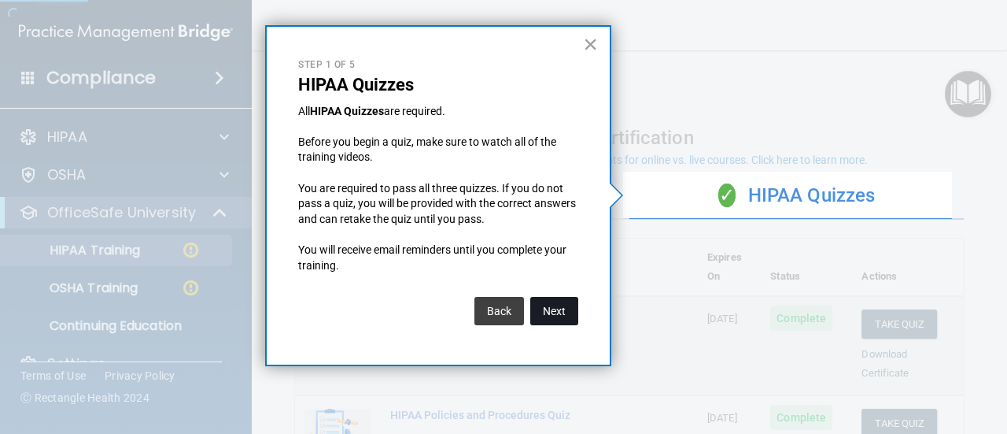
click at [565, 303] on button "Next" at bounding box center [554, 311] width 48 height 28
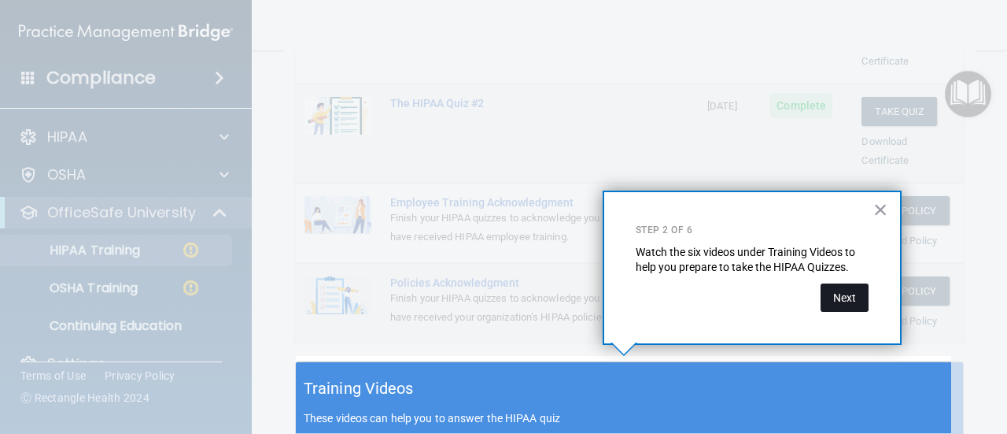
click at [840, 286] on button "Next" at bounding box center [845, 297] width 48 height 28
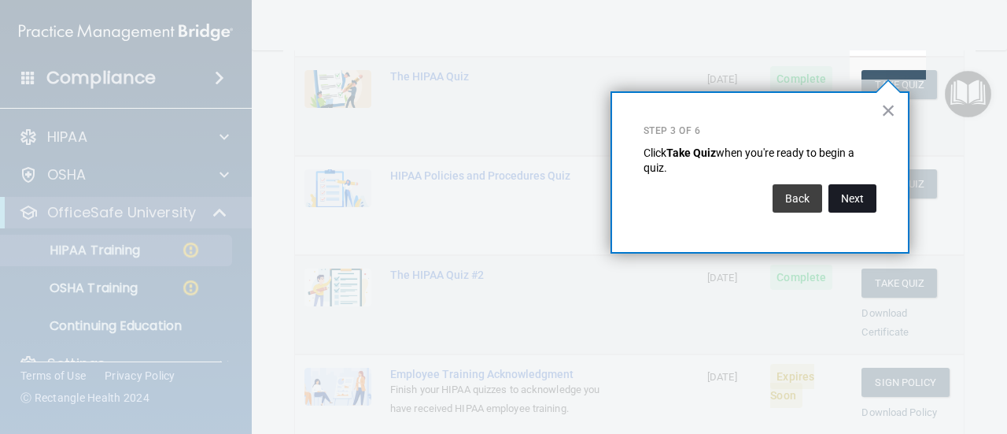
click at [849, 195] on button "Next" at bounding box center [853, 198] width 48 height 28
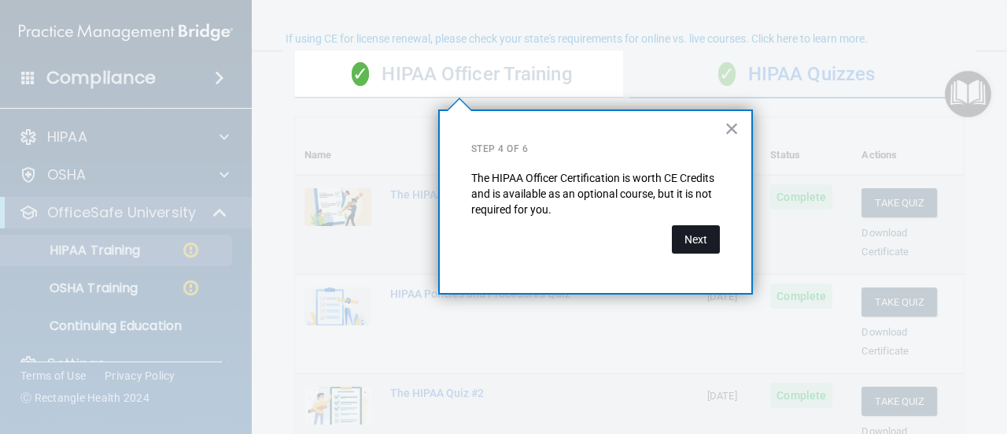
click at [688, 237] on button "Next" at bounding box center [696, 239] width 48 height 28
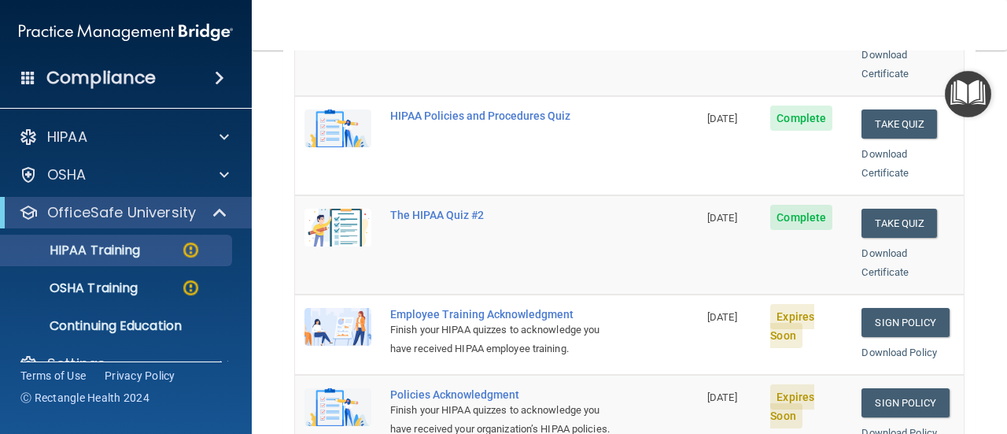
scroll to position [357, 0]
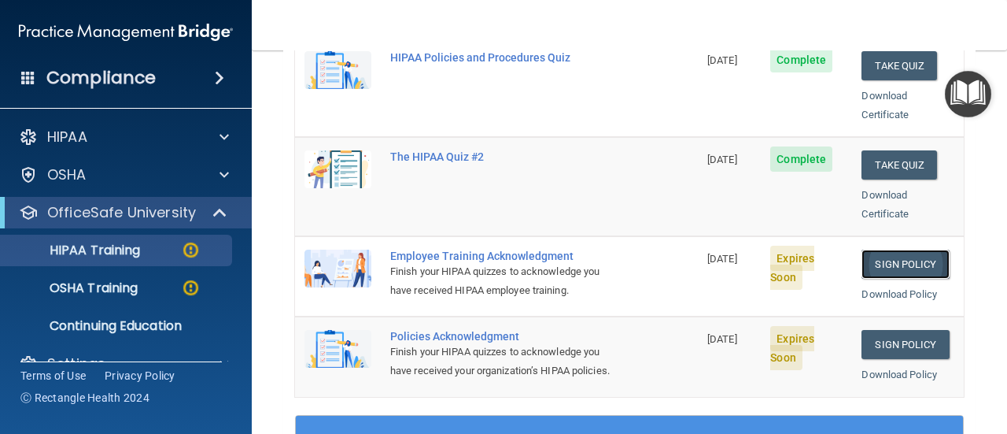
click at [891, 250] on link "Sign Policy" at bounding box center [905, 264] width 87 height 29
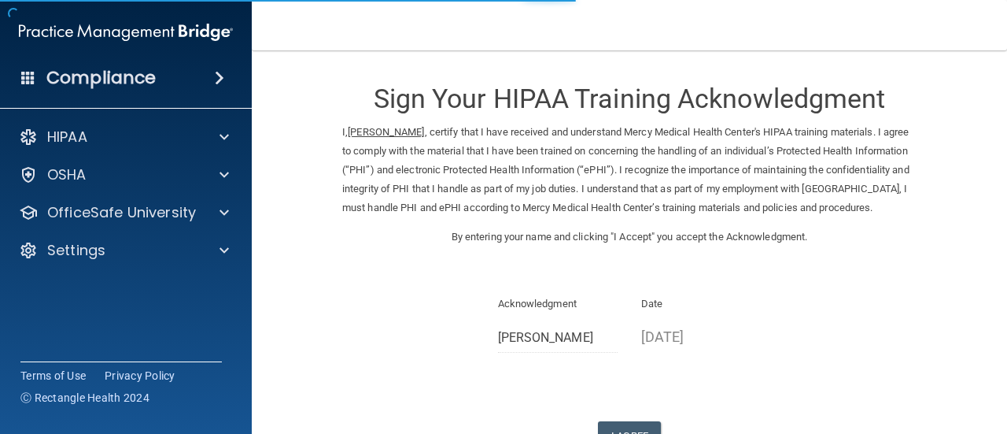
scroll to position [135, 0]
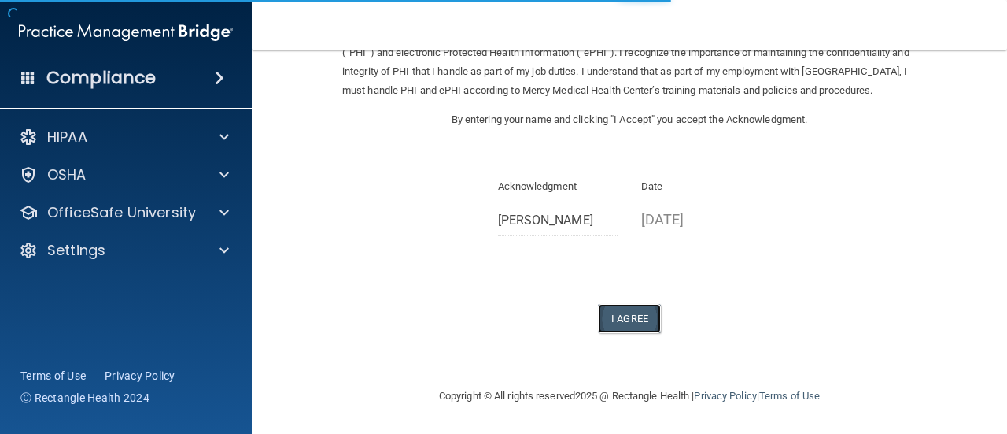
click at [634, 316] on button "I Agree" at bounding box center [629, 318] width 63 height 29
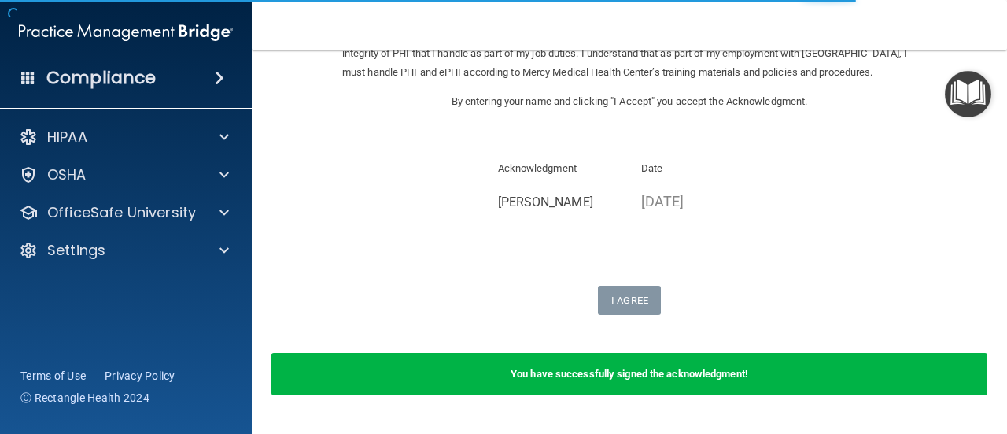
scroll to position [0, 0]
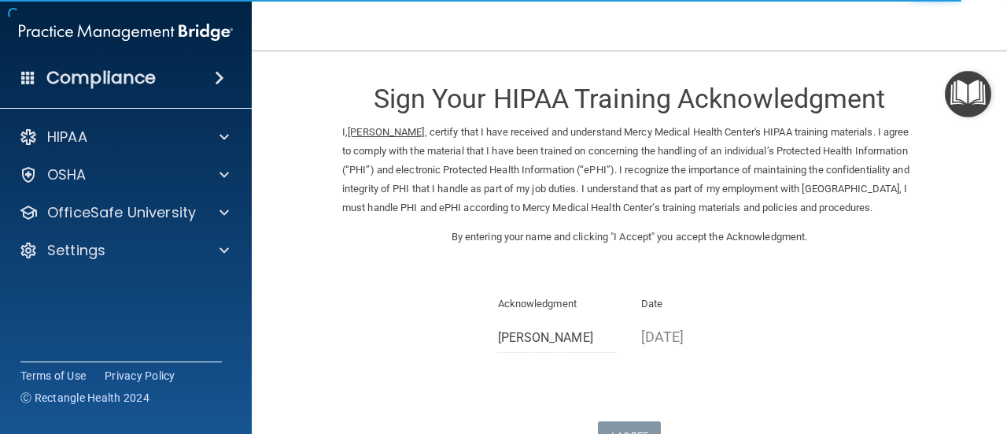
click at [955, 94] on img "Open Resource Center" at bounding box center [968, 94] width 46 height 46
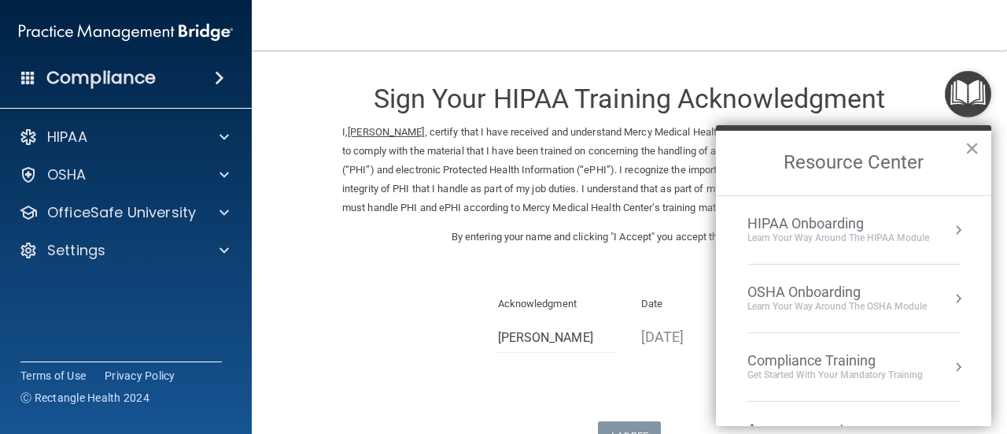
click at [951, 227] on button "Resource Center" at bounding box center [959, 230] width 16 height 16
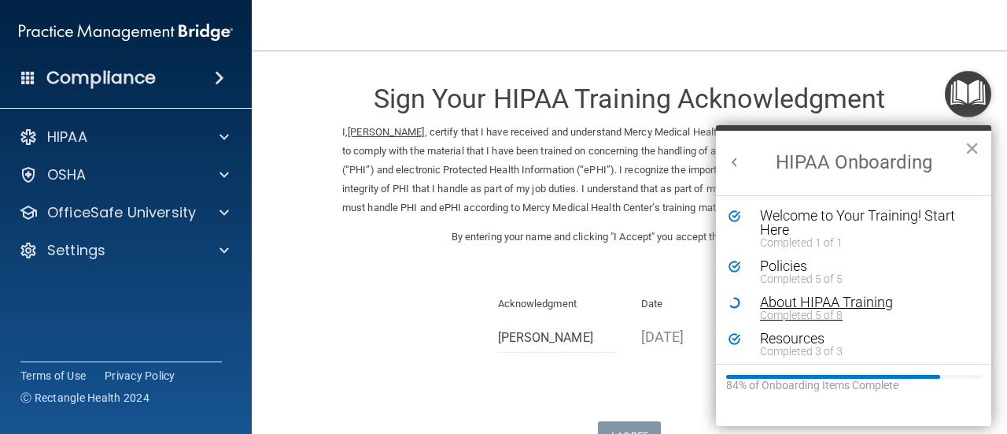
click at [818, 300] on div "About HIPAA Training" at bounding box center [859, 302] width 198 height 14
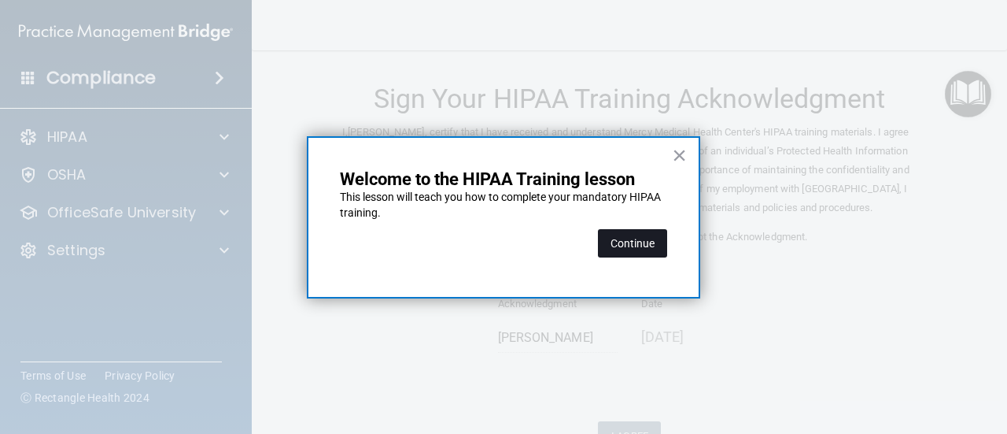
click at [648, 247] on button "Continue" at bounding box center [632, 243] width 69 height 28
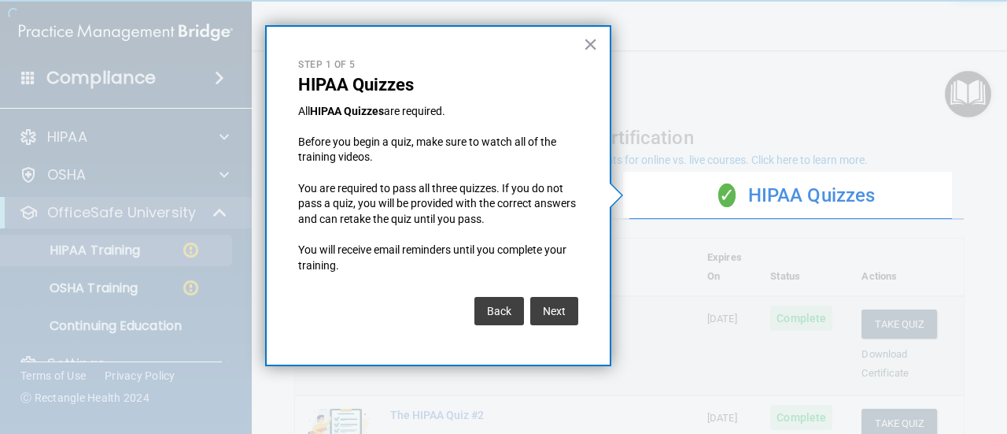
click at [583, 314] on div "× Step 1 of 5 HIPAA Quizzes All HIPAA Quizzes are required. Before you begin a …" at bounding box center [438, 195] width 346 height 341
click at [587, 43] on button "×" at bounding box center [590, 43] width 15 height 25
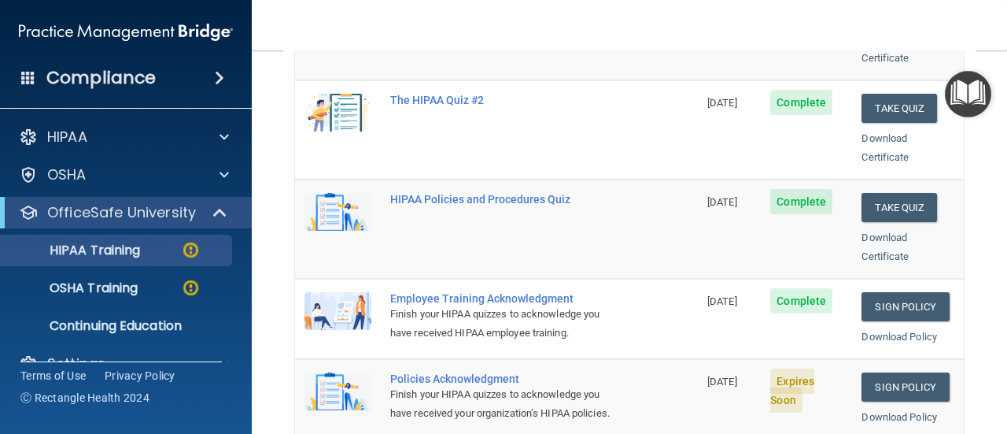
scroll to position [394, 0]
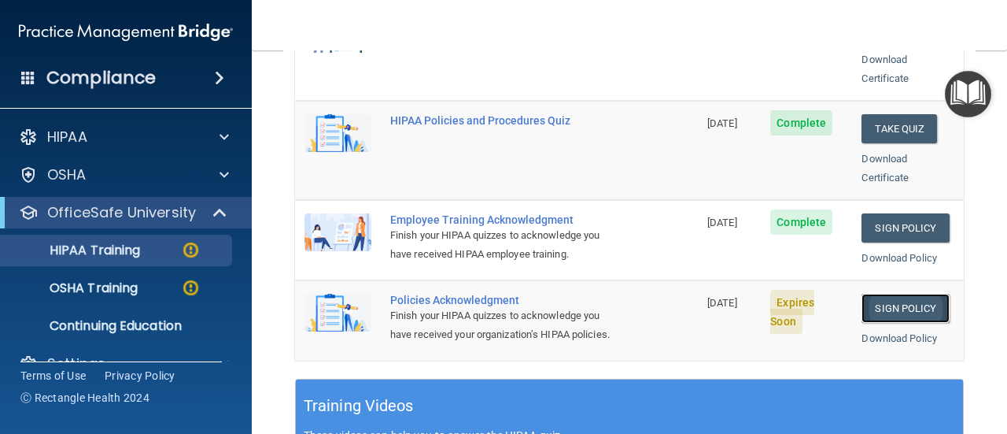
click at [901, 294] on link "Sign Policy" at bounding box center [905, 308] width 87 height 29
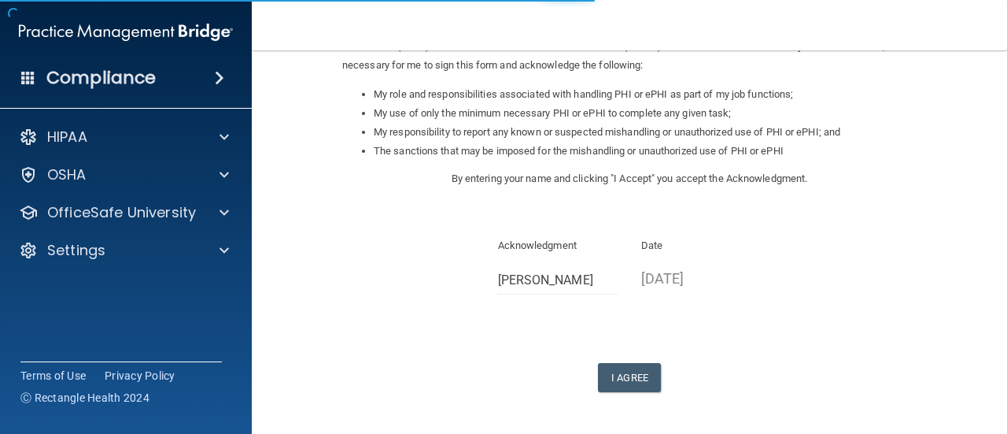
scroll to position [286, 0]
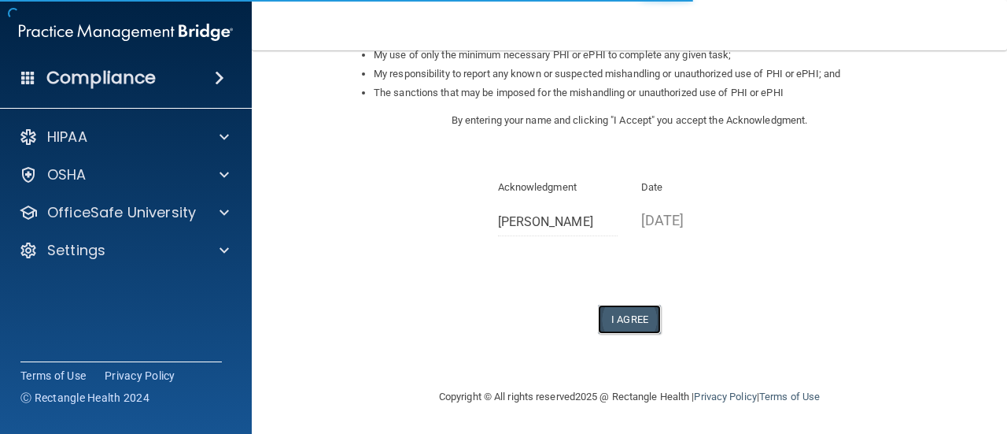
click at [613, 311] on button "I Agree" at bounding box center [629, 319] width 63 height 29
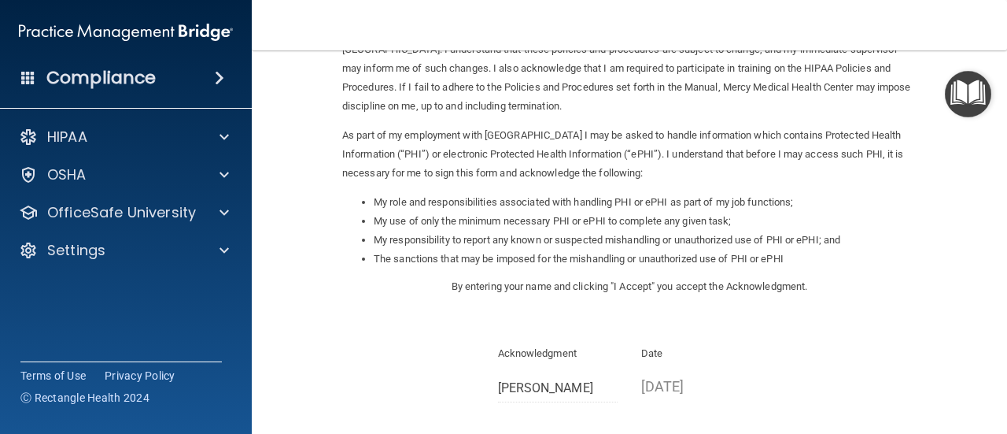
scroll to position [50, 0]
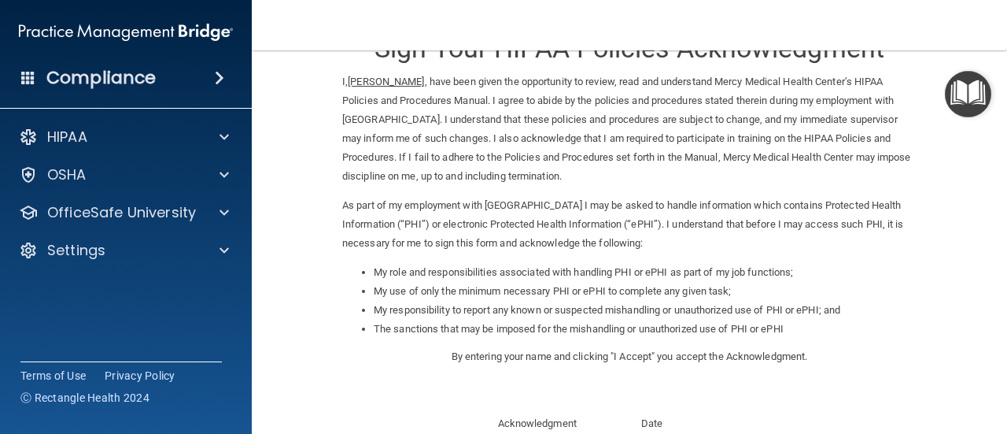
click at [976, 90] on img "Open Resource Center" at bounding box center [968, 94] width 46 height 46
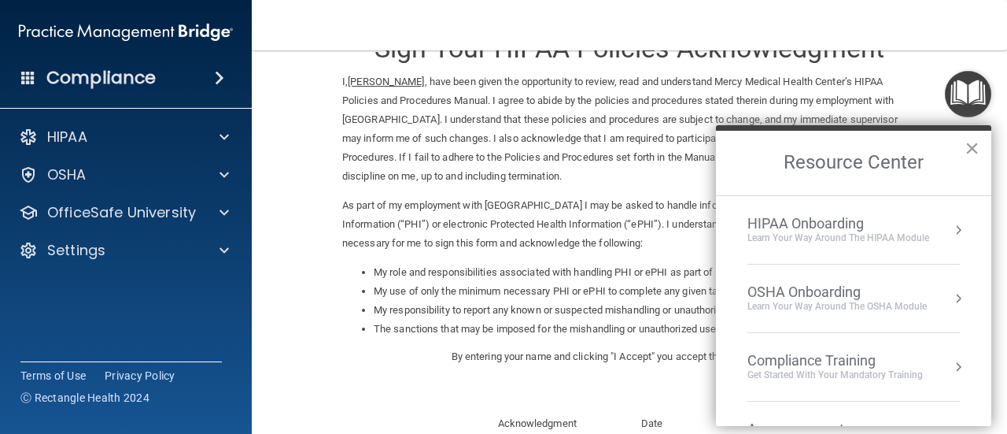
click at [932, 238] on div "HIPAA Onboarding Learn Your Way around the HIPAA module" at bounding box center [854, 230] width 213 height 30
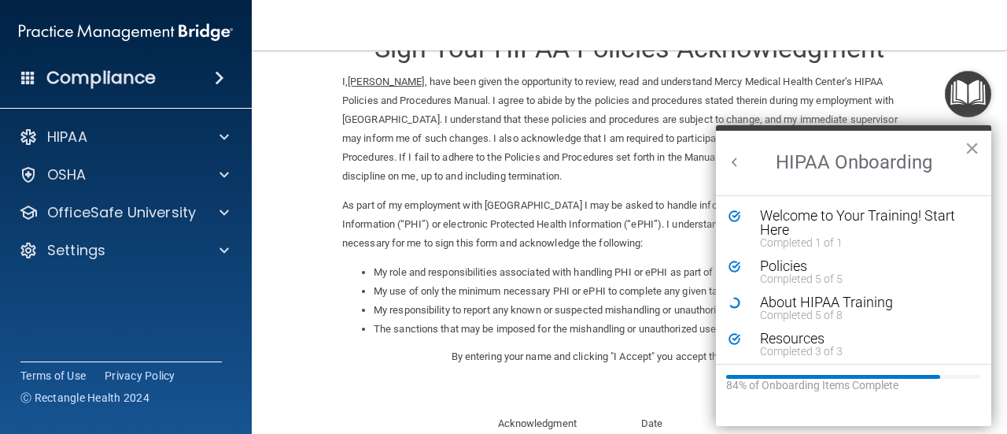
scroll to position [0, 0]
click at [815, 301] on div "About HIPAA Training" at bounding box center [859, 302] width 198 height 14
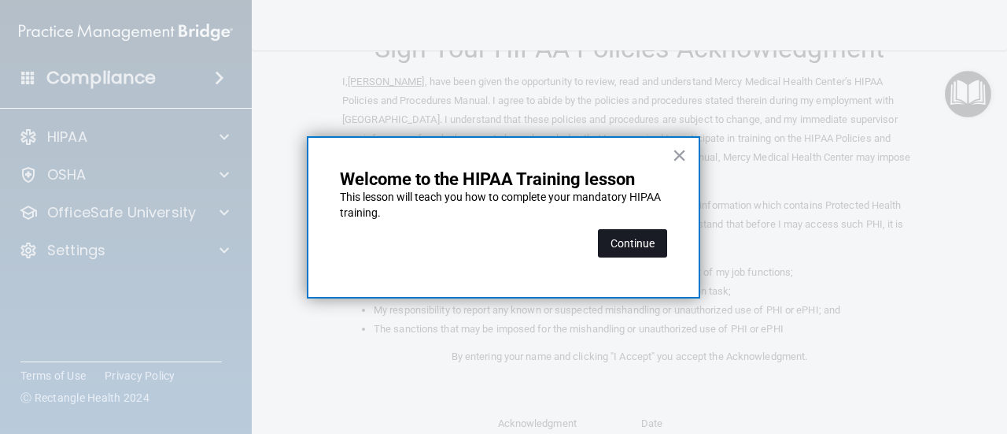
click at [652, 245] on button "Continue" at bounding box center [632, 243] width 69 height 28
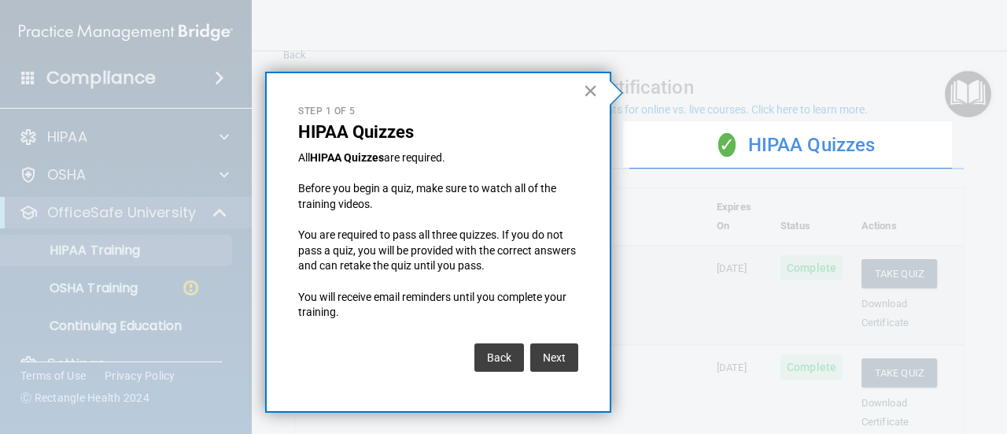
click at [590, 92] on button "×" at bounding box center [590, 90] width 15 height 25
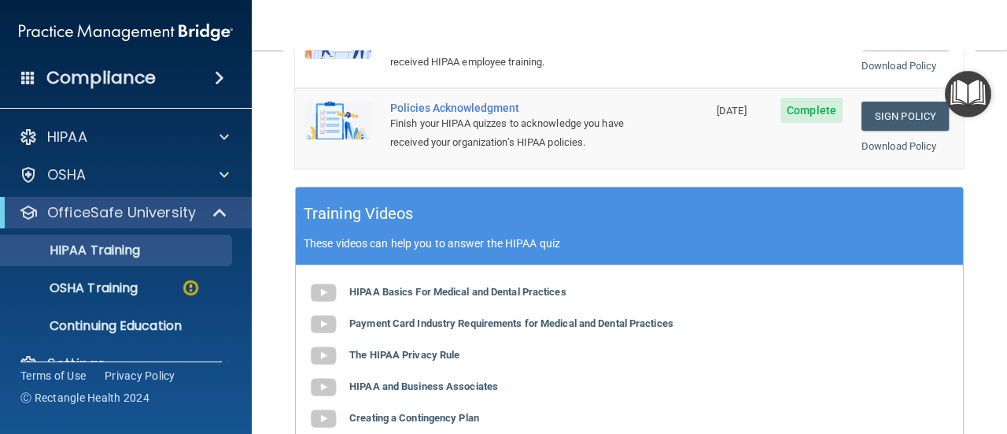
scroll to position [582, 0]
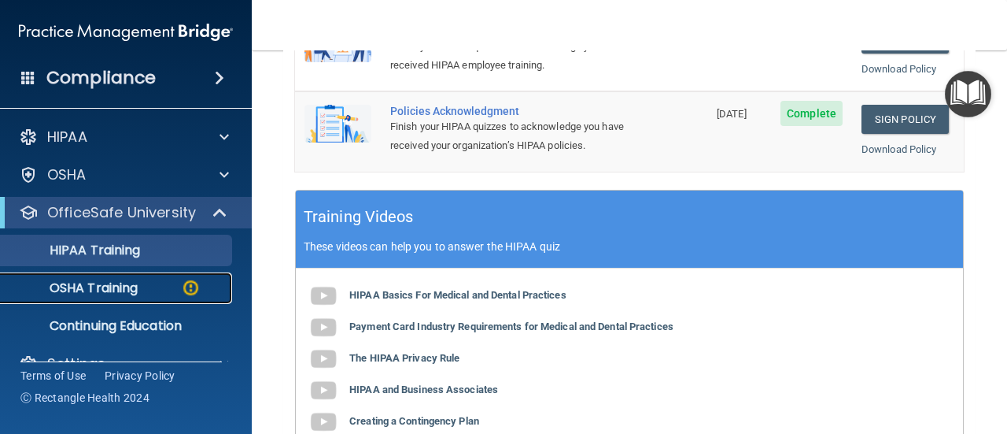
click at [143, 293] on div "OSHA Training" at bounding box center [117, 288] width 215 height 16
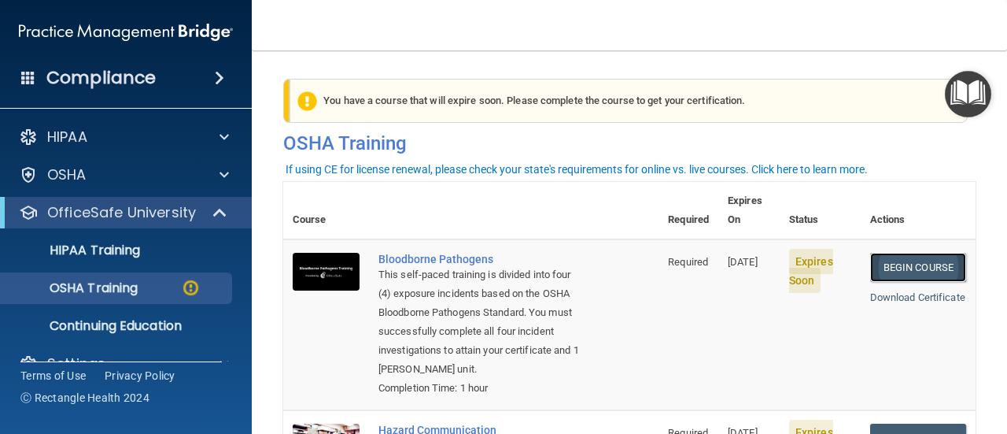
click at [894, 253] on link "Begin Course" at bounding box center [919, 267] width 96 height 29
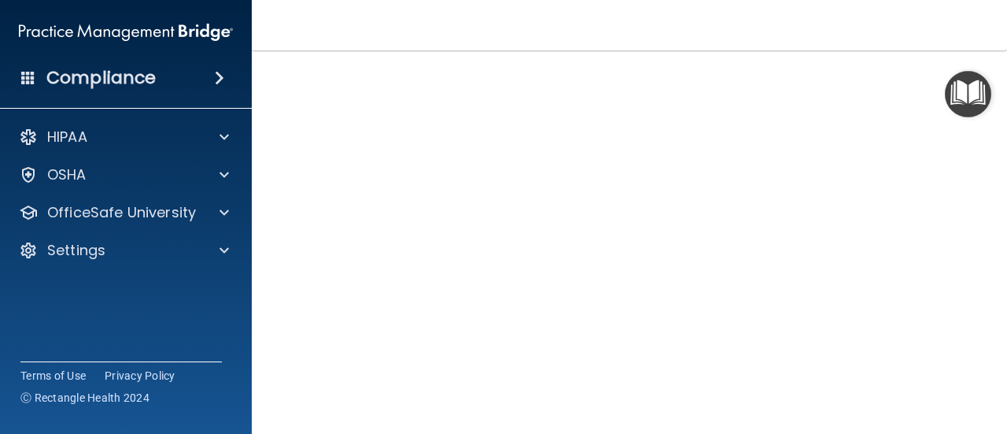
scroll to position [104, 0]
click at [970, 105] on img "Open Resource Center" at bounding box center [968, 94] width 46 height 46
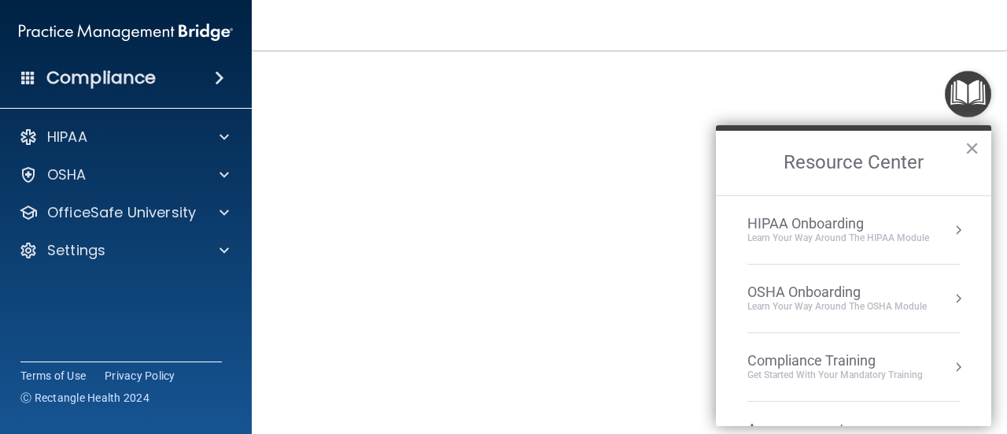
click at [924, 300] on div "Learn your way around the OSHA module" at bounding box center [837, 306] width 179 height 13
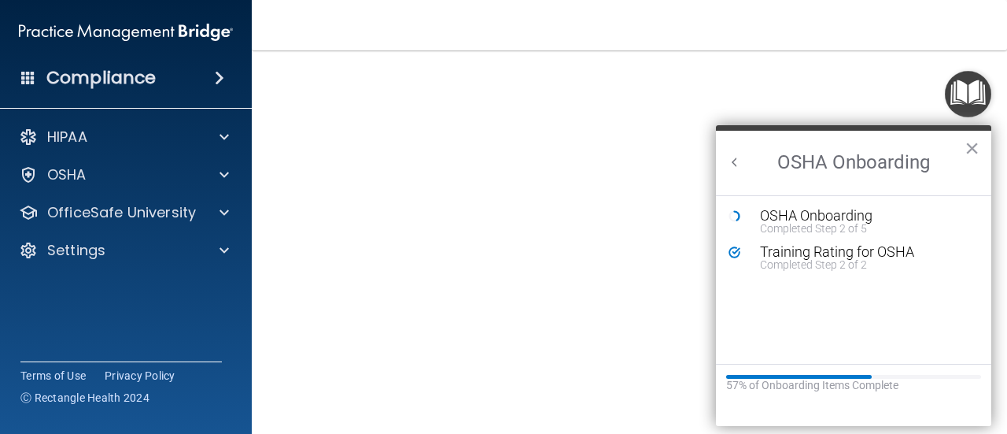
scroll to position [0, 0]
click at [833, 226] on div "Completed Step 2 of 5" at bounding box center [865, 228] width 211 height 11
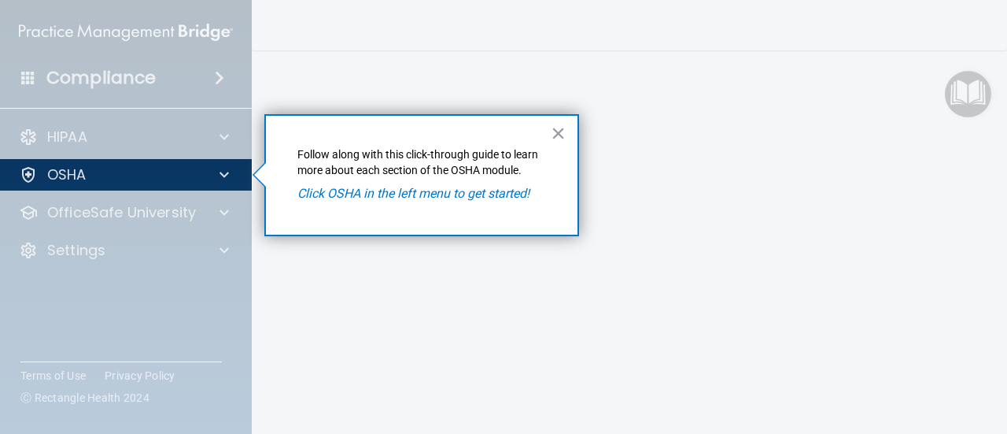
click at [494, 195] on em "Click OSHA in the left menu to get started!" at bounding box center [414, 193] width 232 height 15
click at [554, 128] on button "×" at bounding box center [558, 132] width 15 height 25
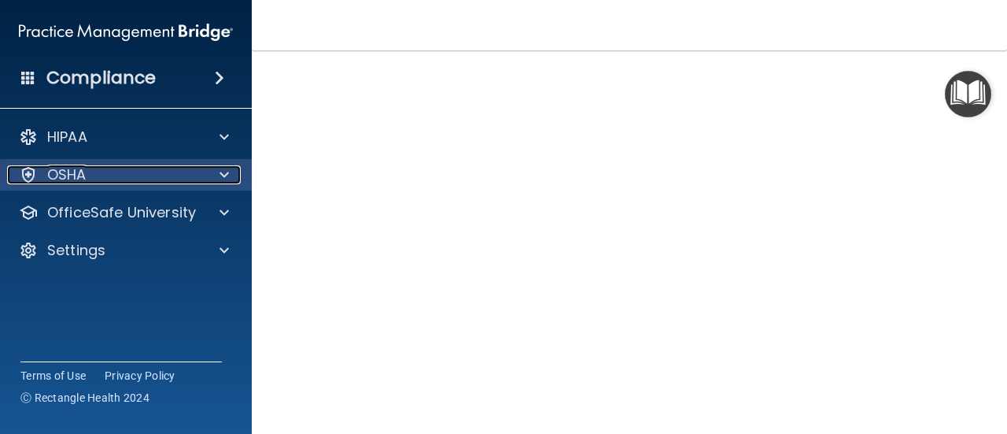
click at [201, 176] on div "OSHA" at bounding box center [104, 174] width 195 height 19
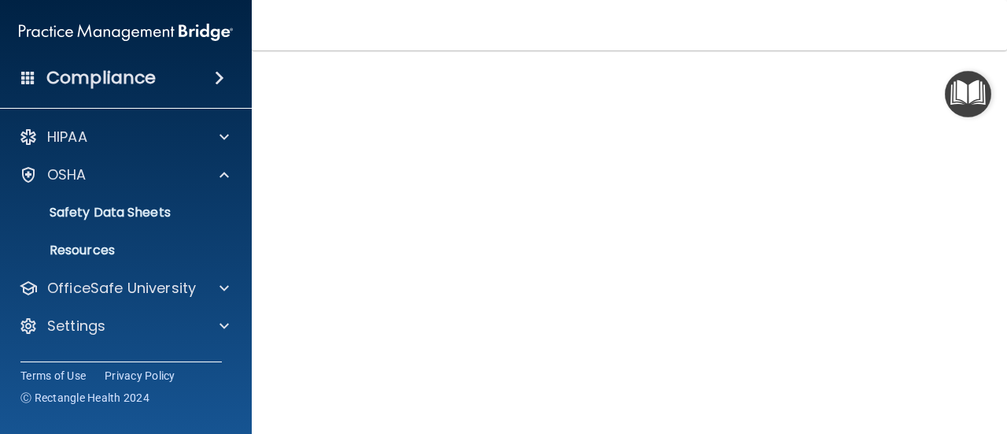
click at [963, 92] on img "Open Resource Center" at bounding box center [968, 94] width 46 height 46
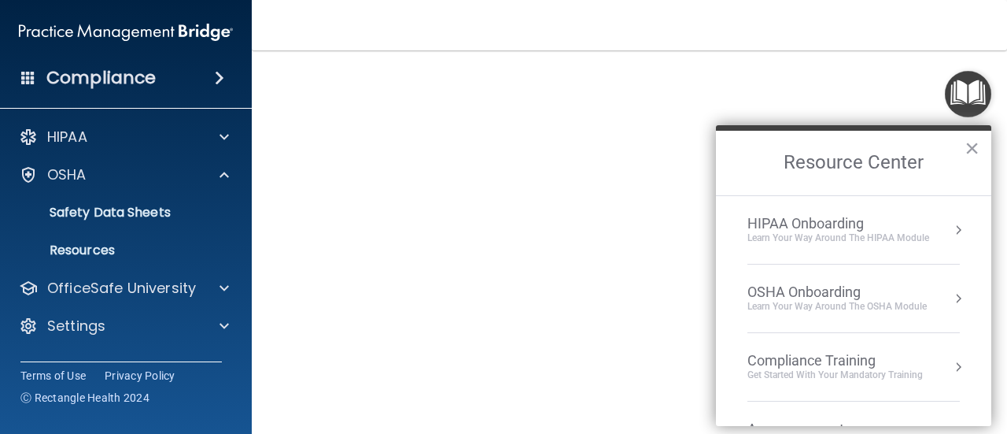
click at [959, 225] on ol "HIPAA Onboarding Learn Your Way around the HIPAA module OSHA Onboarding Learn y…" at bounding box center [853, 310] width 275 height 231
click at [951, 227] on button "Resource Center" at bounding box center [959, 230] width 16 height 16
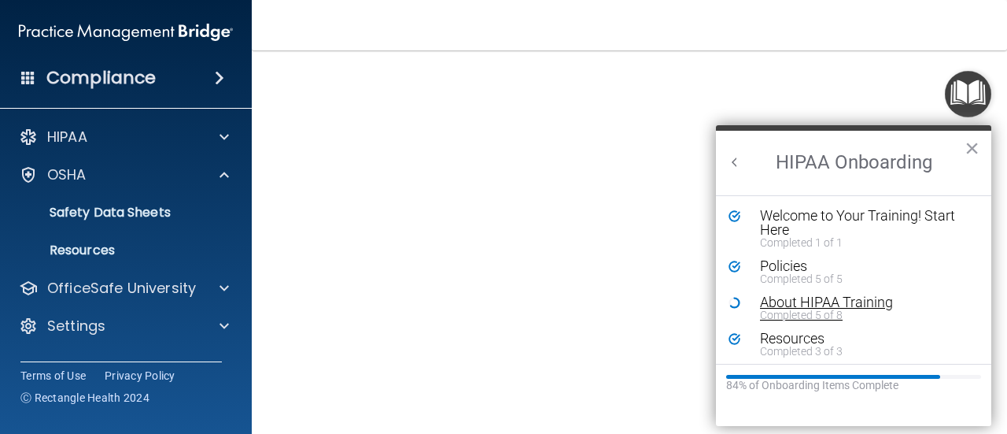
scroll to position [39, 0]
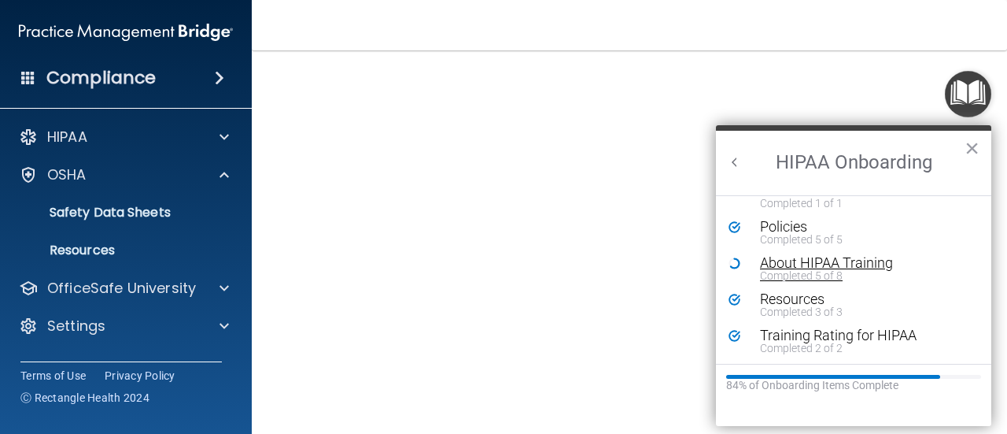
click at [837, 259] on div "About HIPAA Training" at bounding box center [859, 263] width 198 height 14
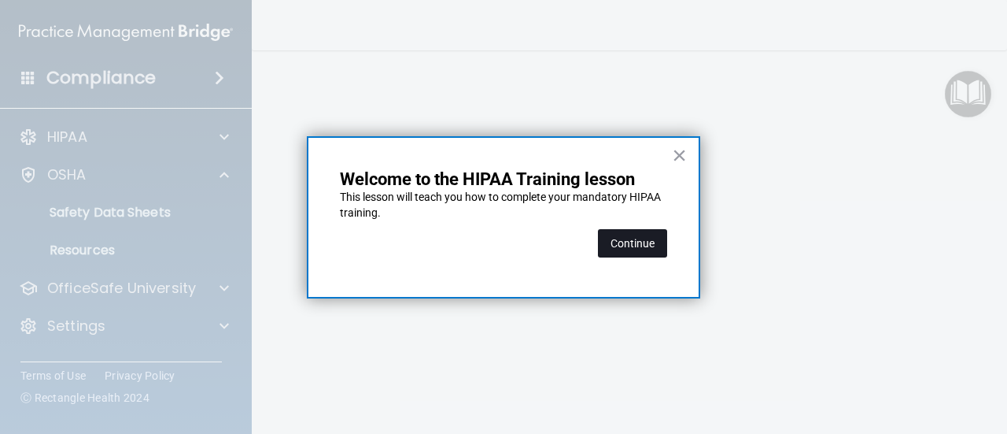
click at [650, 242] on button "Continue" at bounding box center [632, 243] width 69 height 28
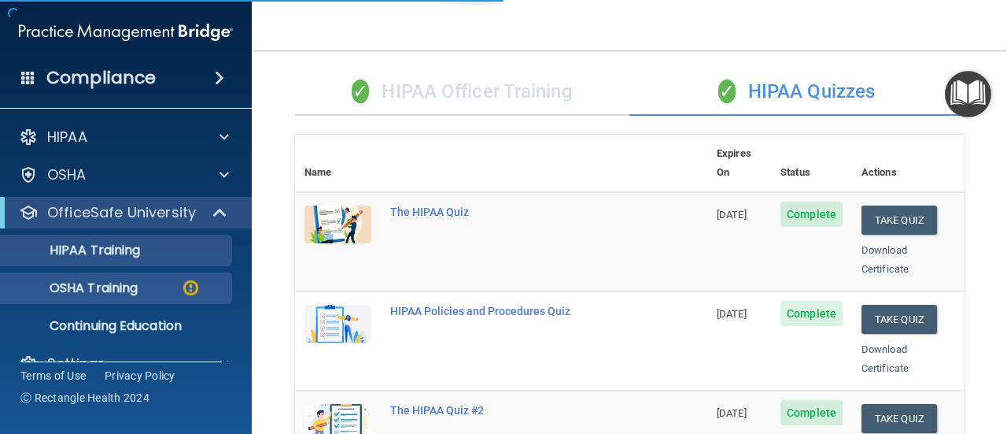
click at [89, 281] on body "Compliance HIPAA Documents and Policies Report an Incident Business Associates …" at bounding box center [503, 217] width 1007 height 434
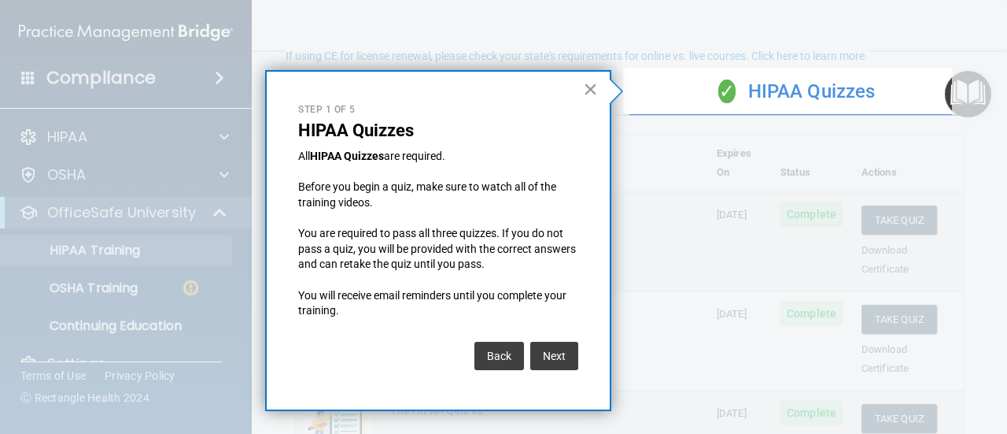
click at [590, 85] on button "×" at bounding box center [590, 88] width 15 height 25
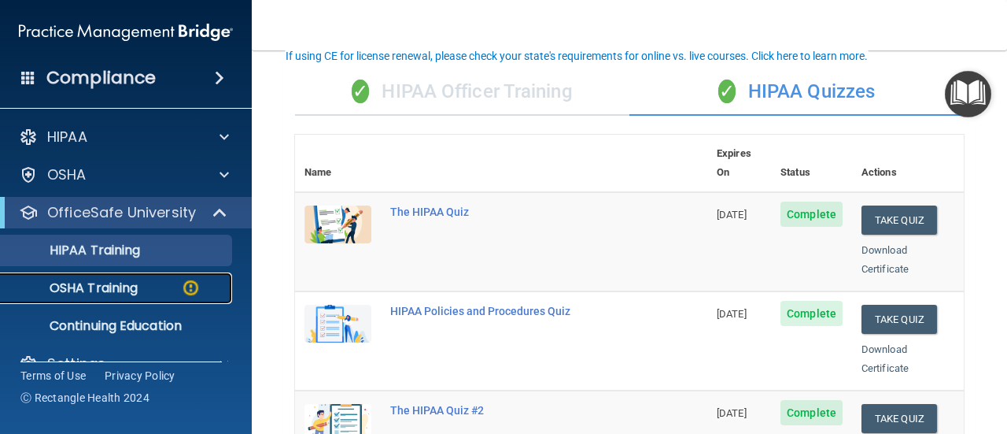
click at [151, 281] on div "OSHA Training" at bounding box center [117, 288] width 215 height 16
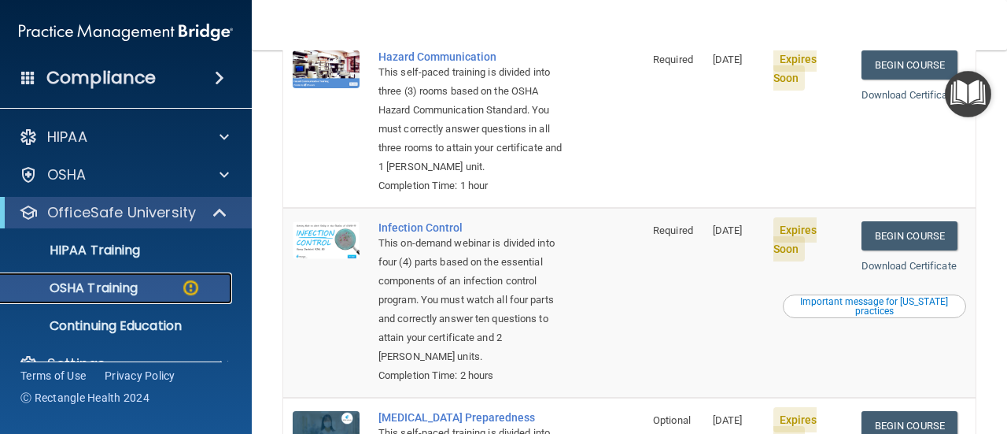
scroll to position [294, 0]
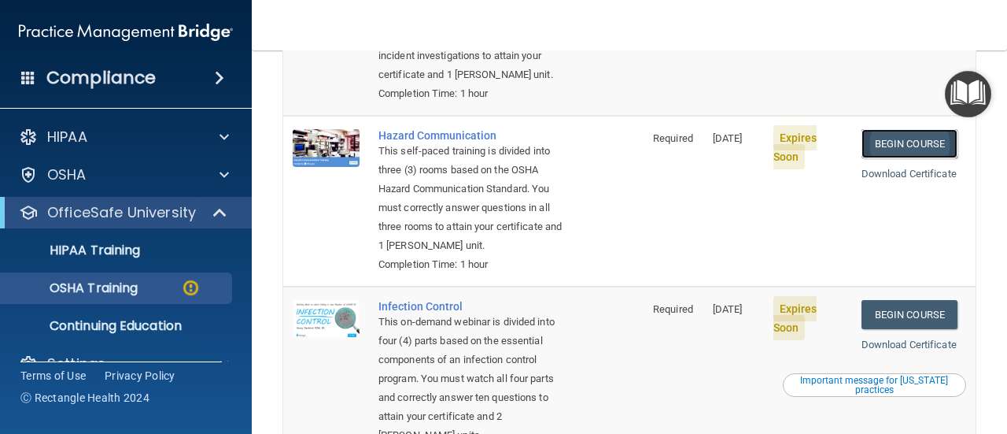
click at [893, 135] on link "Begin Course" at bounding box center [910, 143] width 96 height 29
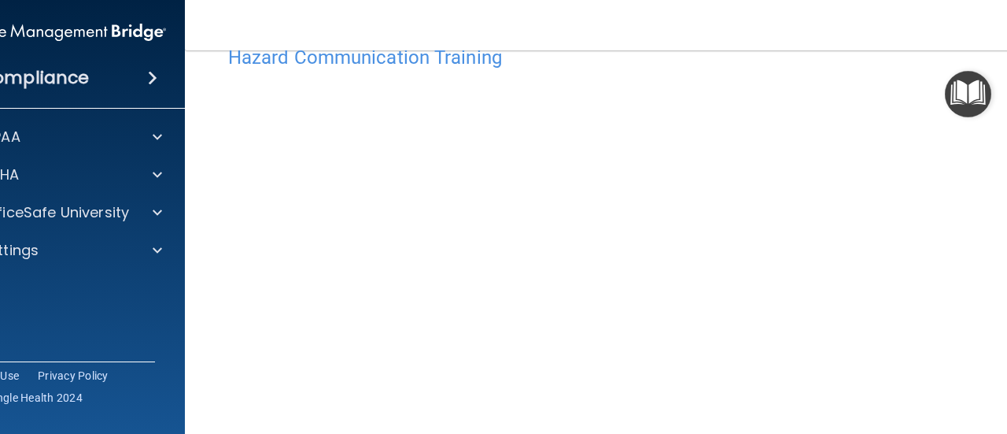
scroll to position [39, 0]
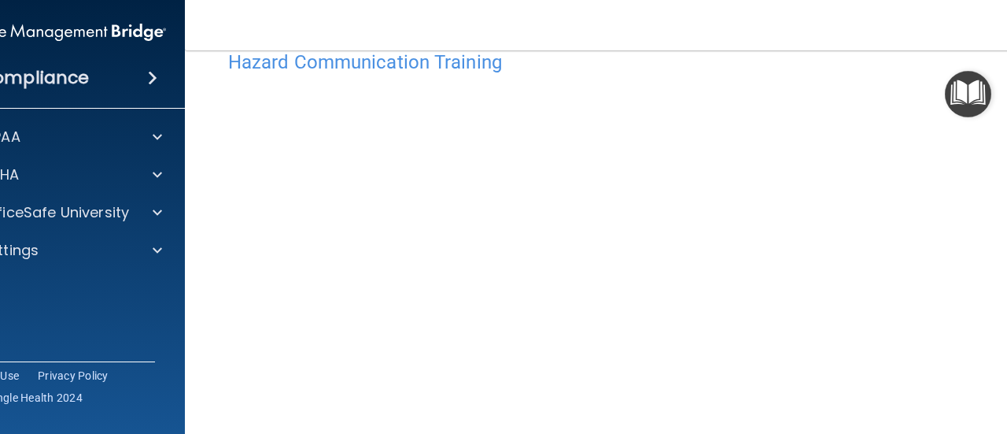
click at [965, 93] on img "Open Resource Center" at bounding box center [968, 94] width 46 height 46
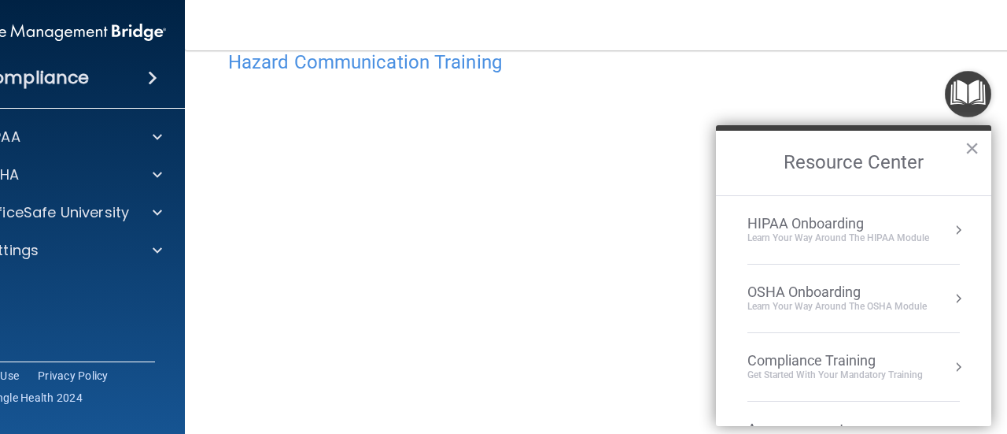
click at [951, 223] on button "Resource Center" at bounding box center [959, 230] width 16 height 16
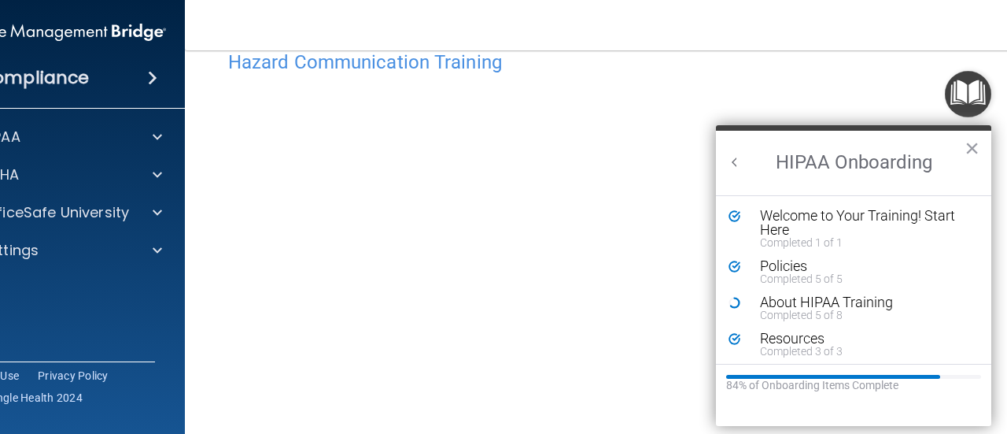
scroll to position [0, 0]
click at [836, 306] on div "About HIPAA Training" at bounding box center [859, 302] width 198 height 14
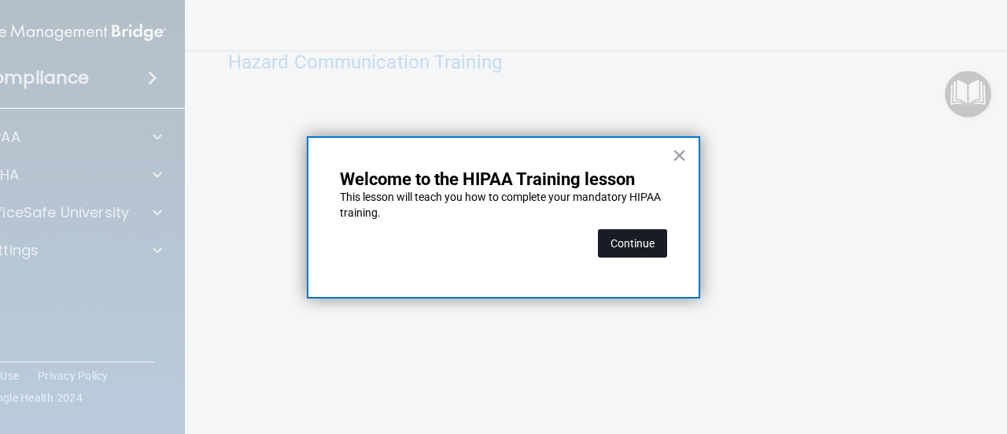
click at [617, 242] on button "Continue" at bounding box center [632, 243] width 69 height 28
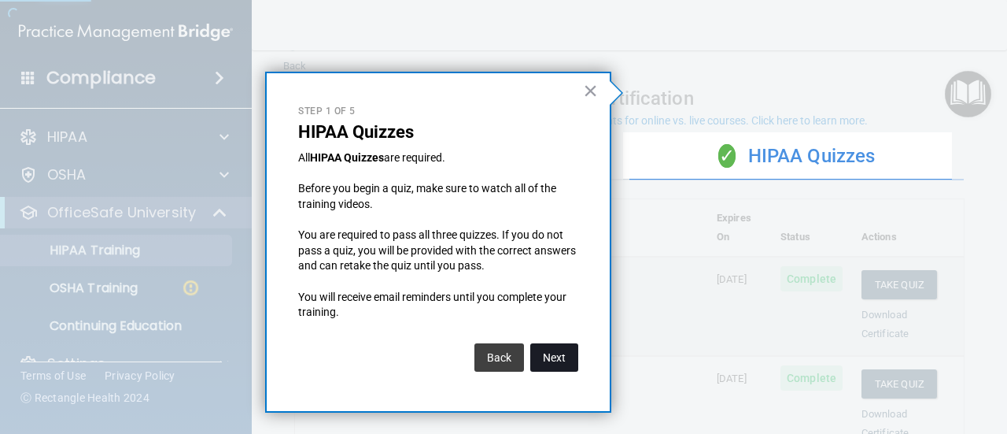
click at [543, 362] on button "Next" at bounding box center [554, 357] width 48 height 28
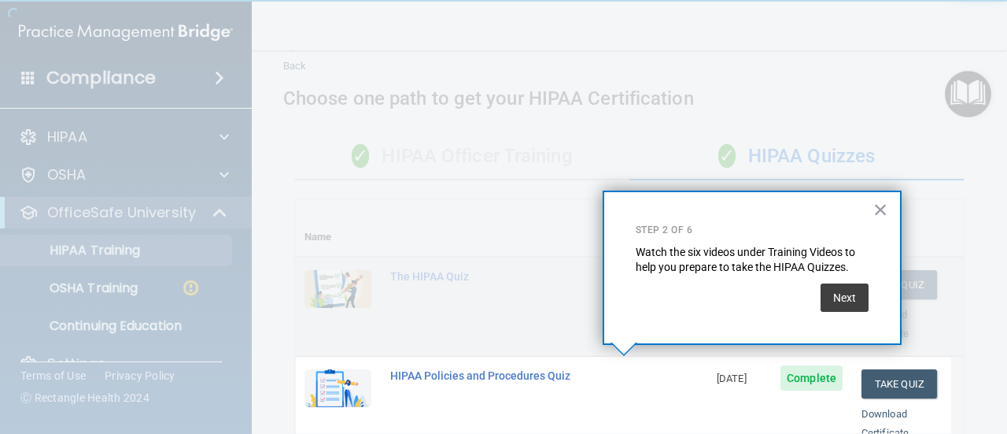
scroll to position [411, 0]
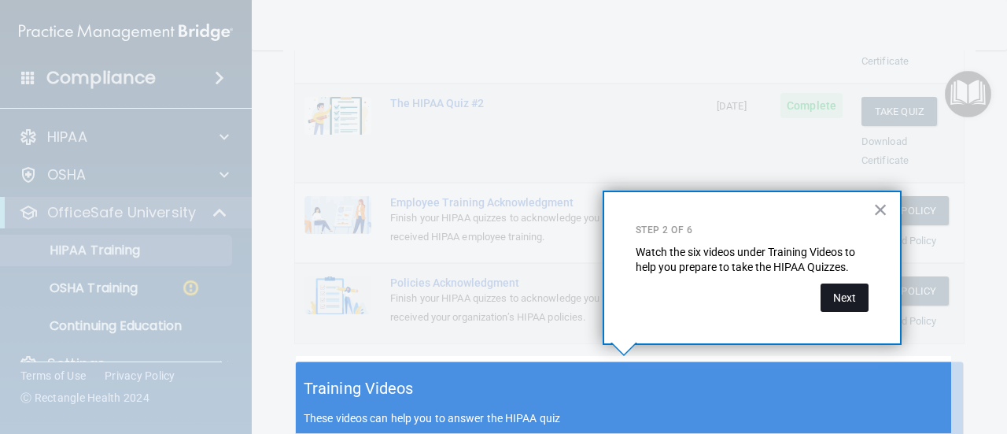
click at [847, 286] on button "Next" at bounding box center [845, 297] width 48 height 28
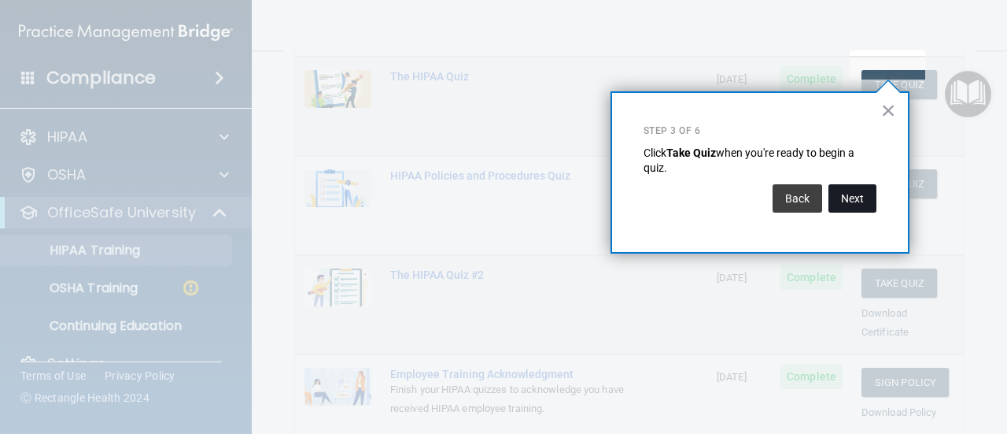
click at [855, 192] on button "Next" at bounding box center [853, 198] width 48 height 28
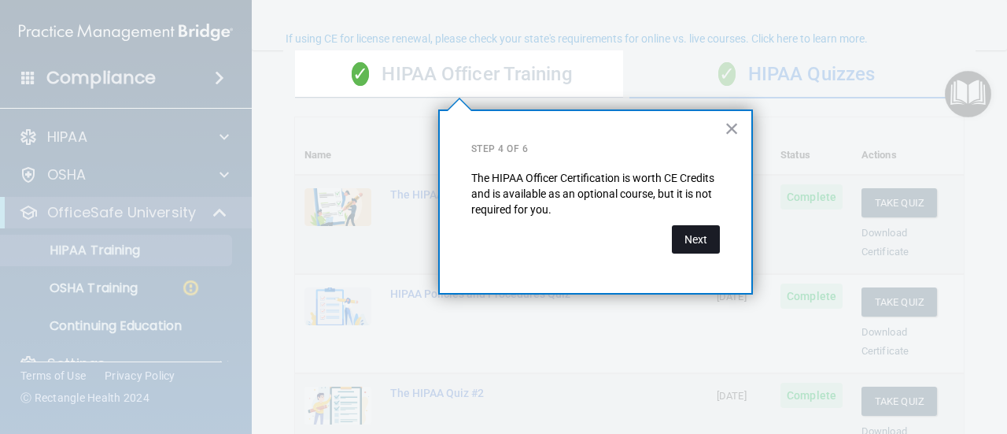
click at [699, 247] on button "Next" at bounding box center [696, 239] width 48 height 28
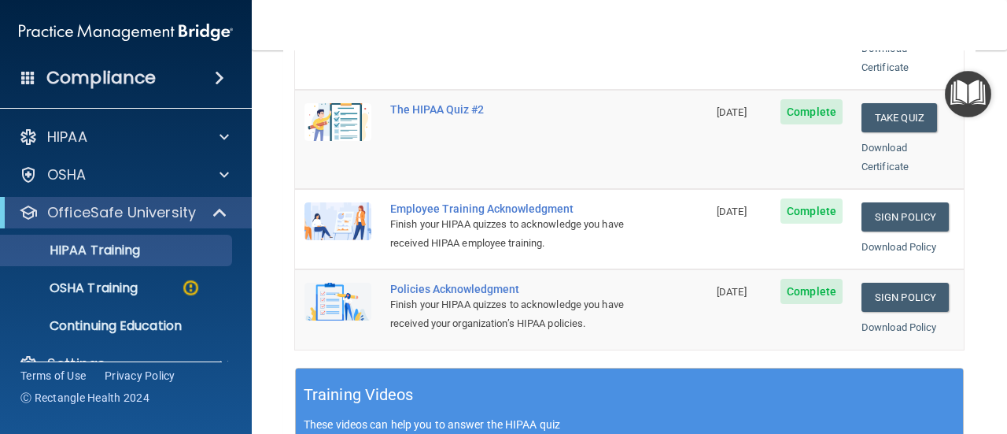
scroll to position [436, 0]
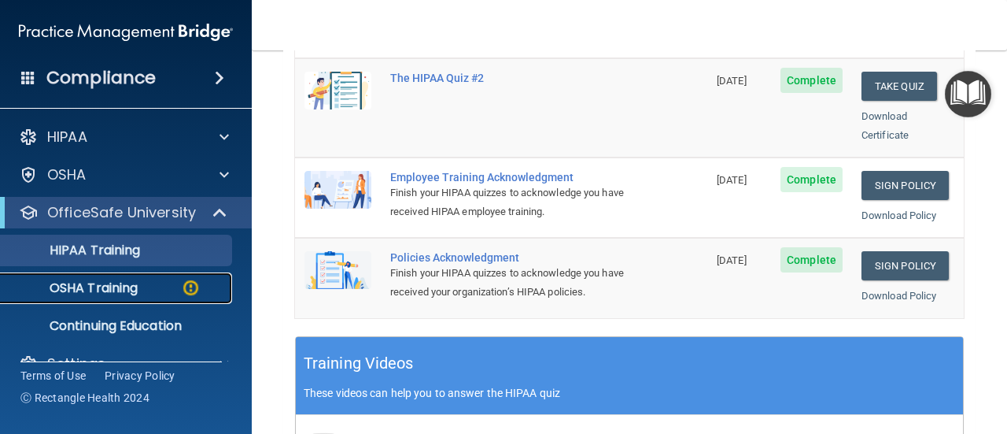
click at [160, 282] on div "OSHA Training" at bounding box center [117, 288] width 215 height 16
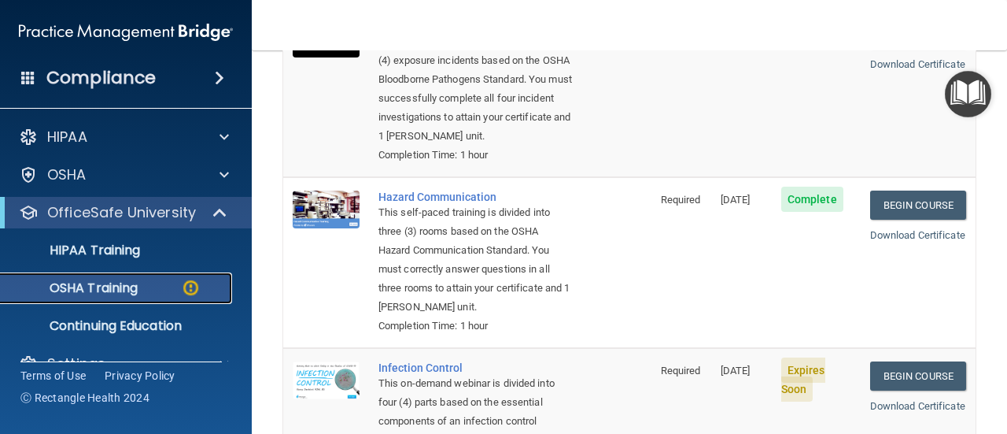
scroll to position [315, 0]
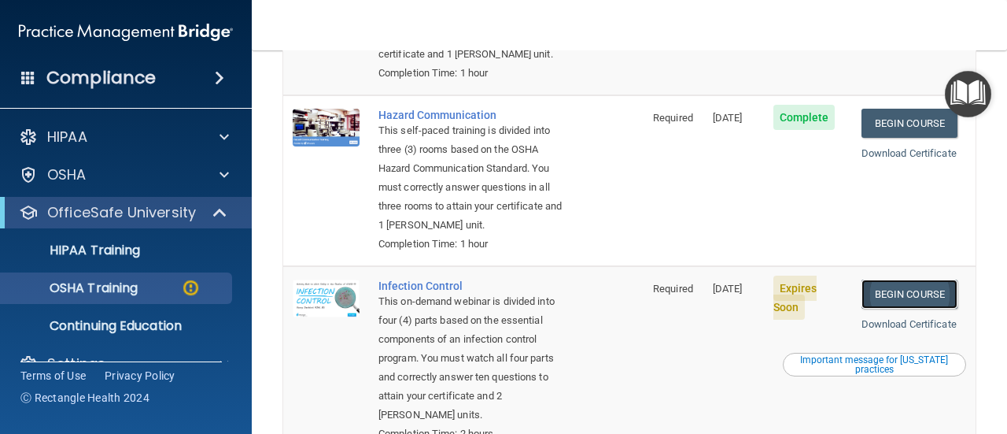
click at [913, 308] on link "Begin Course" at bounding box center [910, 293] width 96 height 29
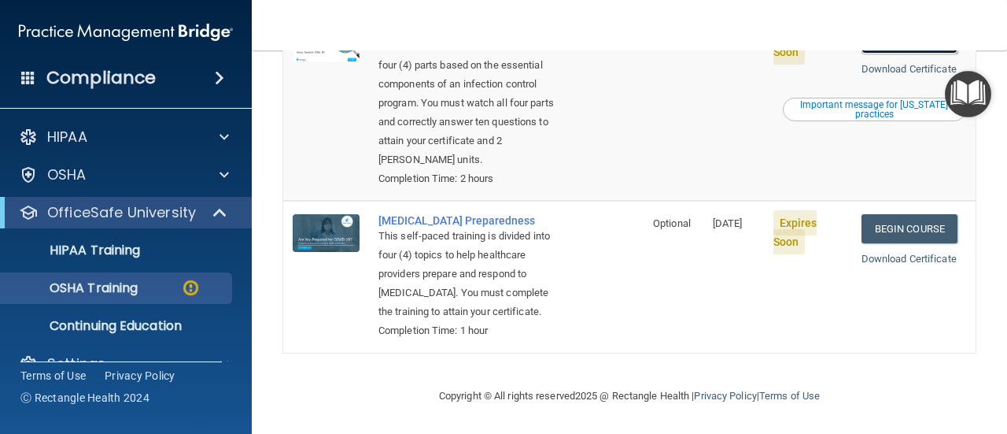
scroll to position [609, 0]
click at [905, 214] on link "Begin Course" at bounding box center [910, 228] width 96 height 29
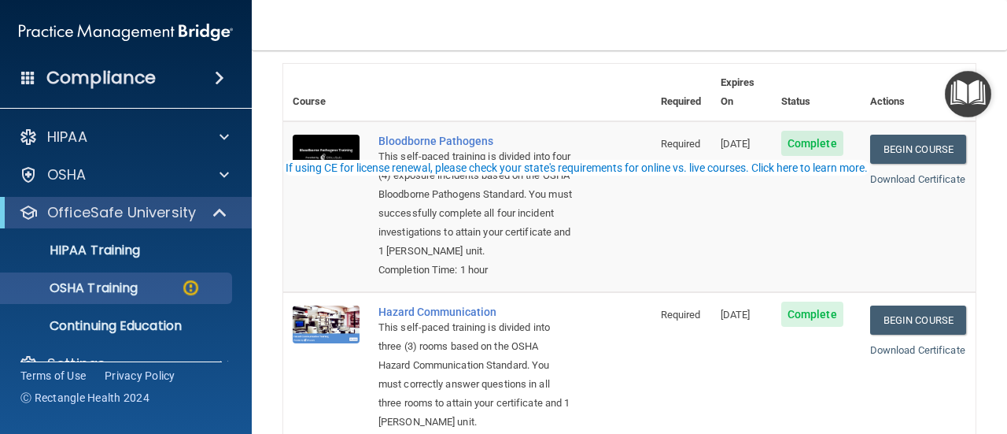
scroll to position [0, 0]
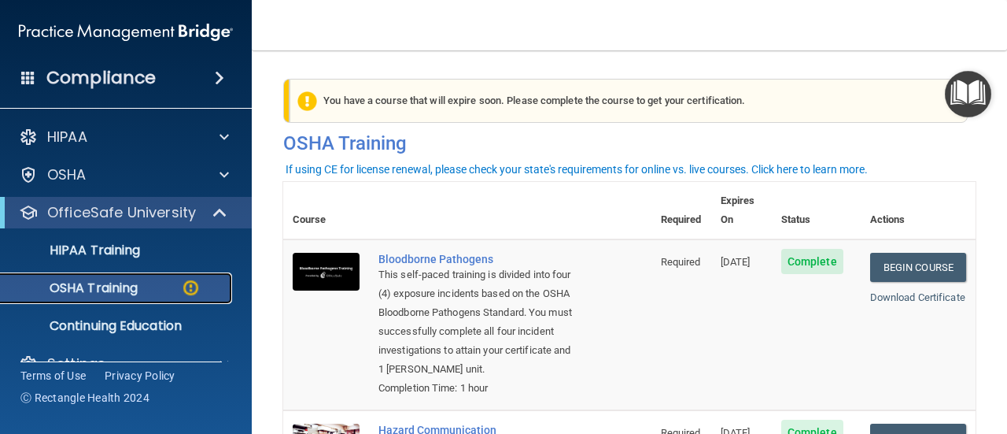
click at [111, 286] on p "OSHA Training" at bounding box center [74, 288] width 128 height 16
click at [87, 287] on p "OSHA Training" at bounding box center [74, 288] width 128 height 16
click at [90, 250] on p "HIPAA Training" at bounding box center [75, 250] width 130 height 16
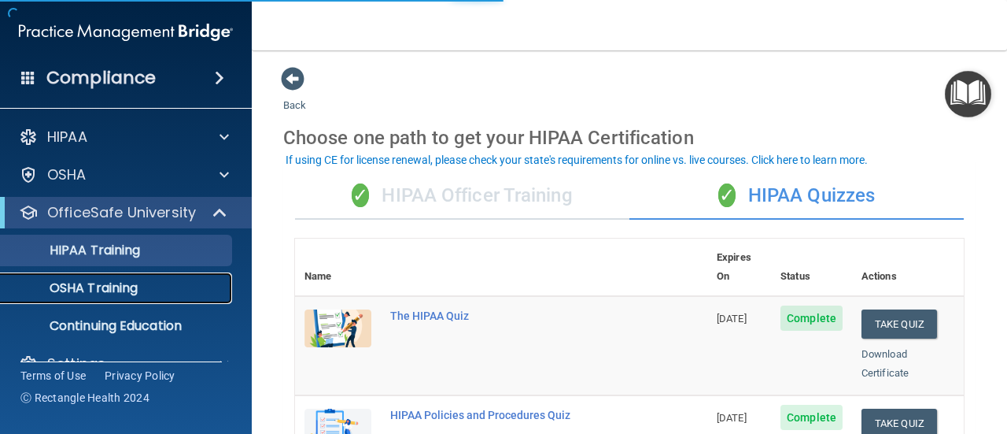
click at [94, 286] on p "OSHA Training" at bounding box center [74, 288] width 128 height 16
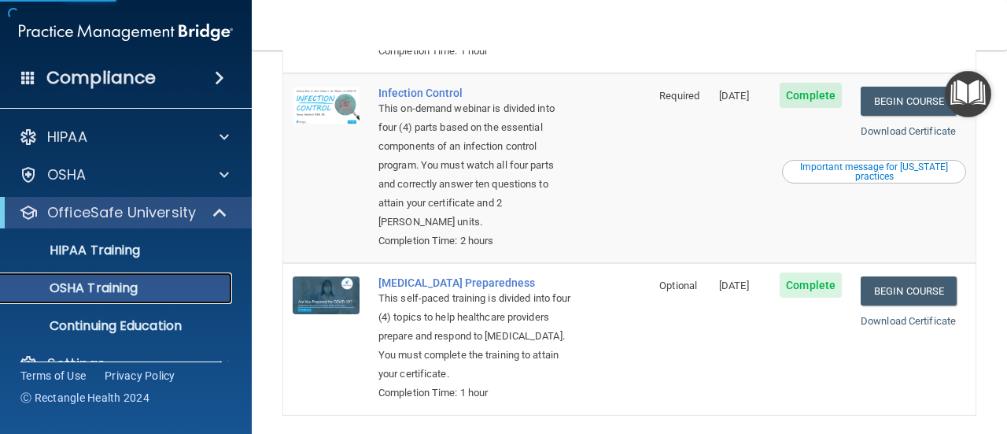
scroll to position [527, 0]
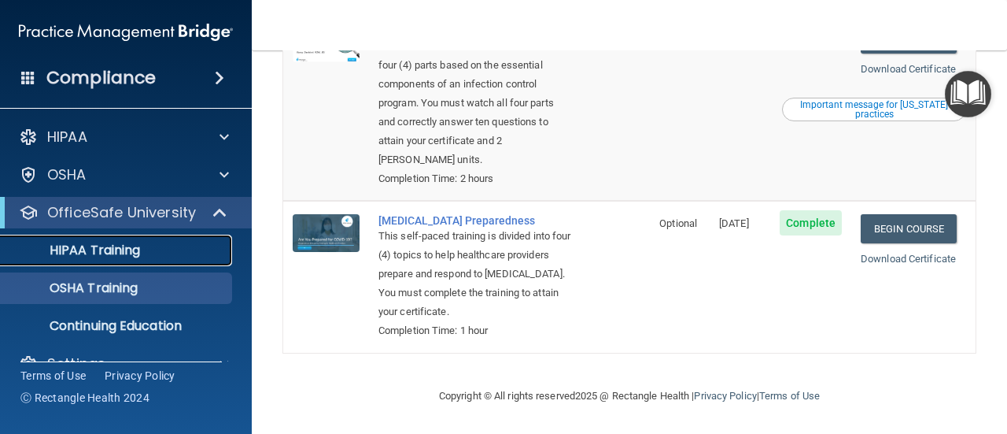
click at [120, 259] on link "HIPAA Training" at bounding box center [108, 250] width 248 height 31
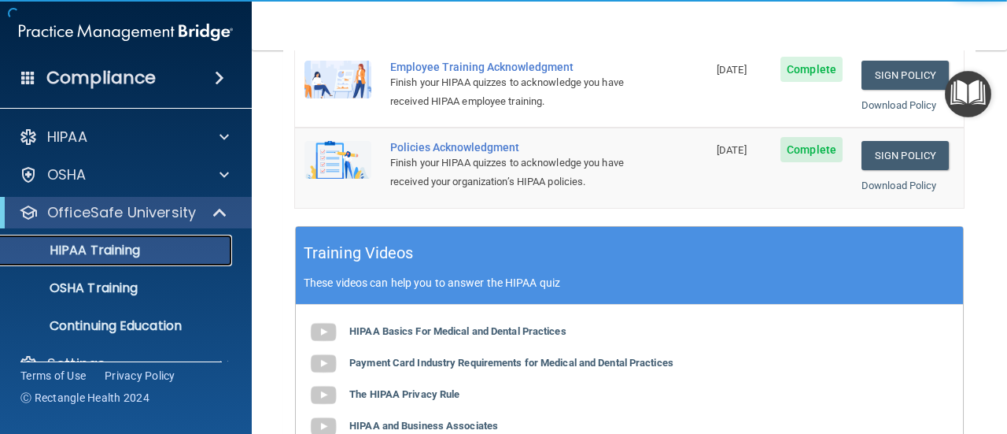
scroll to position [582, 0]
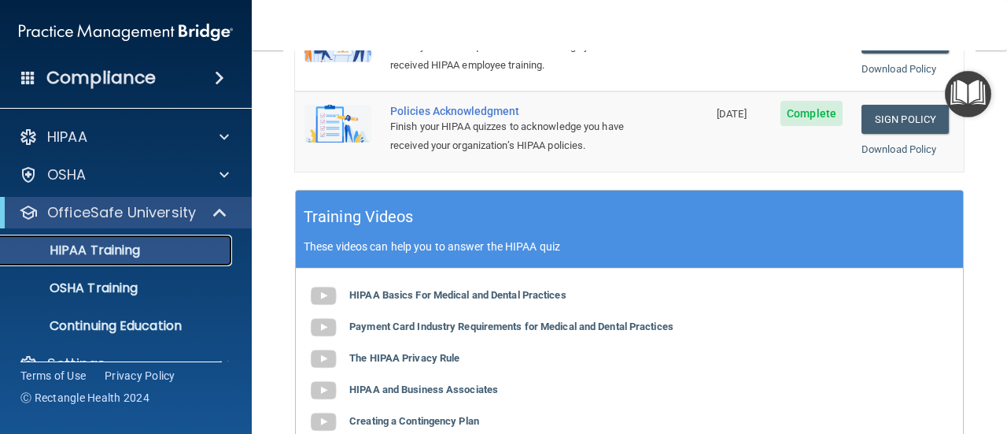
click at [96, 252] on p "HIPAA Training" at bounding box center [75, 250] width 130 height 16
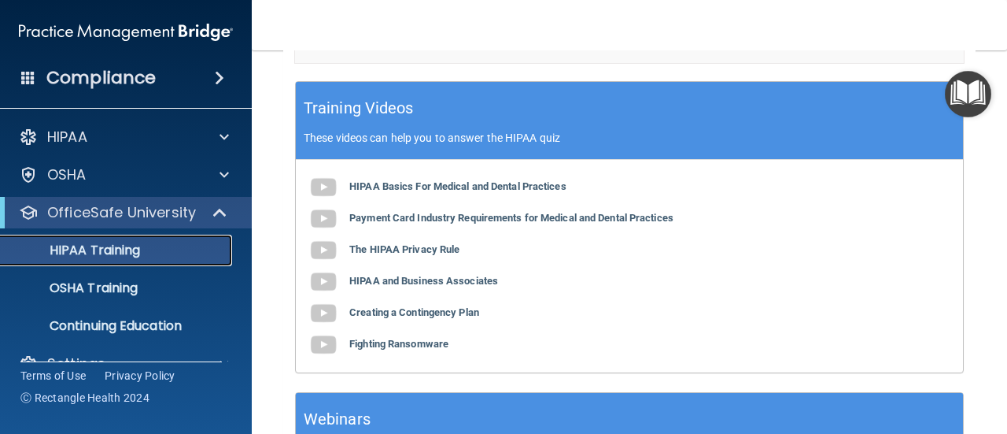
scroll to position [661, 0]
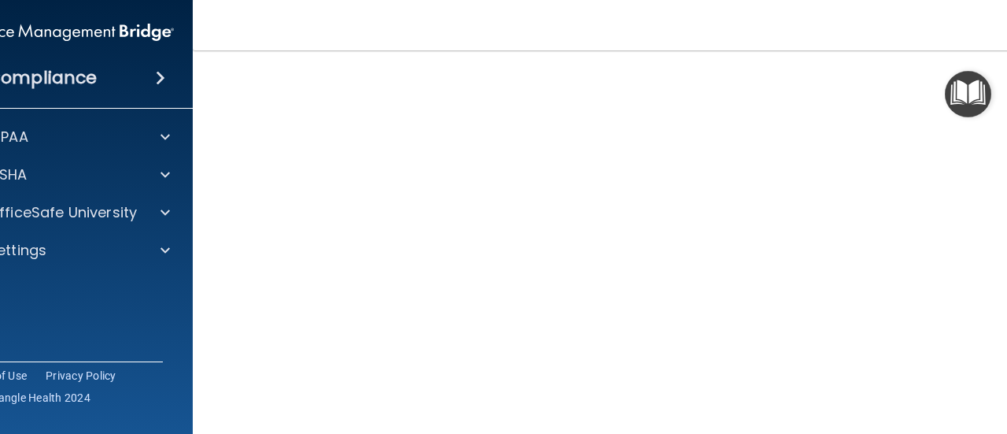
scroll to position [240, 0]
